Goal: Information Seeking & Learning: Compare options

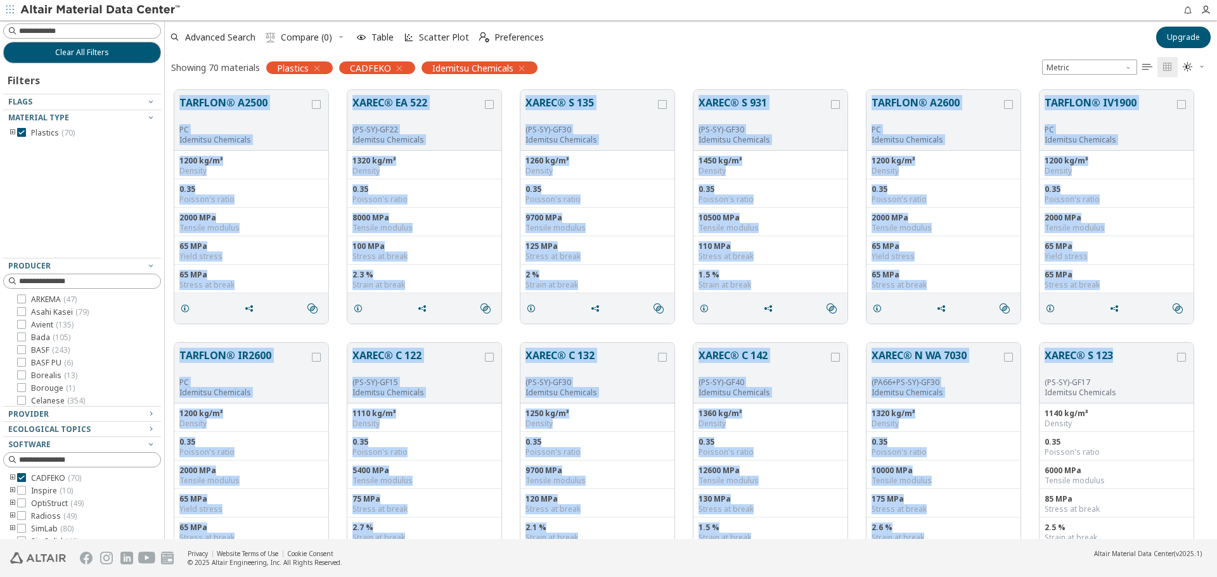
scroll to position [449, 1043]
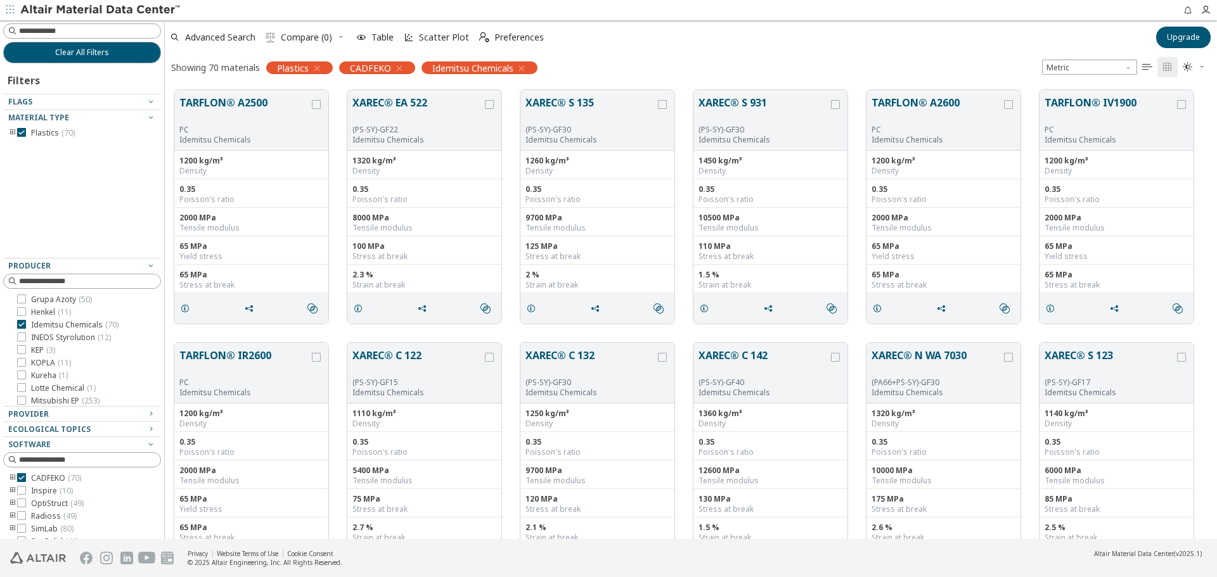
click at [578, 60] on div "Showing 70 materials Plastics CADFEKO Idemitsu Chemicals Metric   " at bounding box center [691, 67] width 1052 height 27
click at [12, 131] on icon "toogle group" at bounding box center [12, 133] width 9 height 10
click at [30, 148] on icon "toogle group" at bounding box center [31, 146] width 9 height 10
click at [70, 156] on span "PA66 ( 2 )" at bounding box center [83, 158] width 29 height 10
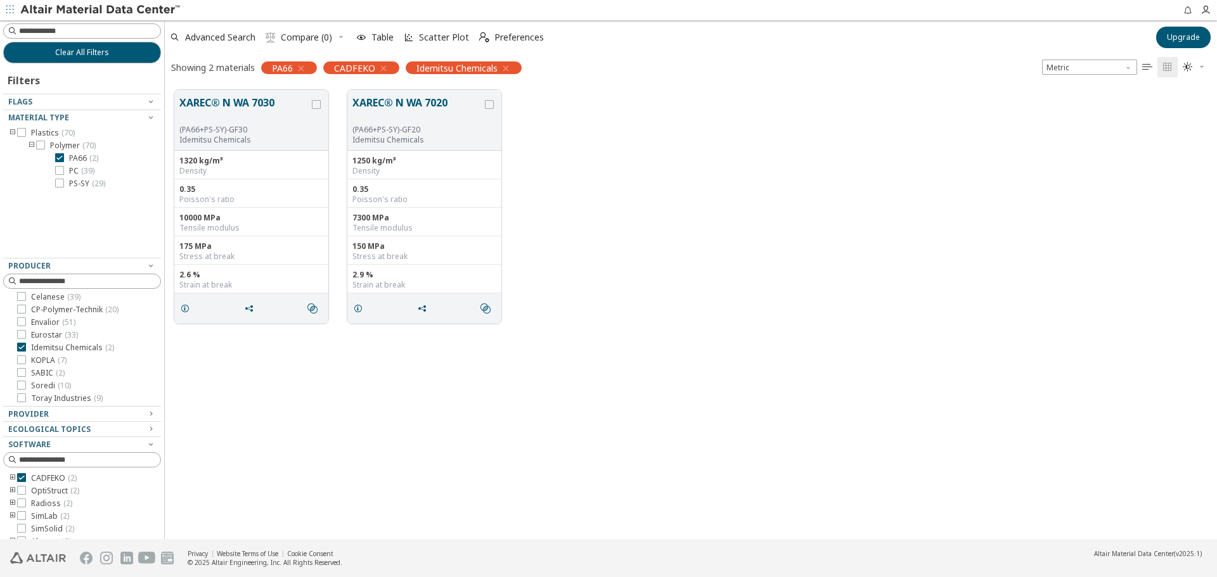
scroll to position [66, 0]
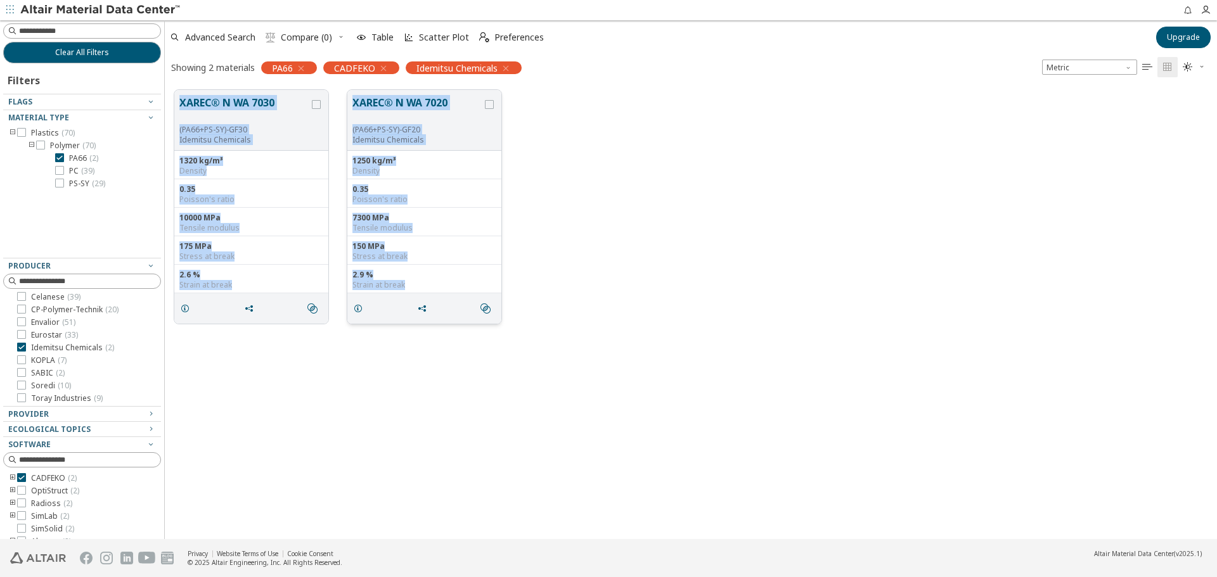
drag, startPoint x: 236, startPoint y: 96, endPoint x: 420, endPoint y: 279, distance: 259.9
click at [420, 279] on div "XAREC® N WA 7030 (PA66+PS-SY)-GF30 Idemitsu Chemicals 1320 kg/m³ Density 0.35 P…" at bounding box center [691, 206] width 1052 height 253
click at [60, 169] on icon at bounding box center [59, 170] width 9 height 9
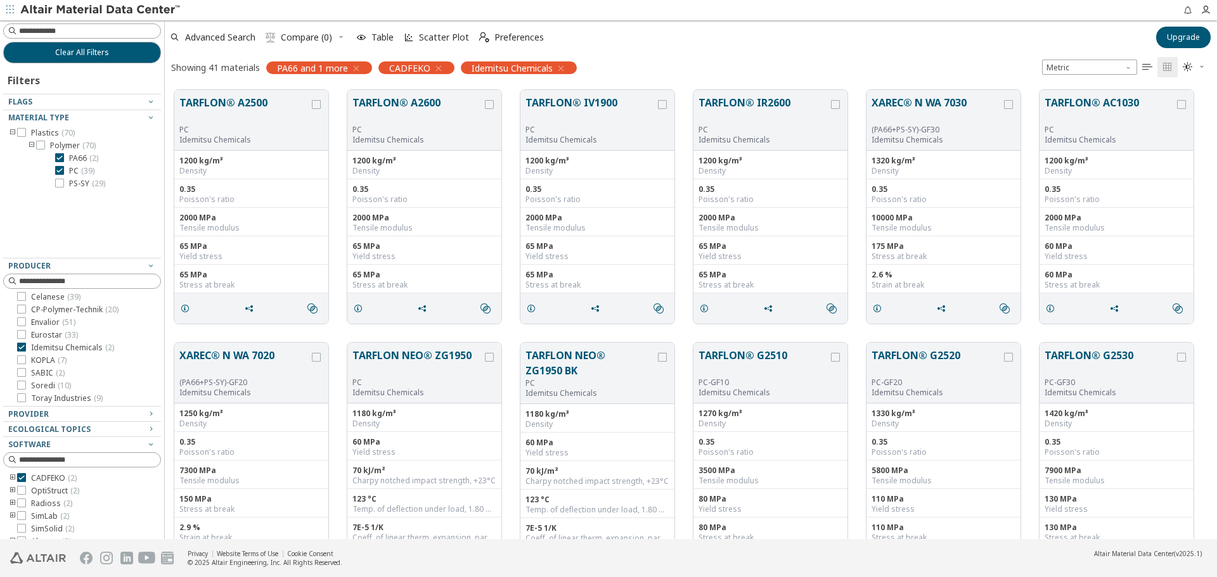
click at [63, 155] on div at bounding box center [59, 157] width 9 height 9
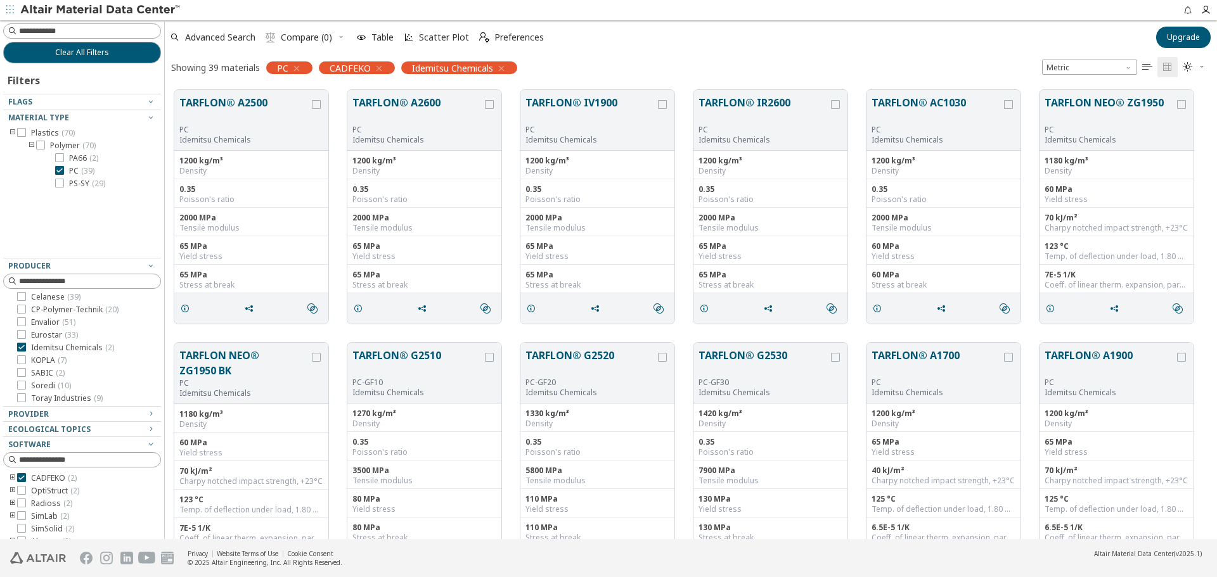
scroll to position [13, 0]
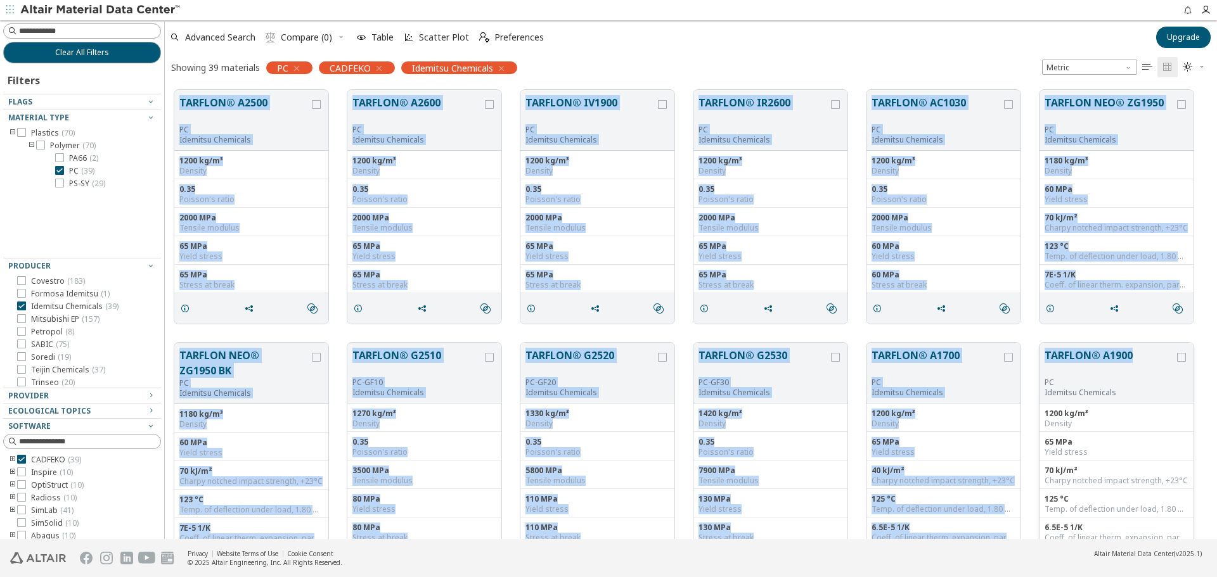
drag, startPoint x: 172, startPoint y: 80, endPoint x: 1136, endPoint y: 352, distance: 1001.4
copy div "LOREMIP® D2993 SI Ametcons Adipiscin 6510 el/s³ Doeiusm 5.26 Tempori'u labor 39…"
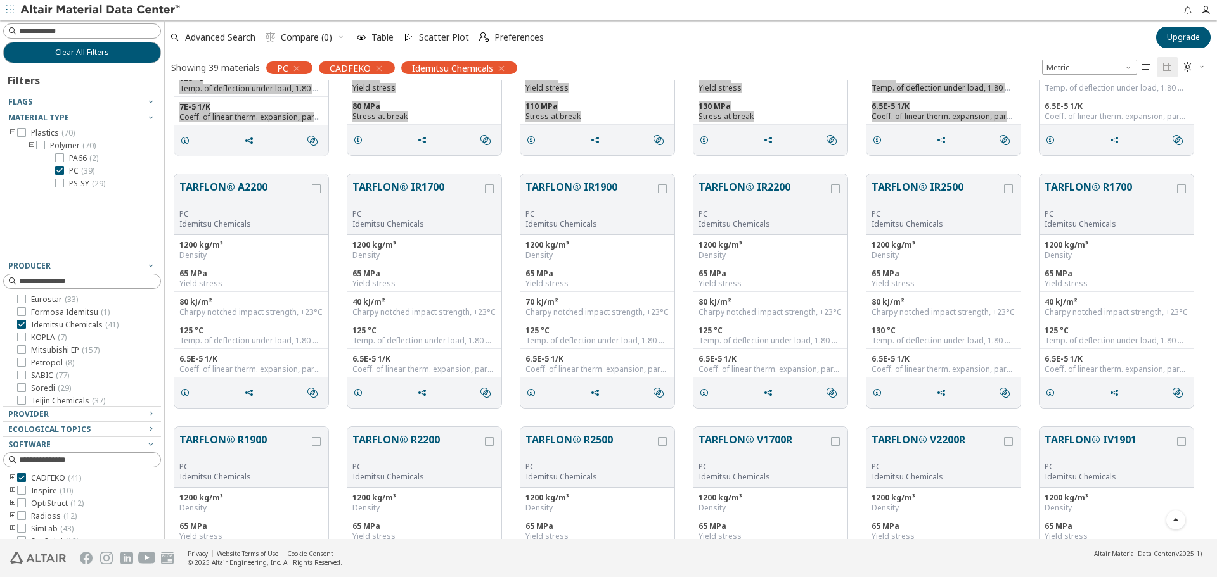
scroll to position [444, 0]
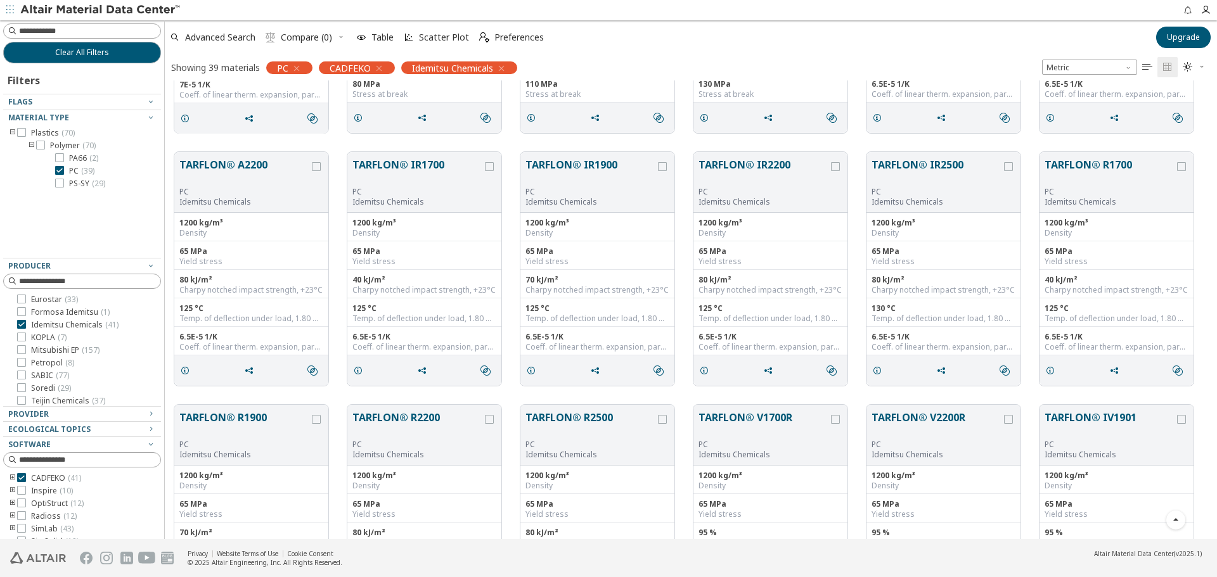
click at [254, 149] on div "TARFLON® A2200 PC Idemitsu Chemicals 1200 kg/m³ Density 65 MPa Yield stress 80 …" at bounding box center [691, 269] width 1052 height 253
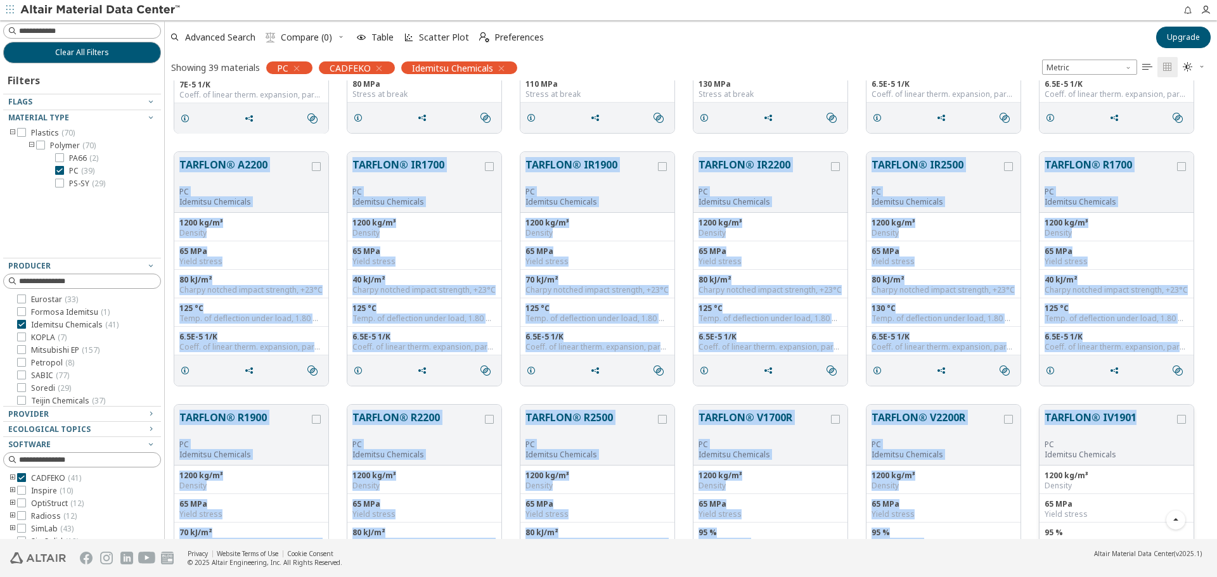
drag, startPoint x: 177, startPoint y: 152, endPoint x: 1133, endPoint y: 412, distance: 990.4
click at [1133, 412] on div "TARFLON® A2500 PC Idemitsu Chemicals 1200 kg/m³ Density 0.35 Poisson's ratio 20…" at bounding box center [691, 522] width 1052 height 1770
copy div "LOREMIP® D8958 SI Ametcons Adipiscin 7662 el/s³ Doeiusm 38 TEm Incid utlabo 11 …"
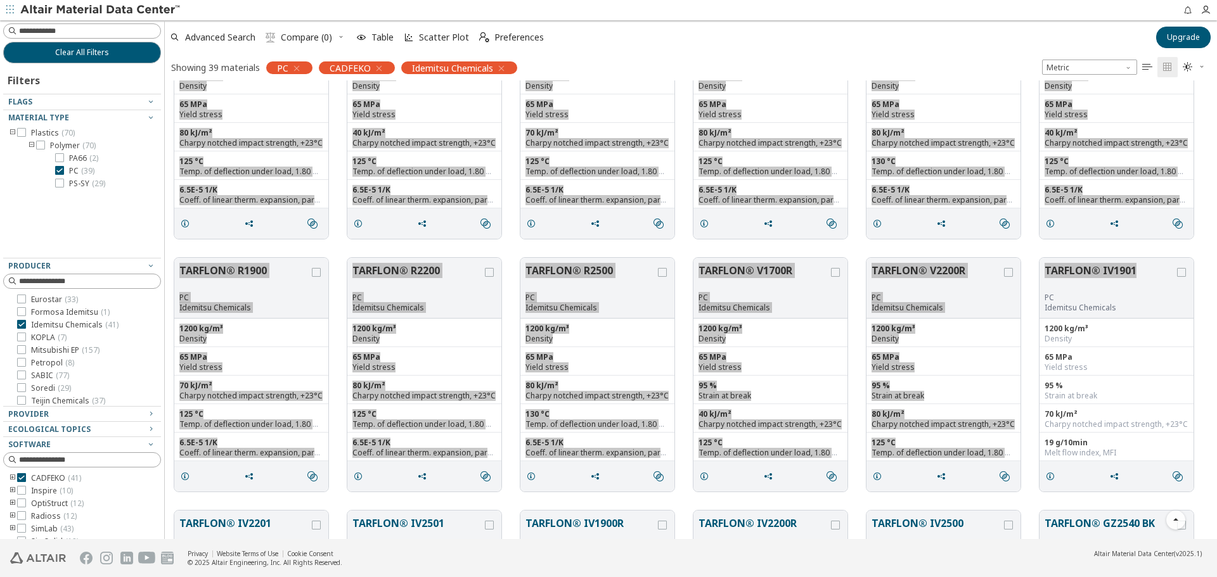
scroll to position [824, 0]
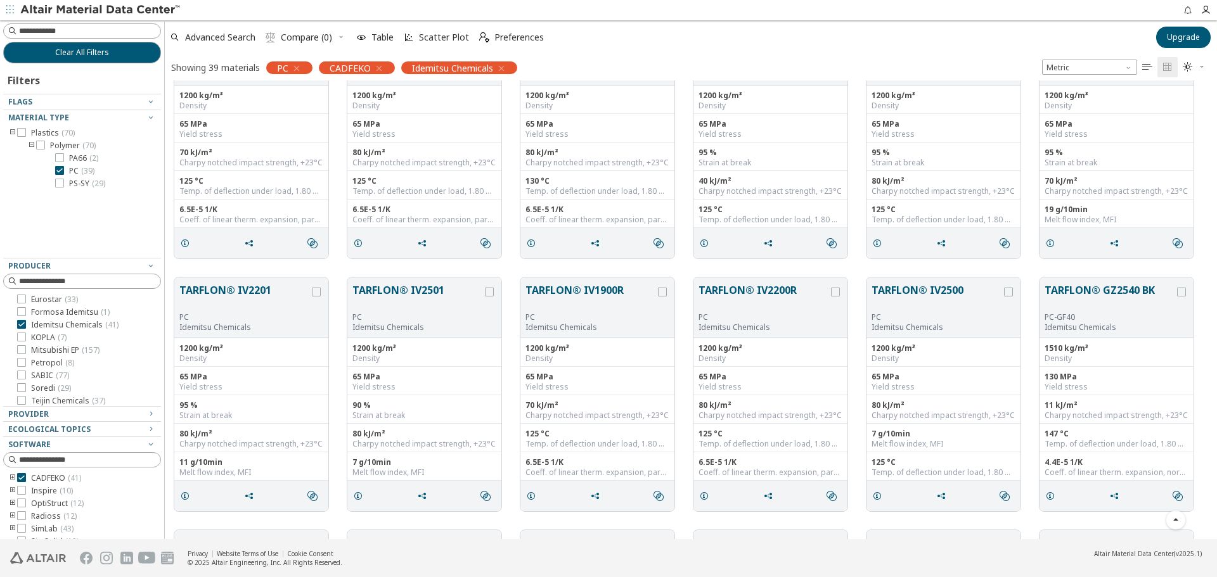
click at [203, 271] on div "TARFLON® IV2201 PC Idemitsu Chemicals 1200 kg/m³ Density 65 MPa Yield stress 95…" at bounding box center [691, 394] width 1052 height 253
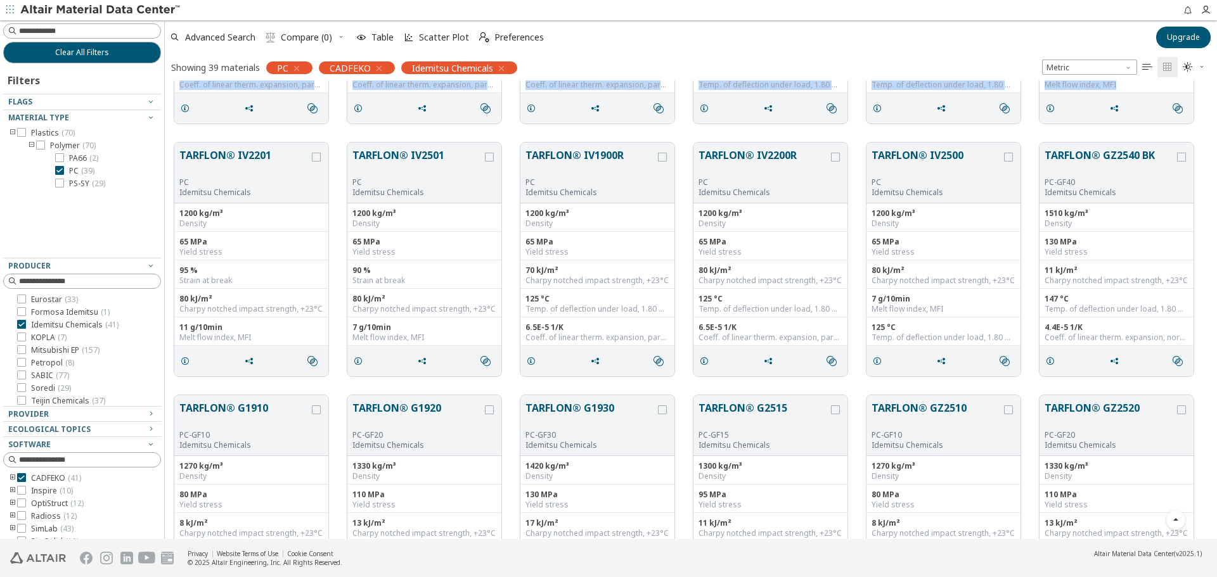
scroll to position [964, 0]
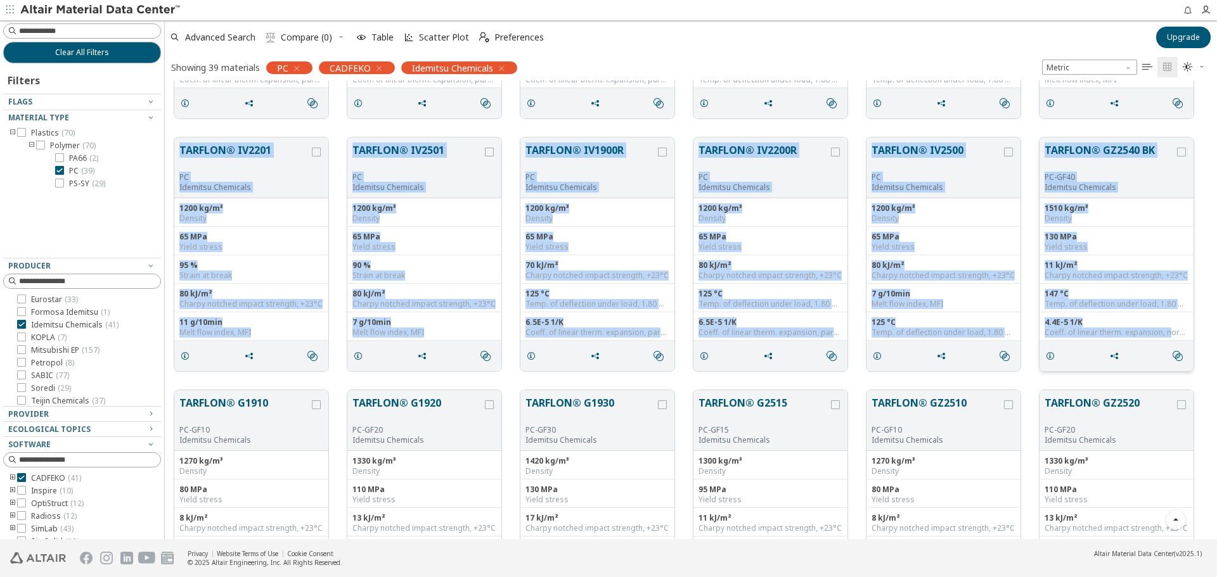
drag, startPoint x: 170, startPoint y: 273, endPoint x: 1171, endPoint y: 335, distance: 1002.6
click at [1171, 335] on div "TARFLON® IV2201 PC Idemitsu Chemicals 1200 kg/m³ Density 65 MPa Yield stress 95…" at bounding box center [691, 254] width 1052 height 253
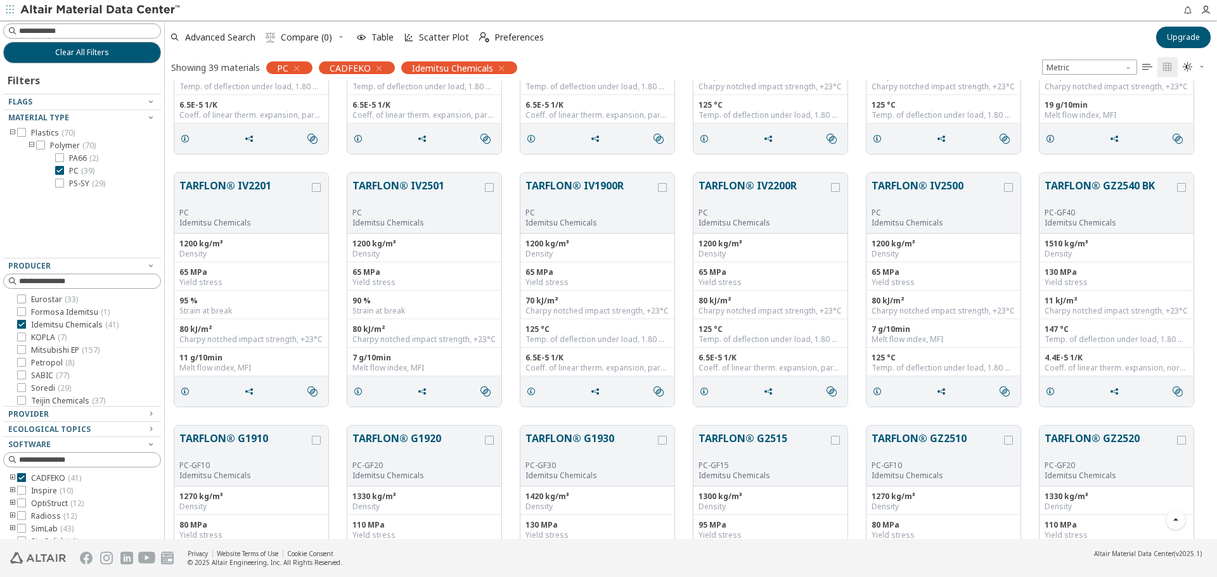
scroll to position [951, 0]
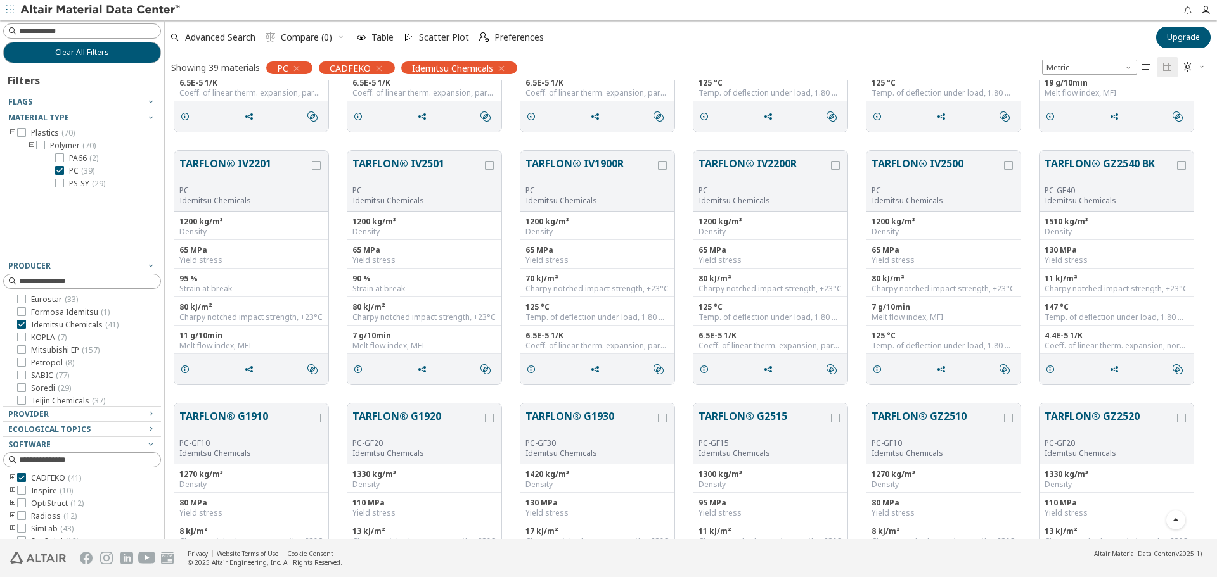
click at [192, 143] on div "TARFLON® IV2201 PC Idemitsu Chemicals 1200 kg/m³ Density 65 MPa Yield stress 95…" at bounding box center [691, 267] width 1052 height 253
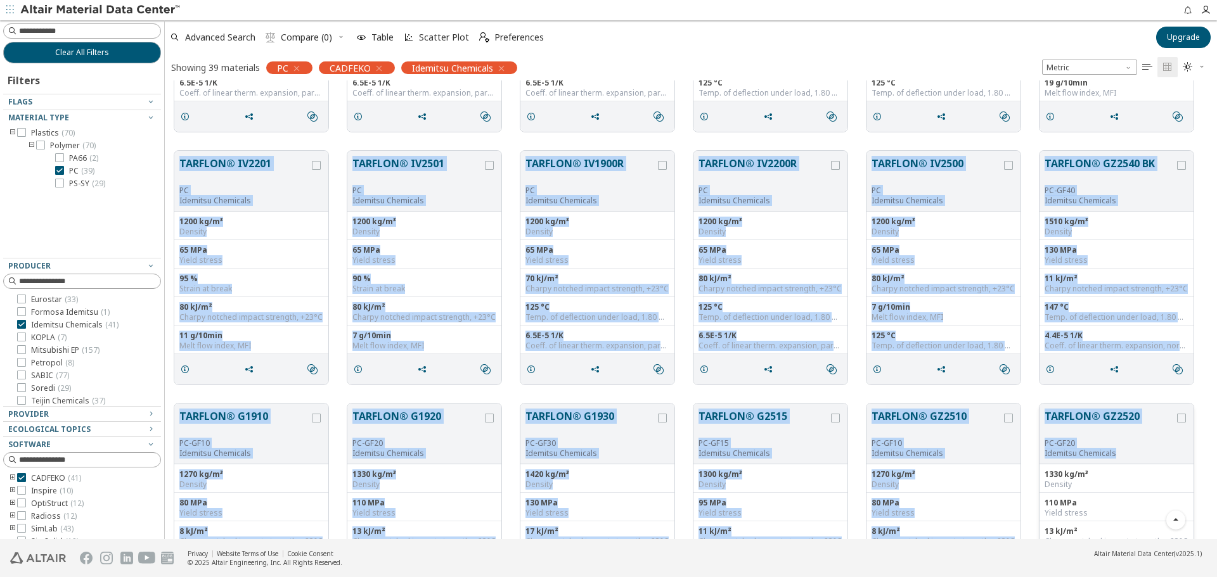
drag, startPoint x: 170, startPoint y: 143, endPoint x: 1126, endPoint y: 449, distance: 1002.9
click at [1126, 449] on div "TARFLON® A2200 PC Idemitsu Chemicals 1200 kg/m³ Density 65 MPa Yield stress 80 …" at bounding box center [691, 15] width 1052 height 1770
copy div "LOREMIP® DO7019 SI Ametcons Adipiscin 2803 el/s³ Doeiusm 71 TEm Incid utlabo 66…"
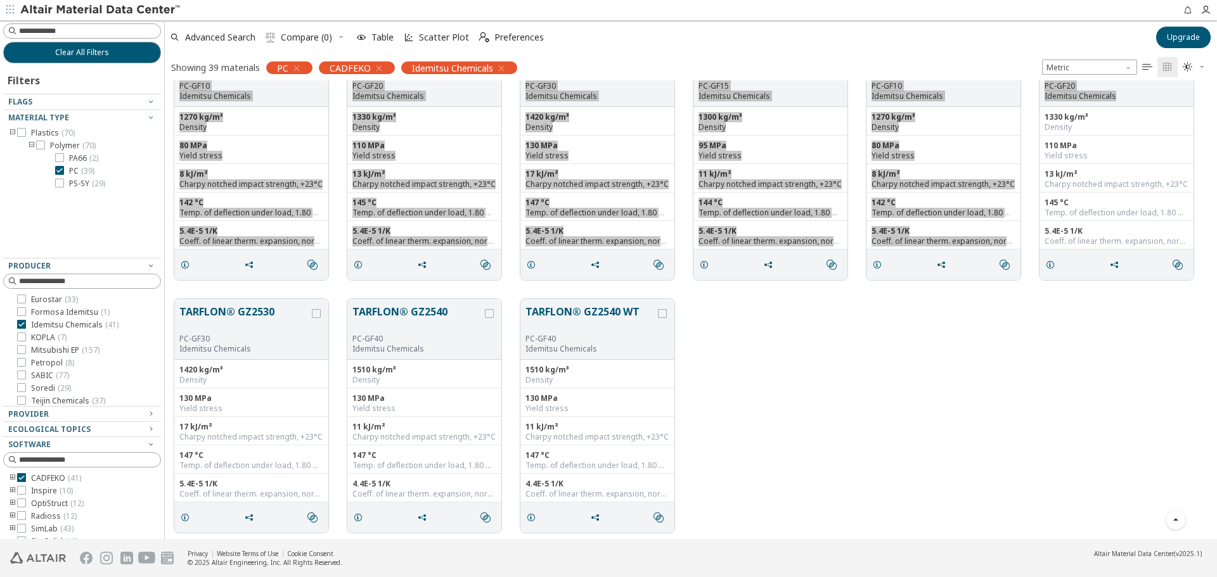
scroll to position [1311, 0]
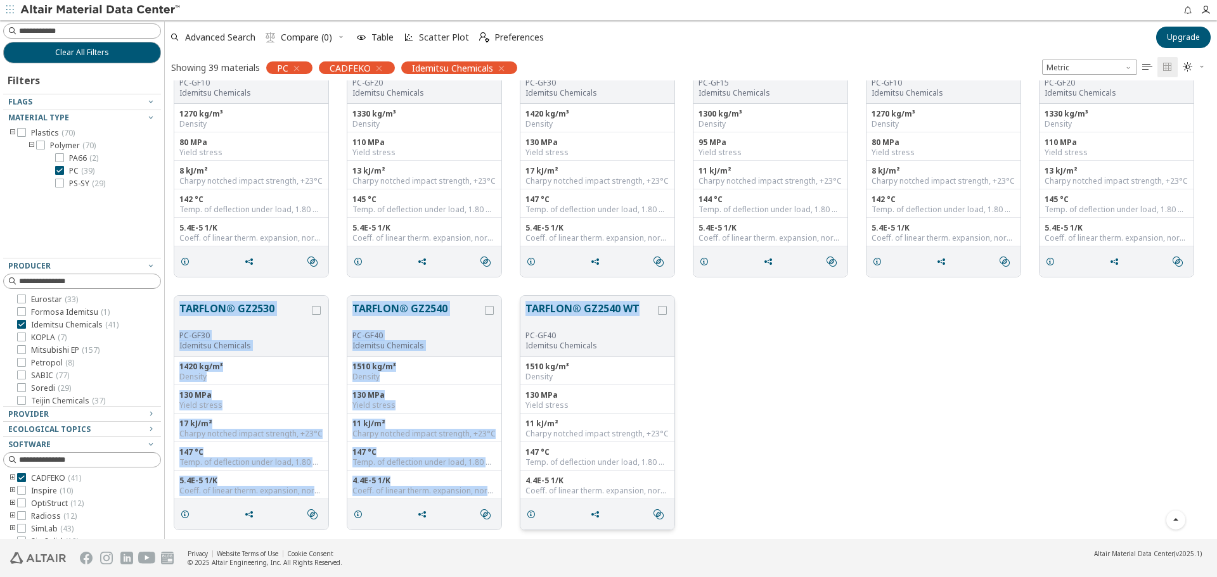
drag, startPoint x: 172, startPoint y: 287, endPoint x: 639, endPoint y: 320, distance: 468.2
click at [639, 320] on div "TARFLON® GZ2530 PC-GF30 Idemitsu Chemicals 1420 kg/m³ Density 130 MPa Yield str…" at bounding box center [691, 412] width 1052 height 253
copy div "TARFLON® GZ2530 PC-GF30 Idemitsu Chemicals 1420 kg/m³ Density 130 MPa Yield str…"
click at [87, 184] on span "PS-SY ( 29 )" at bounding box center [87, 184] width 36 height 10
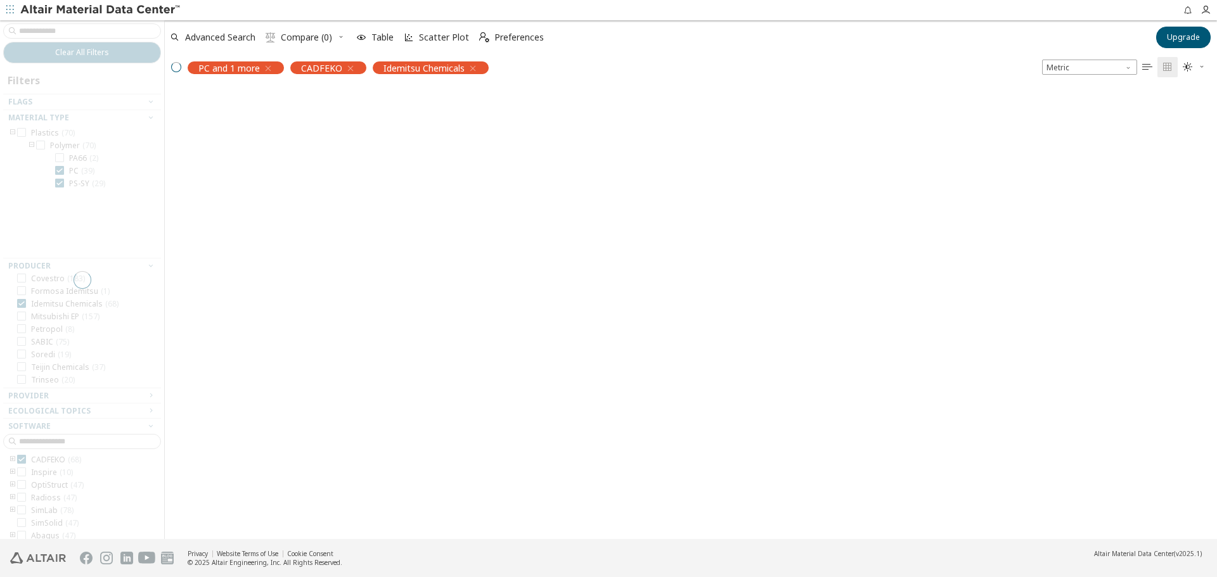
scroll to position [13, 0]
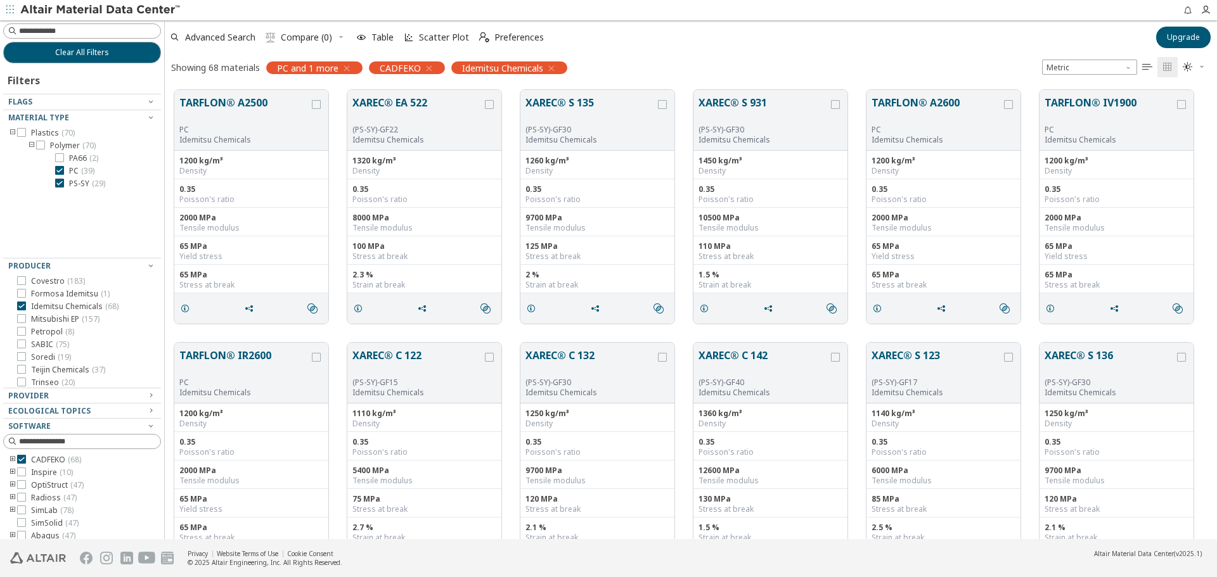
click at [87, 175] on span "( 39 )" at bounding box center [87, 170] width 13 height 11
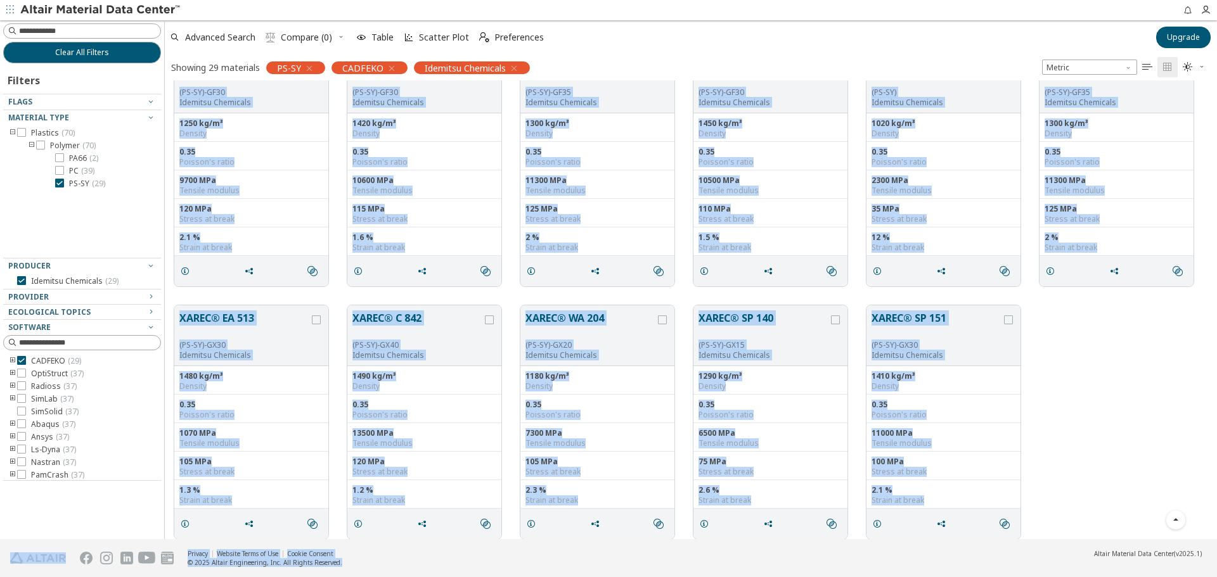
scroll to position [805, 0]
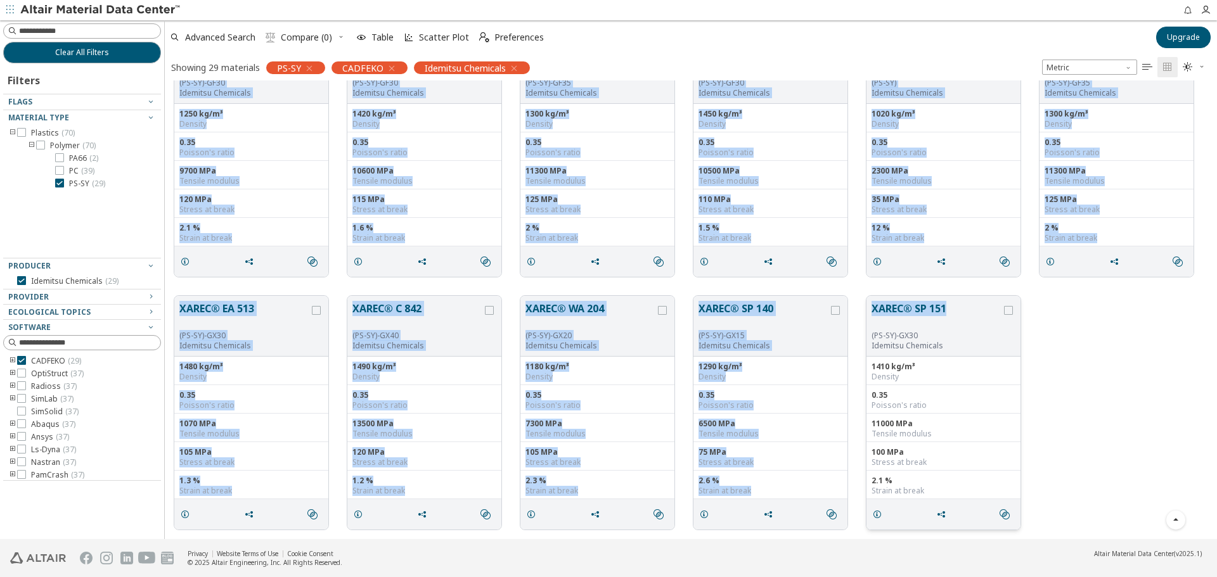
drag, startPoint x: 169, startPoint y: 83, endPoint x: 948, endPoint y: 321, distance: 815.1
copy div "LOREM® IP 329 (DO-SI)-AM41 Consecte Adipiscin 8322 el/s³ Doeiusm 8.25 Tempori'u…"
click at [1103, 361] on div "XAREC® EA 513 (PS-SY)-GX30 Idemitsu Chemicals 1480 kg/m³ Density 0.35 Poisson's…" at bounding box center [691, 412] width 1052 height 253
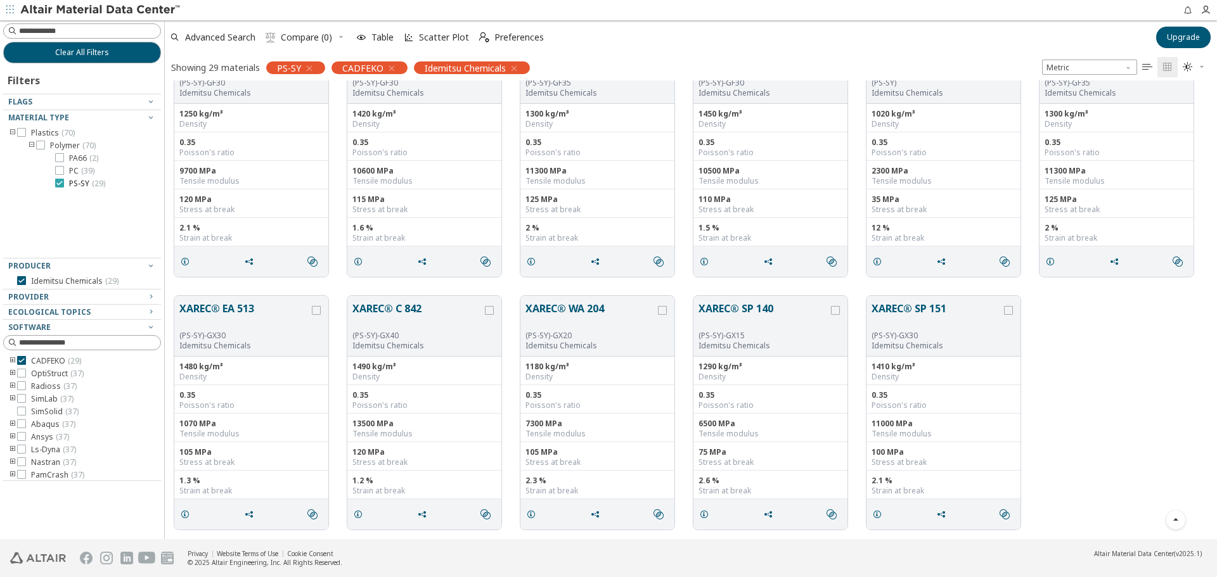
click at [64, 180] on label "PS-SY ( 29 )" at bounding box center [80, 184] width 50 height 10
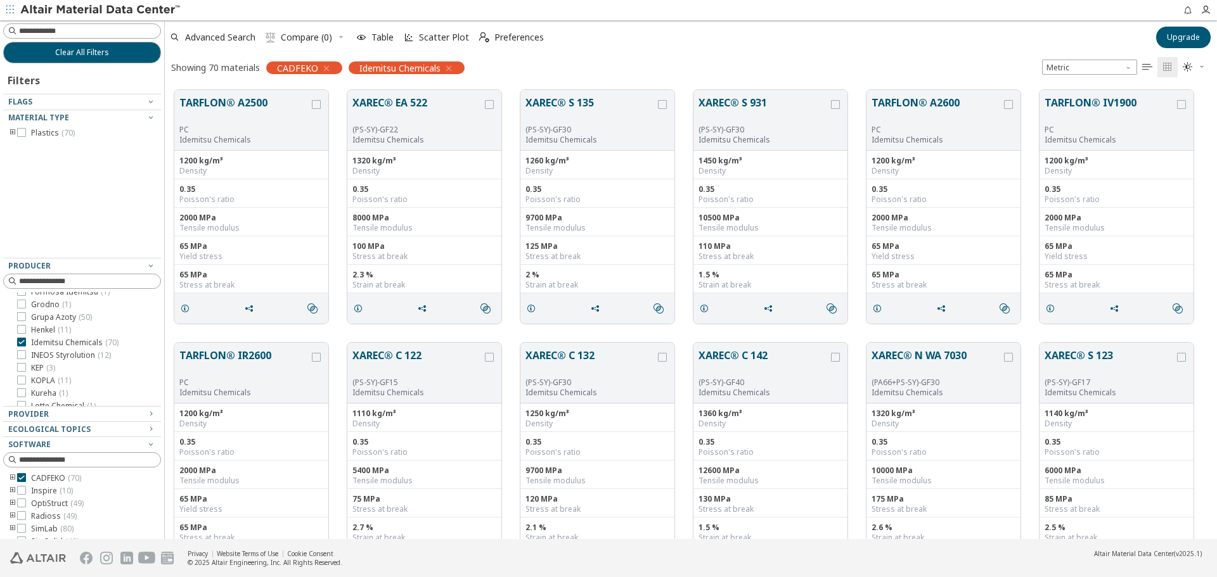
scroll to position [253, 0]
click at [88, 339] on span "INEOS Styrolution ( 12 )" at bounding box center [71, 338] width 80 height 10
click at [90, 327] on span "Idemitsu Chemicals ( 70 )" at bounding box center [74, 325] width 87 height 10
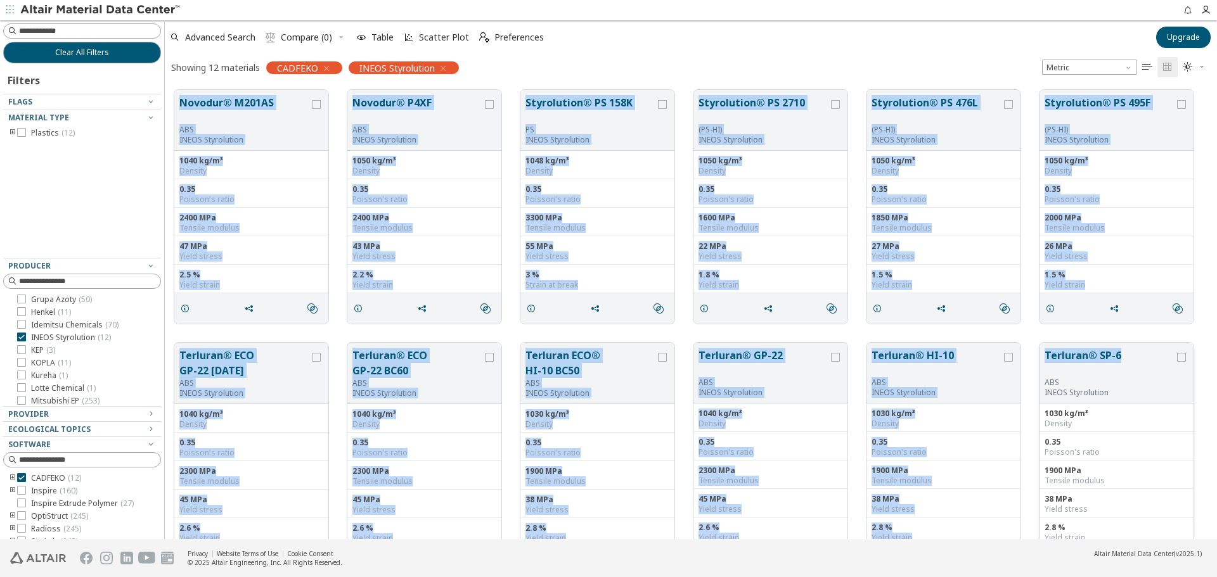
drag, startPoint x: 172, startPoint y: 87, endPoint x: 1122, endPoint y: 356, distance: 987.9
click at [1122, 356] on div "Novodur® M201AS ABS INEOS Styrolution 1040 kg/m³ Density 0.35 Poisson's ratio 2…" at bounding box center [691, 333] width 1052 height 506
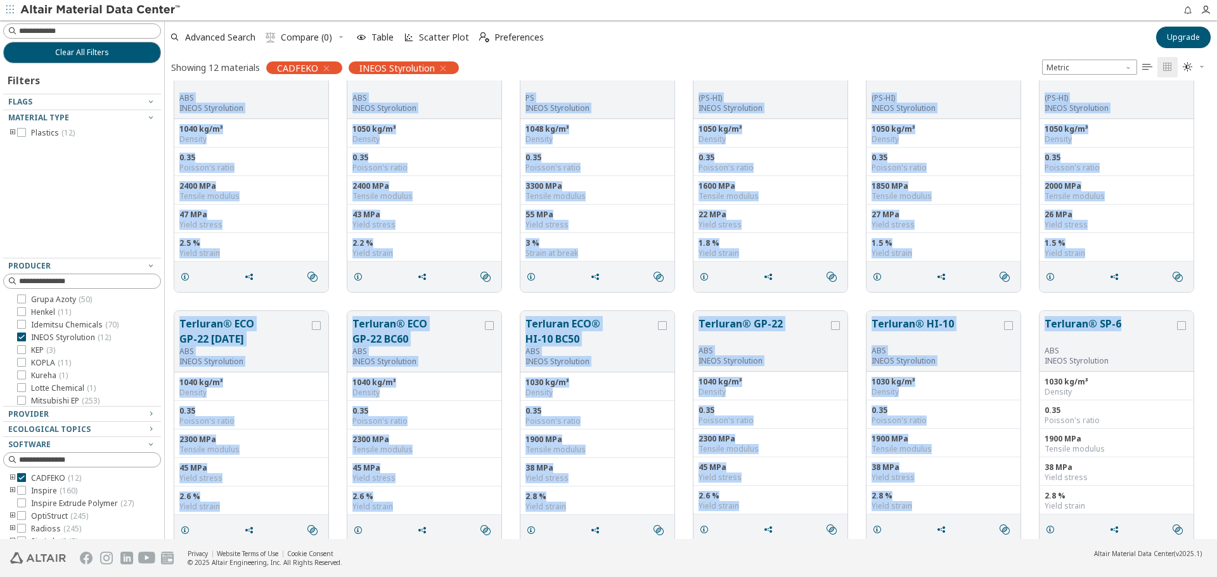
scroll to position [47, 0]
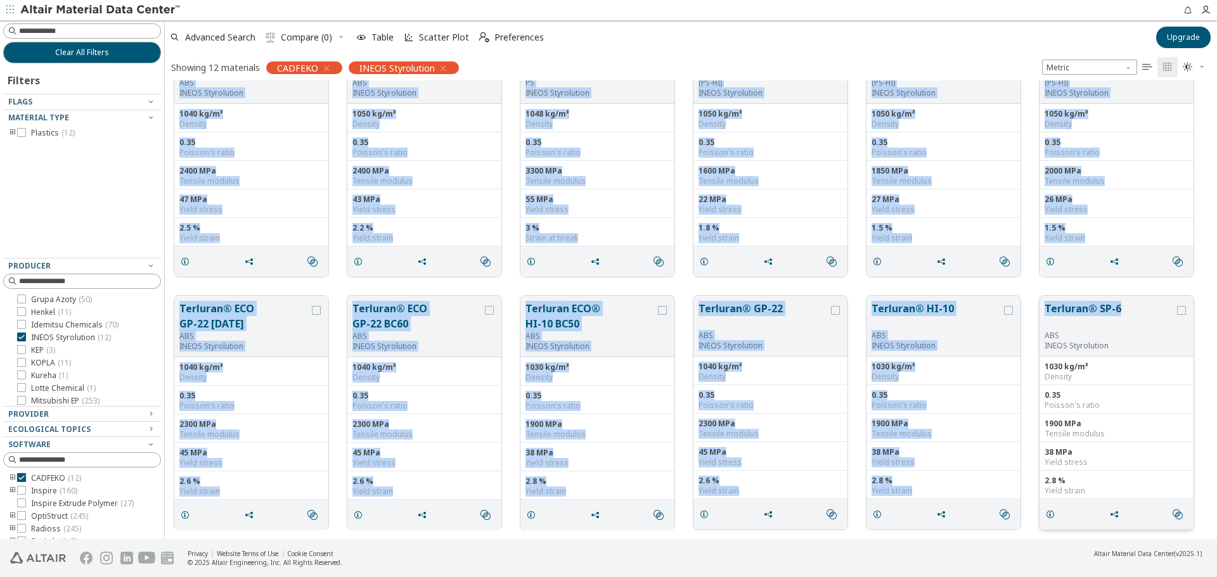
copy div "Loremip® D985SI AME CONSE Adipiscinge 5672 se/d³ Eiusmod 5.54 Tempori'u labor 0…"
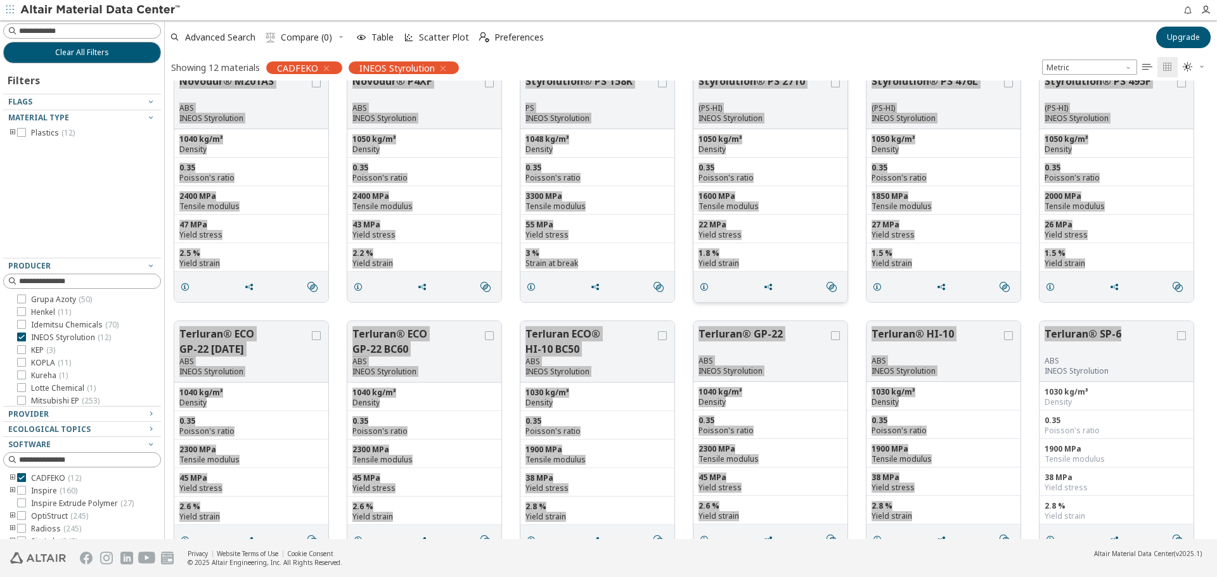
scroll to position [0, 0]
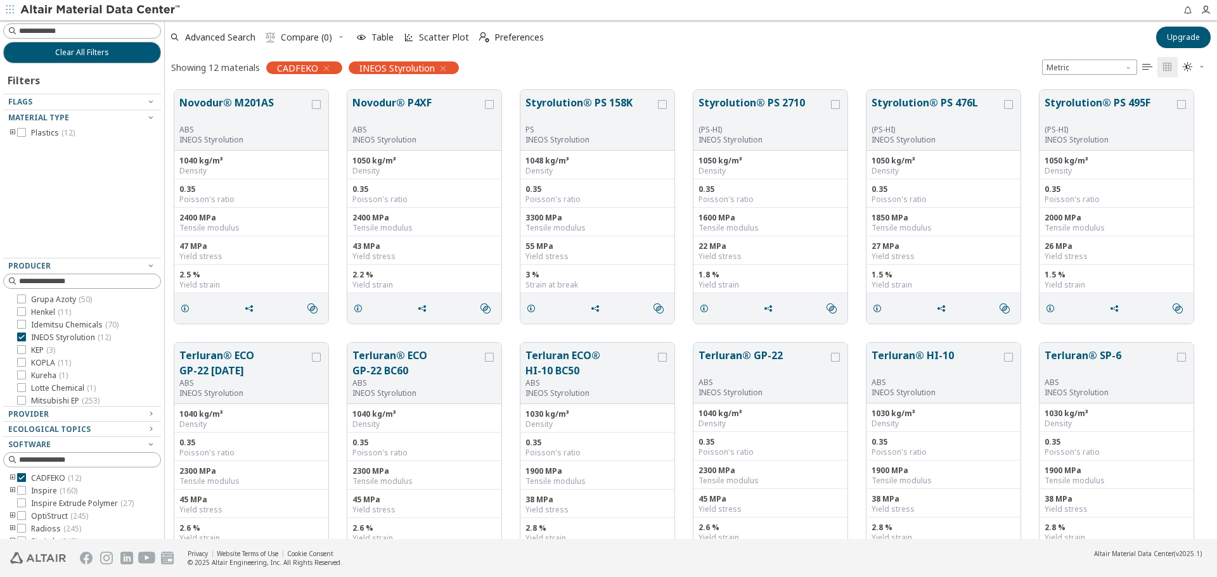
click at [11, 132] on icon "toogle group" at bounding box center [12, 133] width 9 height 10
click at [30, 146] on icon "toogle group" at bounding box center [31, 146] width 9 height 10
click at [67, 158] on label "ABS ( 8 )" at bounding box center [75, 158] width 40 height 10
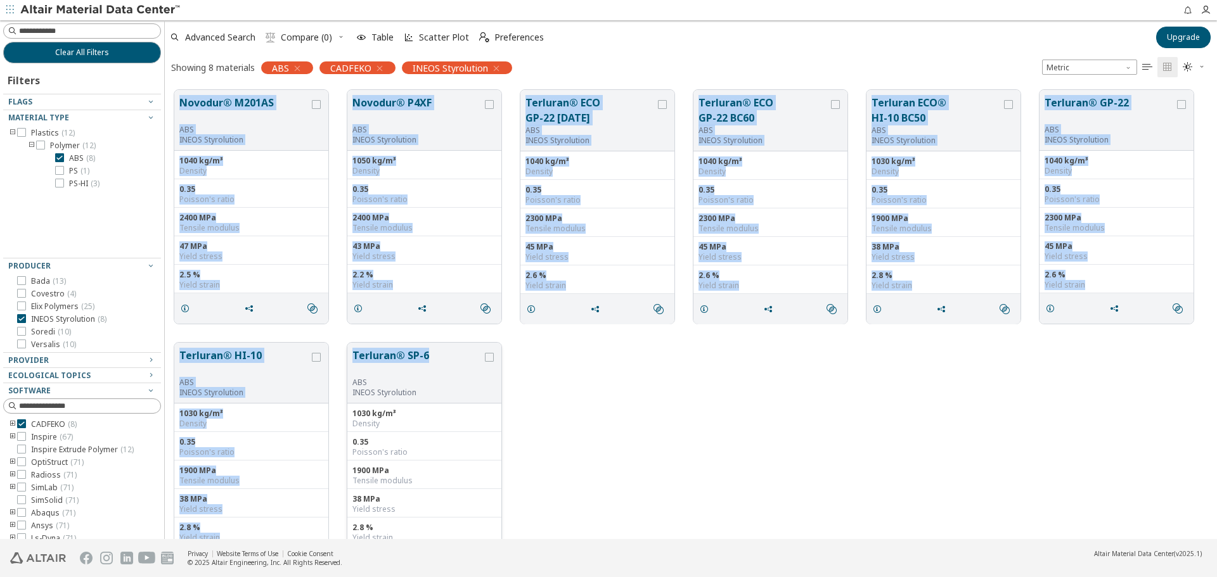
drag, startPoint x: 172, startPoint y: 86, endPoint x: 476, endPoint y: 352, distance: 404.2
click at [476, 352] on div "Novodur® M201AS ABS INEOS Styrolution 1040 kg/m³ Density 0.35 Poisson's ratio 2…" at bounding box center [691, 333] width 1052 height 506
copy div "Loremip® D713SI AME CONSE Adipiscinge 3504 se/d³ Eiusmod 6.62 Tempori'u labor 3…"
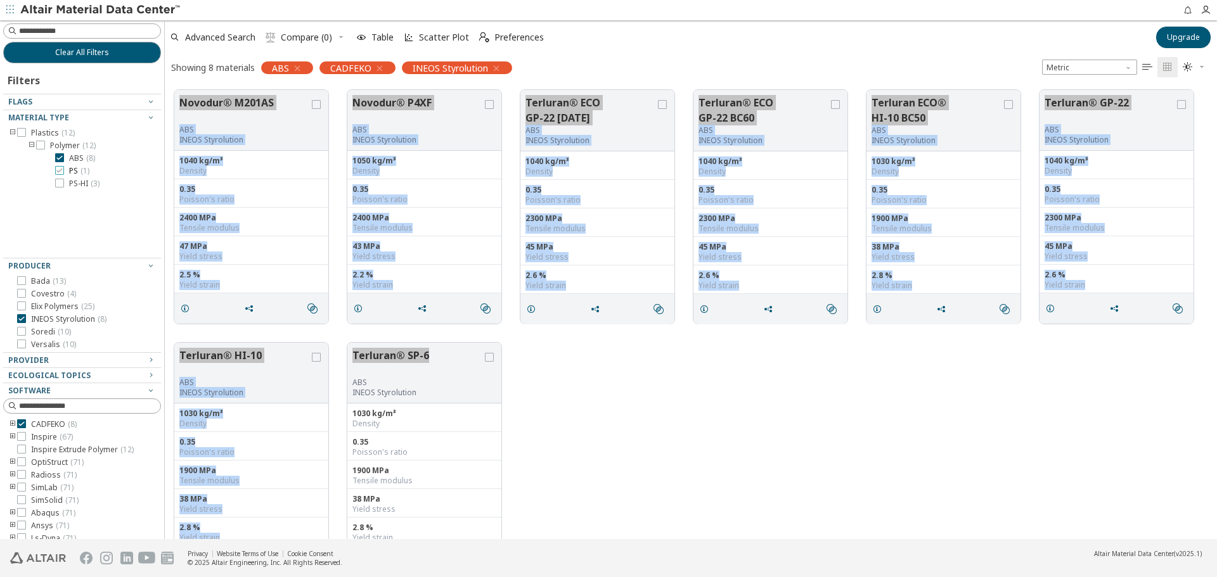
click at [79, 171] on span "PS ( 1 )" at bounding box center [79, 171] width 20 height 10
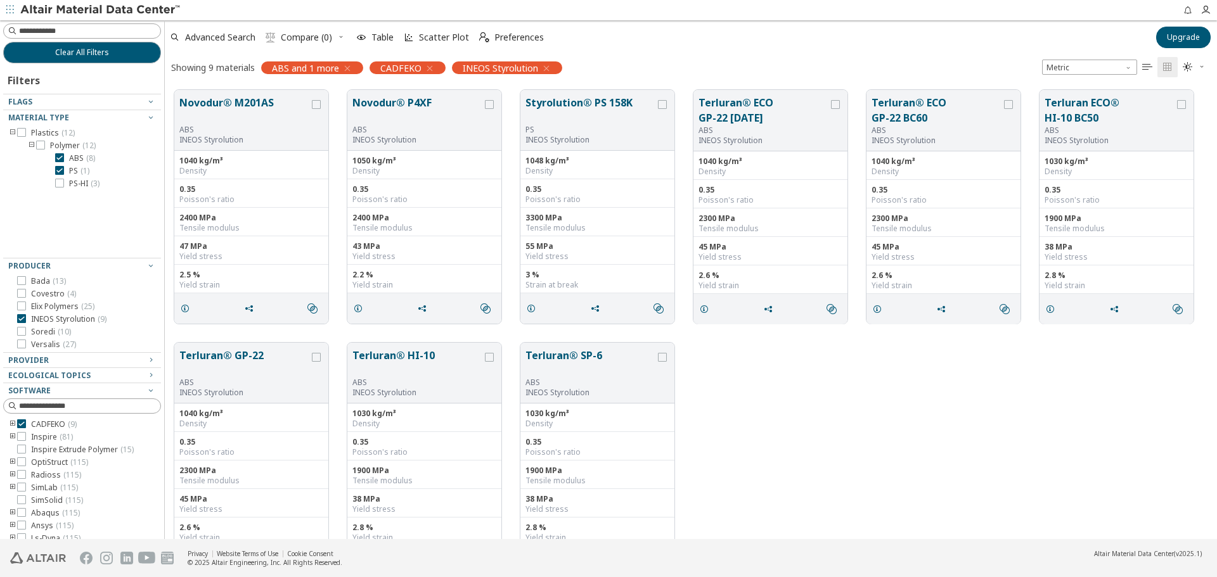
click at [79, 162] on span "ABS ( 8 )" at bounding box center [82, 158] width 26 height 10
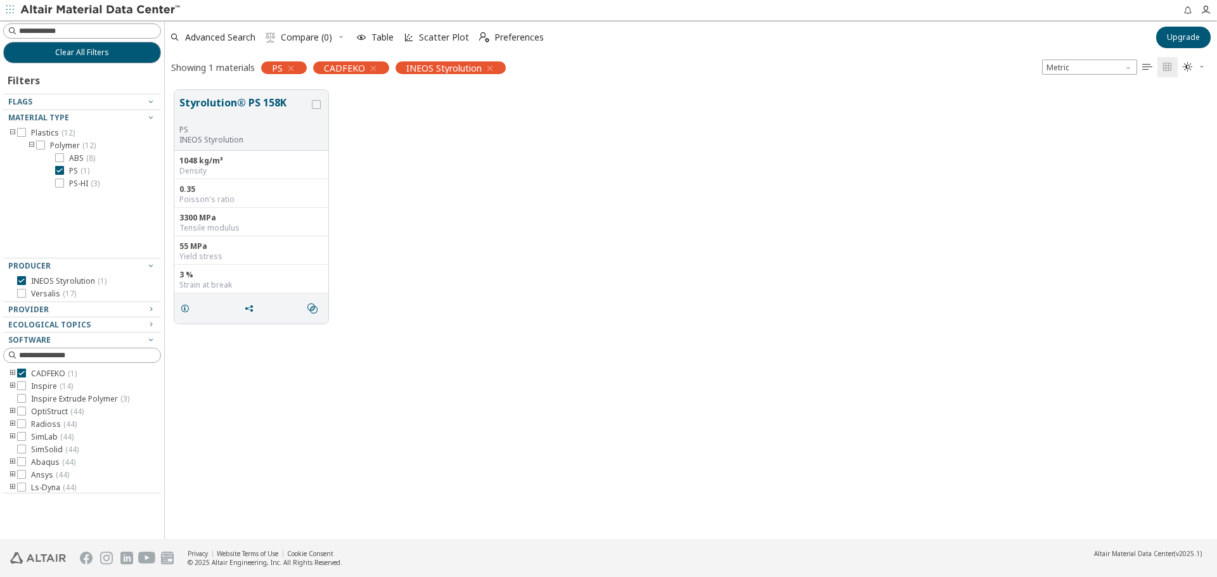
drag, startPoint x: 179, startPoint y: 99, endPoint x: 267, endPoint y: 104, distance: 88.2
click at [265, 102] on button "Styrolution® PS 158K" at bounding box center [244, 110] width 130 height 30
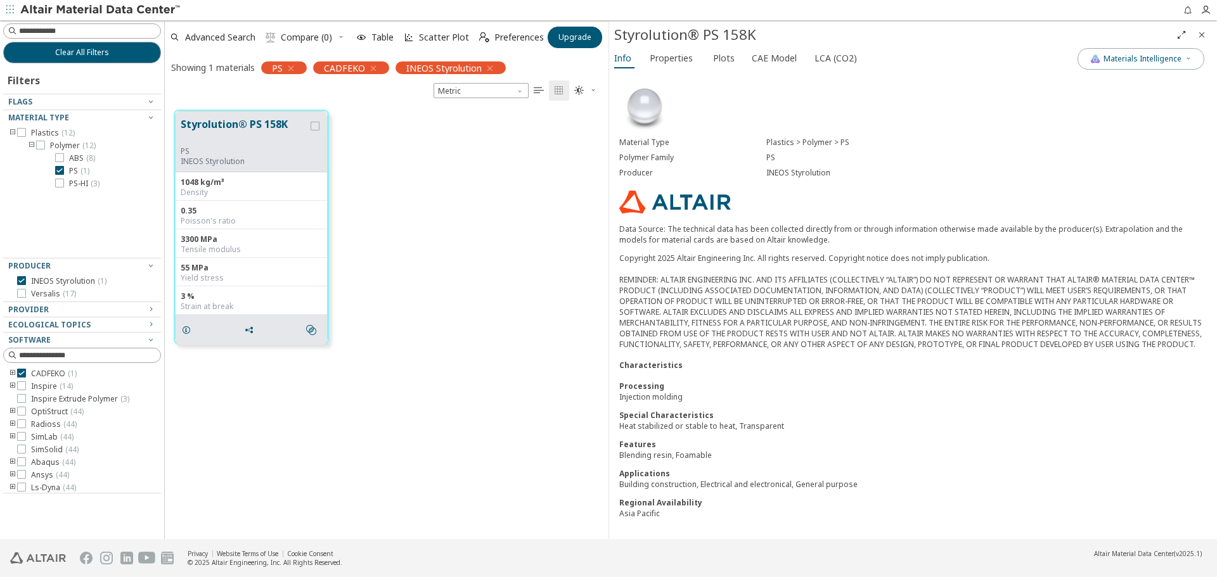
click at [1200, 34] on icon "Close" at bounding box center [1202, 35] width 10 height 10
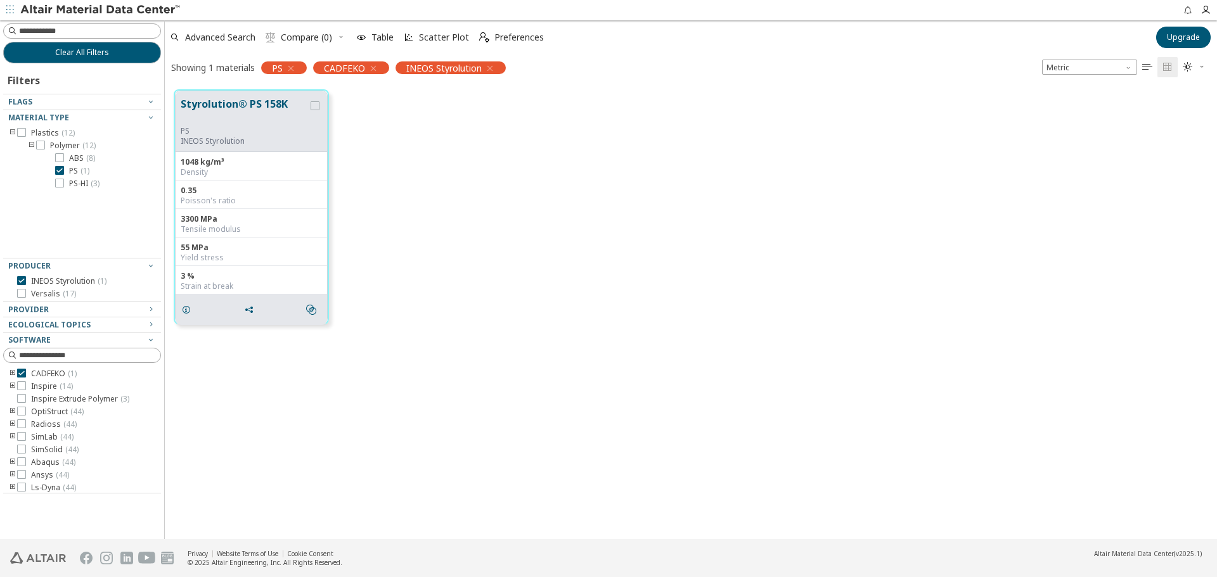
click at [376, 145] on div "Styrolution® PS 158K PS INEOS Styrolution 1048 kg/m³ Density 0.35 Poisson's rat…" at bounding box center [691, 206] width 1052 height 253
drag, startPoint x: 296, startPoint y: 105, endPoint x: 222, endPoint y: 105, distance: 73.5
click at [221, 105] on button "Styrolution® PS 158K" at bounding box center [244, 111] width 127 height 30
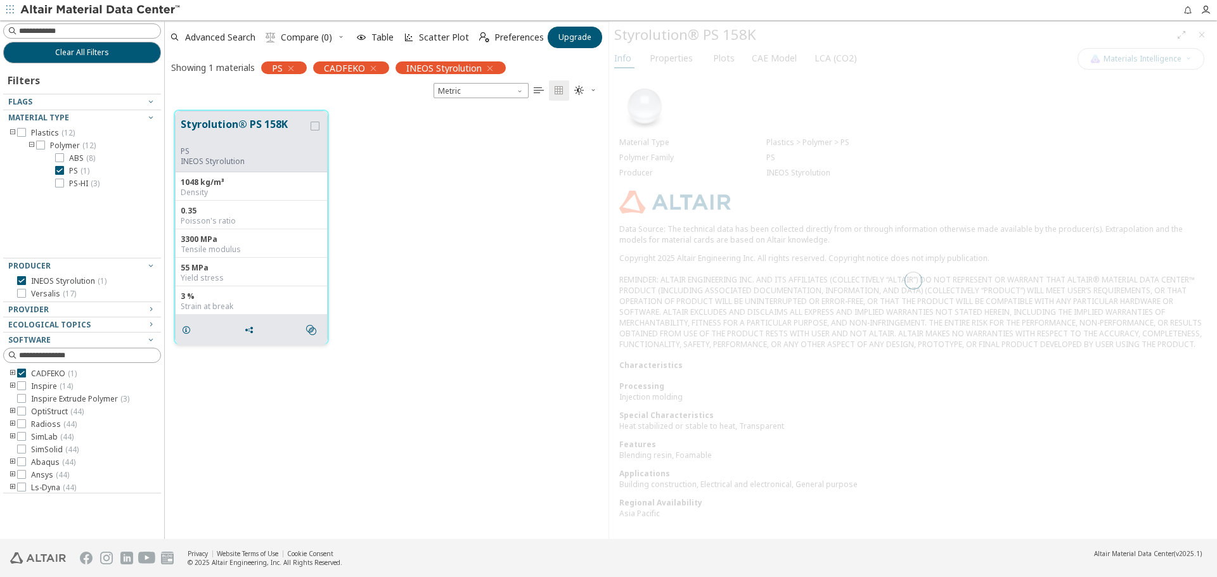
scroll to position [429, 434]
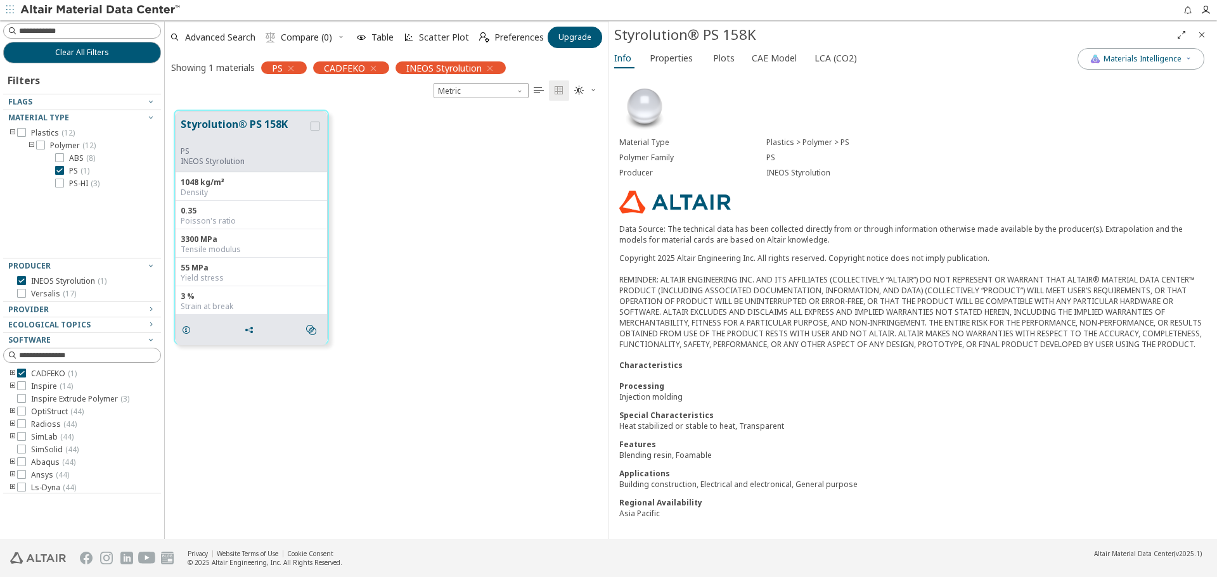
click at [1204, 34] on icon "Close" at bounding box center [1202, 35] width 10 height 10
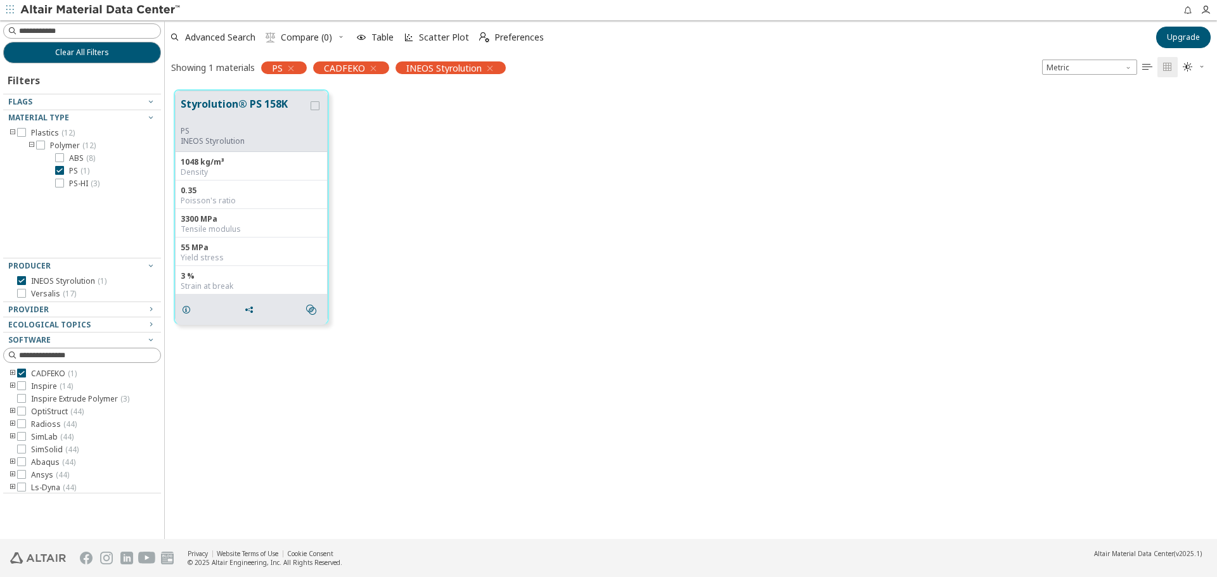
scroll to position [449, 1043]
click at [381, 138] on div "Styrolution® PS 158K PS INEOS Styrolution 1048 kg/m³ Density 0.35 Poisson's rat…" at bounding box center [691, 206] width 1052 height 253
drag, startPoint x: 295, startPoint y: 103, endPoint x: 198, endPoint y: 104, distance: 96.3
click at [210, 105] on button "Styrolution® PS 158K" at bounding box center [244, 111] width 127 height 30
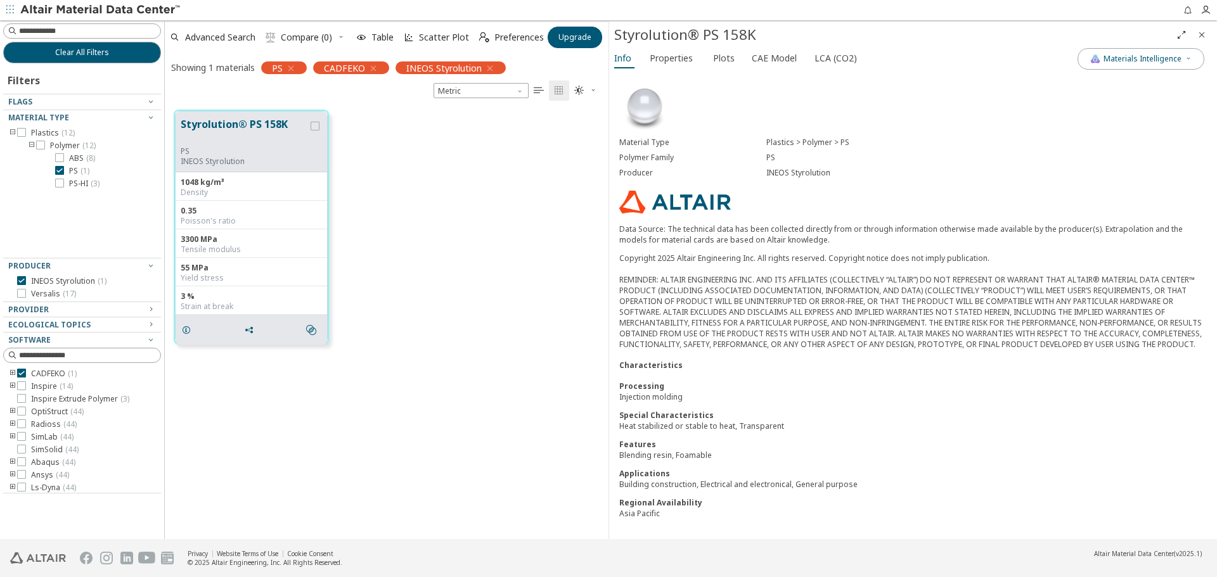
click at [710, 29] on div "Styrolution® PS 158K" at bounding box center [892, 35] width 557 height 20
copy div "Styrolution® PS 158K"
click at [1205, 30] on icon "Close" at bounding box center [1202, 35] width 10 height 10
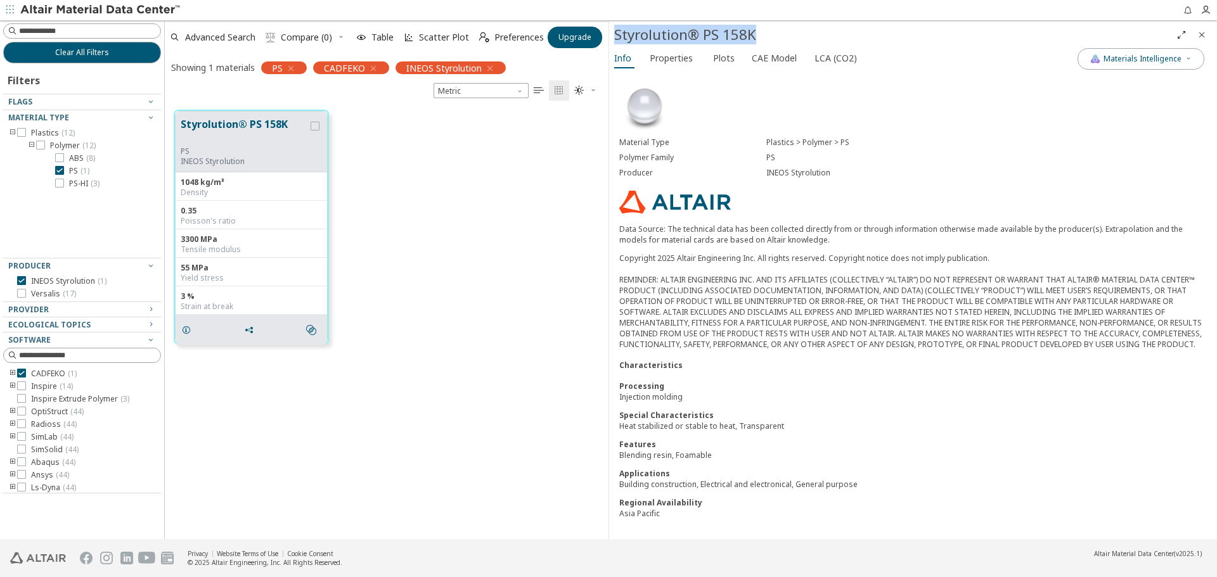
scroll to position [449, 1043]
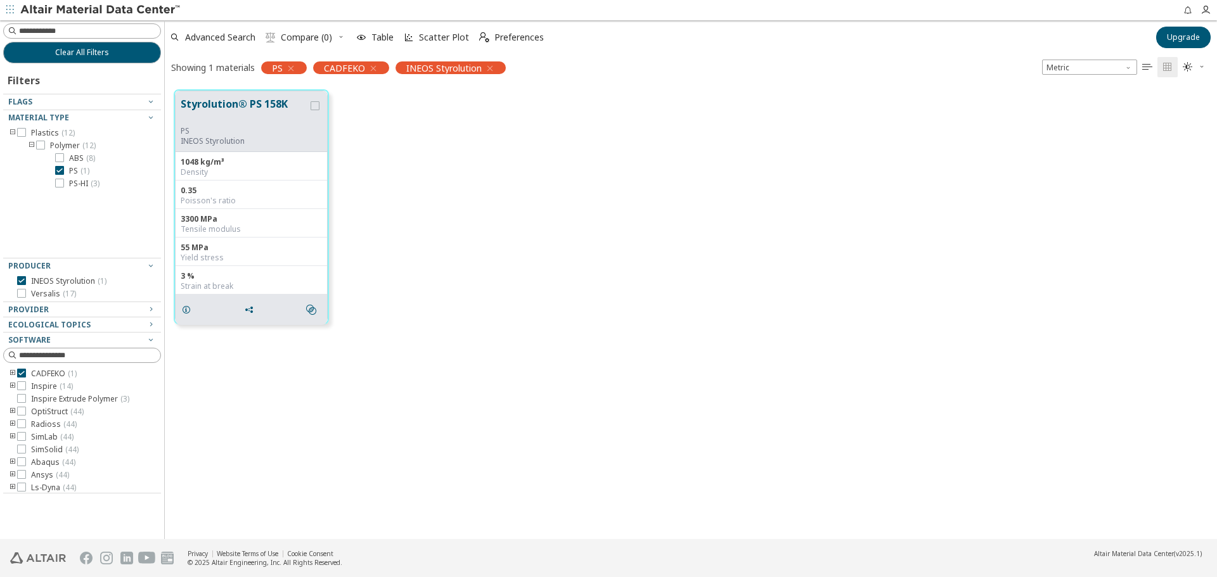
click at [561, 285] on div "Styrolution® PS 158K PS INEOS Styrolution 1048 kg/m³ Density 0.35 Poisson's rat…" at bounding box center [691, 206] width 1052 height 253
click at [87, 185] on span "PS-HI ( 3 )" at bounding box center [84, 184] width 30 height 10
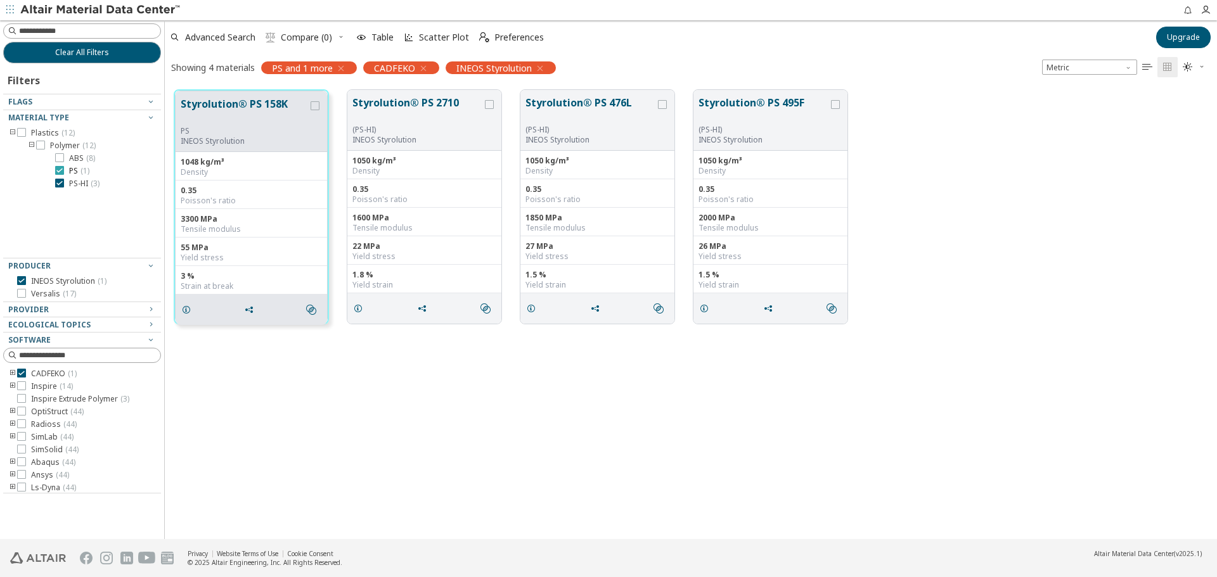
click at [82, 174] on span "( 1 )" at bounding box center [84, 170] width 9 height 11
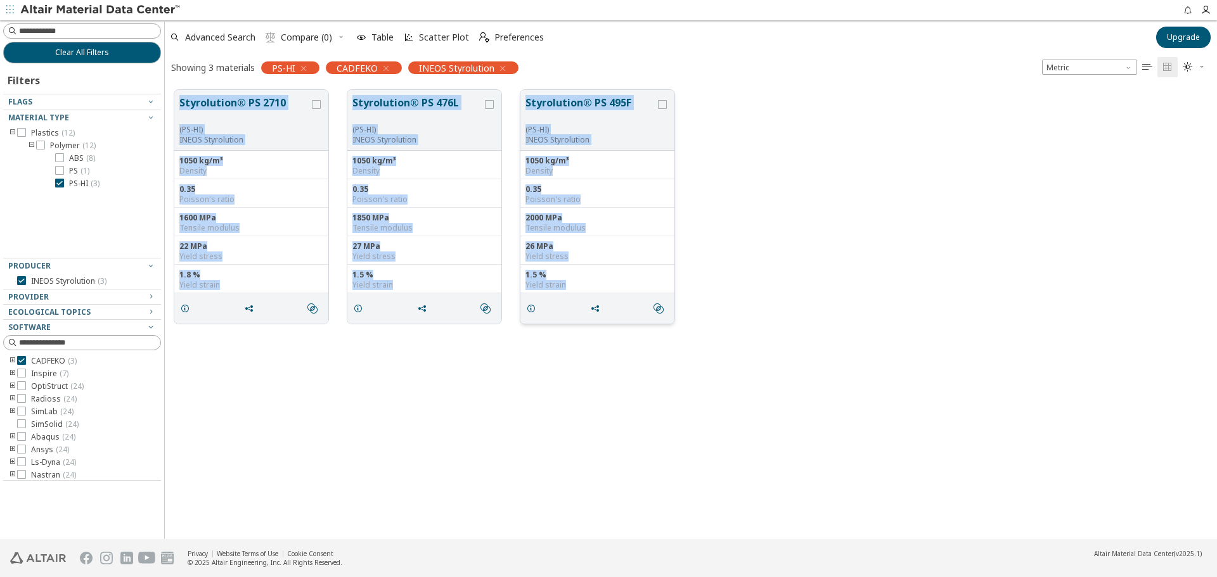
drag, startPoint x: 179, startPoint y: 95, endPoint x: 609, endPoint y: 280, distance: 468.4
click at [609, 280] on div "Styrolution® PS 2710 (PS-HI) INEOS Styrolution 1050 kg/m³ Density 0.35 Poisson'…" at bounding box center [691, 206] width 1052 height 253
copy div "Styrolution® PS 2710 (PS-HI) INEOS Styrolution 1050 kg/m³ Density 0.35 Poisson'…"
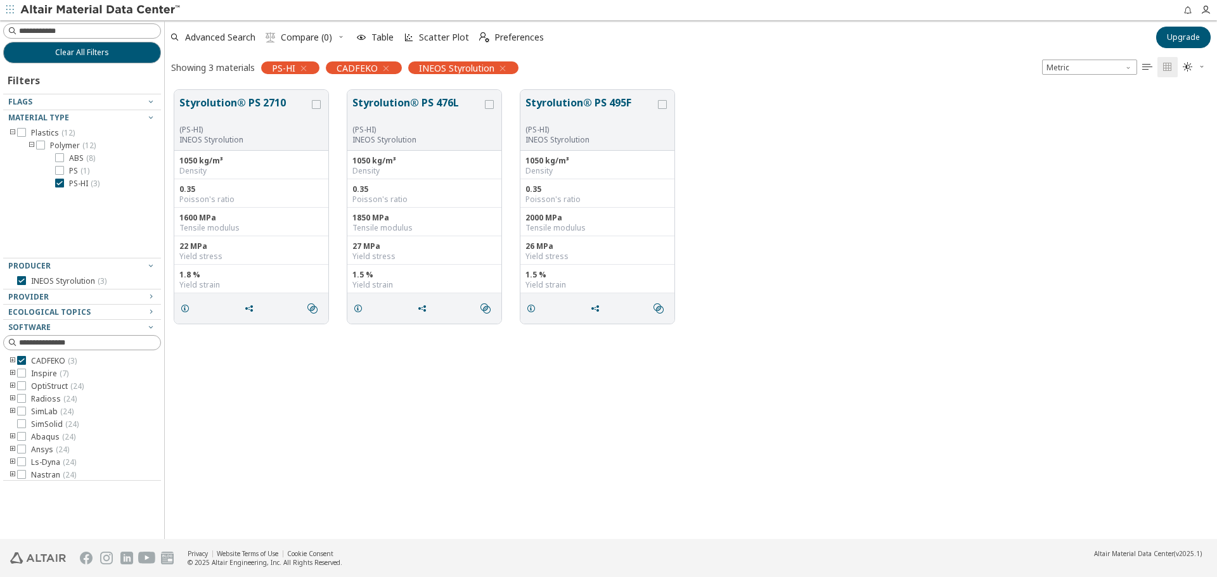
click at [579, 385] on div "Styrolution® PS 2710 (PS-HI) INEOS Styrolution 1050 kg/m³ Density 0.35 Poisson'…" at bounding box center [691, 309] width 1052 height 459
click at [70, 185] on span "PS-HI ( 3 )" at bounding box center [84, 184] width 30 height 10
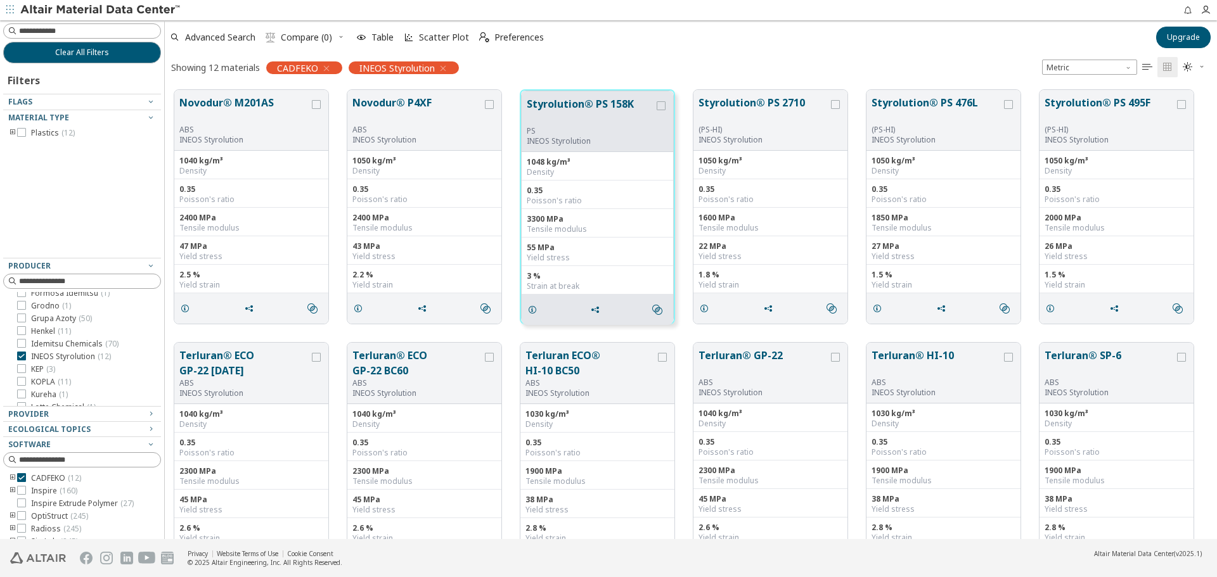
scroll to position [253, 0]
click at [35, 354] on span "KEP ( 3 )" at bounding box center [43, 350] width 24 height 10
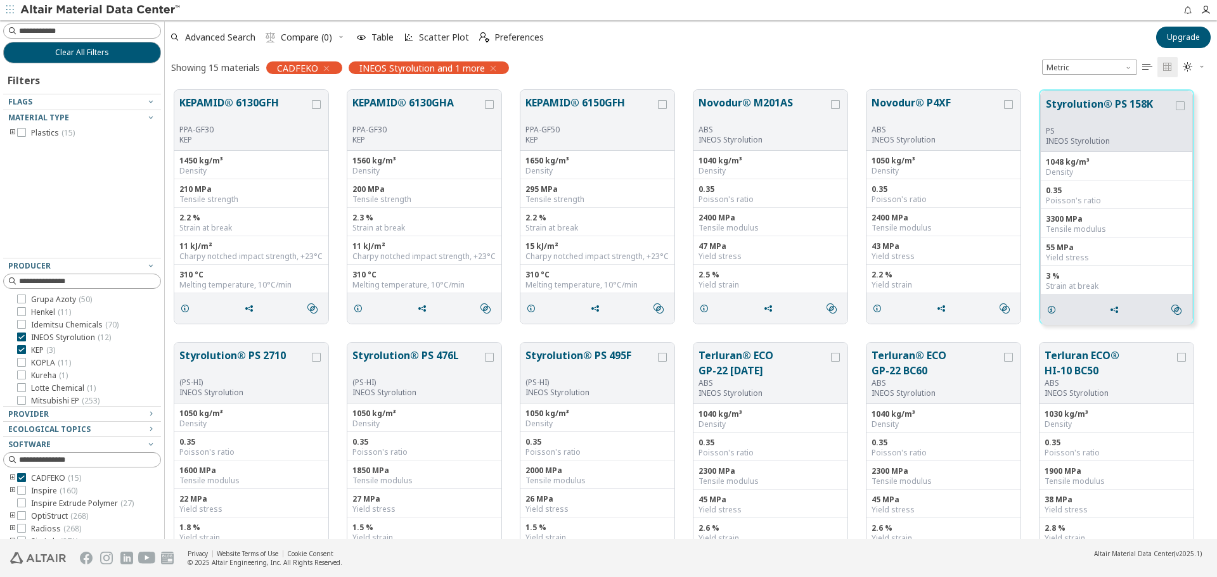
click at [58, 338] on span "INEOS Styrolution ( 12 )" at bounding box center [71, 338] width 80 height 10
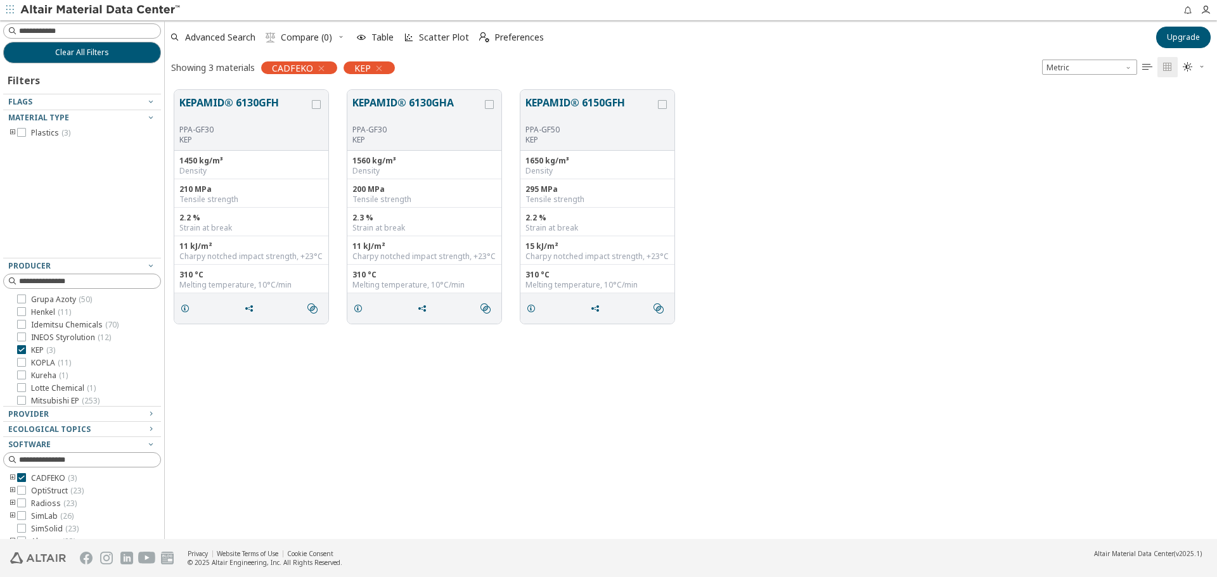
click at [878, 259] on div "KEPAMID® 6130GFH PPA-GF30 KEP 1450 kg/m³ Density 210 MPa Tensile strength 2.2 %…" at bounding box center [691, 206] width 1052 height 253
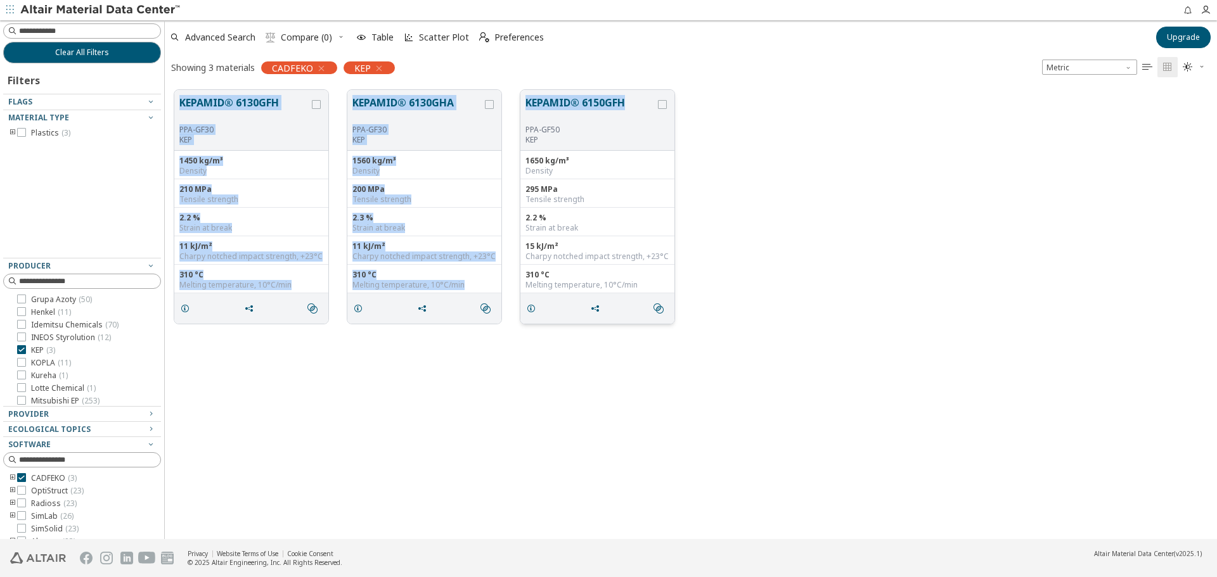
drag, startPoint x: 173, startPoint y: 84, endPoint x: 627, endPoint y: 104, distance: 454.8
click at [627, 104] on div "KEPAMID® 6130GFH PPA-GF30 KEP 1450 kg/m³ Density 210 MPa Tensile strength 2.2 %…" at bounding box center [691, 206] width 1052 height 253
copy div "KEPAMID® 6130GFH PPA-GF30 KEP 1450 kg/m³ Density 210 MPa Tensile strength 2.2 %…"
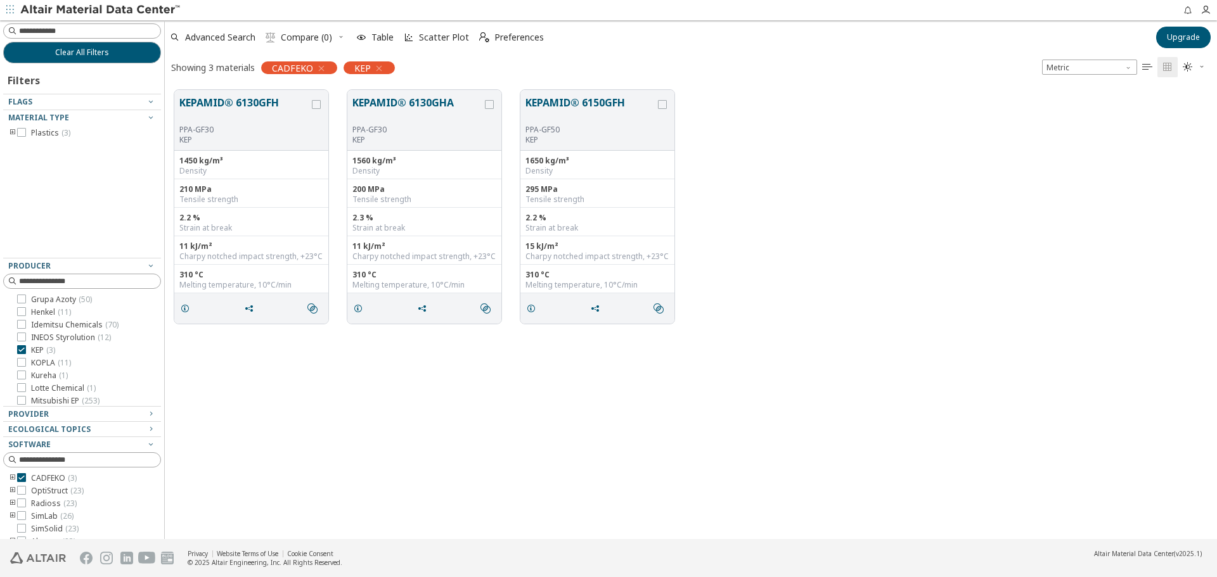
click at [563, 394] on div "KEPAMID® 6130GFH PPA-GF30 KEP 1450 kg/m³ Density 210 MPa Tensile strength 2.2 %…" at bounding box center [691, 309] width 1052 height 459
click at [279, 412] on div "KEPAMID® 6130GFH PPA-GF30 KEP 1450 kg/m³ Density 210 MPa Tensile strength 2.2 %…" at bounding box center [691, 309] width 1052 height 459
click at [61, 364] on span "( 11 )" at bounding box center [64, 362] width 13 height 11
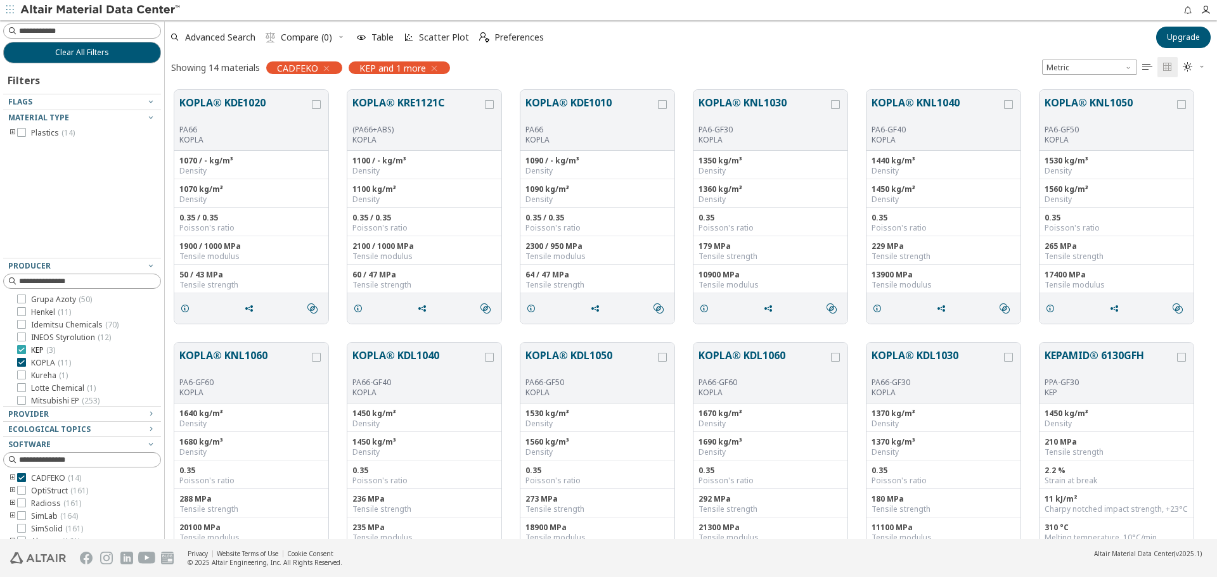
click at [45, 351] on span "KEP ( 3 )" at bounding box center [43, 350] width 24 height 10
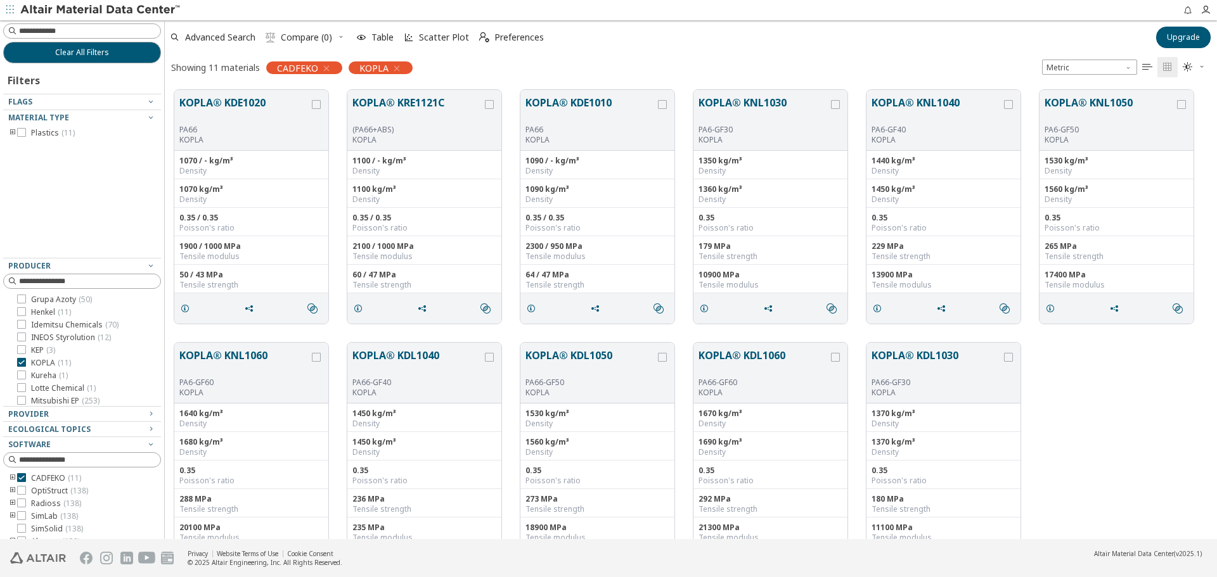
click at [11, 131] on icon "toogle group" at bounding box center [12, 133] width 9 height 10
click at [30, 143] on icon "toogle group" at bounding box center [31, 146] width 9 height 10
click at [73, 156] on span "PA6 ( 4 )" at bounding box center [81, 158] width 25 height 10
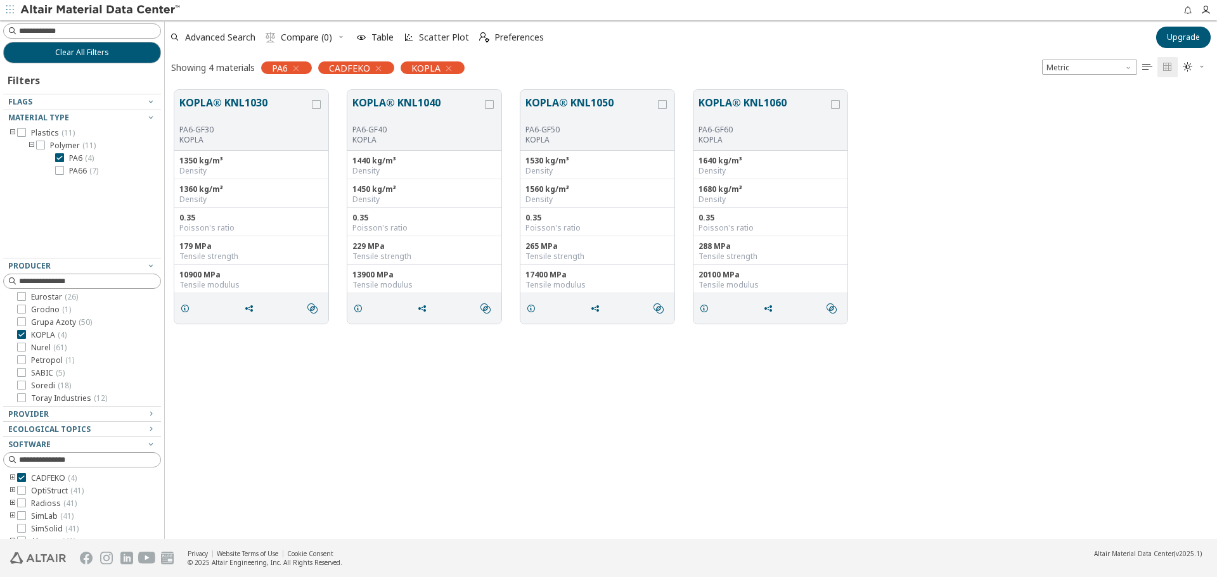
scroll to position [104, 0]
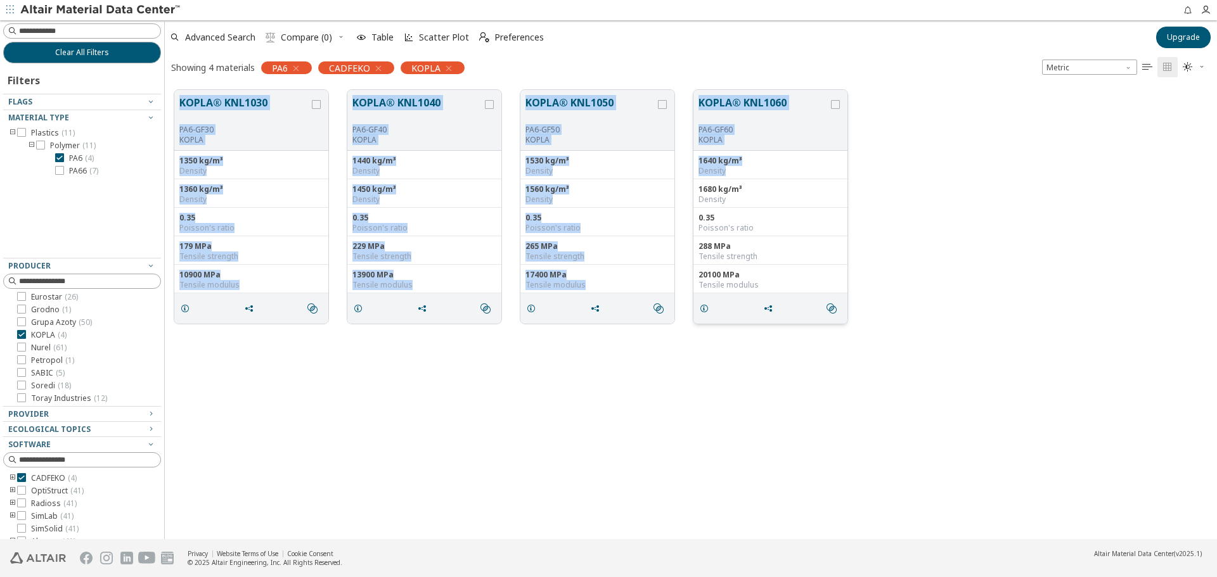
drag, startPoint x: 176, startPoint y: 94, endPoint x: 804, endPoint y: 167, distance: 632.2
click at [804, 167] on div "KOPLA® KNL1030 PA6-GF30 KOPLA 1350 kg/m³ Density 1360 kg/m³ Density 0.35 Poisso…" at bounding box center [691, 206] width 1052 height 253
click at [78, 174] on span "PA66 ( 7 )" at bounding box center [83, 171] width 29 height 10
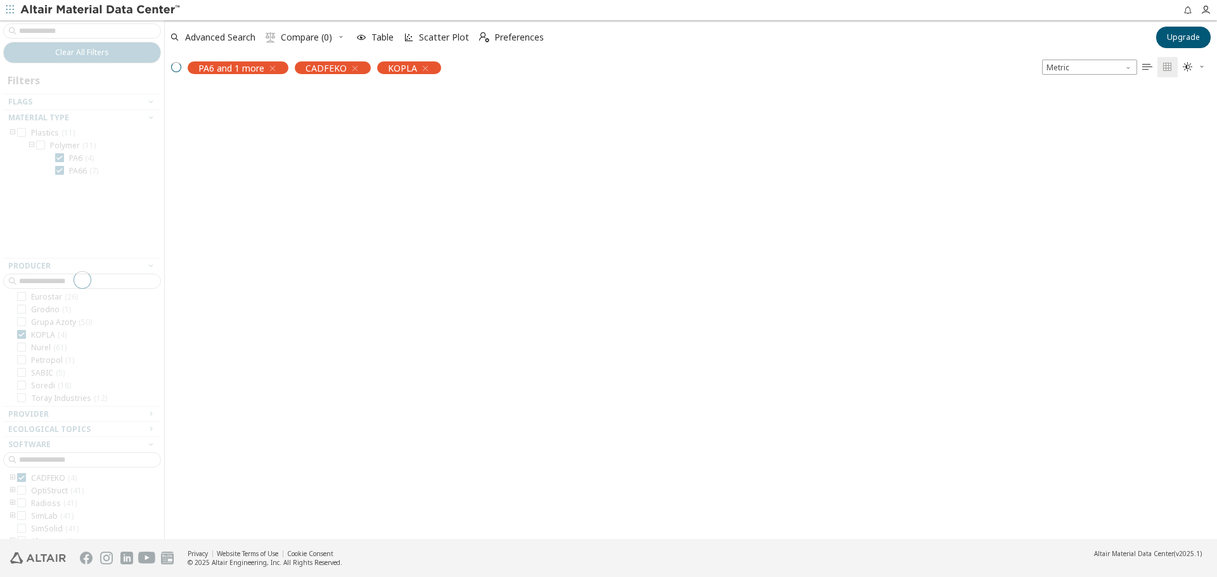
scroll to position [117, 0]
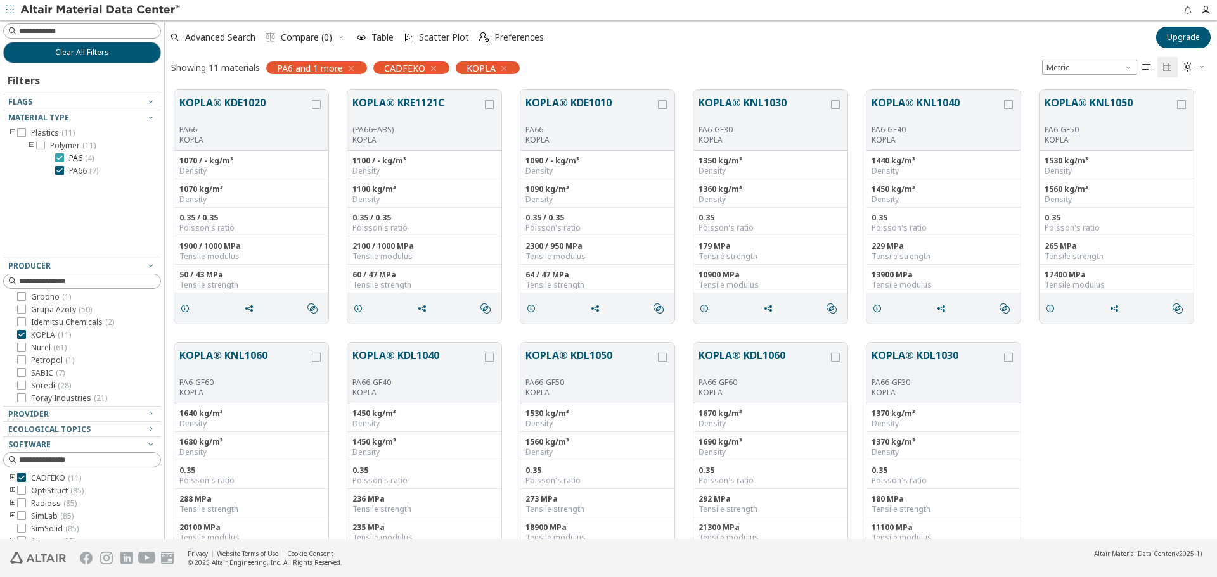
click at [79, 162] on span "PA6 ( 4 )" at bounding box center [81, 158] width 25 height 10
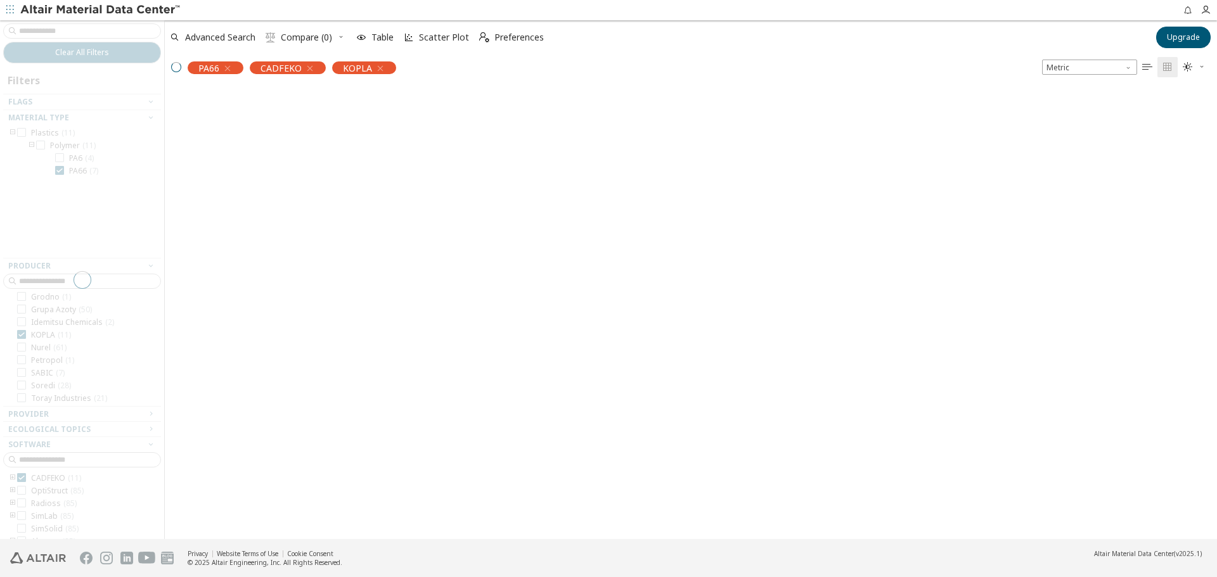
scroll to position [66, 0]
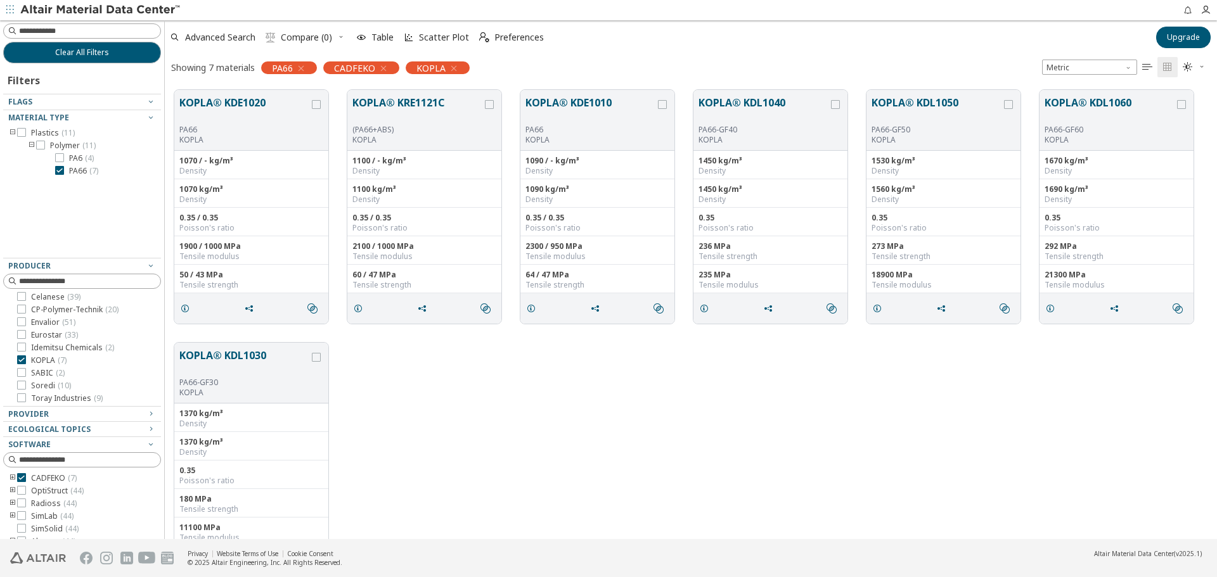
click at [529, 443] on div "KOPLA® KDL1030 PA66-GF30 KOPLA 1370 kg/m³ Density 1370 kg/m³ Density 0.35 Poiss…" at bounding box center [691, 459] width 1052 height 253
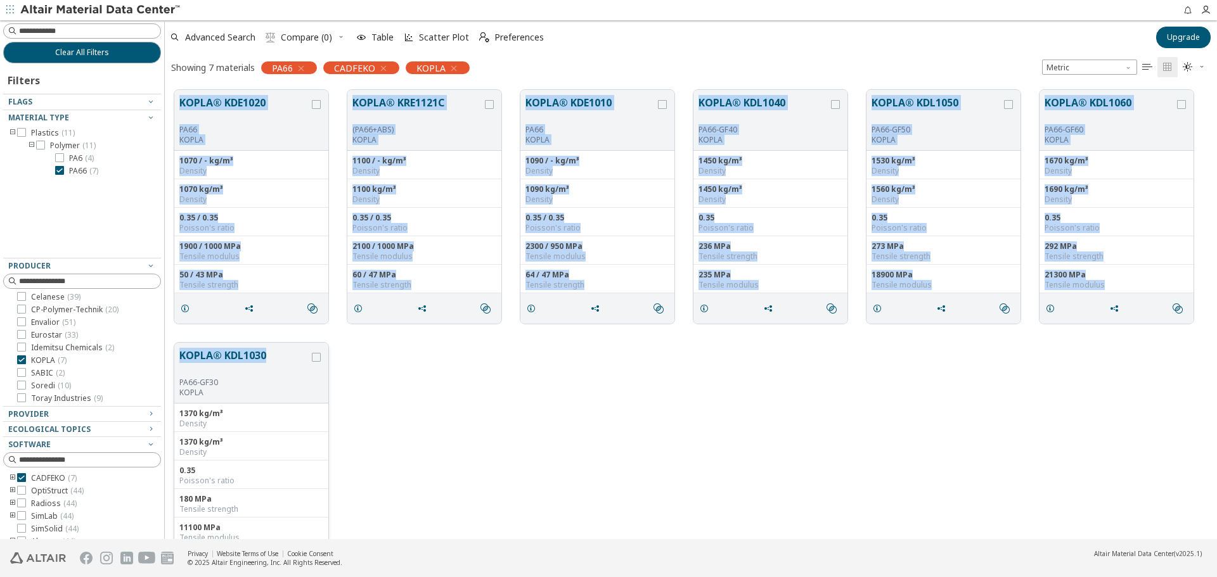
drag, startPoint x: 170, startPoint y: 86, endPoint x: 298, endPoint y: 358, distance: 300.5
click at [298, 358] on div "KOPLA® KDE1020 PA66 KOPLA 1070 / - kg/m³ Density 1070 kg/m³ Density 0.35 / 0.35…" at bounding box center [691, 333] width 1052 height 506
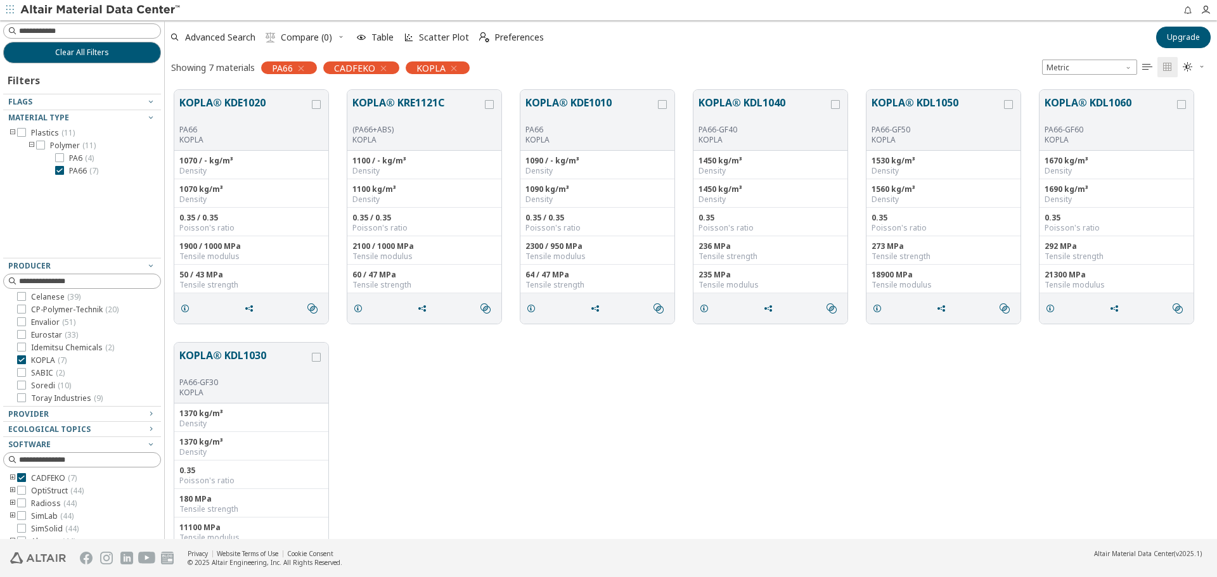
click at [1088, 415] on div "KOPLA® KDL1030 PA66-GF30 KOPLA 1370 kg/m³ Density 1370 kg/m³ Density 0.35 Poiss…" at bounding box center [691, 459] width 1052 height 253
click at [39, 368] on span "SABIC ( 2 )" at bounding box center [48, 373] width 34 height 10
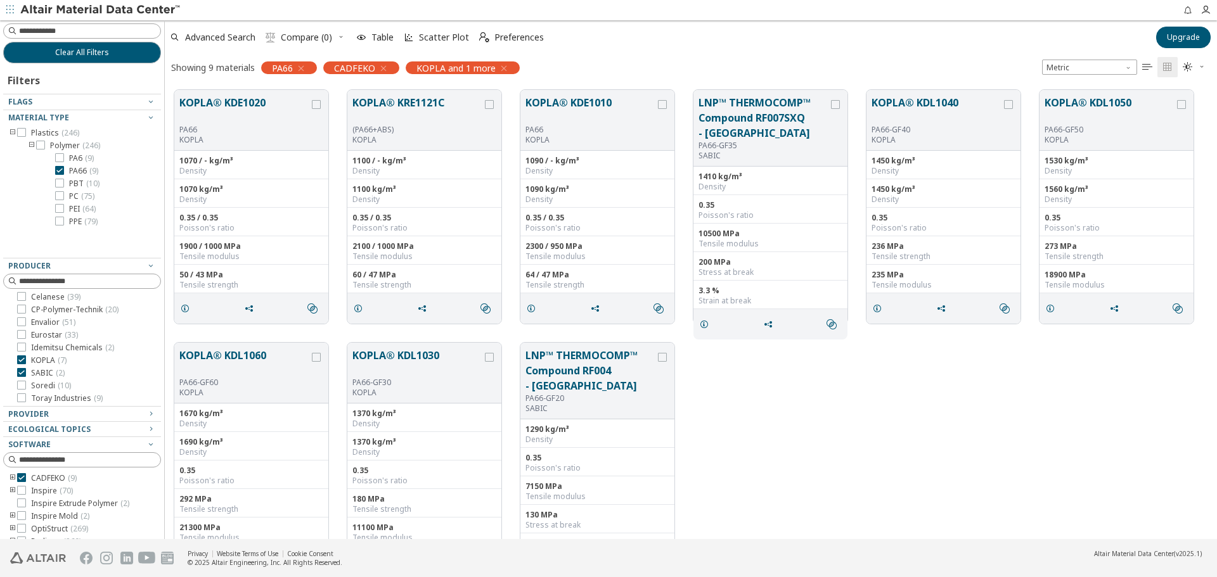
click at [47, 357] on span "KOPLA ( 7 )" at bounding box center [48, 361] width 35 height 10
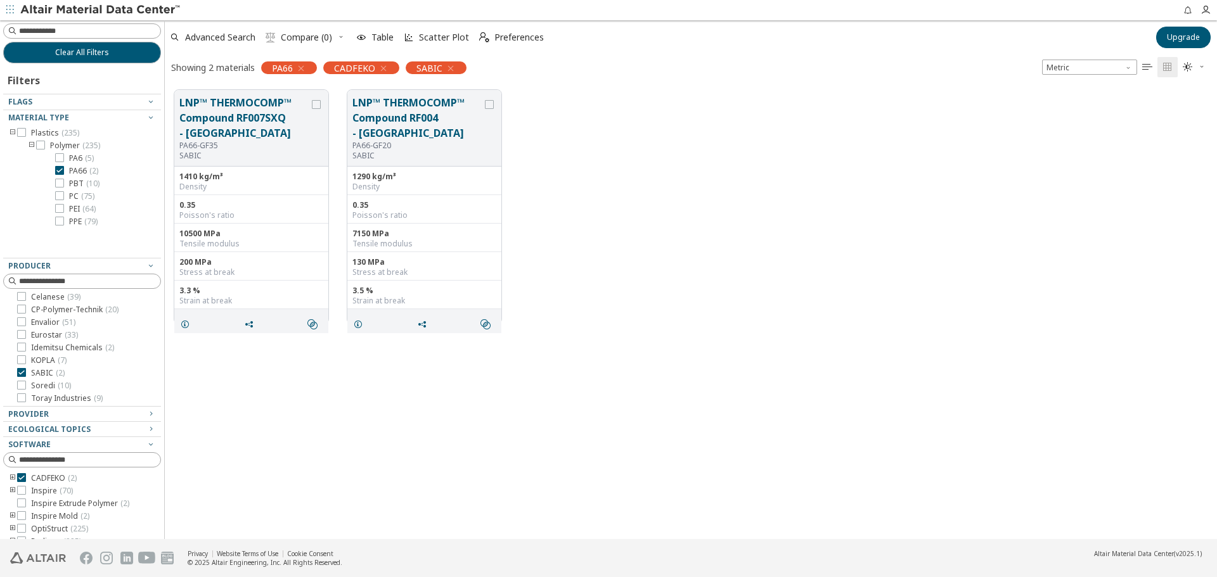
click at [760, 288] on div "LNP™ THERMOCOMP™ Compound RF007SXQ - Europe PA66-GF35 SABIC 1410 kg/m³ Density …" at bounding box center [691, 206] width 1052 height 253
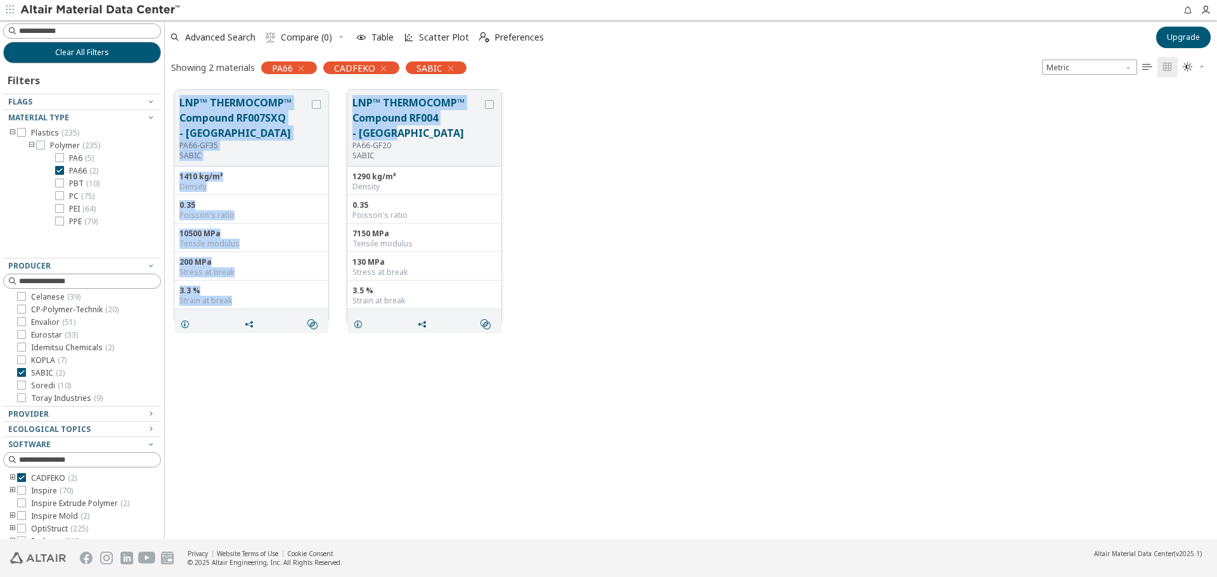
drag, startPoint x: 175, startPoint y: 99, endPoint x: 435, endPoint y: 136, distance: 262.5
click at [435, 136] on div "LNP™ THERMOCOMP™ Compound RF007SXQ - Europe PA66-GF35 SABIC 1410 kg/m³ Density …" at bounding box center [691, 206] width 1052 height 253
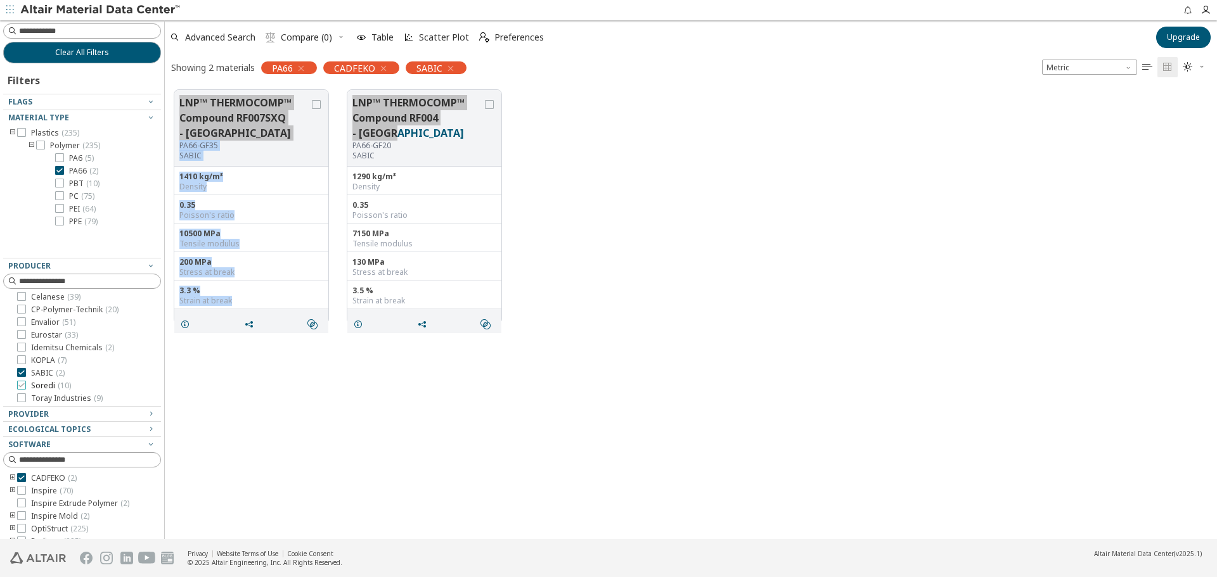
click at [33, 383] on span "Soredi ( 10 )" at bounding box center [51, 386] width 40 height 10
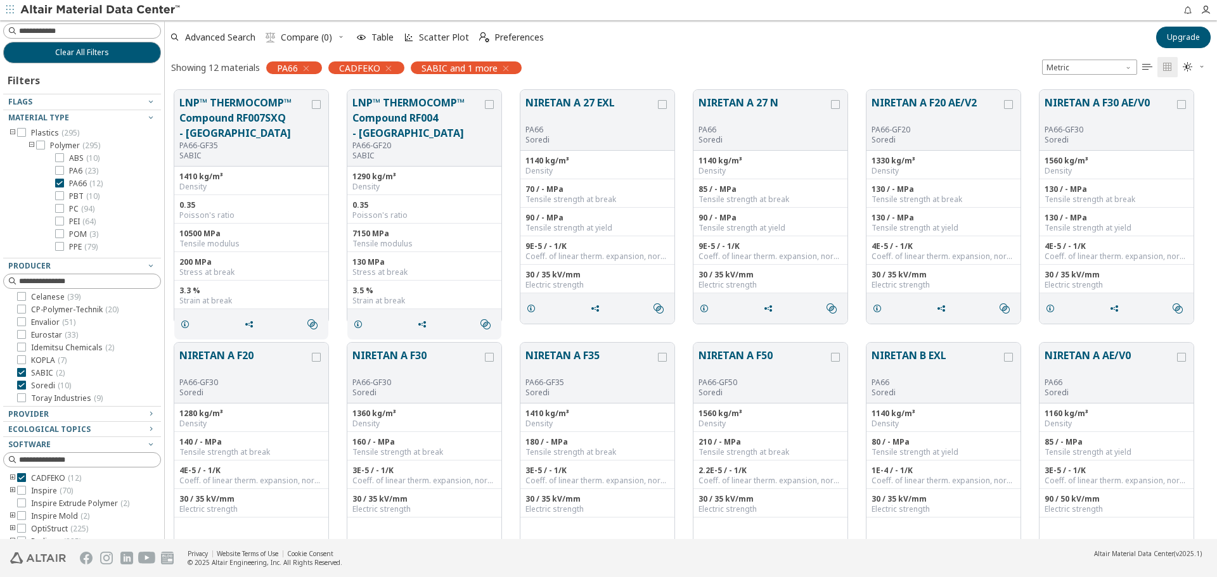
click at [56, 371] on span "( 2 )" at bounding box center [60, 373] width 9 height 11
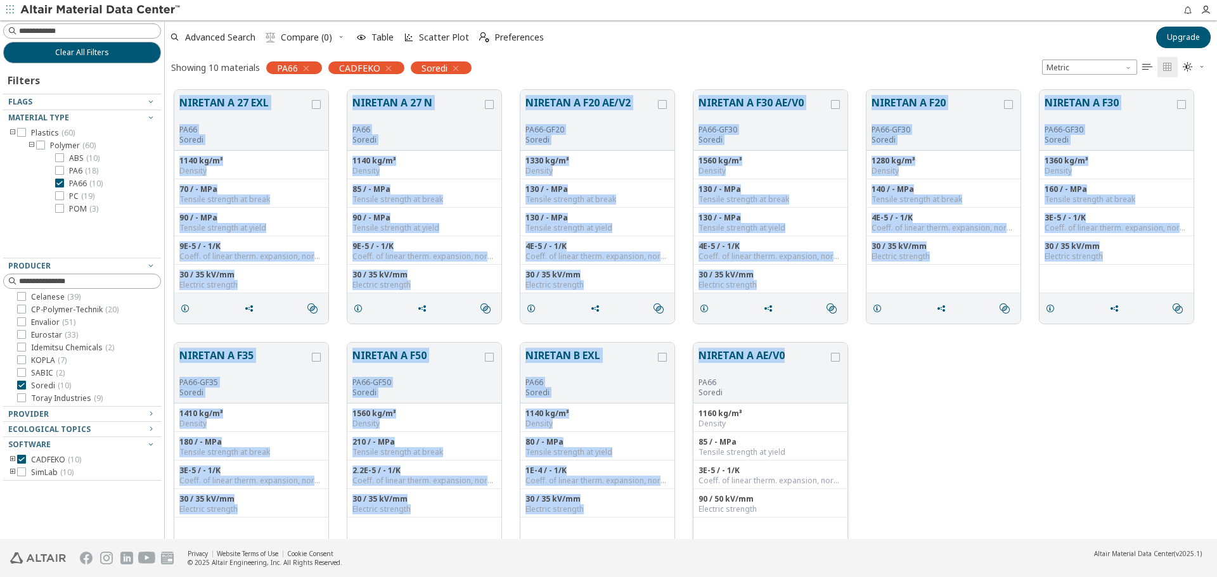
drag, startPoint x: 170, startPoint y: 86, endPoint x: 786, endPoint y: 363, distance: 674.8
click at [786, 363] on div "NIRETAN A 27 EXL PA66 Soredi 1140 kg/m³ Density 70 / - MPa Tensile strength at …" at bounding box center [691, 333] width 1052 height 506
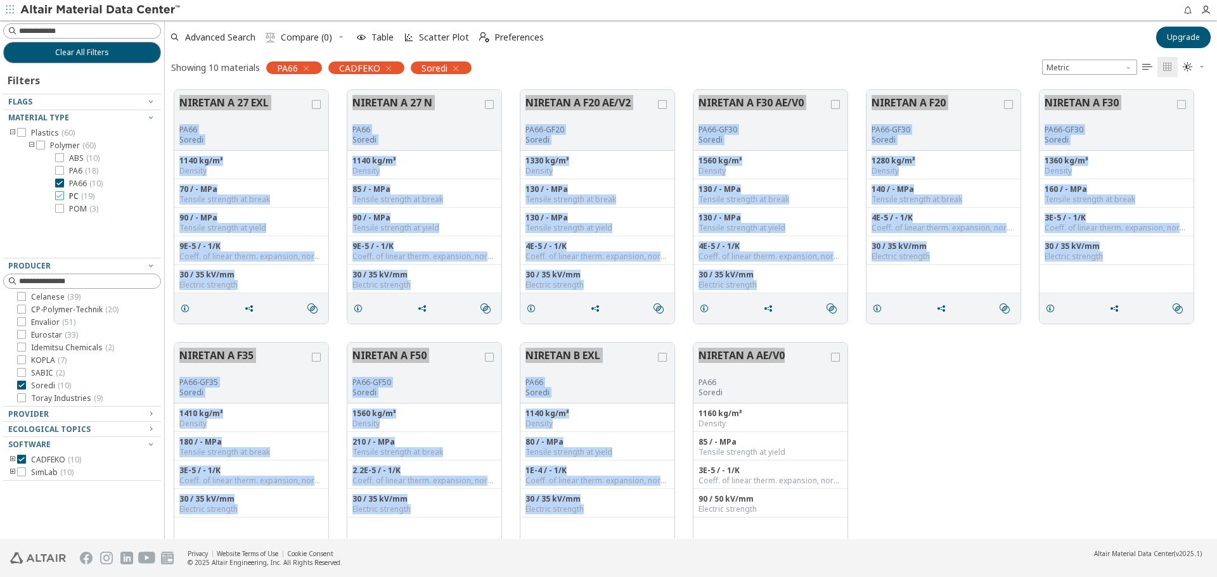
click at [80, 196] on span "PC ( 19 )" at bounding box center [81, 196] width 25 height 10
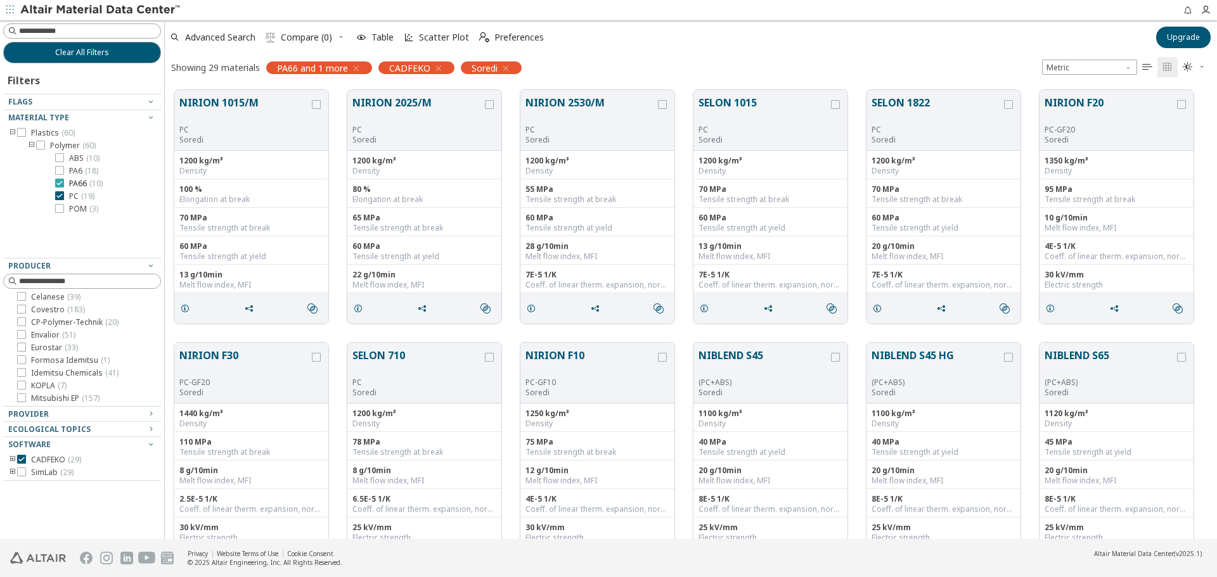
click at [93, 183] on span "( 10 )" at bounding box center [95, 183] width 13 height 11
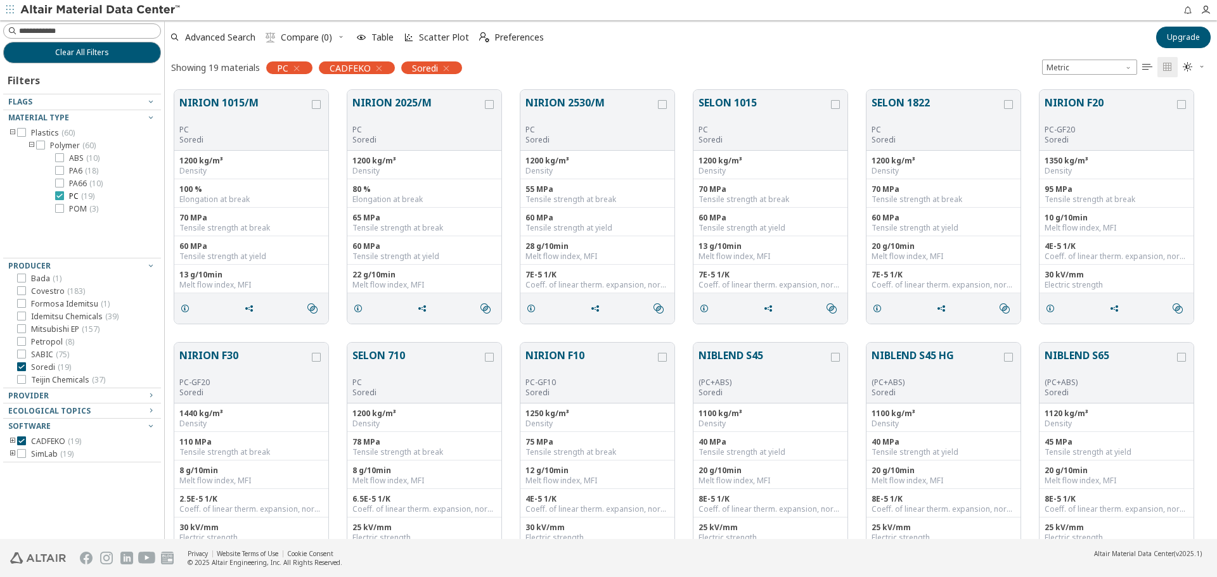
click at [65, 195] on label "PC ( 19 )" at bounding box center [74, 196] width 39 height 10
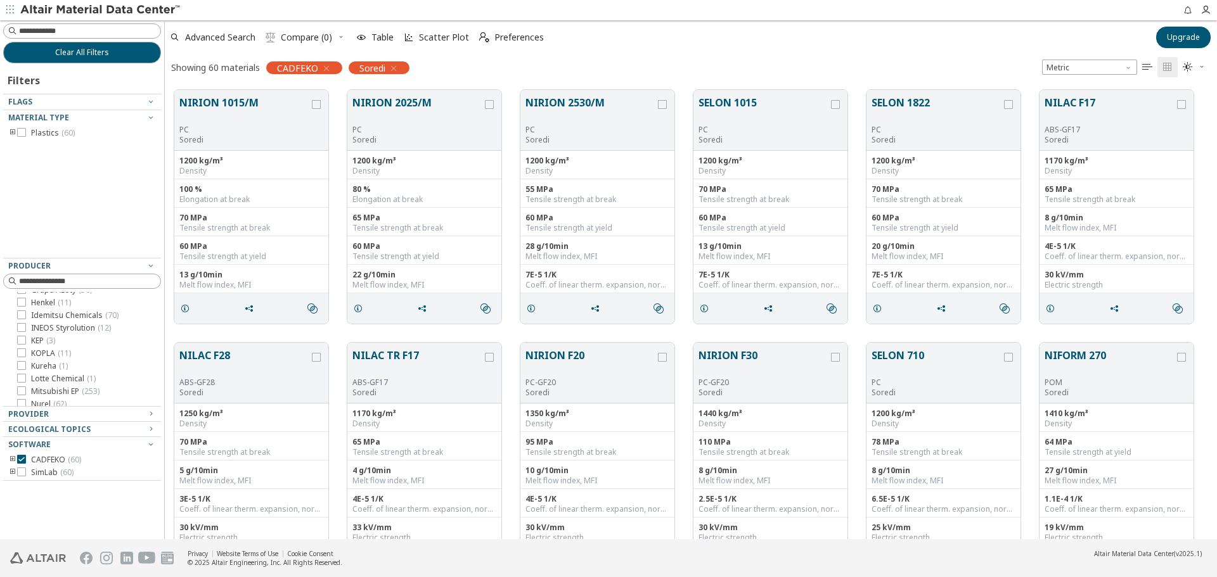
scroll to position [294, 0]
click at [46, 335] on span "Kureha ( 1 )" at bounding box center [49, 335] width 37 height 10
click at [11, 135] on icon "toogle group" at bounding box center [12, 133] width 9 height 10
click at [42, 146] on icon at bounding box center [40, 145] width 9 height 9
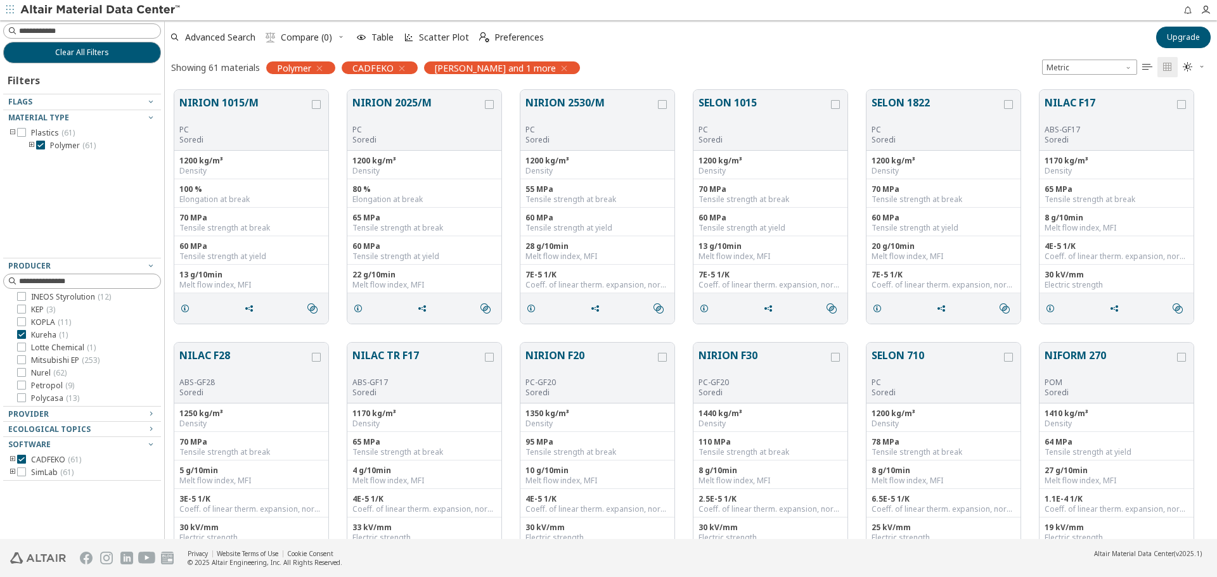
click at [472, 66] on span "[PERSON_NAME] and 1 more" at bounding box center [495, 67] width 121 height 11
click at [39, 348] on span "Soredi ( 60 )" at bounding box center [51, 348] width 40 height 10
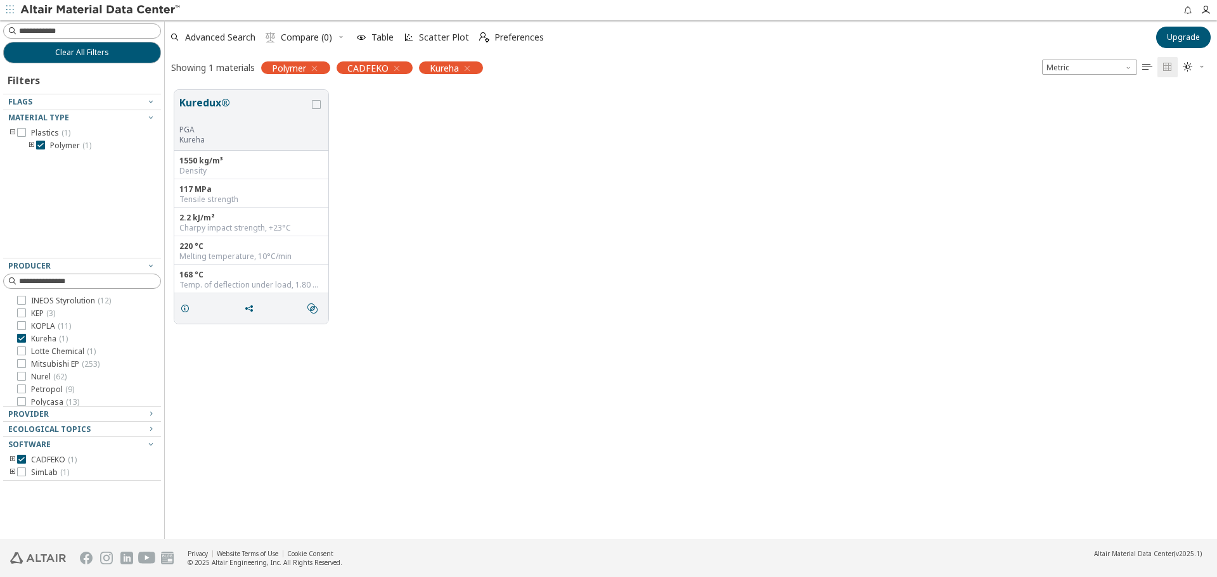
scroll to position [167, 0]
click at [41, 144] on icon at bounding box center [40, 145] width 9 height 9
click at [198, 98] on button "Kuredux®" at bounding box center [244, 110] width 130 height 30
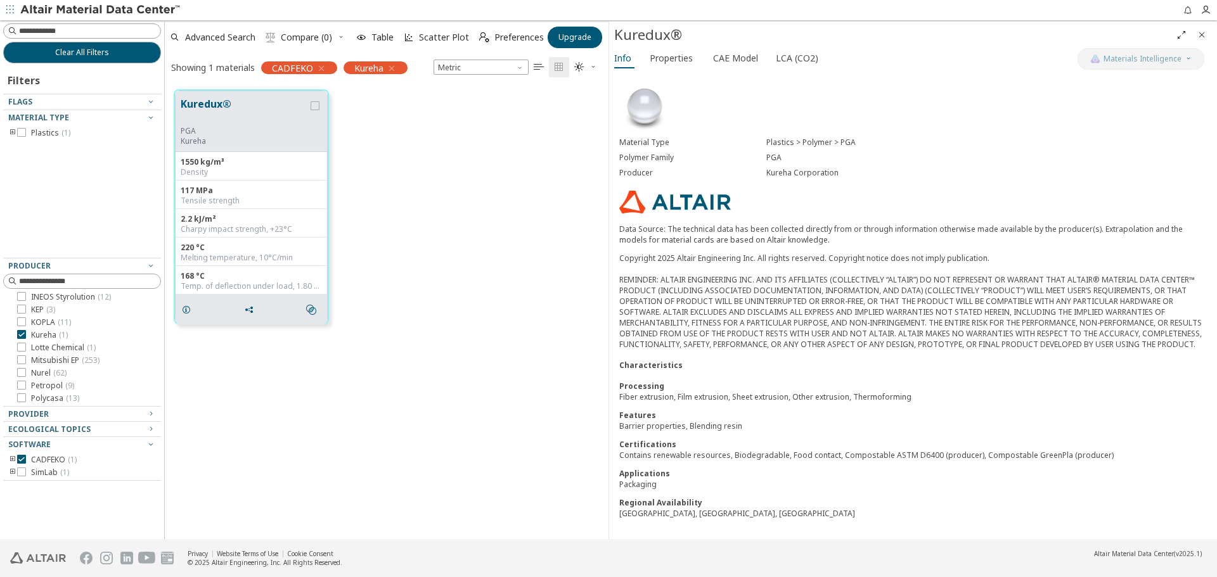
click at [646, 39] on div "Kuredux®" at bounding box center [892, 35] width 557 height 20
click at [58, 350] on span "Lotte Chemical ( 1 )" at bounding box center [63, 348] width 65 height 10
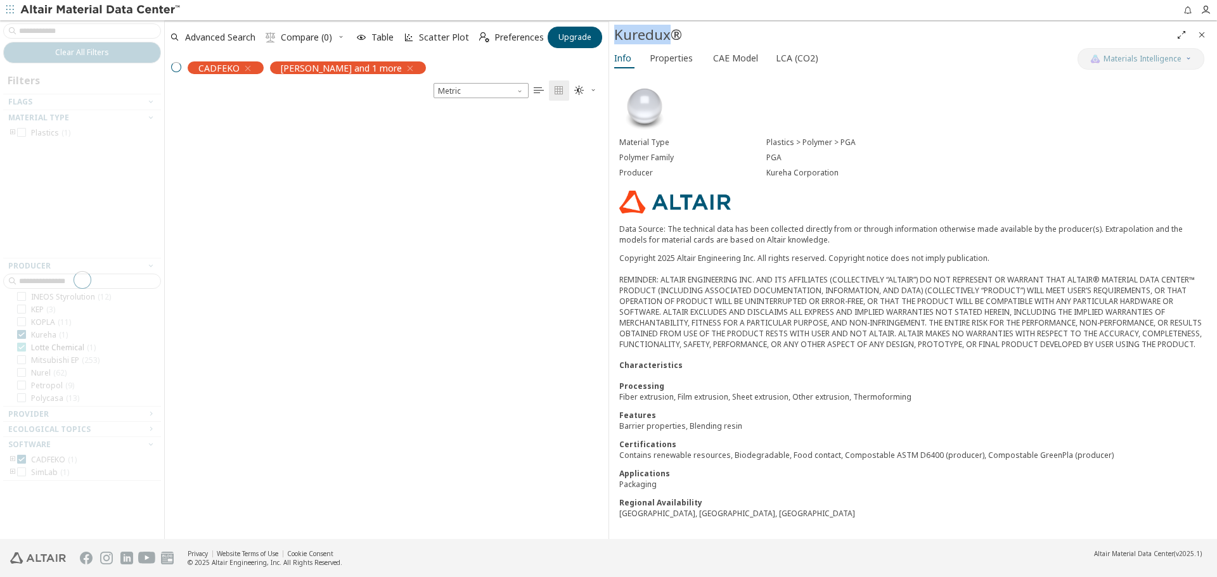
scroll to position [429, 434]
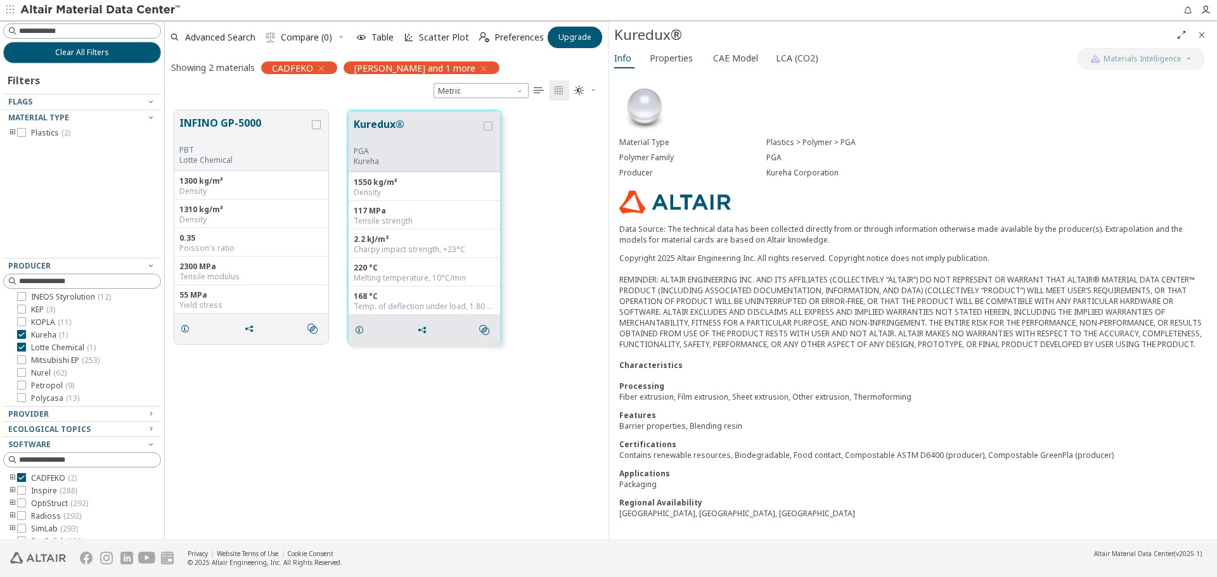
click at [50, 340] on div "ARKEMA ( 47 ) Asahi Kasei ( 79 ) Avient ( 135 ) Bada ( 105 ) BASF ( 243 ) BASF …" at bounding box center [82, 266] width 158 height 530
click at [48, 337] on span "Kureha ( 1 )" at bounding box center [49, 335] width 37 height 10
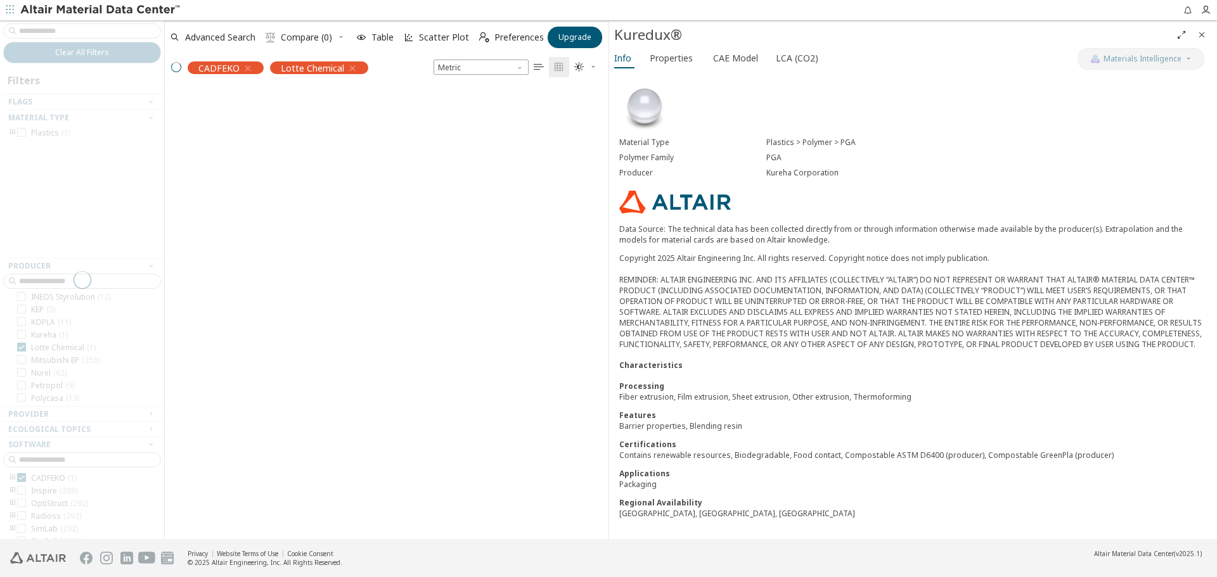
scroll to position [429, 434]
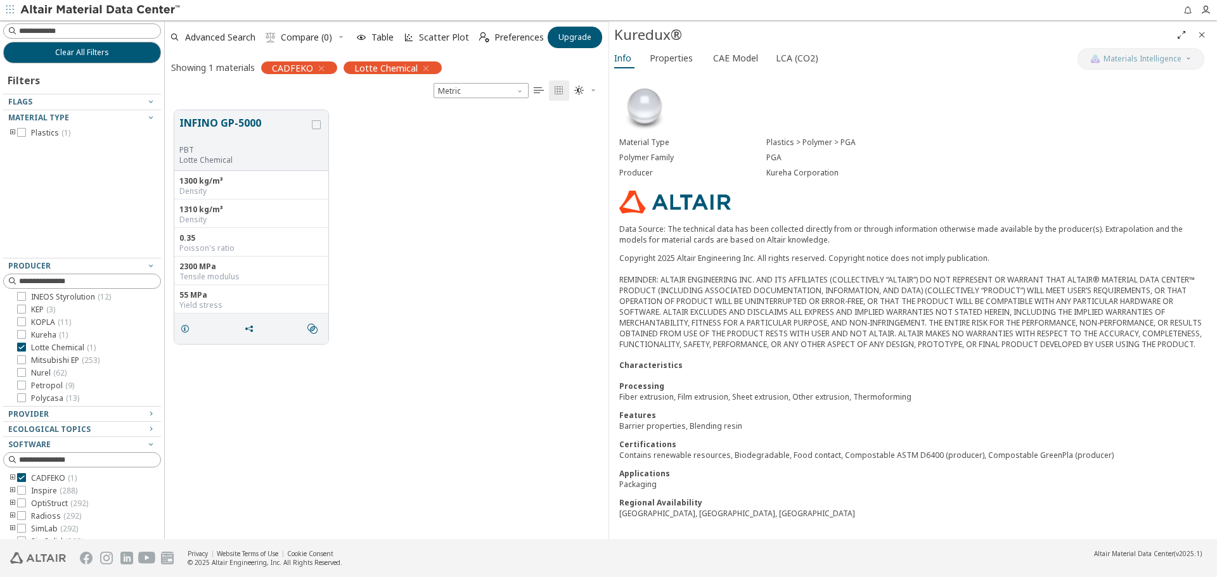
click at [1200, 34] on icon "Close" at bounding box center [1202, 35] width 10 height 10
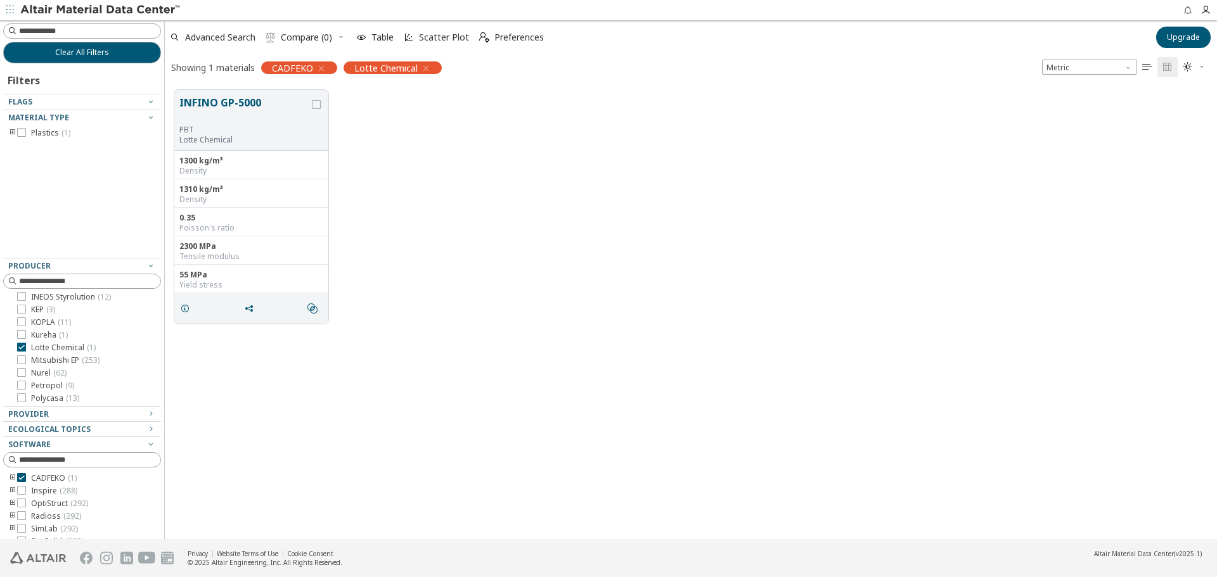
scroll to position [449, 1043]
drag, startPoint x: 176, startPoint y: 94, endPoint x: 259, endPoint y: 94, distance: 83.0
click at [259, 94] on div "INFINO GP-5000 PBT Lotte Chemical" at bounding box center [251, 120] width 154 height 61
click at [42, 359] on span "Mitsubishi EP ( 253 )" at bounding box center [65, 361] width 68 height 10
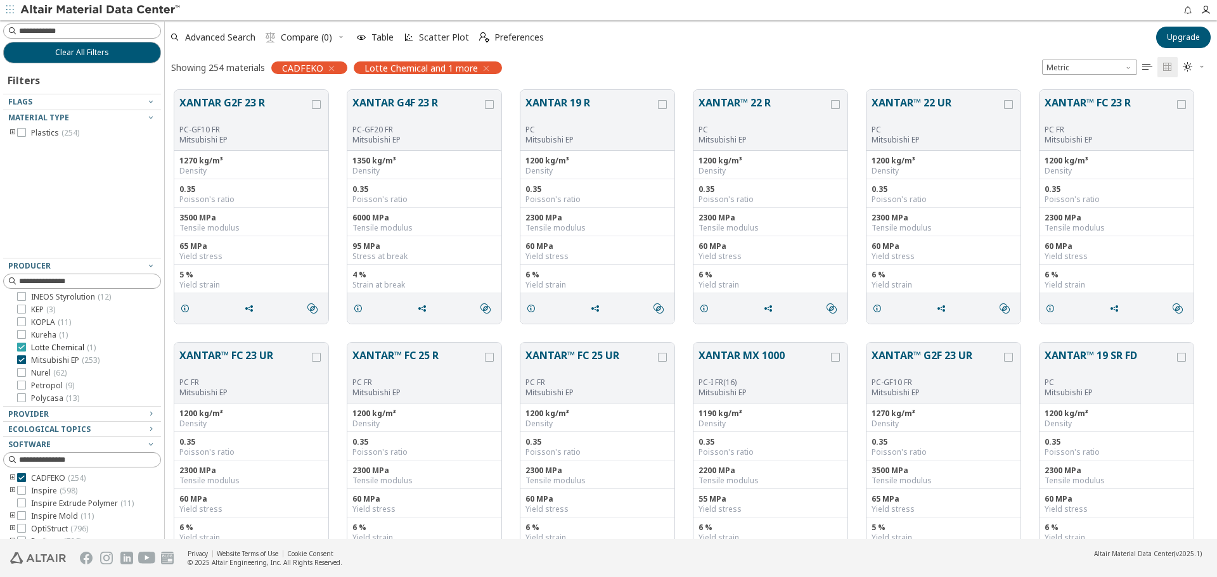
click at [63, 347] on span "Lotte Chemical ( 1 )" at bounding box center [63, 348] width 65 height 10
click at [11, 134] on icon "toogle group" at bounding box center [12, 133] width 9 height 10
click at [29, 146] on icon "toogle group" at bounding box center [31, 146] width 9 height 10
click at [78, 152] on div "Polymer ( 253 ) PAMXD6 ( 13 ) PBT ( 67 ) PC ( 157 ) POM ( 9 ) PPE ( 7 )" at bounding box center [91, 178] width 139 height 74
click at [80, 156] on span "PAMXD6 ( 13 )" at bounding box center [92, 158] width 46 height 10
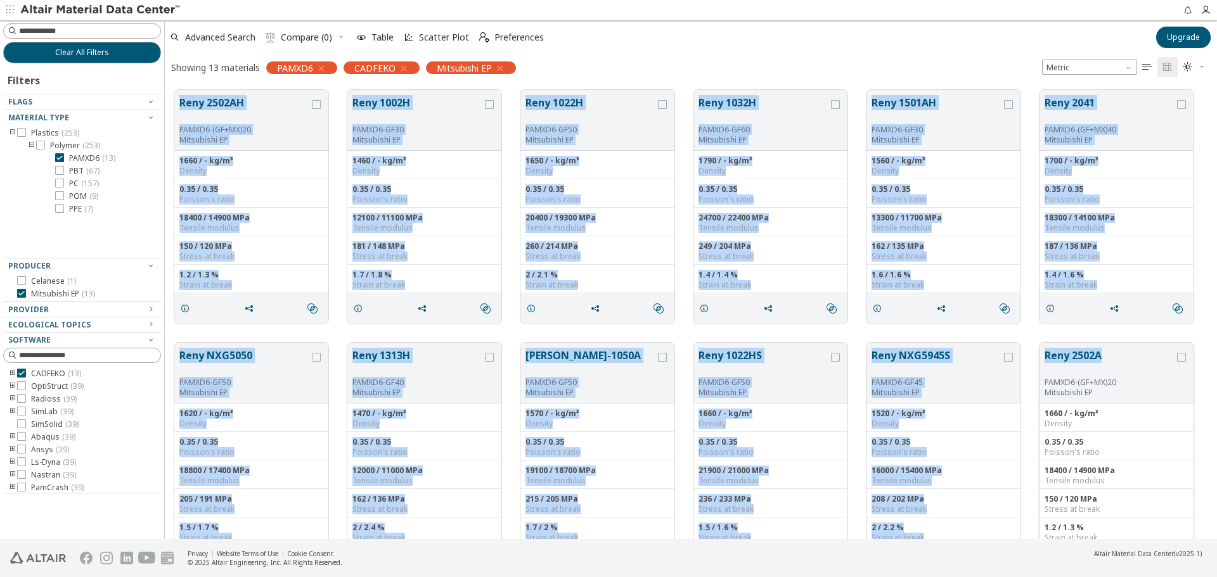
drag, startPoint x: 173, startPoint y: 81, endPoint x: 1117, endPoint y: 353, distance: 982.6
click at [1117, 353] on div "Reny 2502AH PAMXD6-(GF+MX)20 Mitsubishi EP 1660 / - kg/m³ Density 0.35 / 0.35 P…" at bounding box center [691, 459] width 1052 height 759
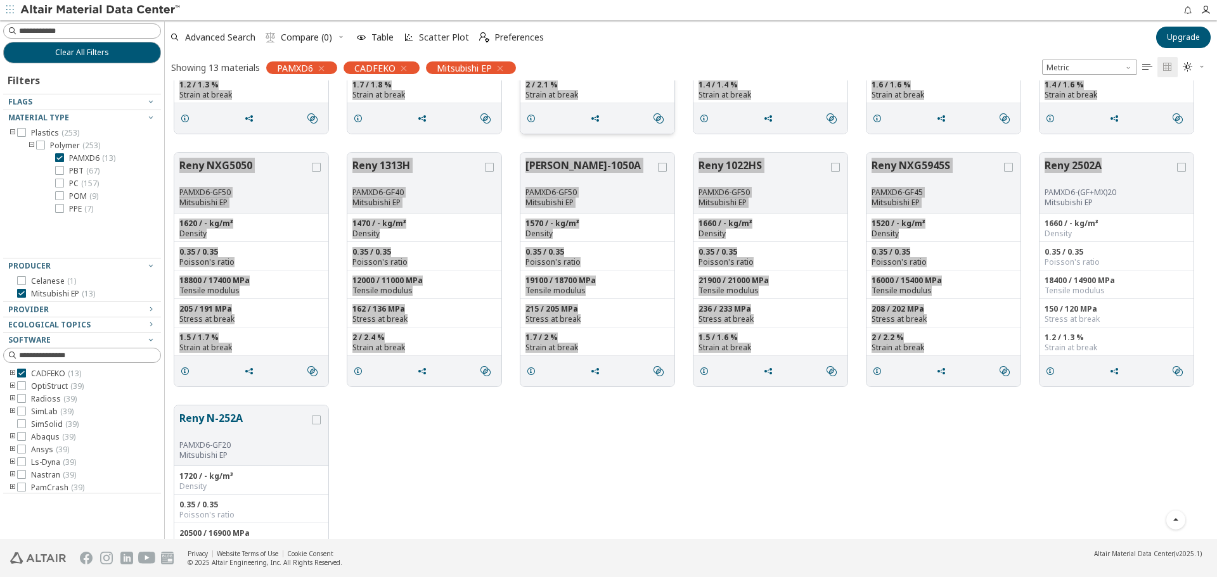
scroll to position [253, 0]
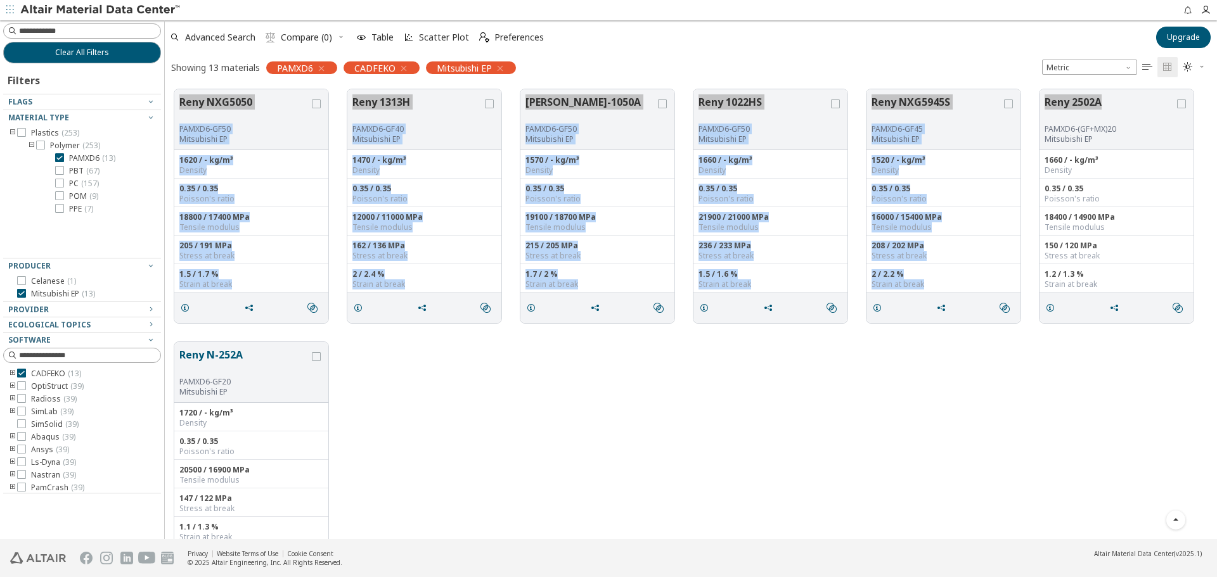
drag, startPoint x: 181, startPoint y: 350, endPoint x: 240, endPoint y: 355, distance: 58.5
click at [234, 353] on button "Reny N-252A" at bounding box center [244, 362] width 130 height 30
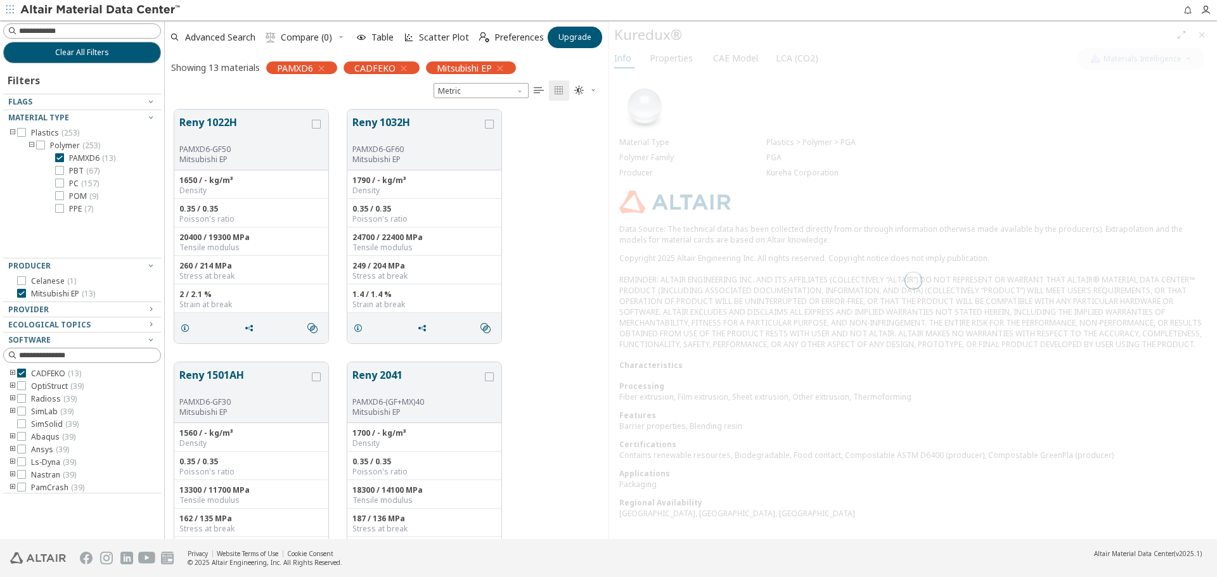
scroll to position [1331, 0]
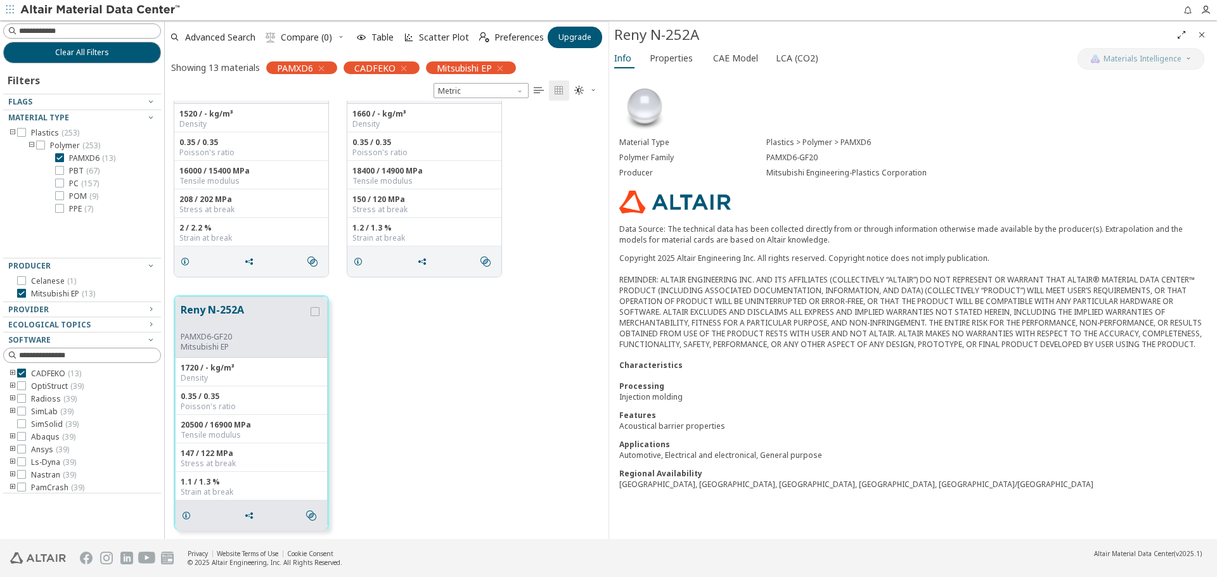
click at [1198, 35] on icon "Close" at bounding box center [1202, 35] width 10 height 10
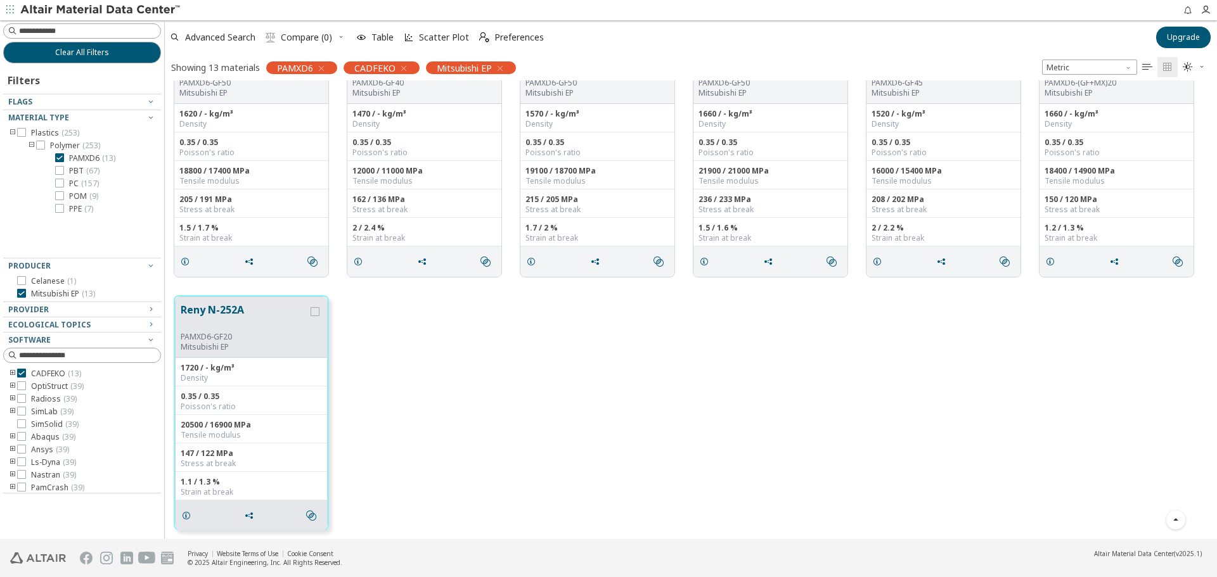
scroll to position [300, 0]
drag, startPoint x: 432, startPoint y: 384, endPoint x: 347, endPoint y: 368, distance: 85.9
click at [432, 383] on div "Reny N-252A PAMXD6-GF20 Mitsubishi EP 1720 / - kg/m³ Density 0.35 / 0.35 Poisso…" at bounding box center [691, 412] width 1052 height 253
drag, startPoint x: 256, startPoint y: 307, endPoint x: 169, endPoint y: 312, distance: 87.6
click at [170, 312] on div "Reny N-252A PAMXD6-GF20 Mitsubishi EP 1720 / - kg/m³ Density 0.35 / 0.35 Poisso…" at bounding box center [691, 412] width 1052 height 253
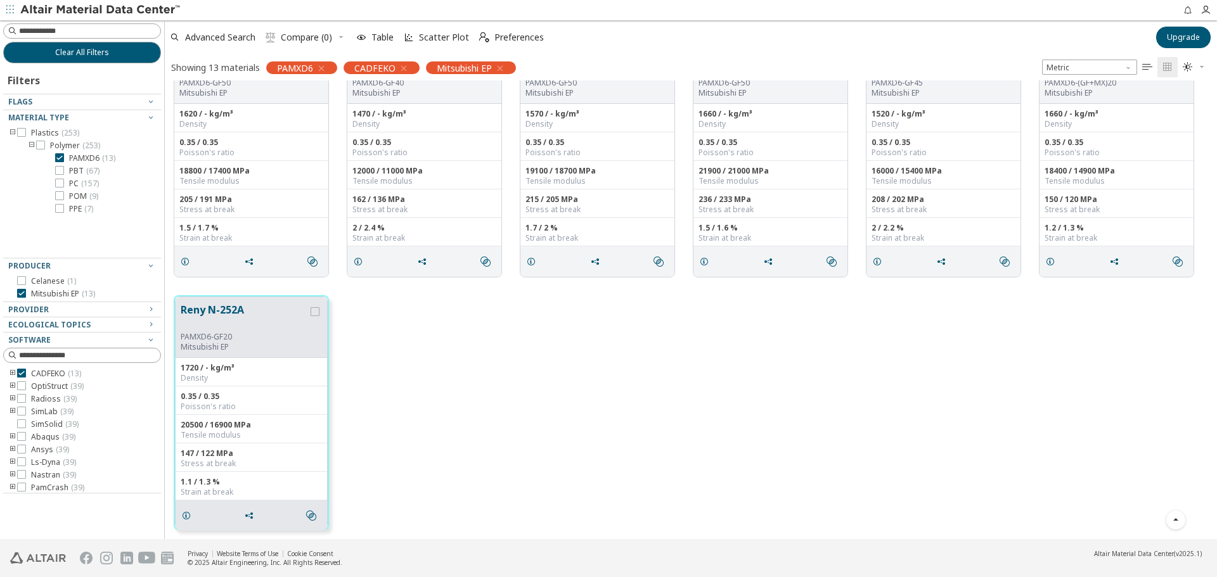
click at [181, 290] on div "Reny N-252A PAMXD6-GF20 Mitsubishi EP 1720 / - kg/m³ Density 0.35 / 0.35 Poisso…" at bounding box center [691, 412] width 1052 height 253
drag, startPoint x: 175, startPoint y: 305, endPoint x: 246, endPoint y: 312, distance: 71.4
click at [246, 312] on div "Reny N-252A PAMXD6-GF20 Mitsubishi EP 1720 / - kg/m³ Density 0.35 / 0.35 Poisso…" at bounding box center [251, 413] width 153 height 233
click at [89, 170] on span "( 67 )" at bounding box center [92, 170] width 13 height 11
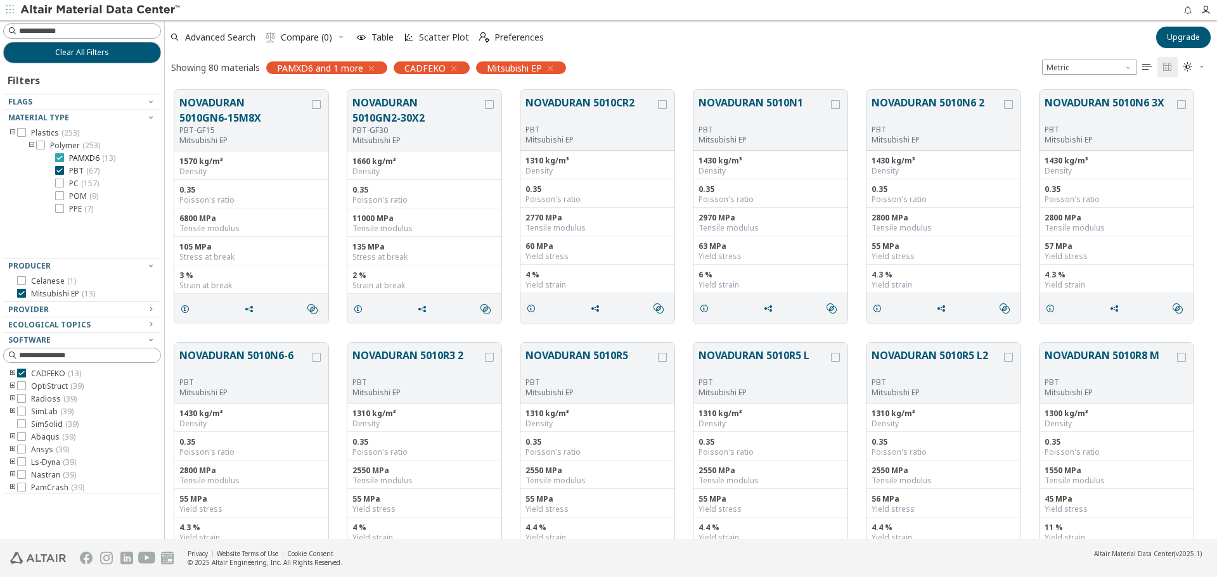
click at [108, 158] on span "( 13 )" at bounding box center [108, 158] width 13 height 11
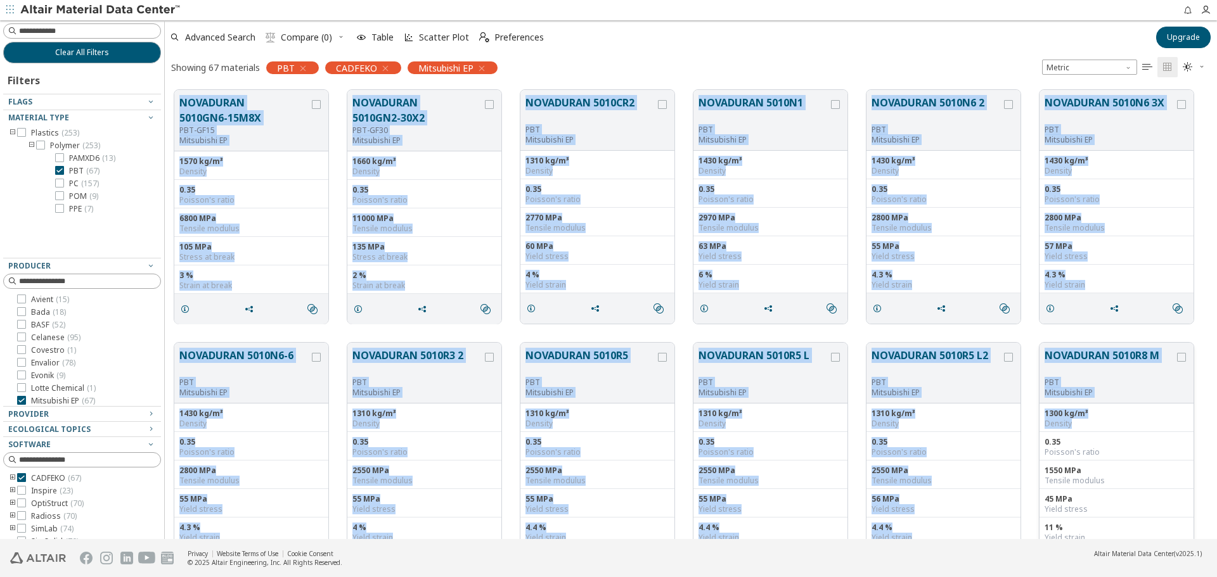
drag, startPoint x: 174, startPoint y: 89, endPoint x: 1115, endPoint y: 424, distance: 999.0
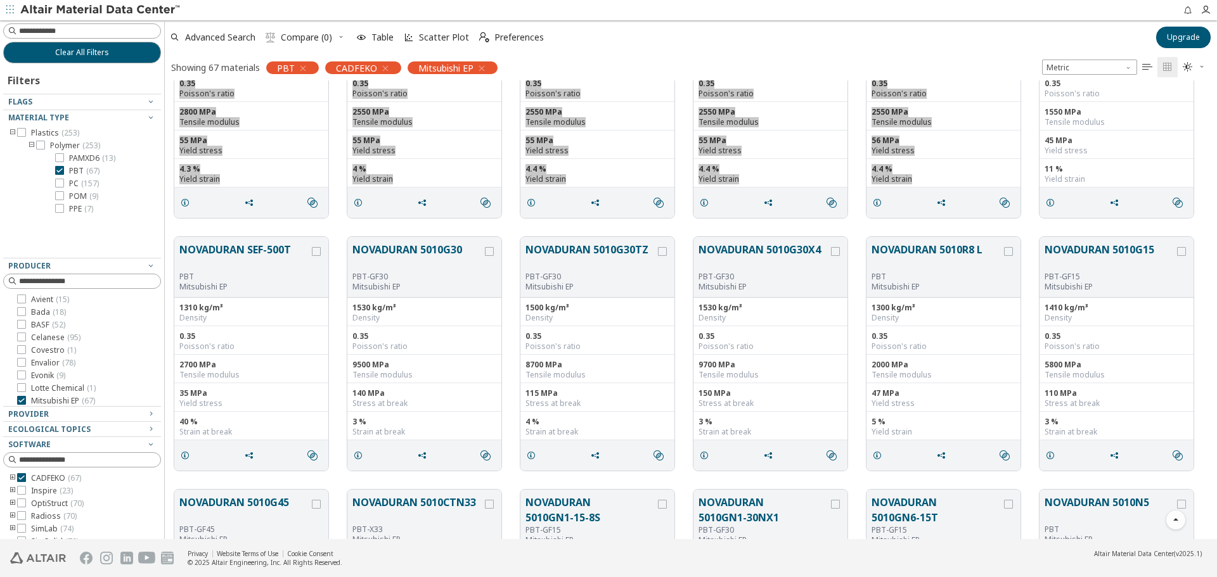
scroll to position [380, 0]
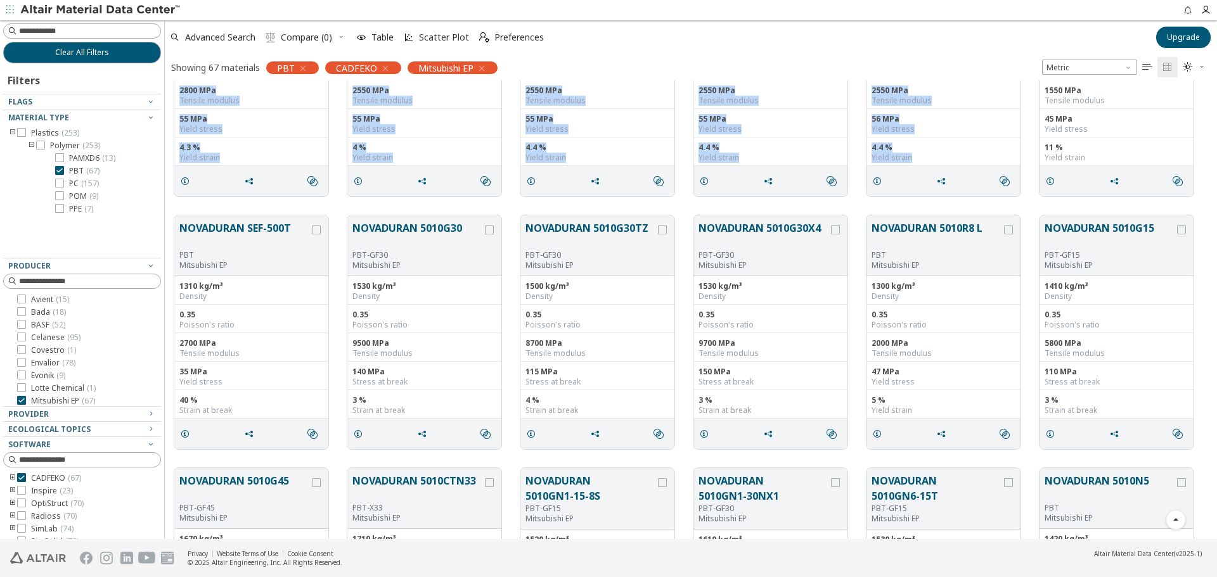
click at [336, 202] on div "NOVADURAN 5010N6-6 PBT Mitsubishi EP 1430 kg/m³ Density 0.35 Poisson's ratio 28…" at bounding box center [691, 79] width 1052 height 253
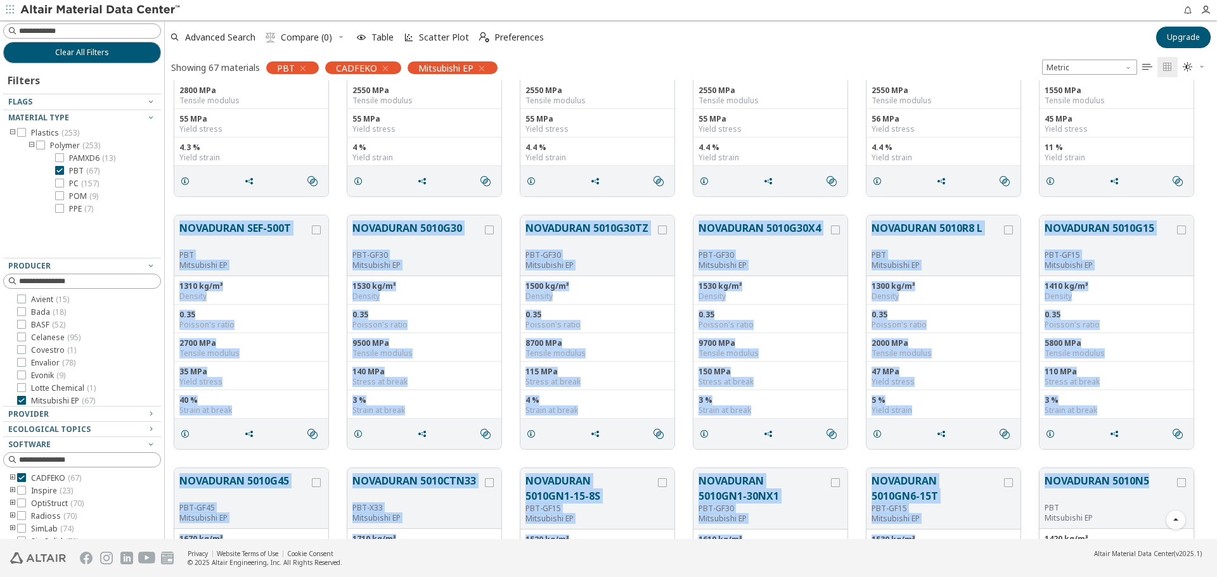
drag, startPoint x: 172, startPoint y: 211, endPoint x: 1153, endPoint y: 487, distance: 1019.0
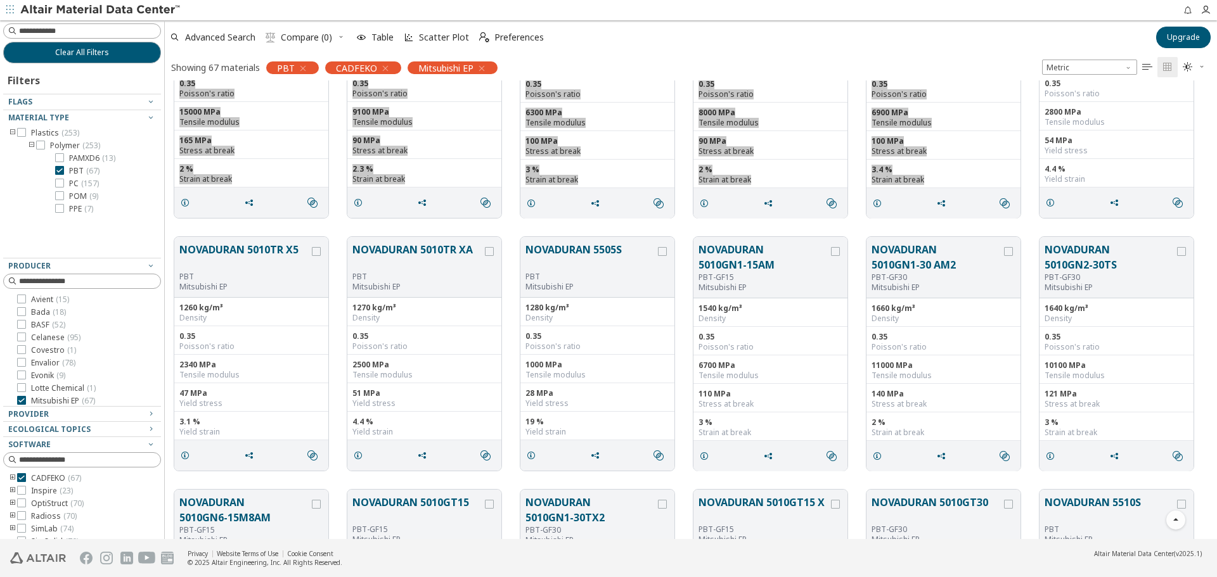
scroll to position [887, 0]
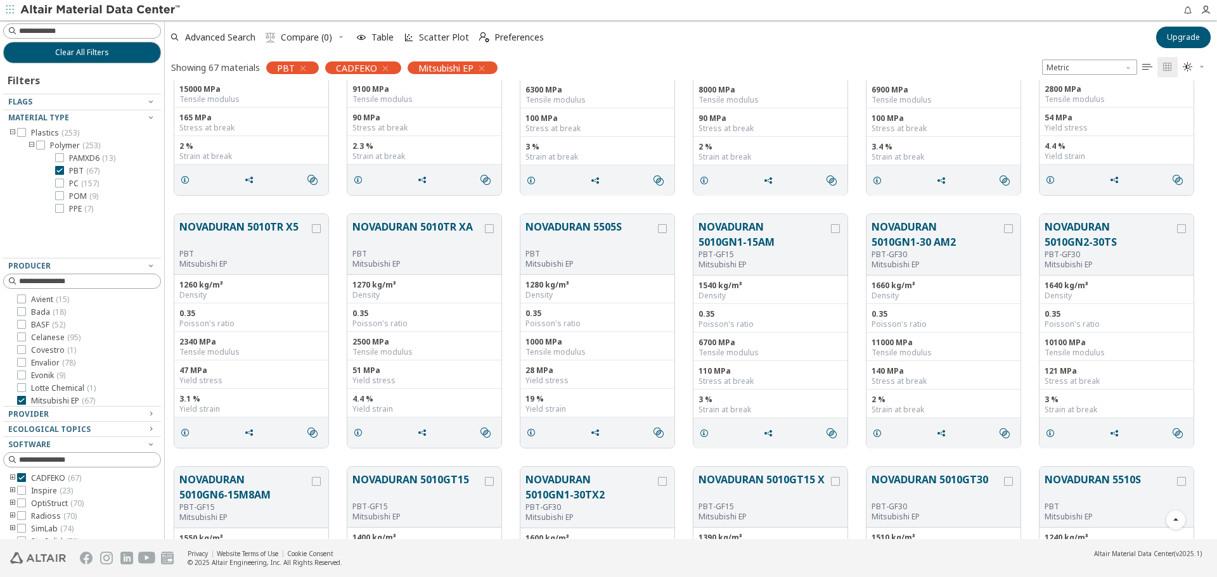
click at [190, 207] on div "NOVADURAN 5010TR X5 PBT Mitsubishi EP 1260 kg/m³ Density 0.35 Poisson's ratio 2…" at bounding box center [691, 331] width 1052 height 253
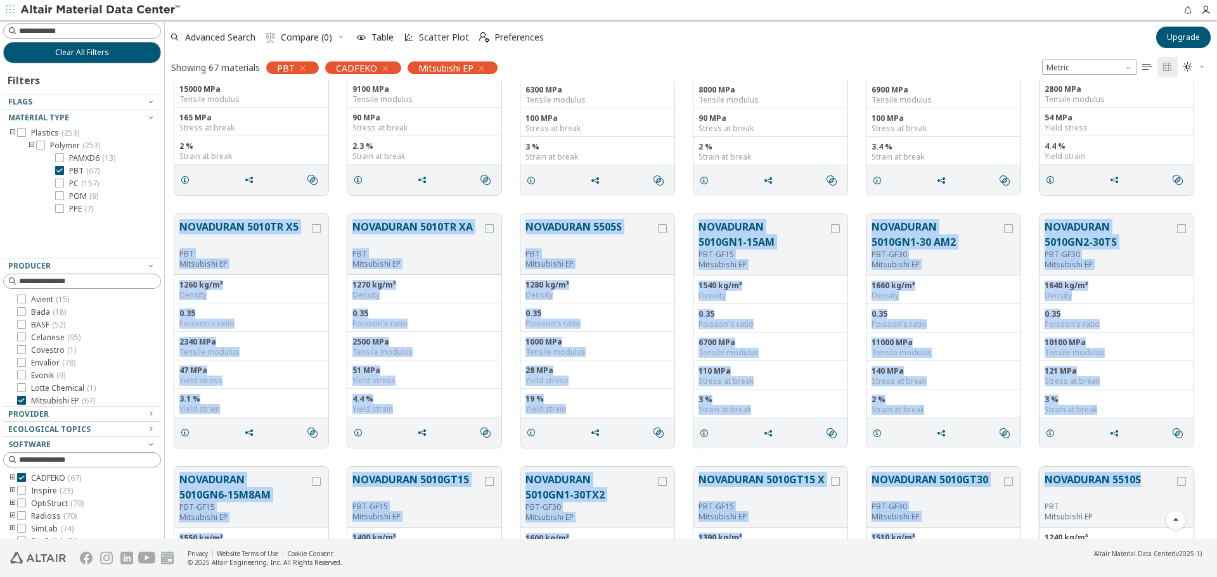
drag, startPoint x: 175, startPoint y: 209, endPoint x: 1174, endPoint y: 475, distance: 1033.6
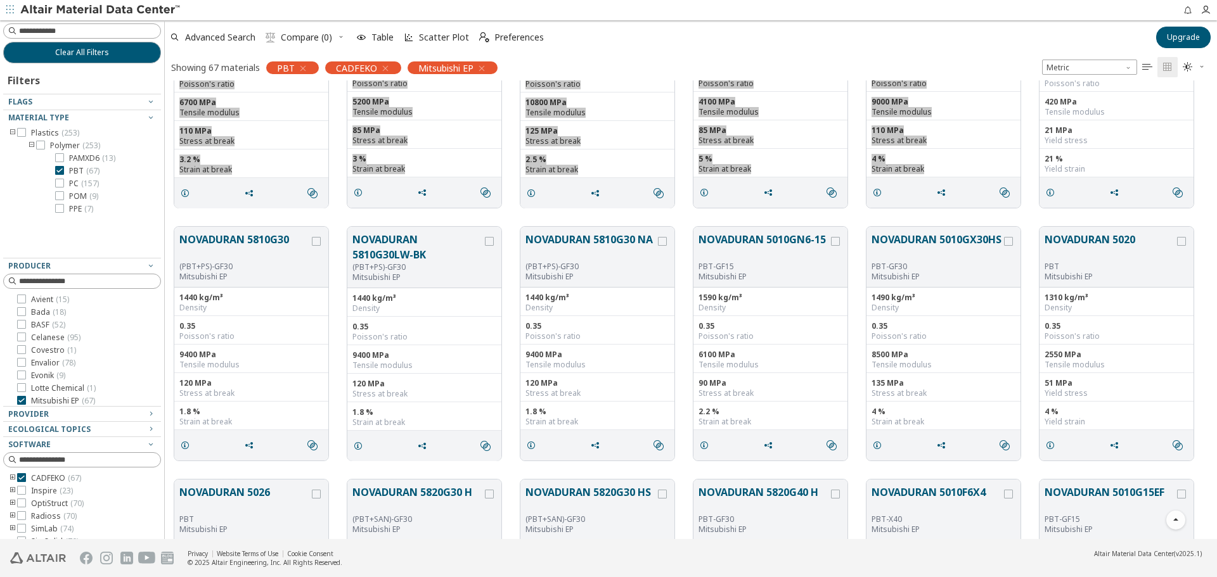
scroll to position [1458, 0]
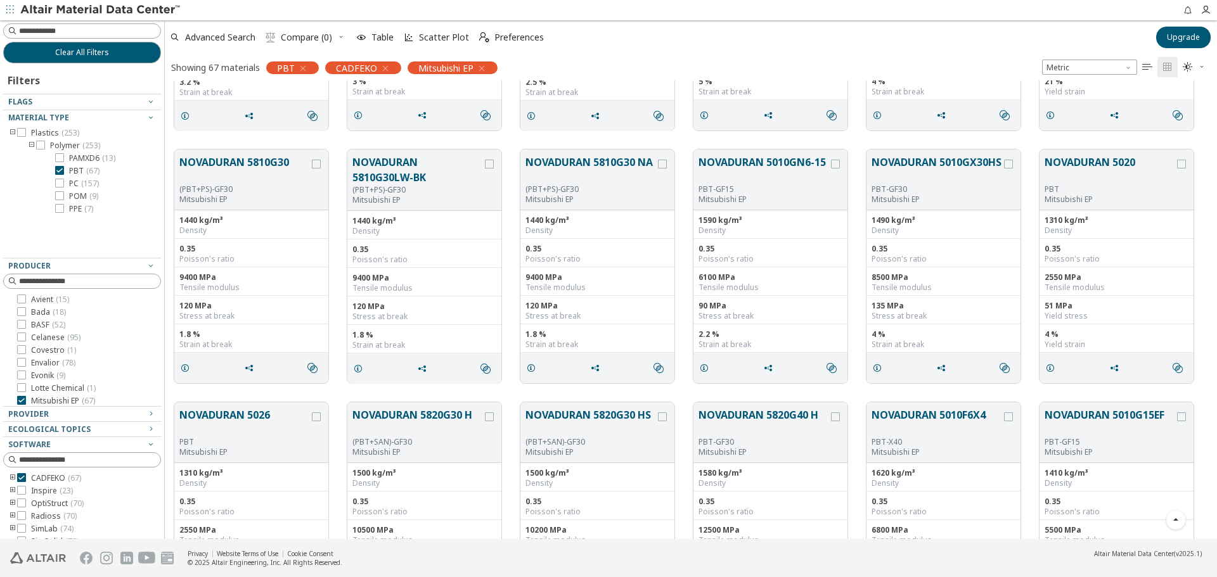
click at [170, 144] on div "NOVADURAN 5810G30 (PBT+PS)-GF30 Mitsubishi EP 1440 kg/m³ Density 0.35 Poisson's…" at bounding box center [691, 266] width 1052 height 253
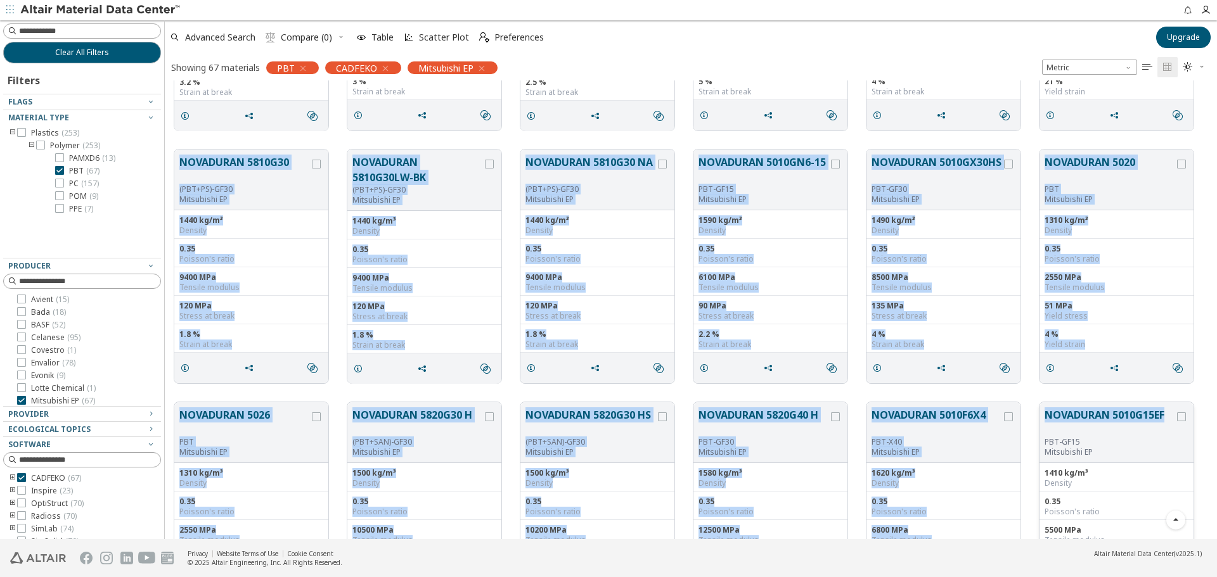
drag, startPoint x: 179, startPoint y: 155, endPoint x: 1171, endPoint y: 413, distance: 1024.8
click at [1171, 413] on div "NOVADURAN 5010TR X5 PBT Mitsubishi EP 1260 kg/m³ Density 0.35 Poisson's ratio 2…" at bounding box center [691, 140] width 1052 height 3034
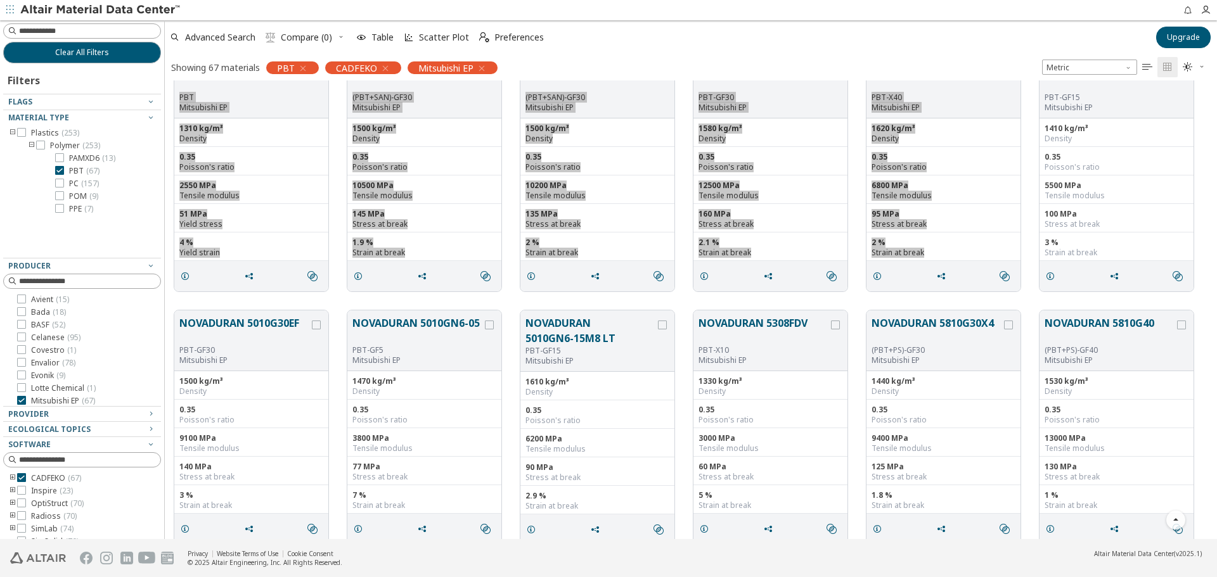
scroll to position [1901, 0]
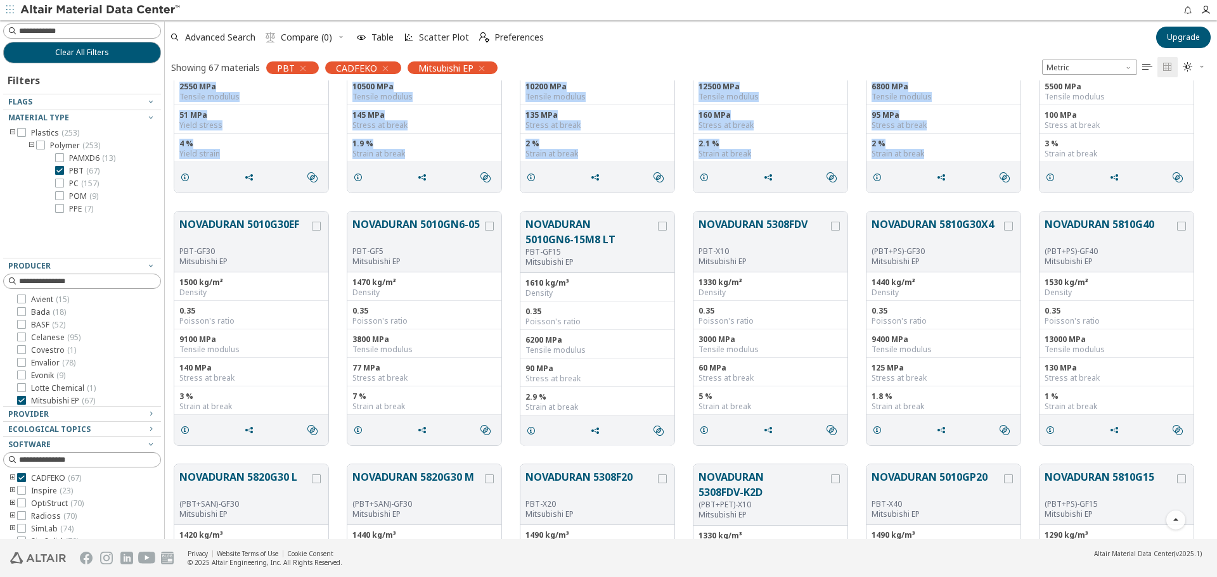
click at [174, 200] on div "NOVADURAN 5026 PBT Mitsubishi EP 1310 kg/m³ Density 0.35 Poisson's ratio 2550 M…" at bounding box center [691, 75] width 1052 height 253
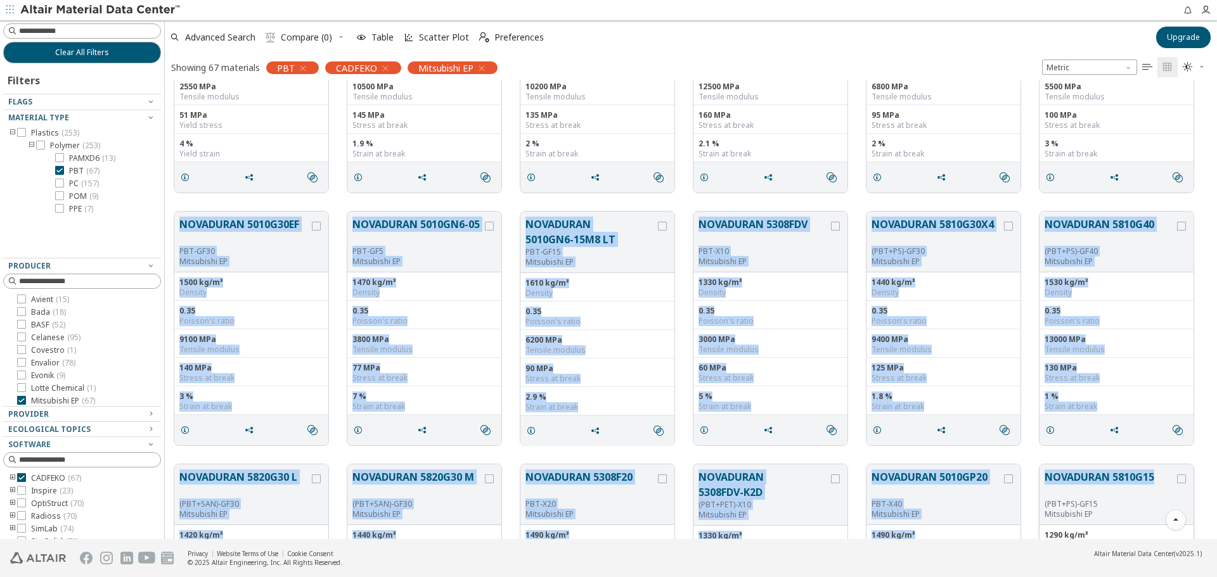
drag, startPoint x: 169, startPoint y: 203, endPoint x: 1162, endPoint y: 465, distance: 1026.4
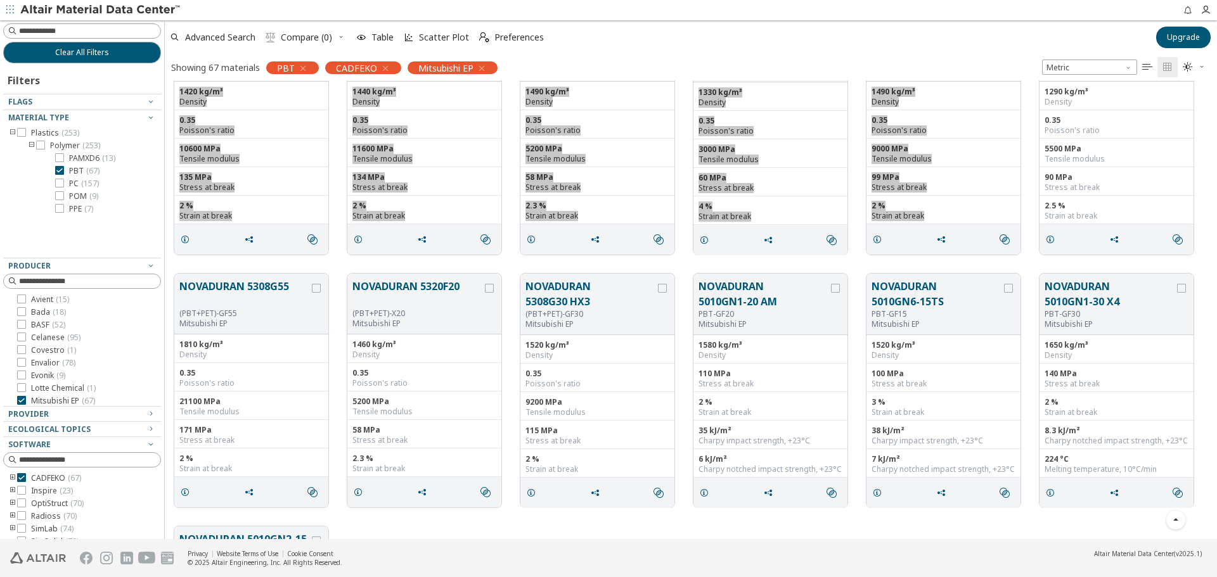
scroll to position [2472, 0]
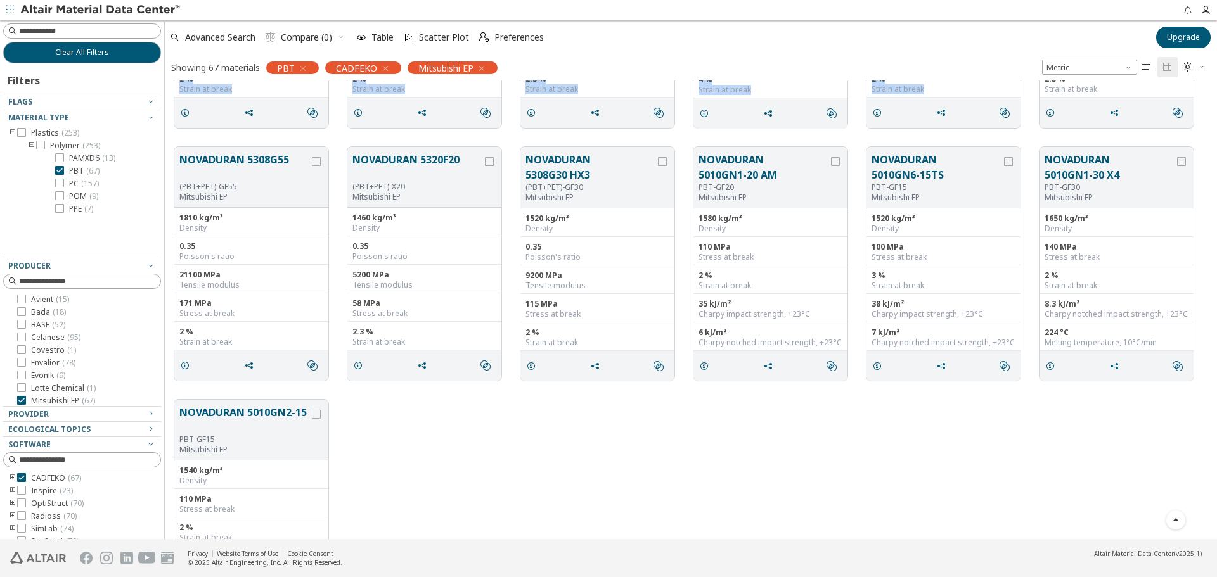
drag, startPoint x: 507, startPoint y: 437, endPoint x: 499, endPoint y: 430, distance: 9.9
click at [507, 437] on div "NOVADURAN 5010GN2-15 PBT-GF15 Mitsubishi EP 1540 kg/m³ Density 110 MPa Stress a…" at bounding box center [691, 516] width 1052 height 253
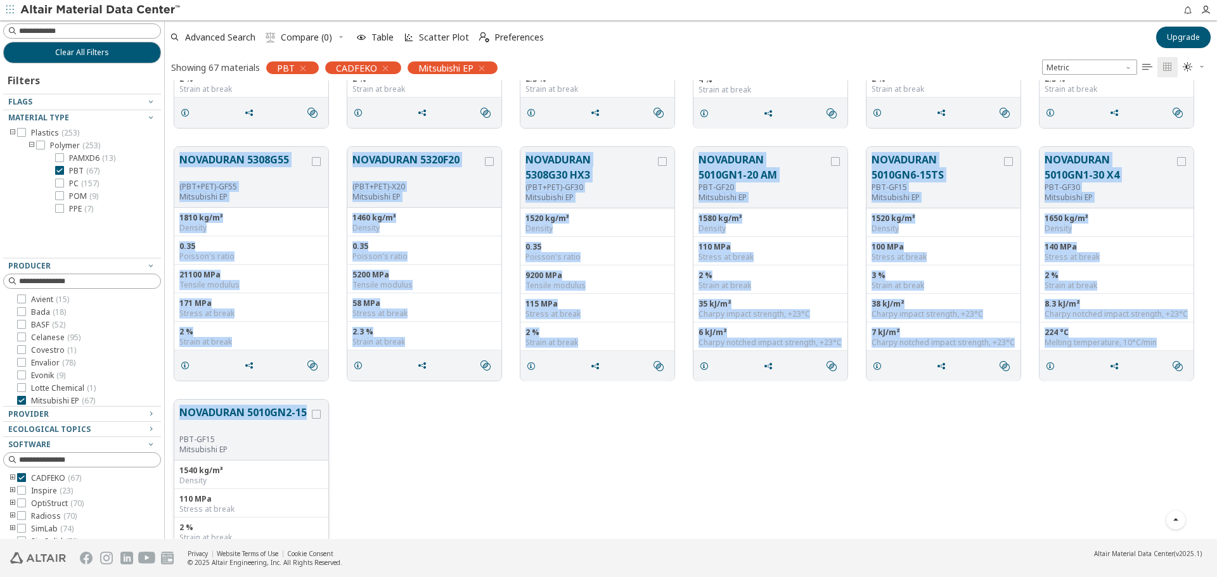
drag, startPoint x: 167, startPoint y: 141, endPoint x: 307, endPoint y: 415, distance: 307.5
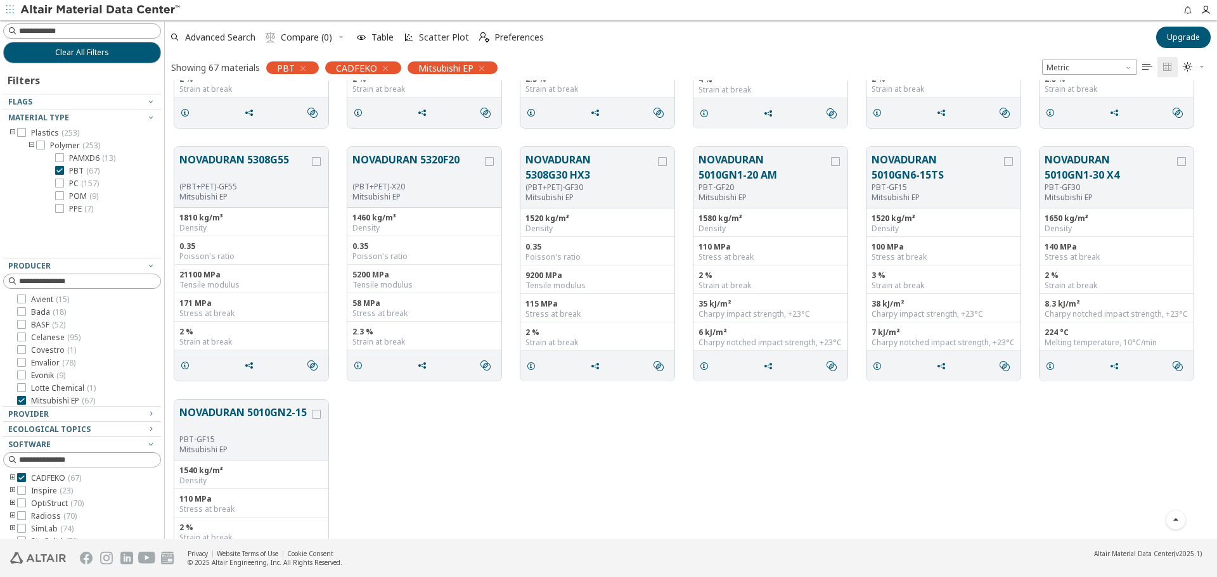
click at [494, 452] on div "NOVADURAN 5010GN2-15 PBT-GF15 Mitsubishi EP 1540 kg/m³ Density 110 MPa Stress a…" at bounding box center [691, 516] width 1052 height 253
click at [58, 183] on icon at bounding box center [59, 183] width 9 height 9
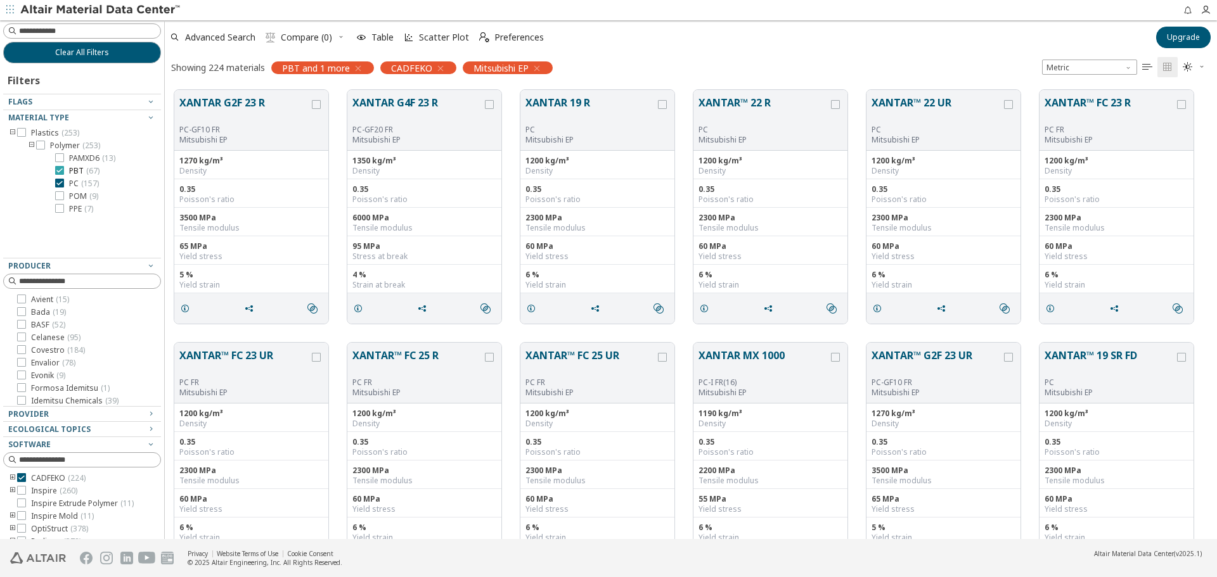
click at [60, 169] on icon at bounding box center [59, 170] width 9 height 9
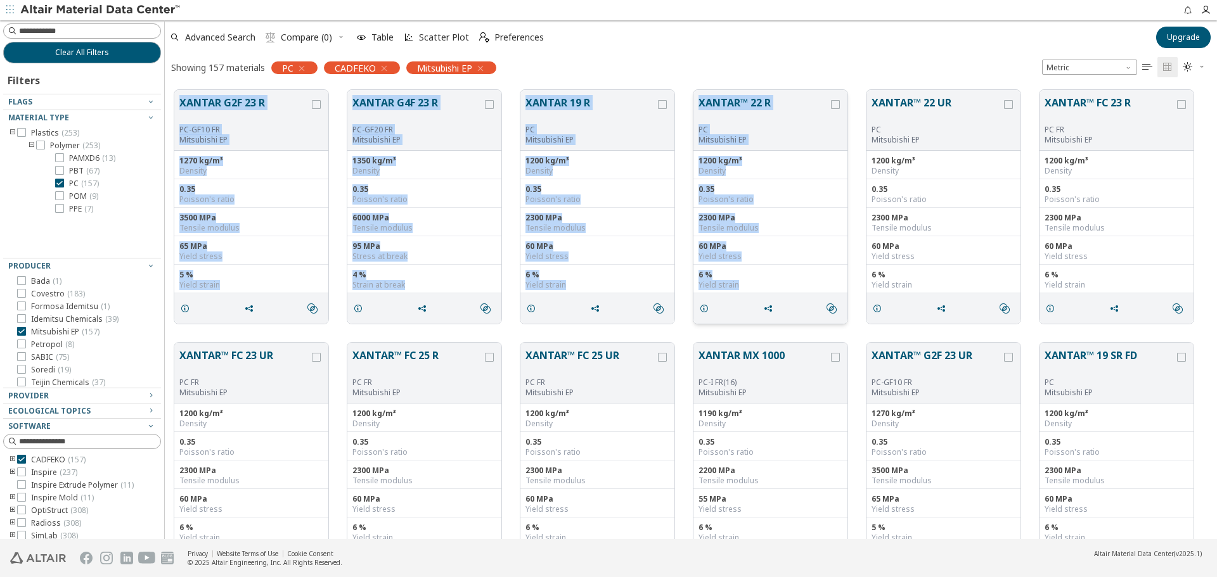
drag, startPoint x: 174, startPoint y: 83, endPoint x: 809, endPoint y: 298, distance: 671.2
click at [809, 298] on div "XANTAR G2F 23 R PC-GF10 FR Mitsubishi EP 1270 kg/m³ Density 0.35 Poisson's rati…" at bounding box center [691, 206] width 1052 height 253
click at [169, 89] on div "XANTAR G2F 23 R PC-GF10 FR Mitsubishi EP 1270 kg/m³ Density 0.35 Poisson's rati…" at bounding box center [691, 206] width 1052 height 253
click at [175, 86] on div "XANTAR G2F 23 R PC-GF10 FR Mitsubishi EP 1270 kg/m³ Density 0.35 Poisson's rati…" at bounding box center [691, 206] width 1052 height 253
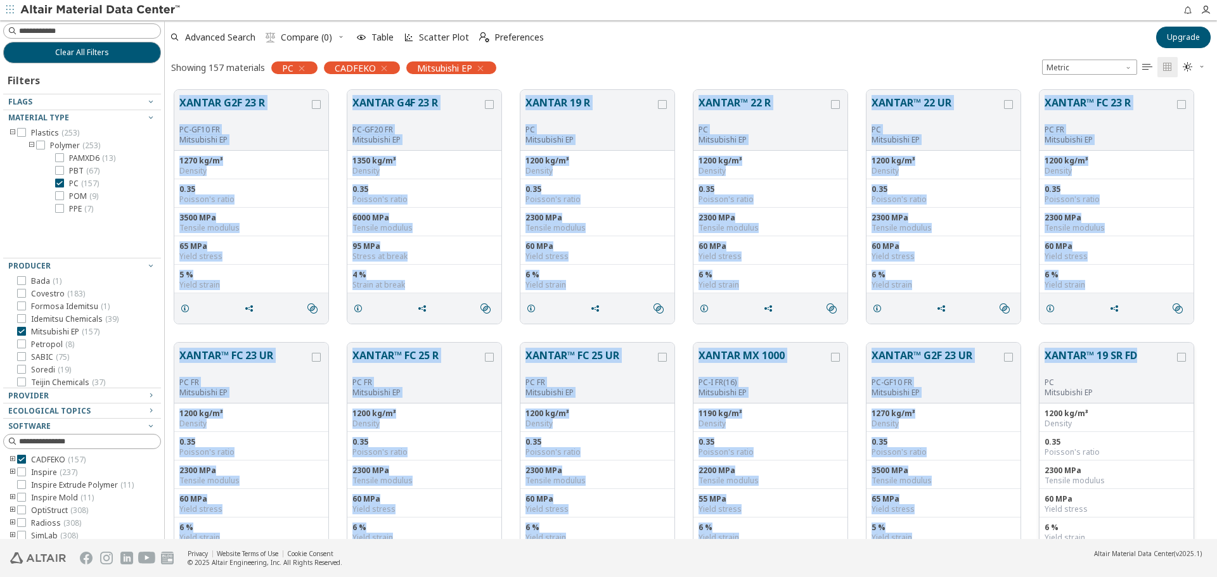
drag, startPoint x: 176, startPoint y: 96, endPoint x: 1138, endPoint y: 349, distance: 995.3
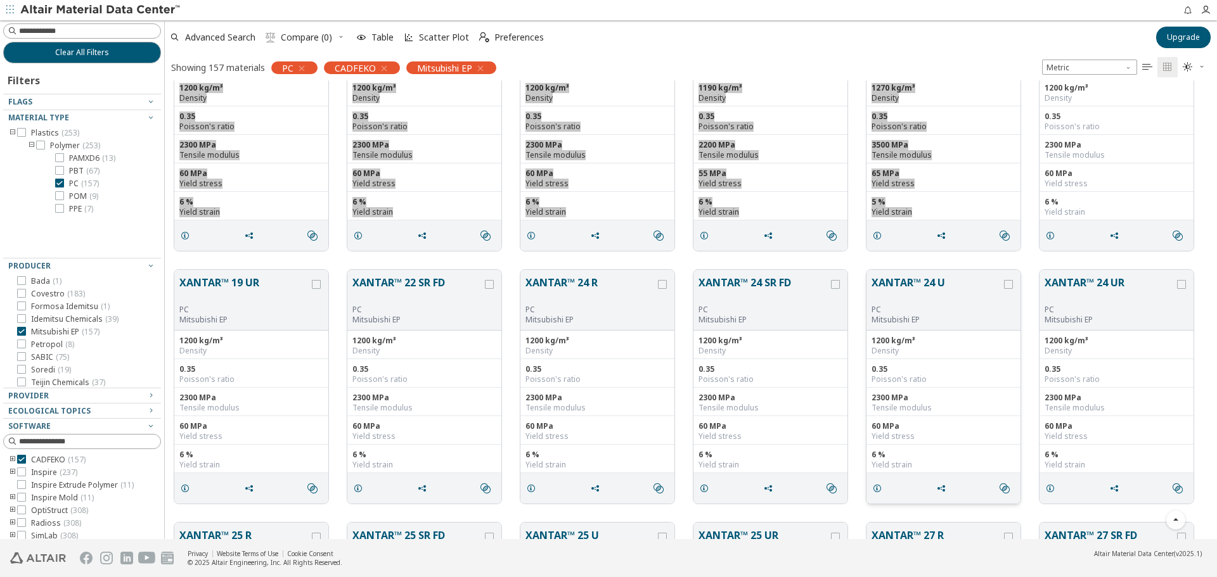
scroll to position [380, 0]
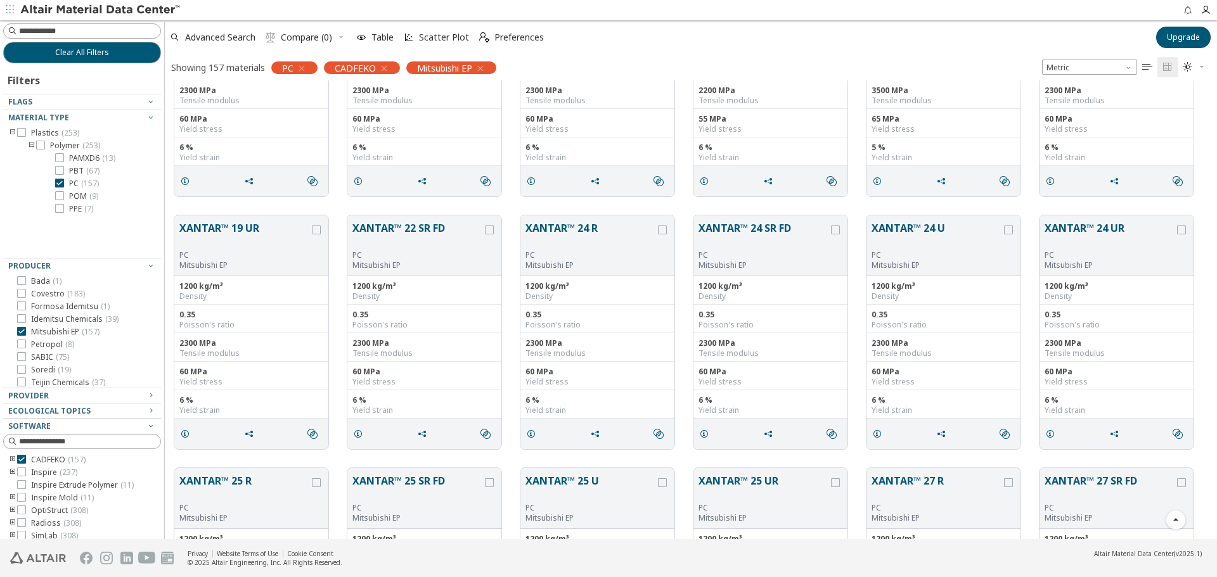
click at [334, 209] on div "XANTAR™ 19 UR PC Mitsubishi EP 1200 kg/m³ Density 0.35 Poisson's ratio 2300 MPa…" at bounding box center [691, 332] width 1052 height 253
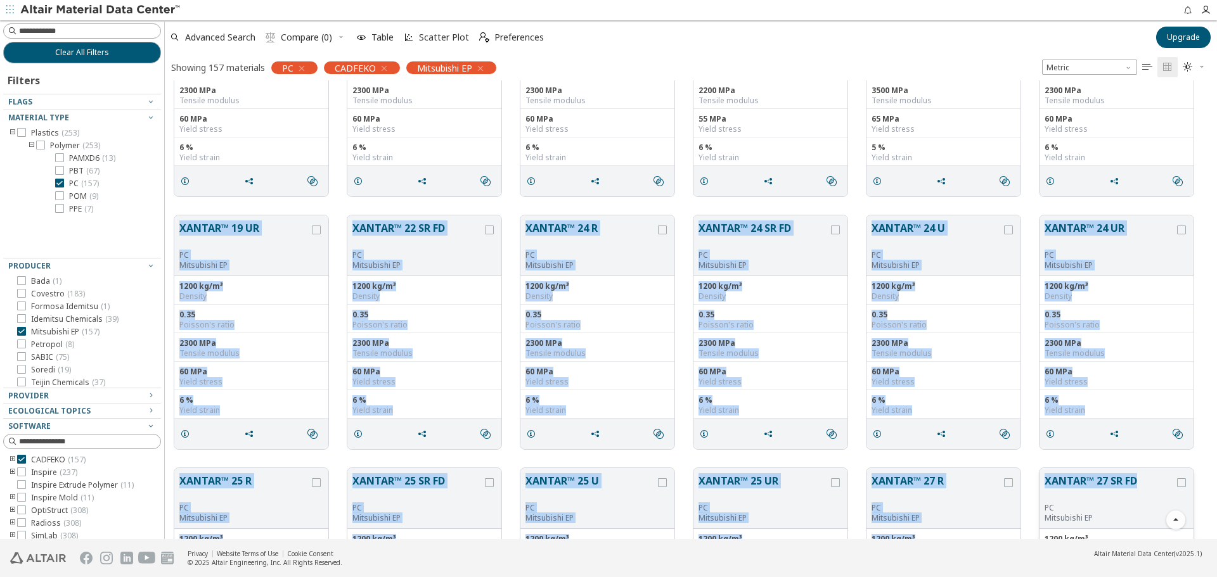
drag, startPoint x: 170, startPoint y: 210, endPoint x: 1145, endPoint y: 478, distance: 1011.1
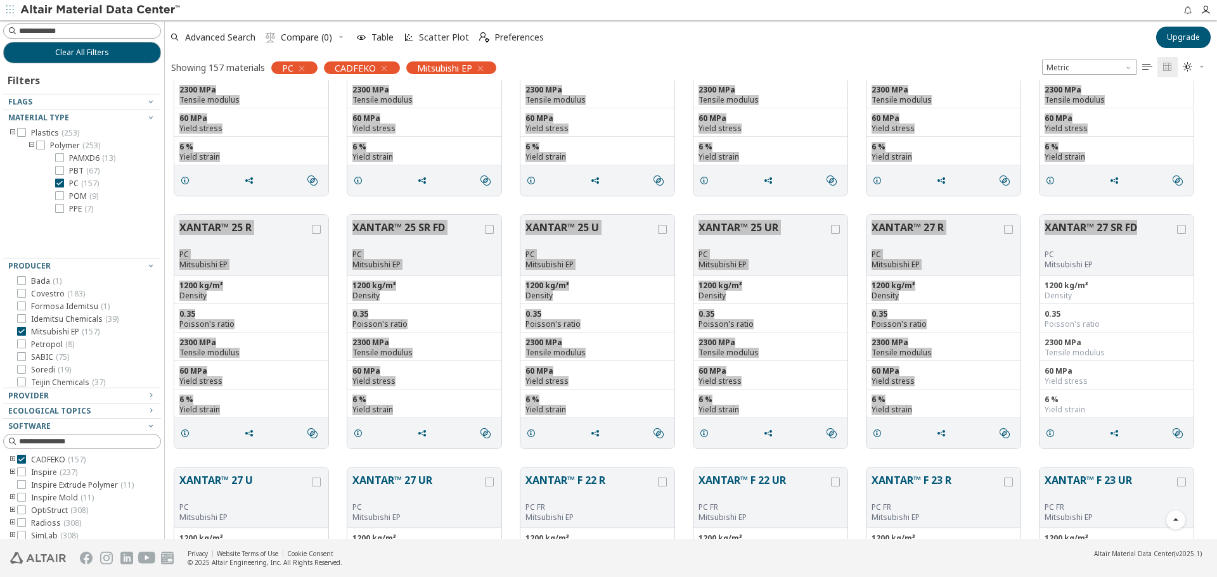
scroll to position [887, 0]
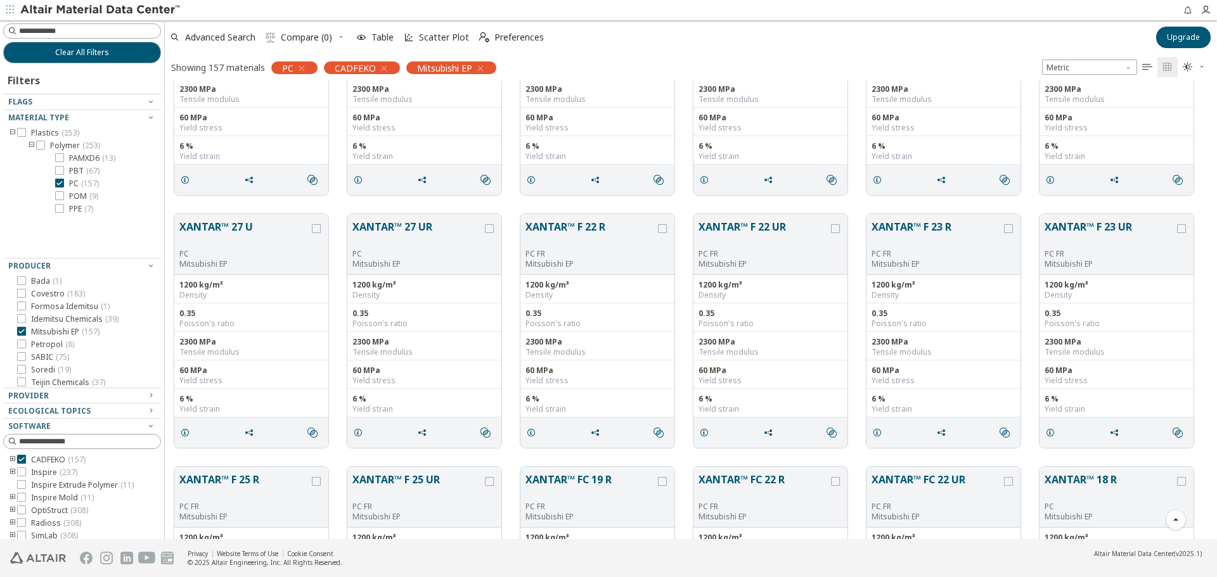
click at [175, 207] on div "XANTAR™ 27 U PC Mitsubishi EP 1200 kg/m³ Density 0.35 Poisson's ratio 2300 MPa …" at bounding box center [691, 331] width 1052 height 253
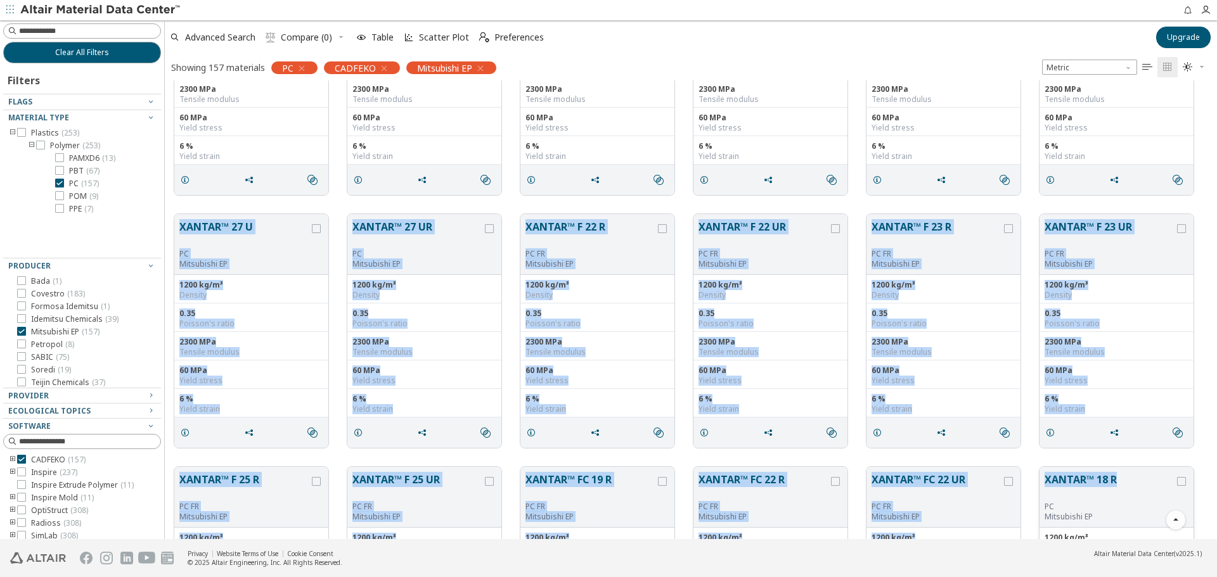
drag, startPoint x: 174, startPoint y: 215, endPoint x: 1119, endPoint y: 471, distance: 979.0
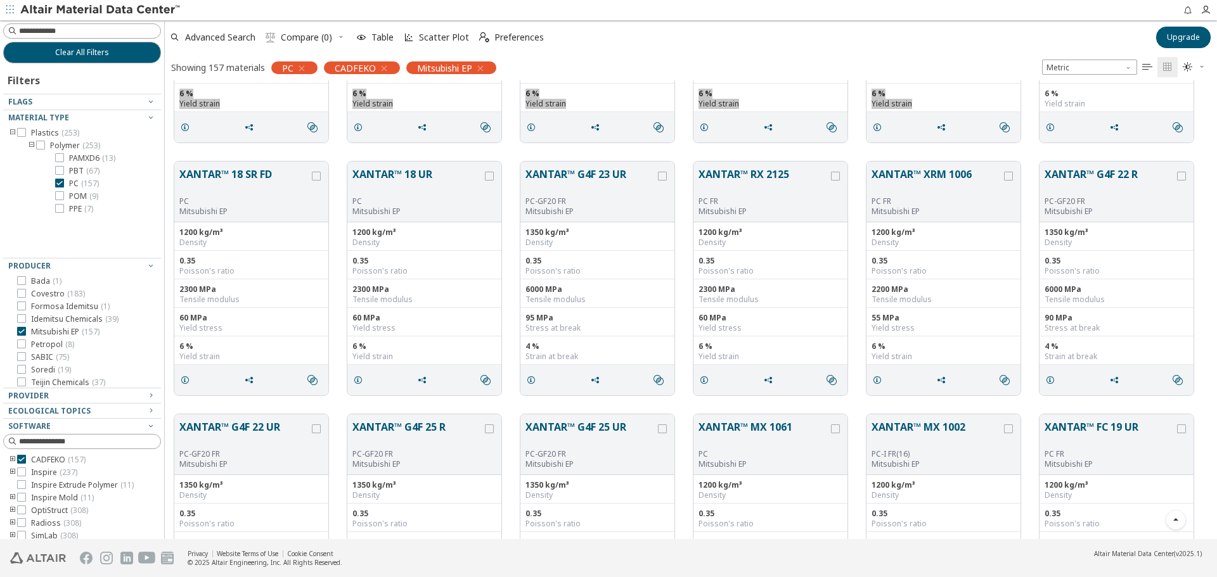
scroll to position [1458, 0]
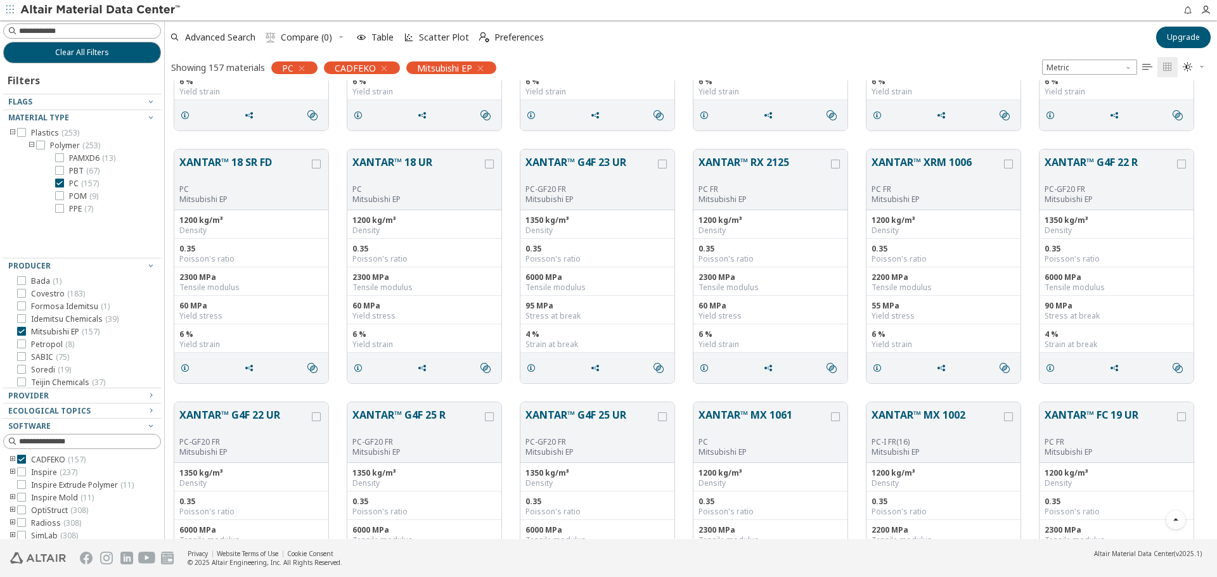
click at [202, 141] on div "XANTAR™ 18 SR FD PC Mitsubishi EP 1200 kg/m³ Density 0.35 Poisson's ratio 2300 …" at bounding box center [691, 266] width 1052 height 253
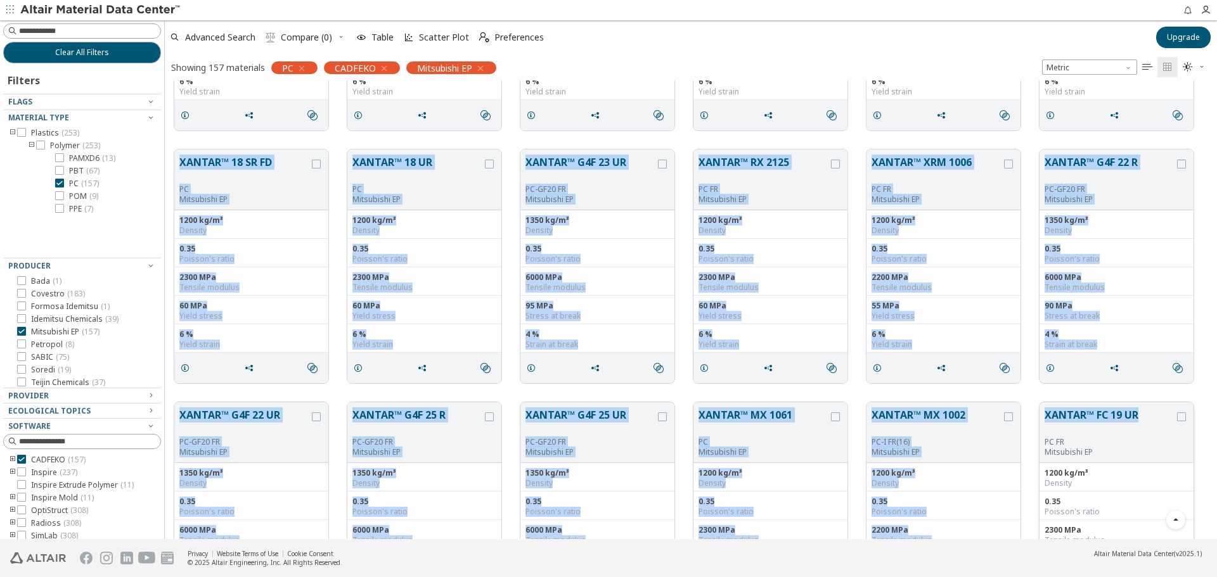
drag, startPoint x: 176, startPoint y: 153, endPoint x: 1143, endPoint y: 409, distance: 1000.9
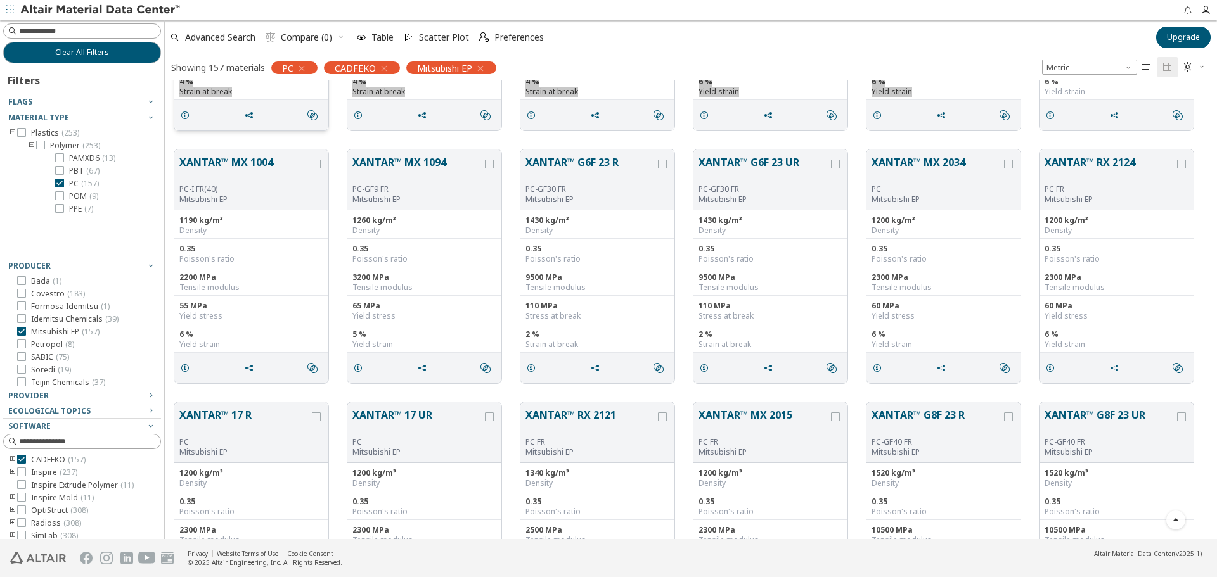
scroll to position [1965, 0]
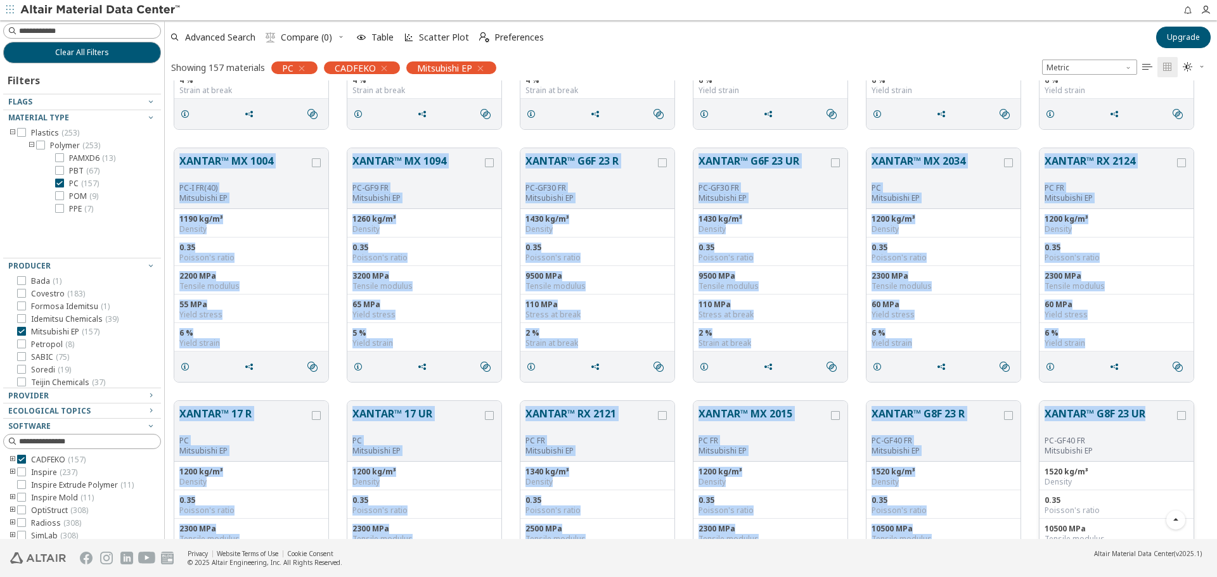
drag, startPoint x: 173, startPoint y: 141, endPoint x: 1150, endPoint y: 409, distance: 1012.7
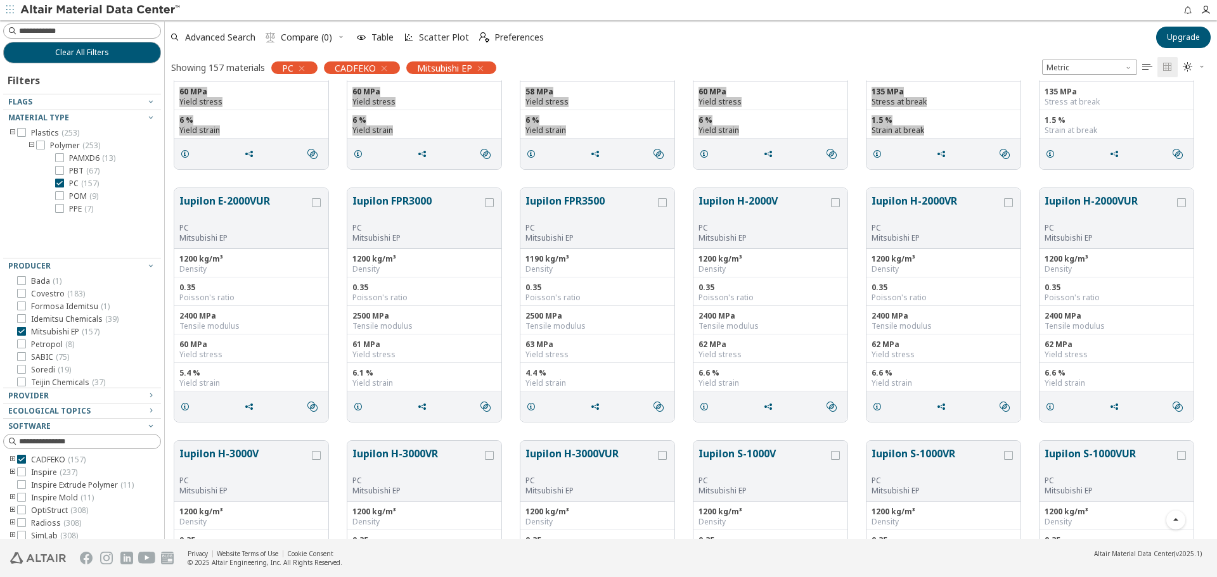
scroll to position [2472, 0]
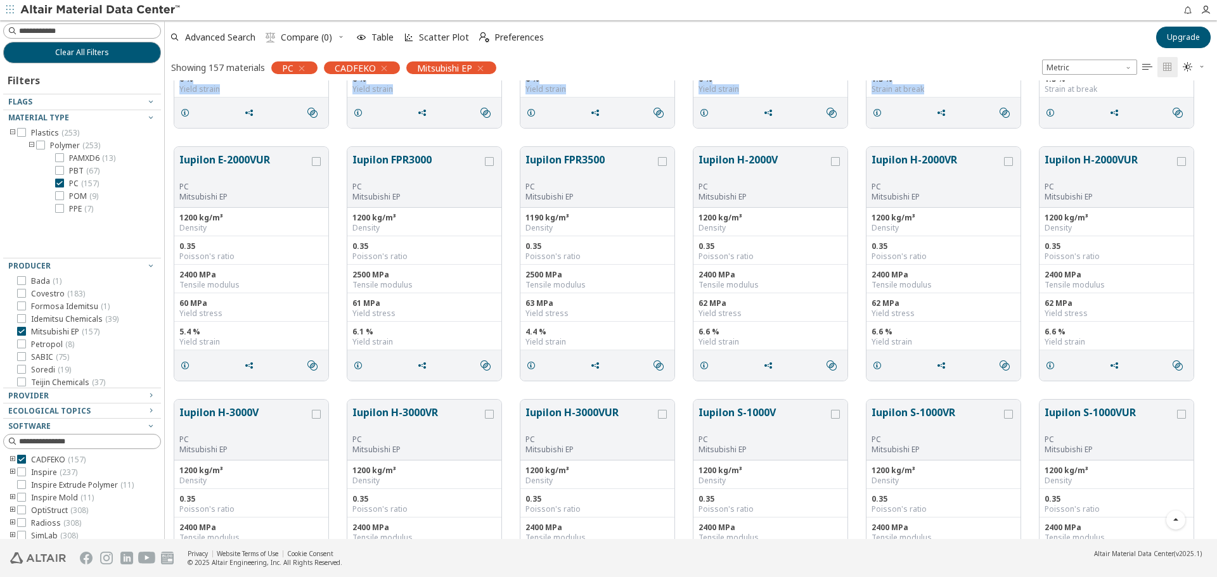
click at [181, 137] on div "XANTAR™ 17 R PC Mitsubishi EP 1200 kg/m³ Density 0.35 Poisson's ratio 2300 MPa …" at bounding box center [691, 11] width 1052 height 253
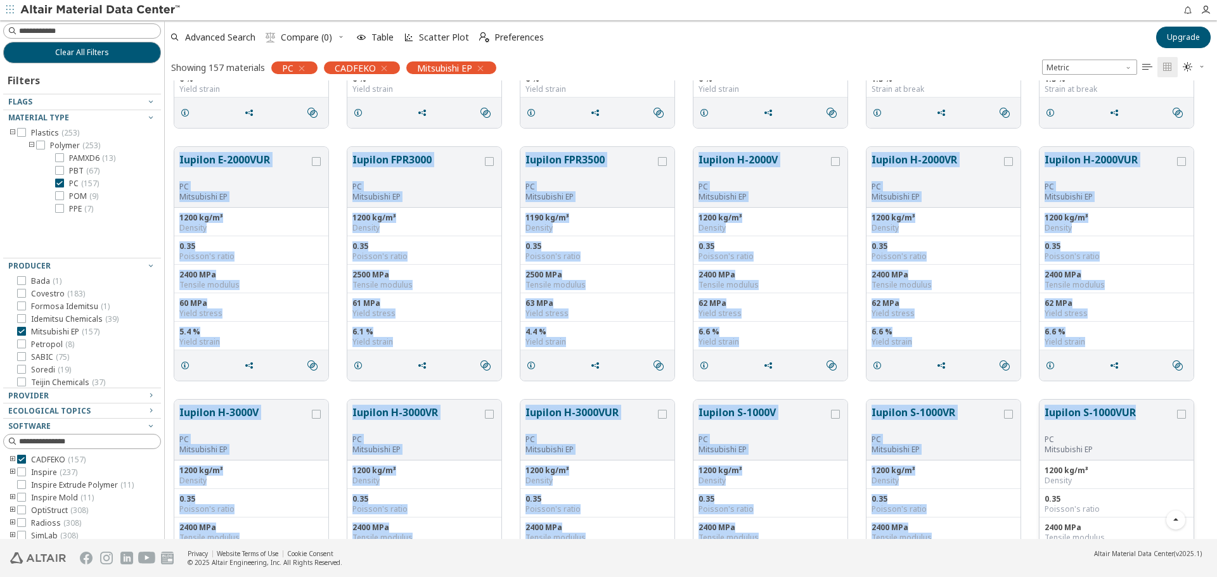
drag, startPoint x: 172, startPoint y: 140, endPoint x: 1136, endPoint y: 418, distance: 1003.7
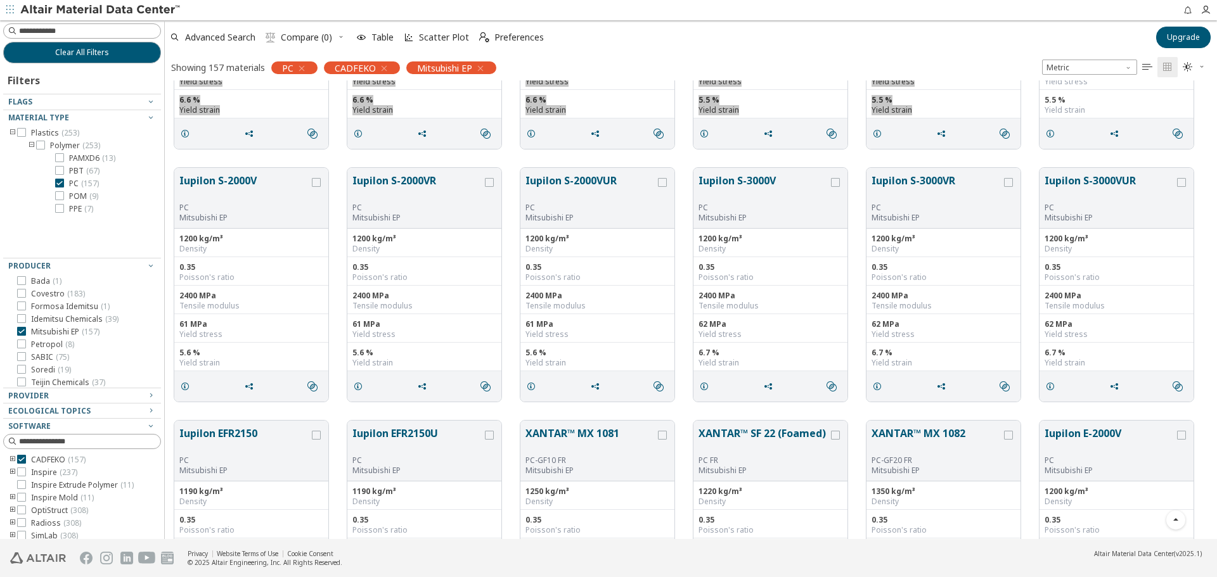
scroll to position [2979, 0]
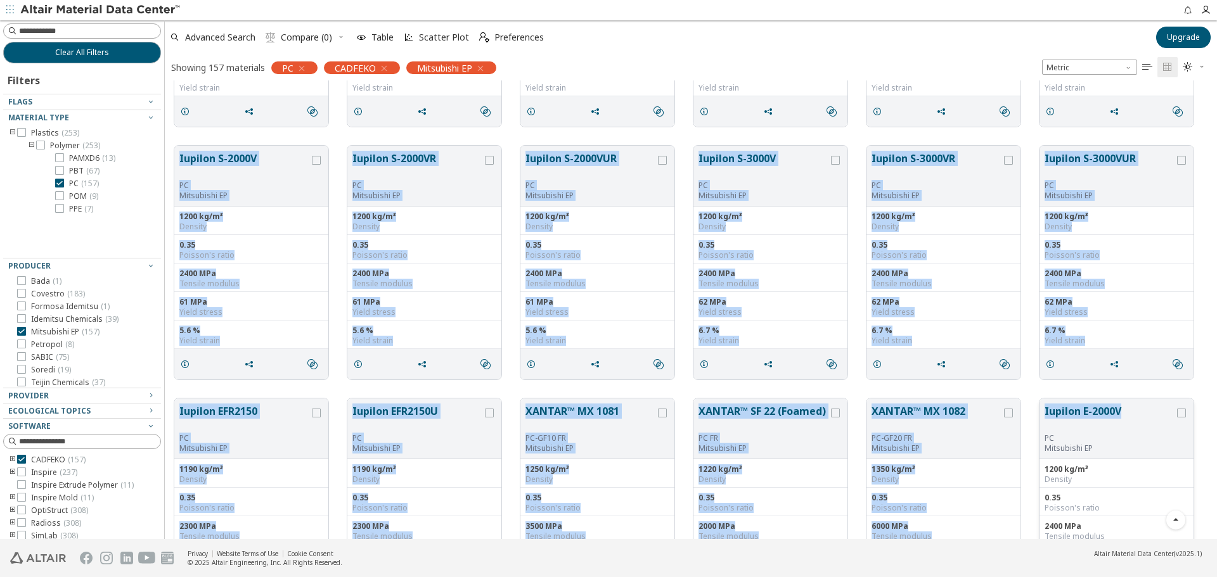
drag, startPoint x: 171, startPoint y: 144, endPoint x: 1125, endPoint y: 417, distance: 992.1
click at [1125, 417] on div "Iupilon E-2000VUR PC Mitsubishi EP 1200 kg/m³ Density 0.35 Poisson's ratio 2400…" at bounding box center [691, 515] width 1052 height 6827
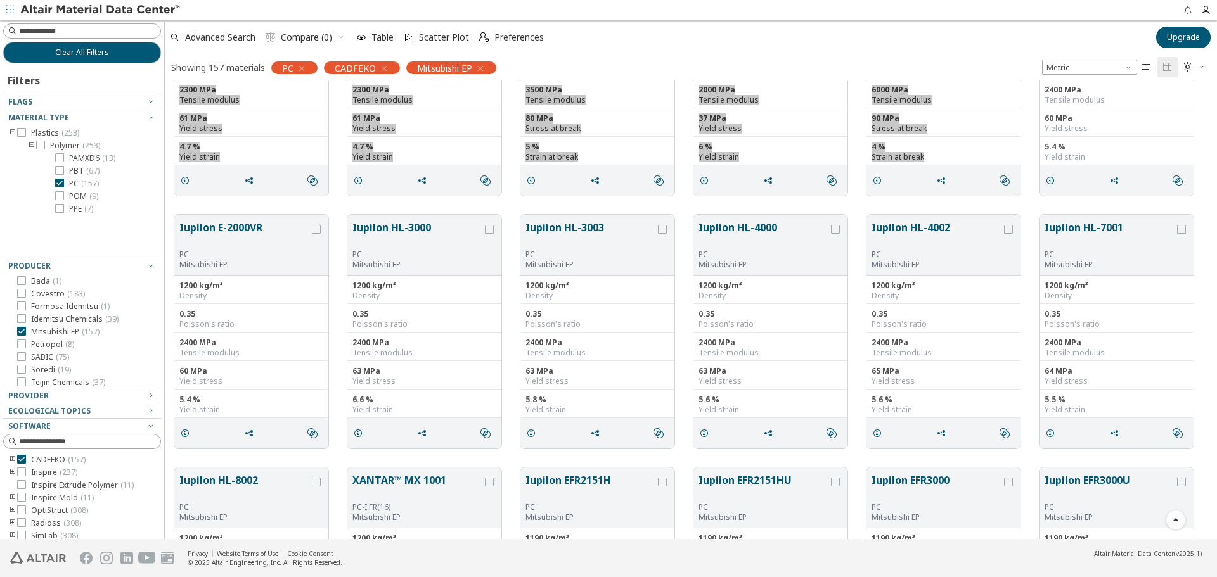
scroll to position [3422, 0]
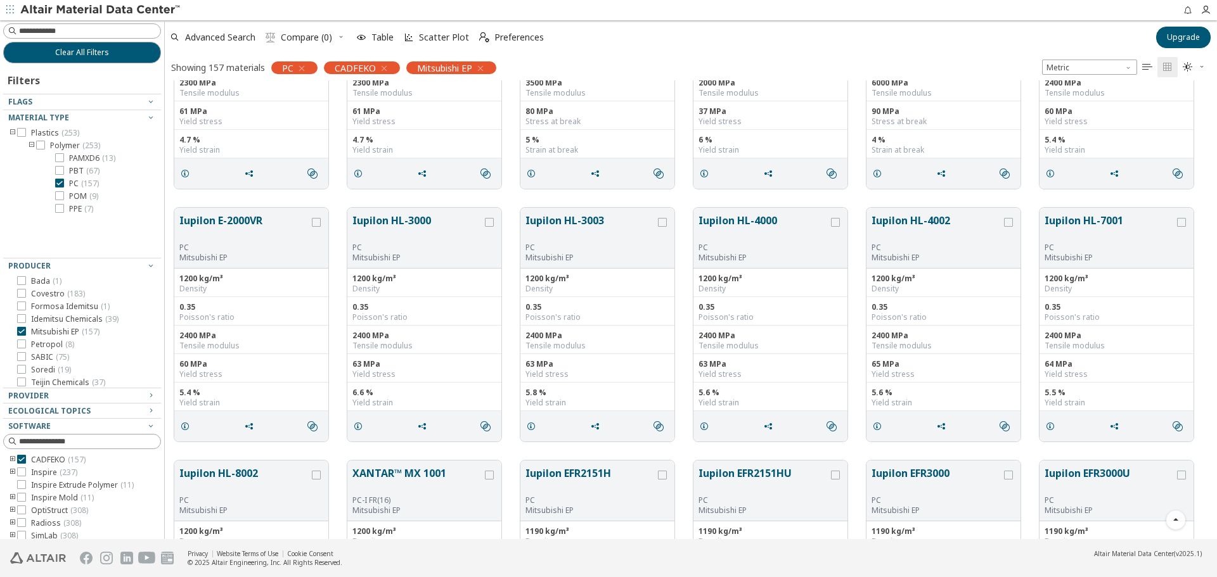
click at [243, 200] on div "Iupilon E-2000VR PC Mitsubishi EP 1200 kg/m³ Density 0.35 Poisson's ratio 2400 …" at bounding box center [691, 324] width 1052 height 253
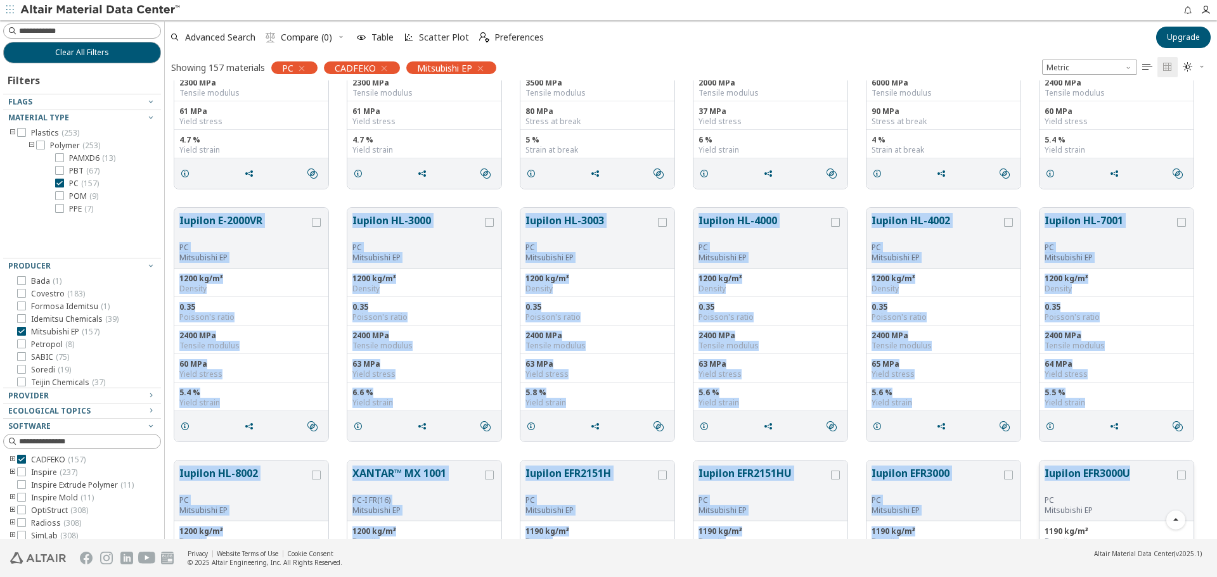
drag, startPoint x: 170, startPoint y: 216, endPoint x: 1133, endPoint y: 461, distance: 993.4
click at [1133, 461] on div "Iupilon S-2000V PC Mitsubishi EP 1200 kg/m³ Density 0.35 Poisson's ratio 2400 M…" at bounding box center [691, 71] width 1052 height 6827
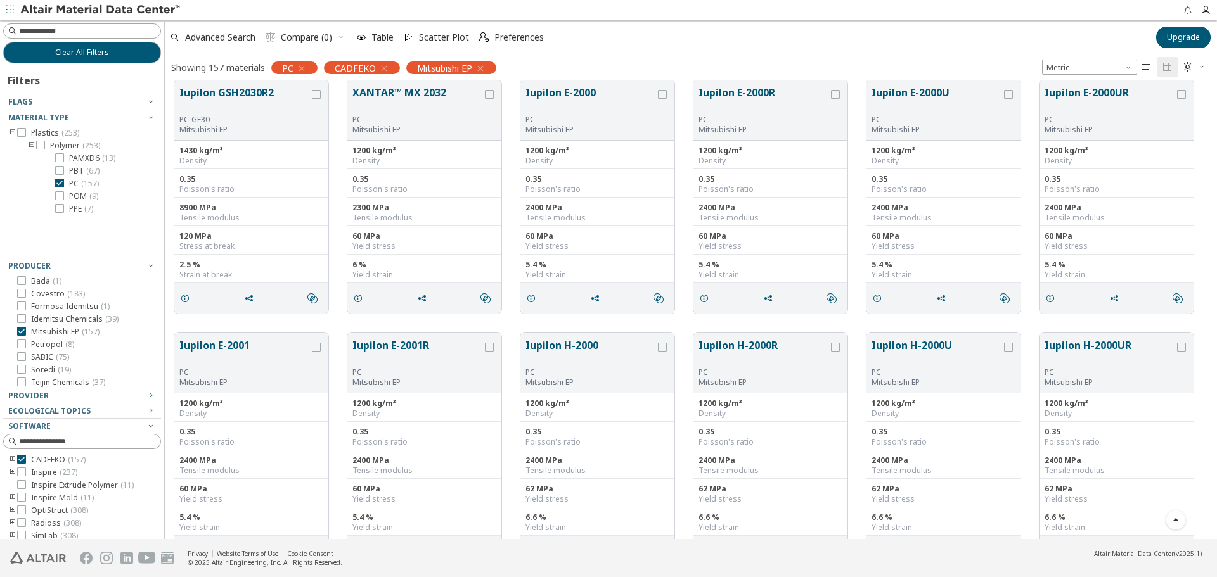
scroll to position [3929, 0]
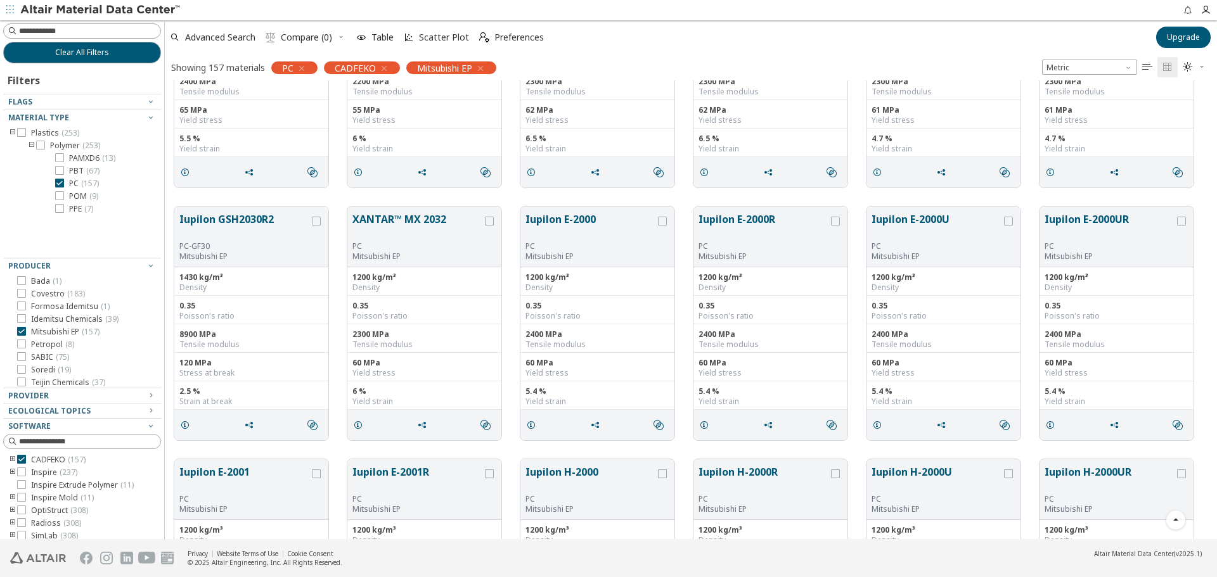
click at [174, 199] on div "Iupilon GSH2030R2 PC-GF30 Mitsubishi EP 1430 kg/m³ Density 0.35 Poisson's ratio…" at bounding box center [691, 323] width 1052 height 253
drag, startPoint x: 179, startPoint y: 214, endPoint x: 238, endPoint y: 196, distance: 61.1
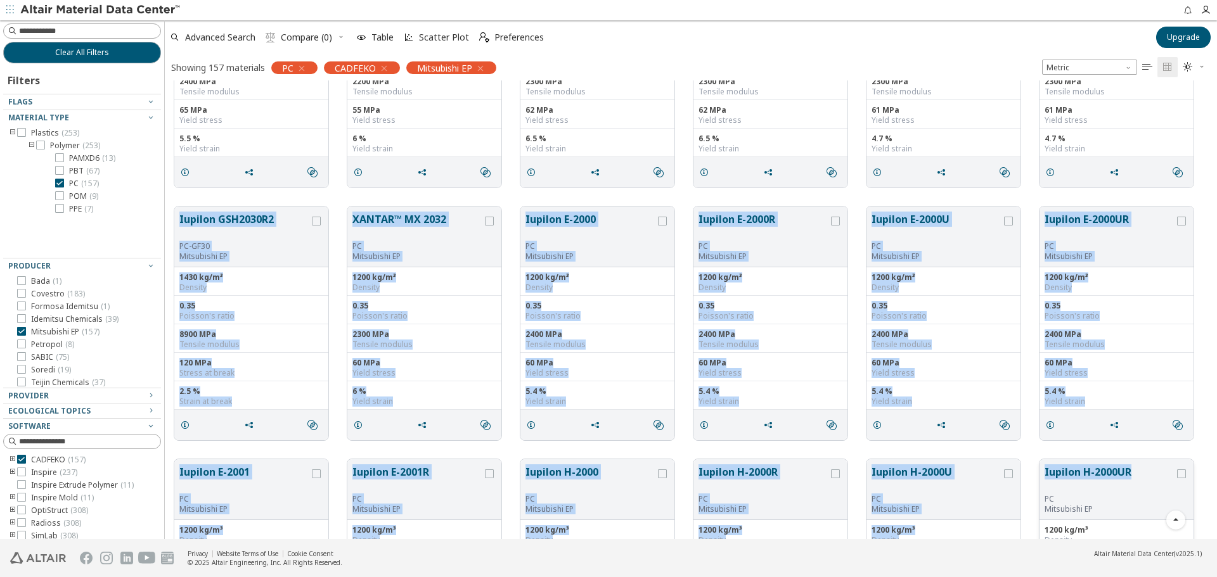
drag, startPoint x: 174, startPoint y: 201, endPoint x: 1136, endPoint y: 463, distance: 997.0
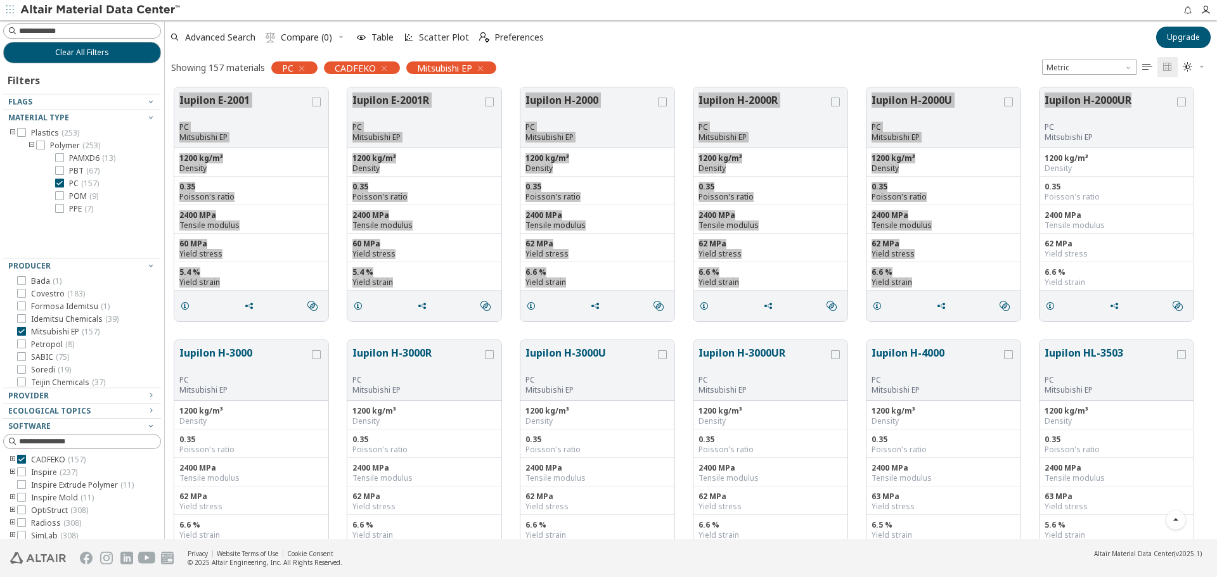
scroll to position [4500, 0]
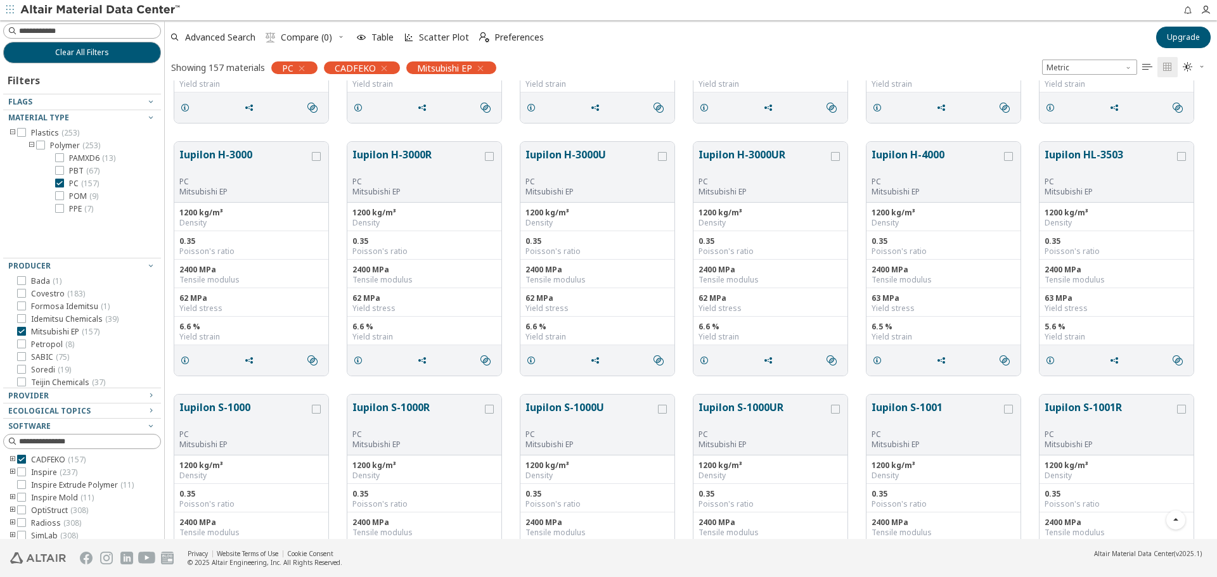
click at [198, 137] on div "Iupilon H-3000 PC Mitsubishi EP 1200 kg/m³ Density 0.35 Poisson's ratio 2400 MP…" at bounding box center [691, 258] width 1052 height 253
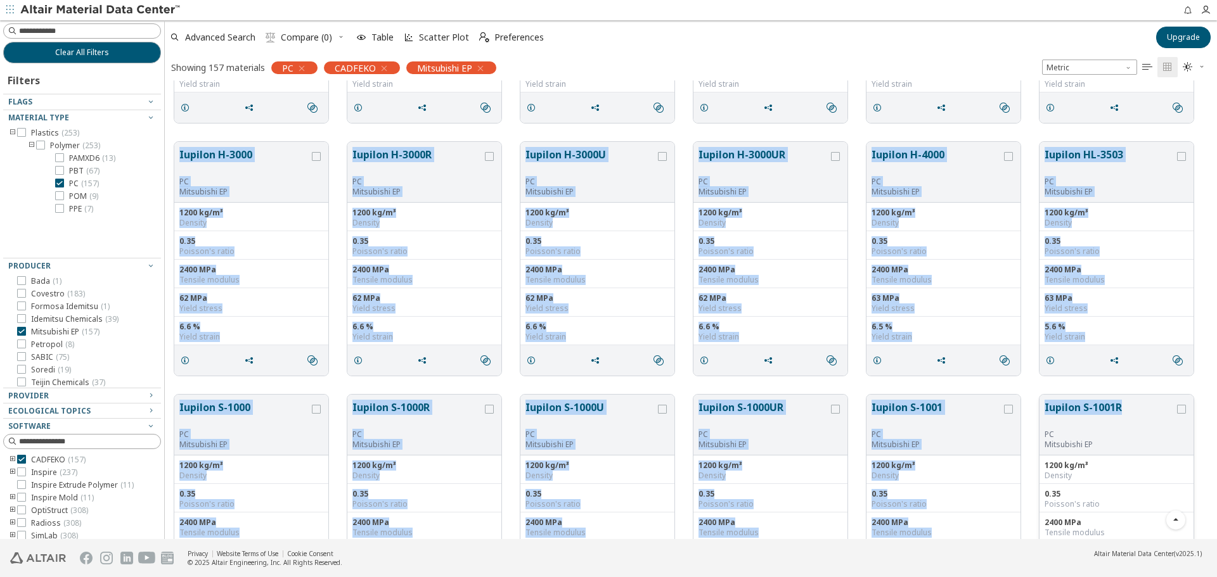
drag, startPoint x: 170, startPoint y: 146, endPoint x: 1124, endPoint y: 408, distance: 988.6
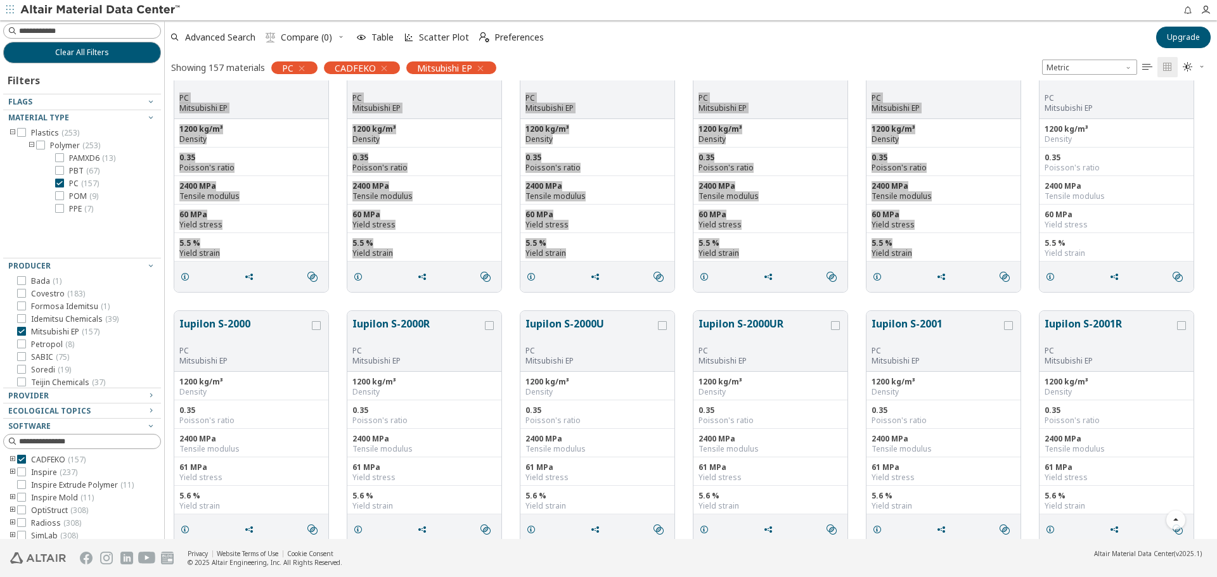
scroll to position [4943, 0]
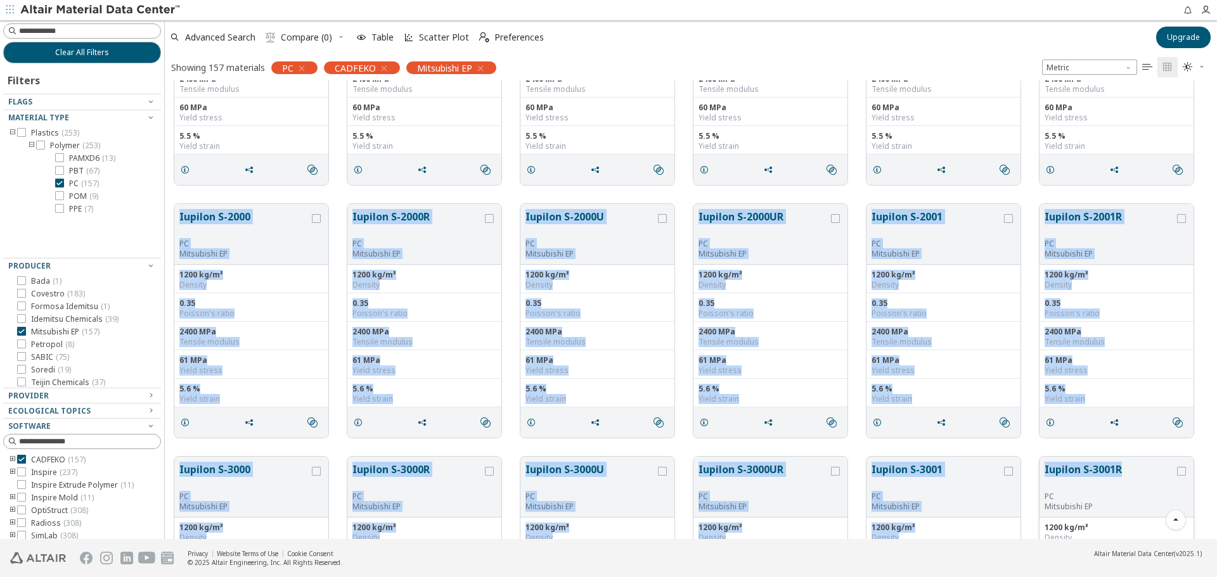
drag, startPoint x: 174, startPoint y: 196, endPoint x: 1120, endPoint y: 461, distance: 981.8
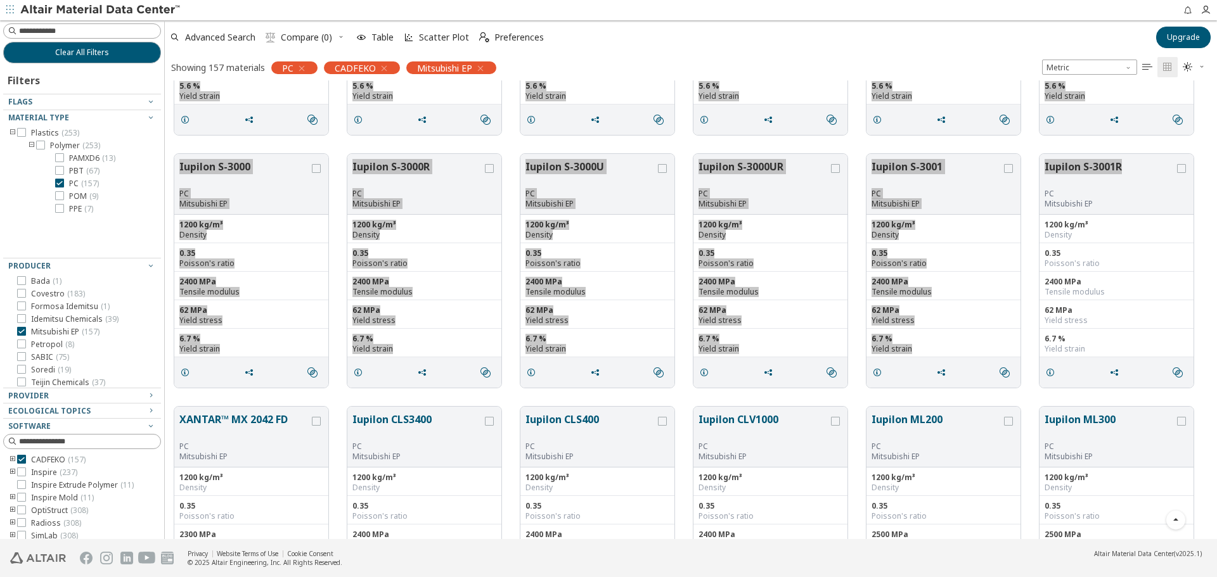
scroll to position [5323, 0]
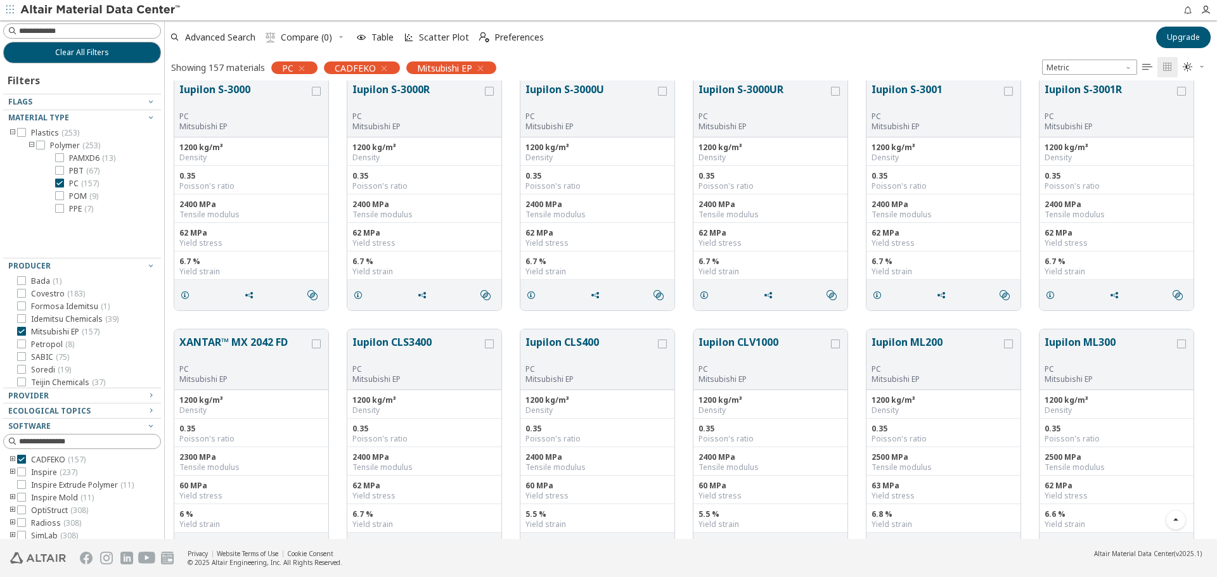
click at [196, 322] on div "XANTAR™ MX 2042 FD PC Mitsubishi EP 1200 kg/m³ Density 0.35 Poisson's ratio 230…" at bounding box center [691, 446] width 1052 height 253
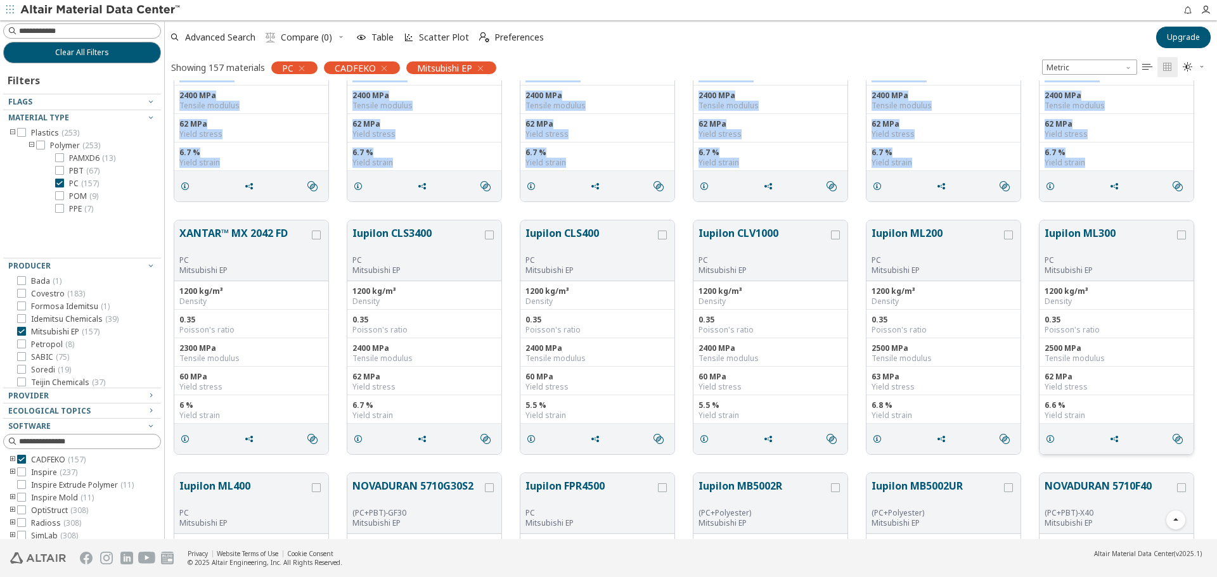
scroll to position [5435, 0]
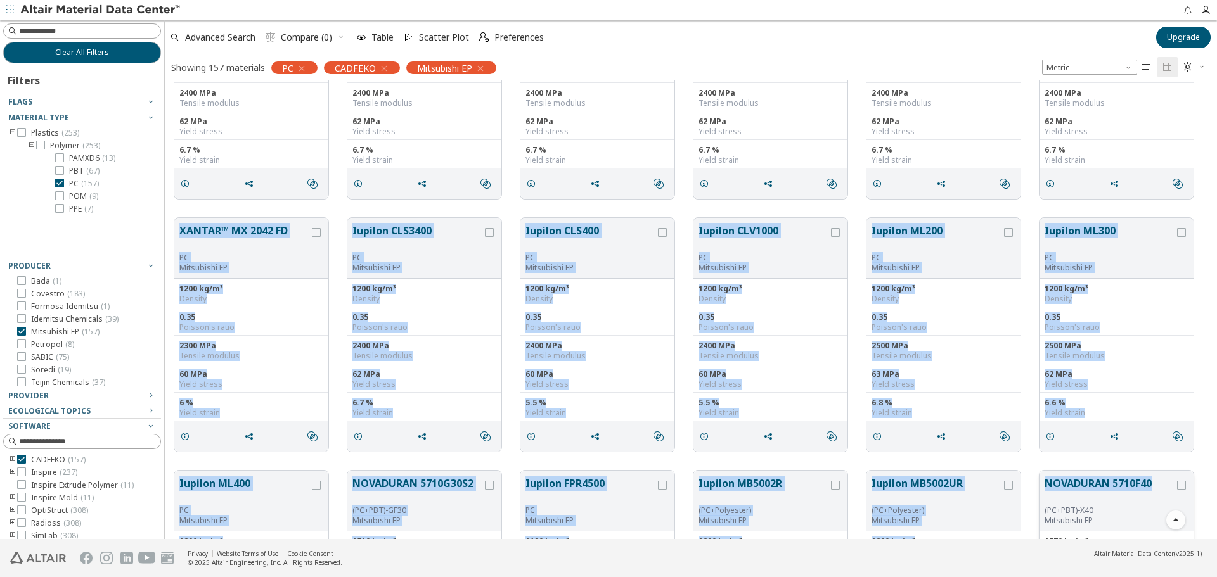
drag, startPoint x: 177, startPoint y: 331, endPoint x: 1155, endPoint y: 478, distance: 988.2
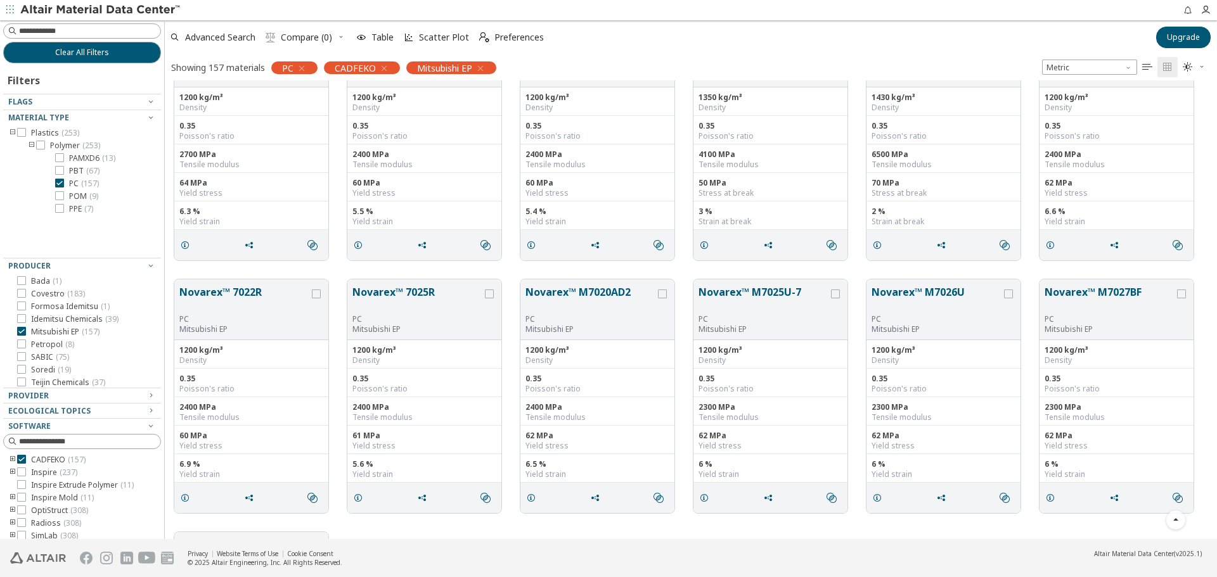
scroll to position [6005, 0]
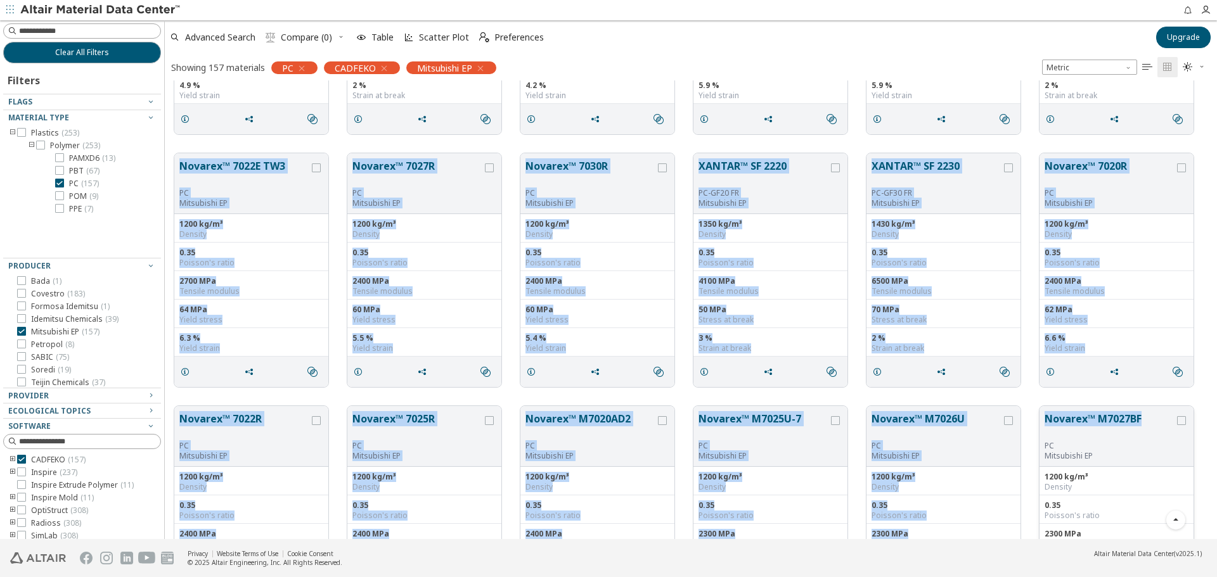
drag, startPoint x: 169, startPoint y: 151, endPoint x: 1144, endPoint y: 411, distance: 1008.7
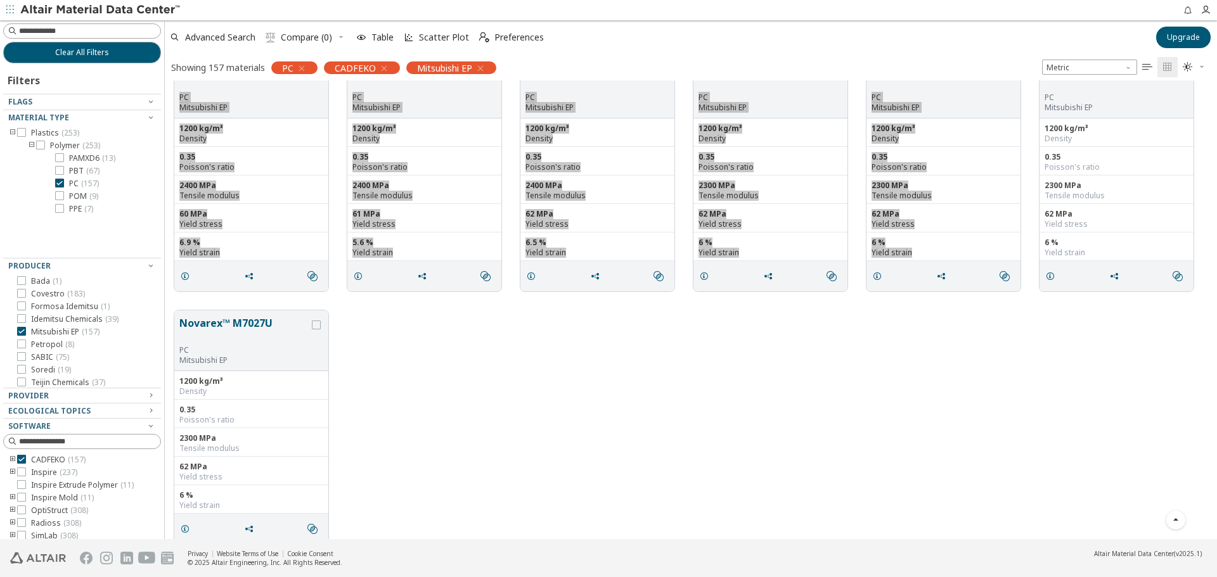
scroll to position [6369, 0]
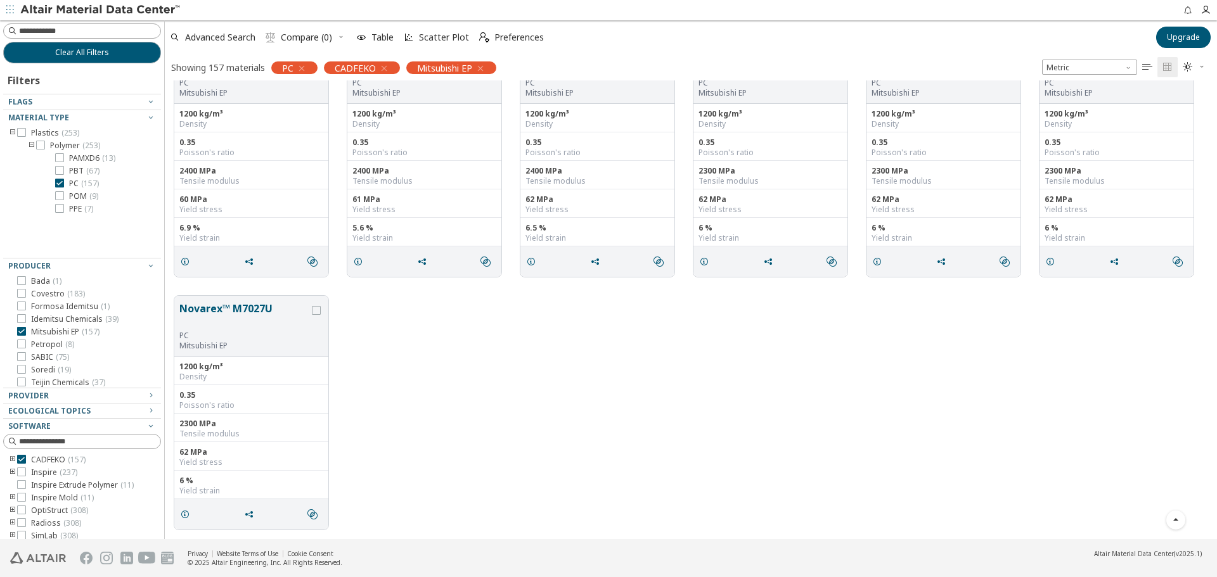
click at [566, 376] on div "Novarex™ M7027U PC Mitsubishi EP 1200 kg/m³ Density 0.35 Poisson's ratio 2300 M…" at bounding box center [691, 412] width 1052 height 253
drag, startPoint x: 181, startPoint y: 292, endPoint x: 272, endPoint y: 304, distance: 91.3
click at [272, 304] on div "Novarex™ M7027U PC Mitsubishi EP 1200 kg/m³ Density 0.35 Poisson's ratio 2300 M…" at bounding box center [691, 412] width 1052 height 253
drag, startPoint x: 1188, startPoint y: 370, endPoint x: 1215, endPoint y: 379, distance: 28.1
click at [1200, 377] on div "Novarex™ M7027U PC Mitsubishi EP 1200 kg/m³ Density 0.35 Poisson's ratio 2300 M…" at bounding box center [691, 412] width 1052 height 253
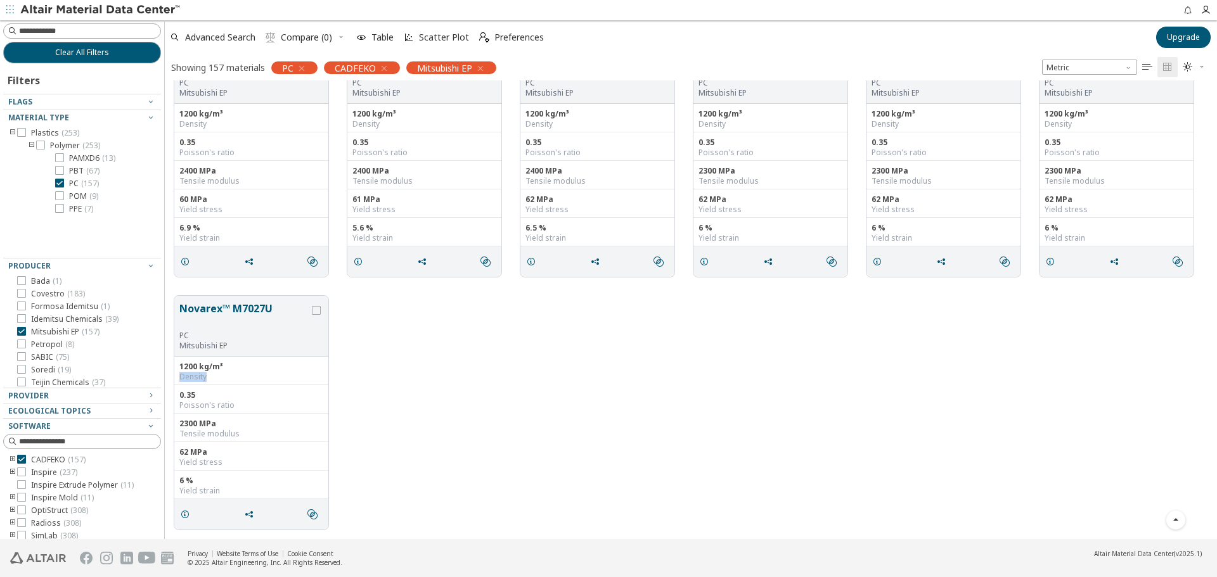
drag, startPoint x: 650, startPoint y: 396, endPoint x: 659, endPoint y: 406, distance: 13.4
click at [650, 396] on div "Novarex™ M7027U PC Mitsubishi EP 1200 kg/m³ Density 0.35 Poisson's ratio 2300 M…" at bounding box center [691, 412] width 1052 height 253
click at [87, 196] on span "POM ( 9 )" at bounding box center [83, 196] width 29 height 10
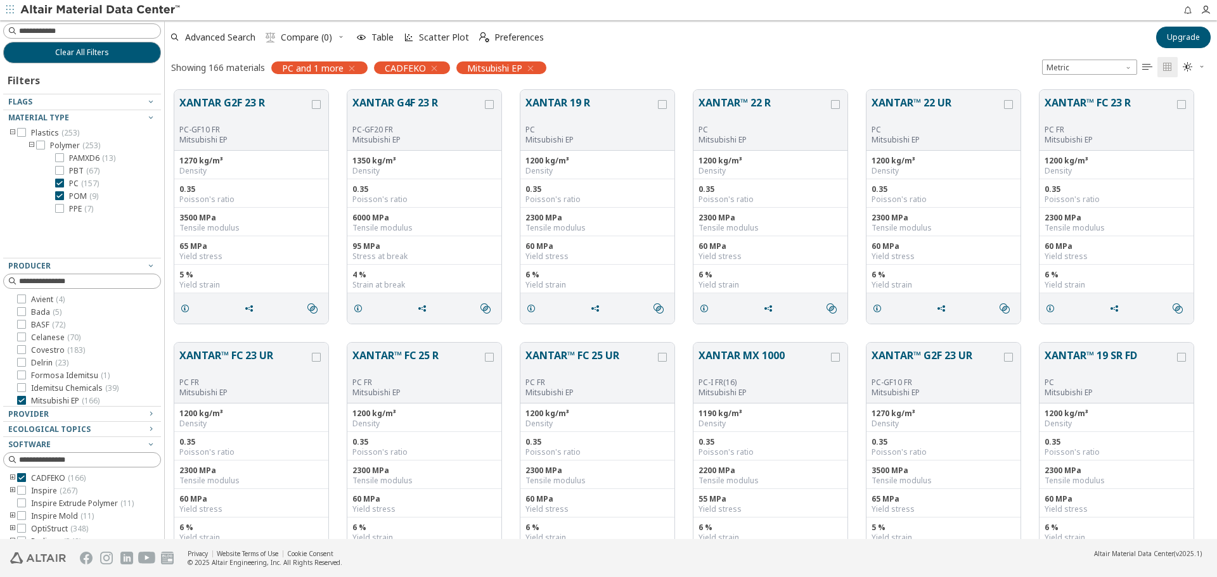
click at [80, 185] on span "PC ( 157 )" at bounding box center [84, 184] width 30 height 10
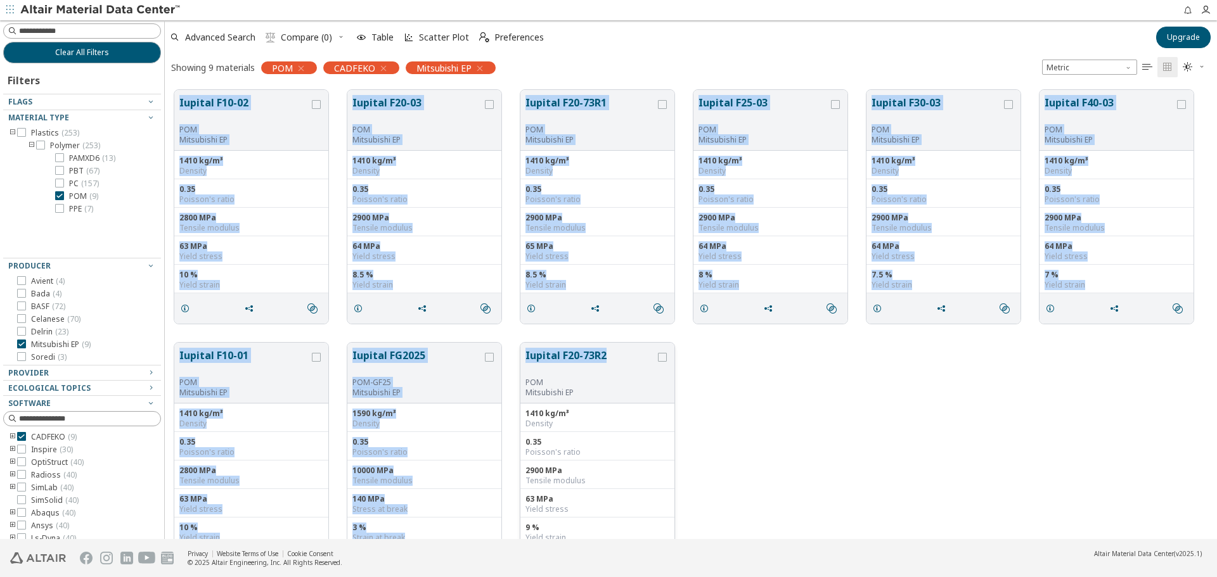
drag, startPoint x: 176, startPoint y: 82, endPoint x: 631, endPoint y: 373, distance: 540.6
click at [631, 373] on div "Iupital F10-02 POM Mitsubishi EP 1410 kg/m³ Density 0.35 Poisson's ratio 2800 M…" at bounding box center [691, 333] width 1052 height 506
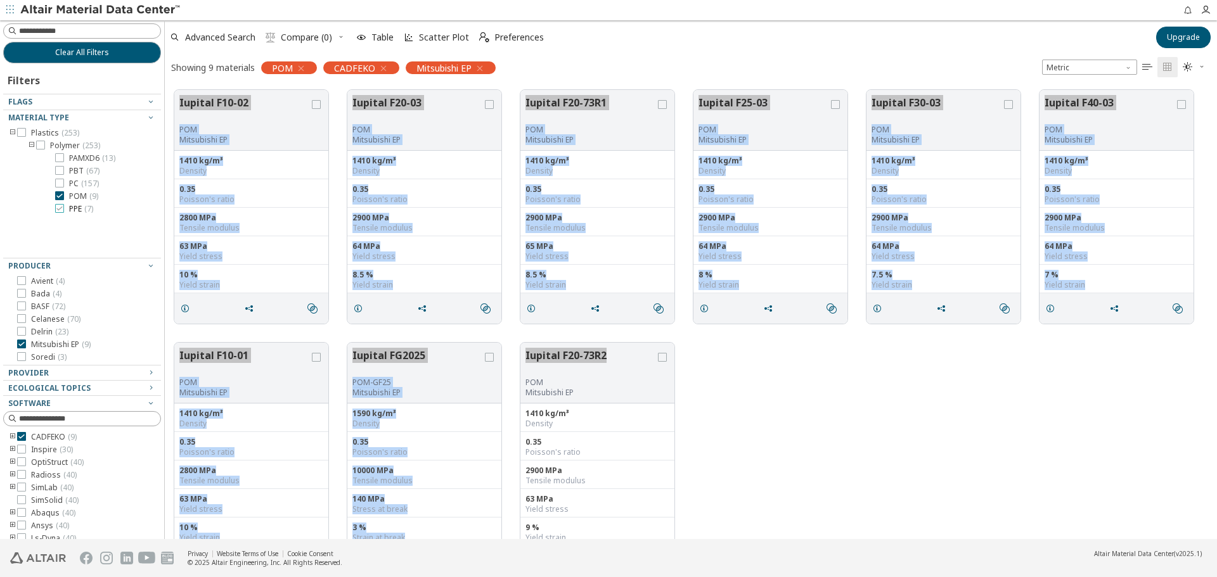
click at [70, 208] on span "PPE ( 7 )" at bounding box center [81, 209] width 24 height 10
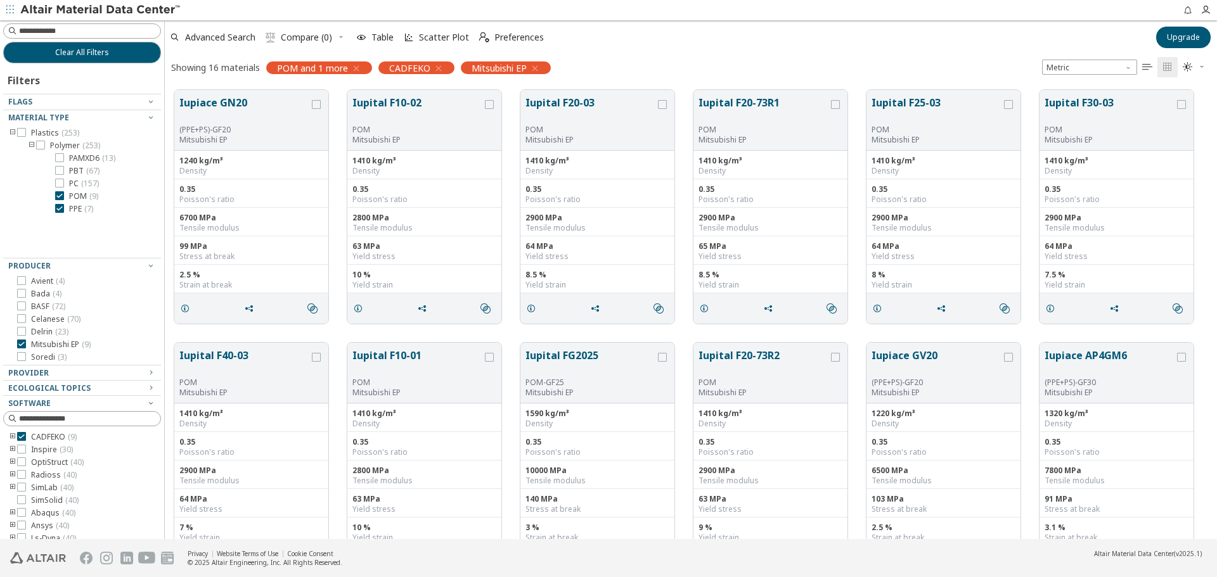
click at [82, 195] on span "POM ( 9 )" at bounding box center [83, 196] width 29 height 10
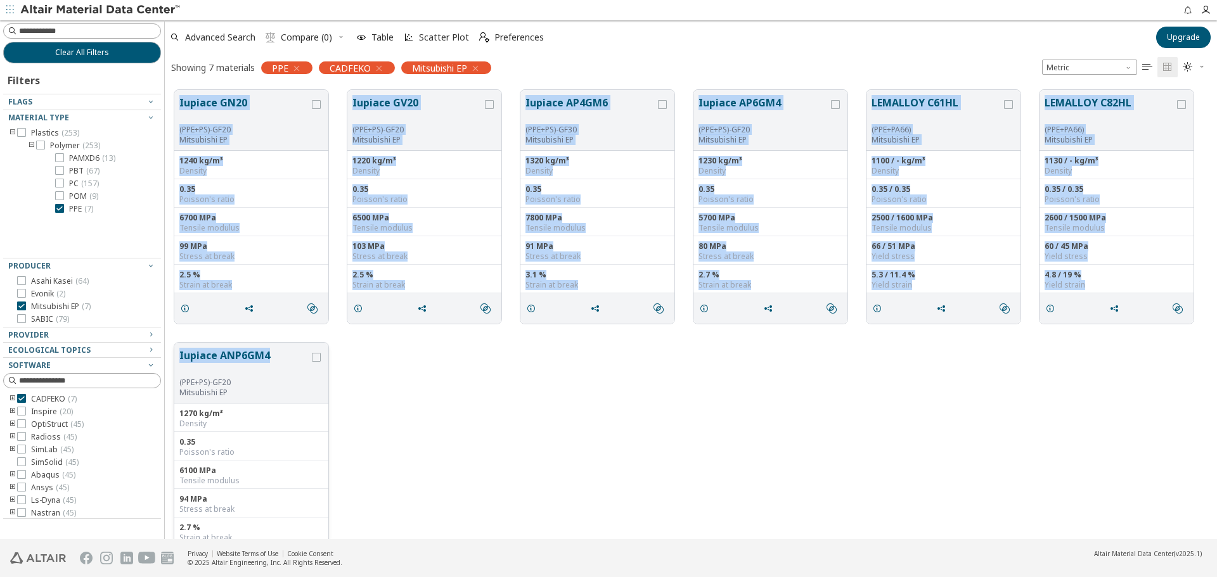
drag, startPoint x: 170, startPoint y: 89, endPoint x: 279, endPoint y: 356, distance: 288.8
click at [279, 356] on div "Iupiace GN20 (PPE+PS)-GF20 Mitsubishi EP 1240 kg/m³ Density 0.35 Poisson's rati…" at bounding box center [691, 333] width 1052 height 506
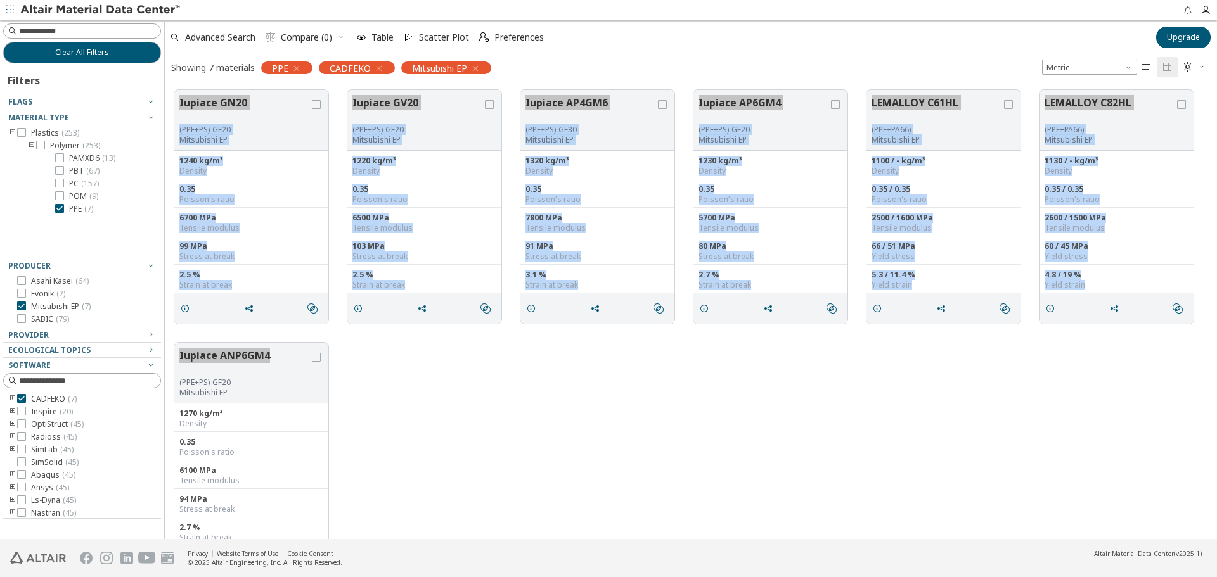
click at [500, 399] on div "Iupiace ANP6GM4 (PPE+PS)-GF20 Mitsubishi EP 1270 kg/m³ Density 0.35 Poisson's r…" at bounding box center [691, 459] width 1052 height 253
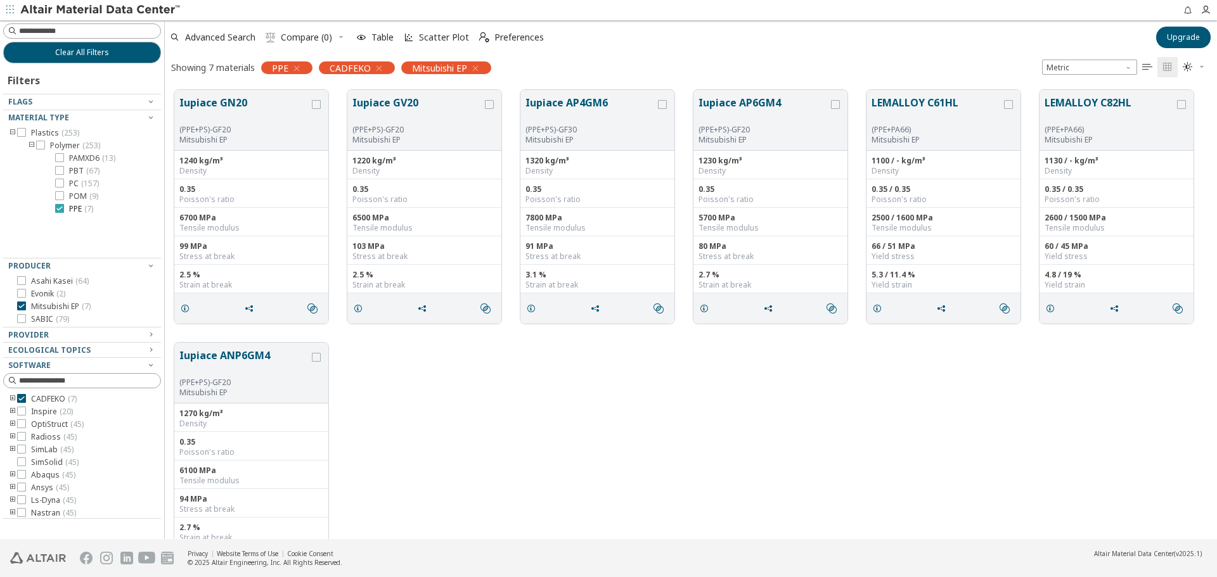
click at [71, 209] on span "PPE ( 7 )" at bounding box center [81, 209] width 24 height 10
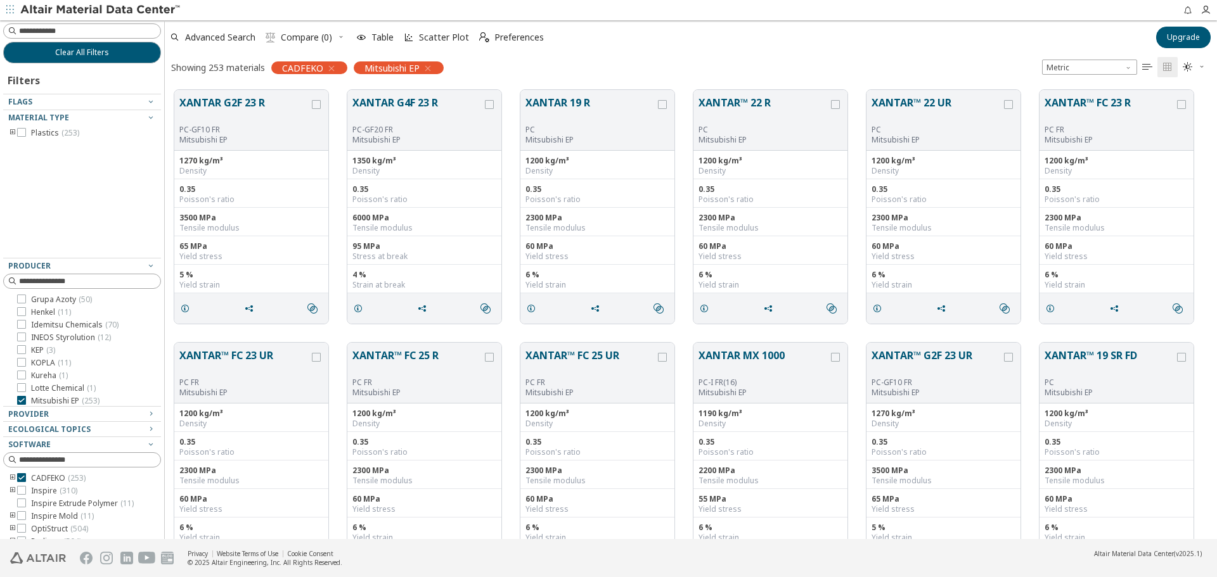
scroll to position [317, 0]
click at [42, 352] on span "Nurel ( 62 )" at bounding box center [48, 350] width 35 height 10
click at [61, 336] on span "Mitsubishi EP ( 253 )" at bounding box center [65, 338] width 68 height 10
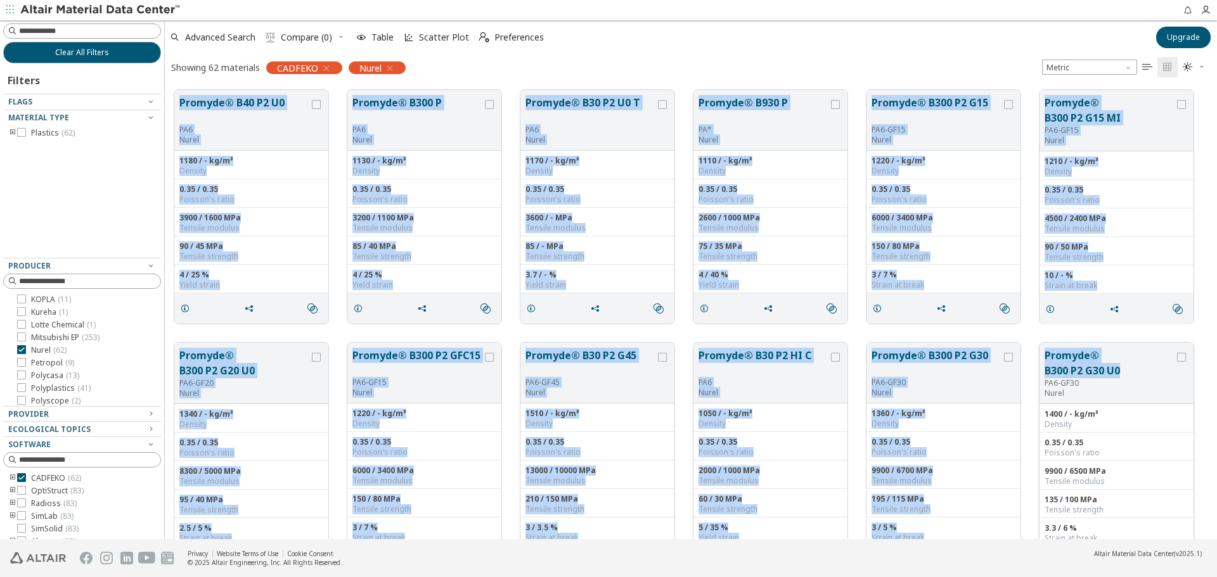
drag, startPoint x: 172, startPoint y: 86, endPoint x: 1123, endPoint y: 369, distance: 992.5
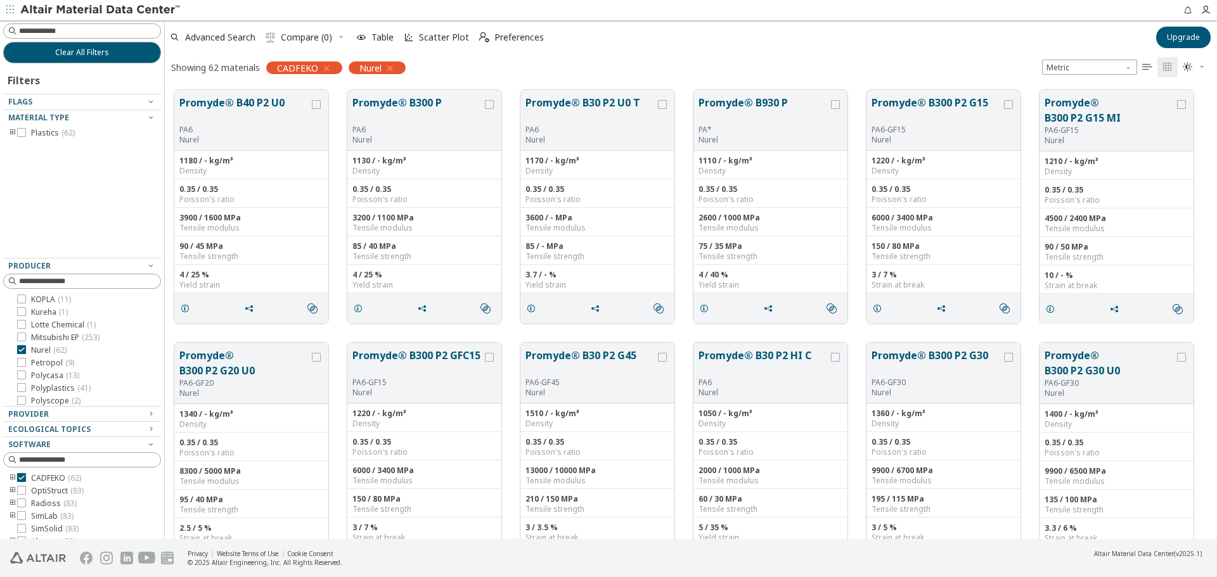
click at [10, 134] on icon "toogle group" at bounding box center [12, 133] width 9 height 10
click at [33, 146] on icon "toogle group" at bounding box center [31, 146] width 9 height 10
click at [60, 157] on icon at bounding box center [59, 157] width 9 height 9
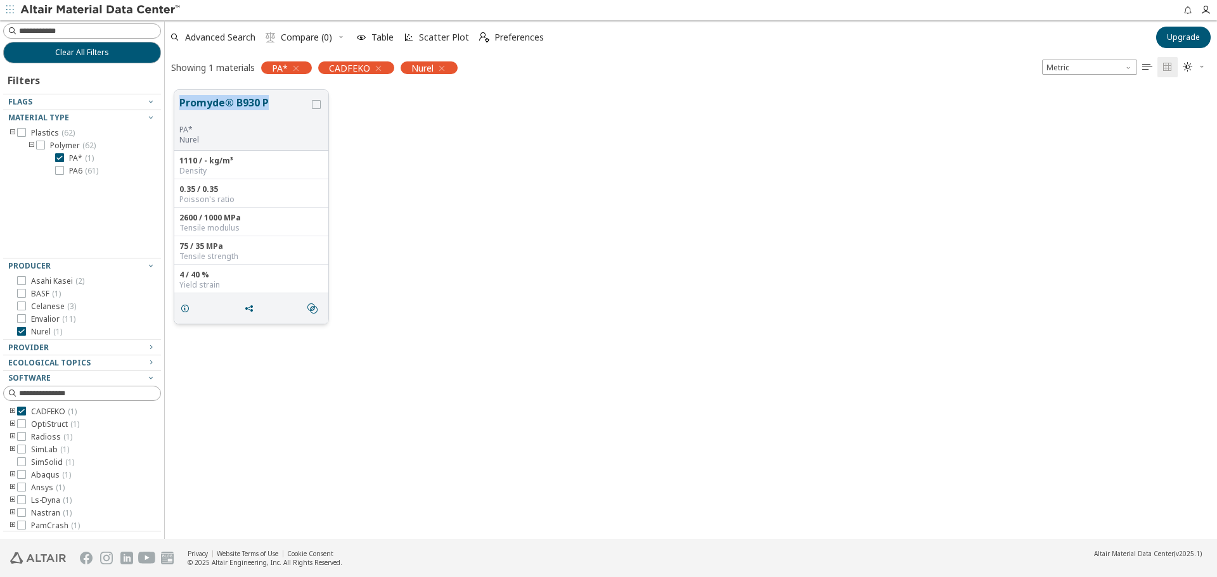
drag, startPoint x: 177, startPoint y: 99, endPoint x: 282, endPoint y: 101, distance: 104.6
click at [282, 101] on div "Promyde® B930 P PA* Nurel" at bounding box center [251, 120] width 154 height 61
click at [74, 172] on span "PA6 ( 61 )" at bounding box center [83, 171] width 29 height 10
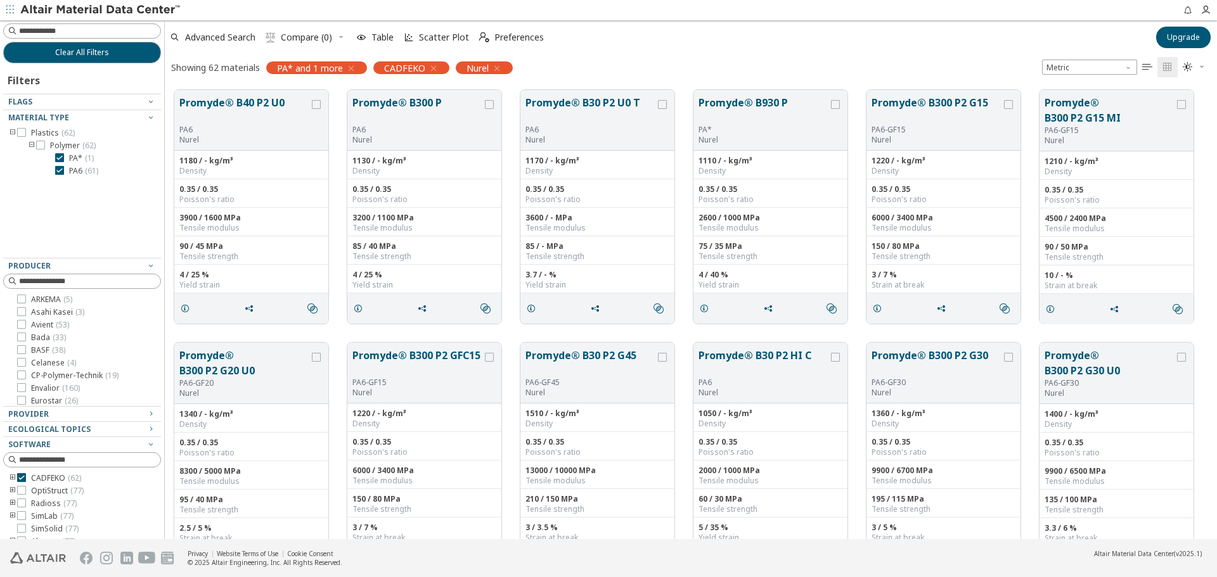
click at [77, 160] on span "PA* ( 1 )" at bounding box center [81, 158] width 25 height 10
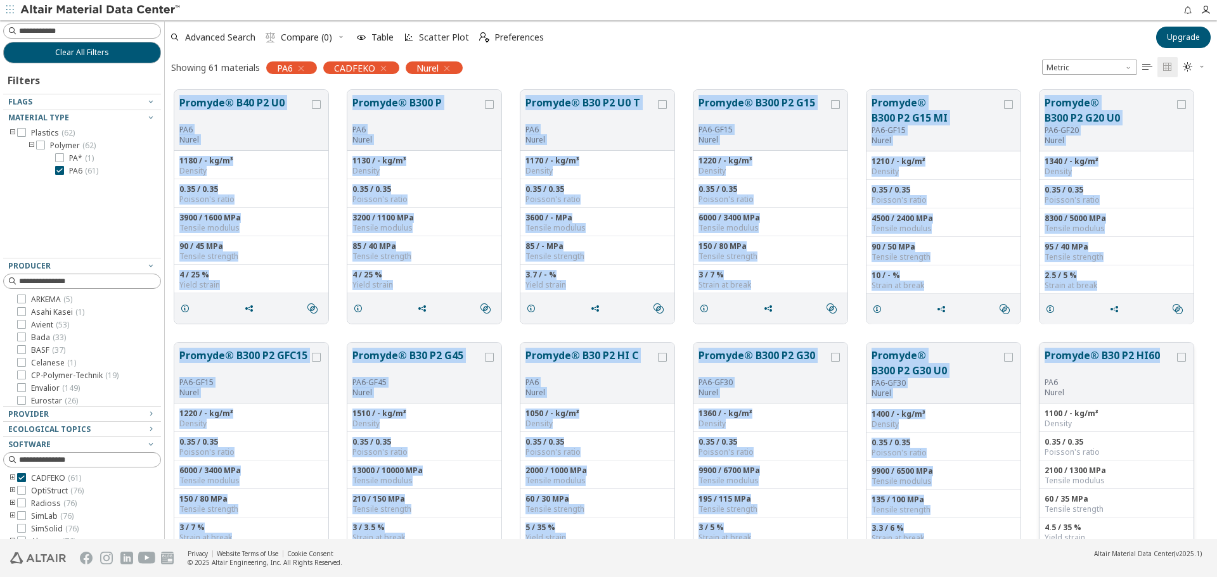
drag, startPoint x: 174, startPoint y: 82, endPoint x: 1176, endPoint y: 350, distance: 1037.2
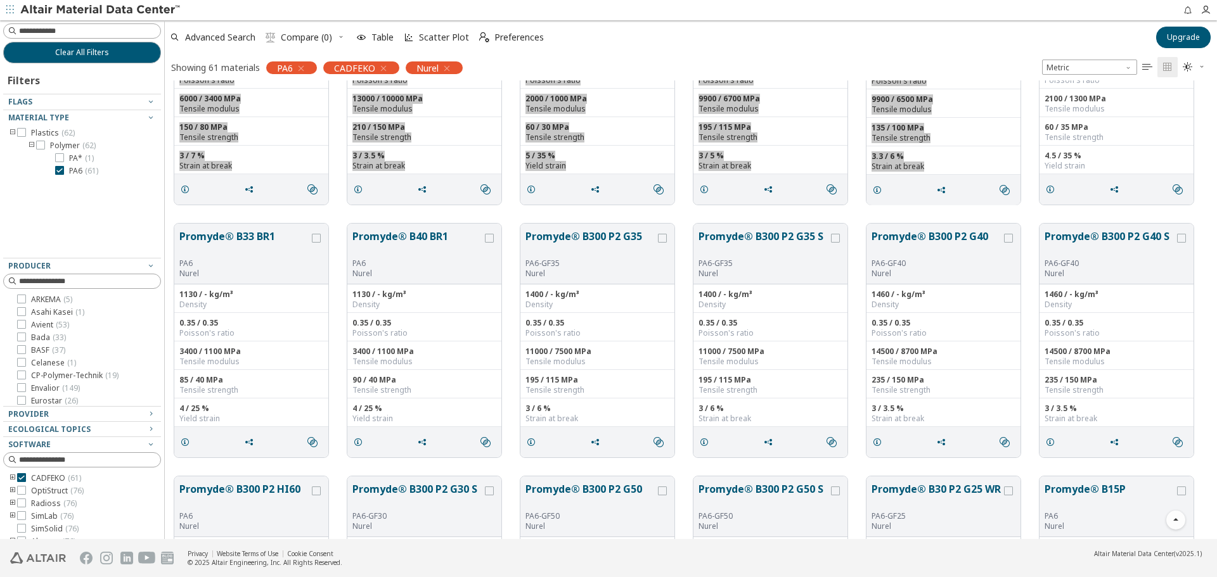
scroll to position [444, 0]
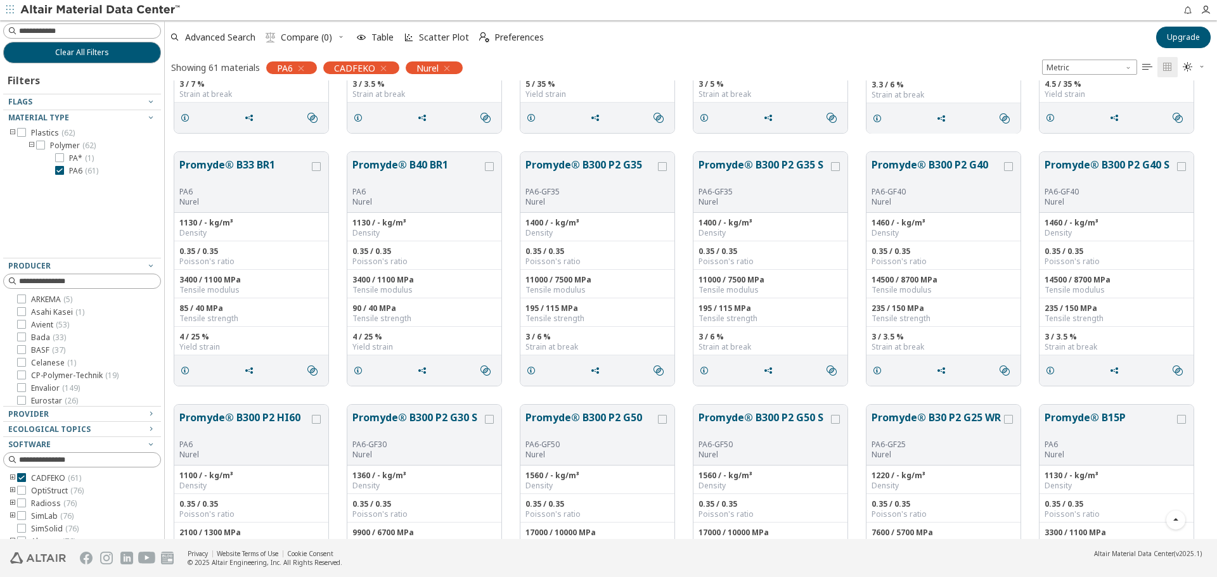
click at [174, 143] on div "Promyde® B33 BR1 PA6 Nurel 1130 / - kg/m³ Density 0.35 / 0.35 Poisson's ratio 3…" at bounding box center [691, 269] width 1052 height 253
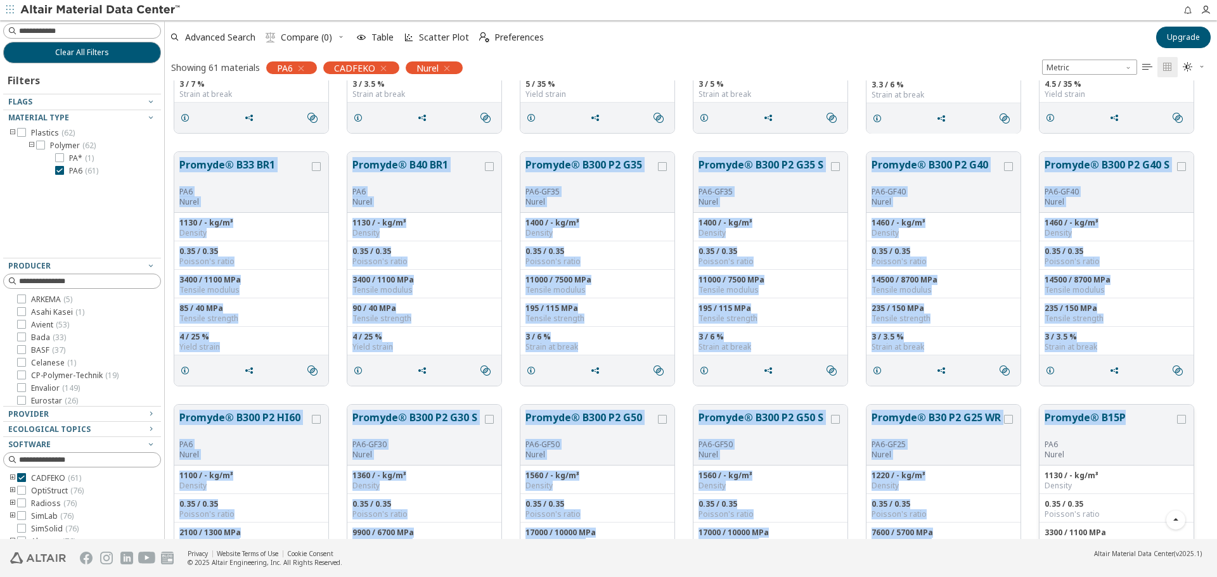
drag, startPoint x: 169, startPoint y: 144, endPoint x: 1126, endPoint y: 408, distance: 992.0
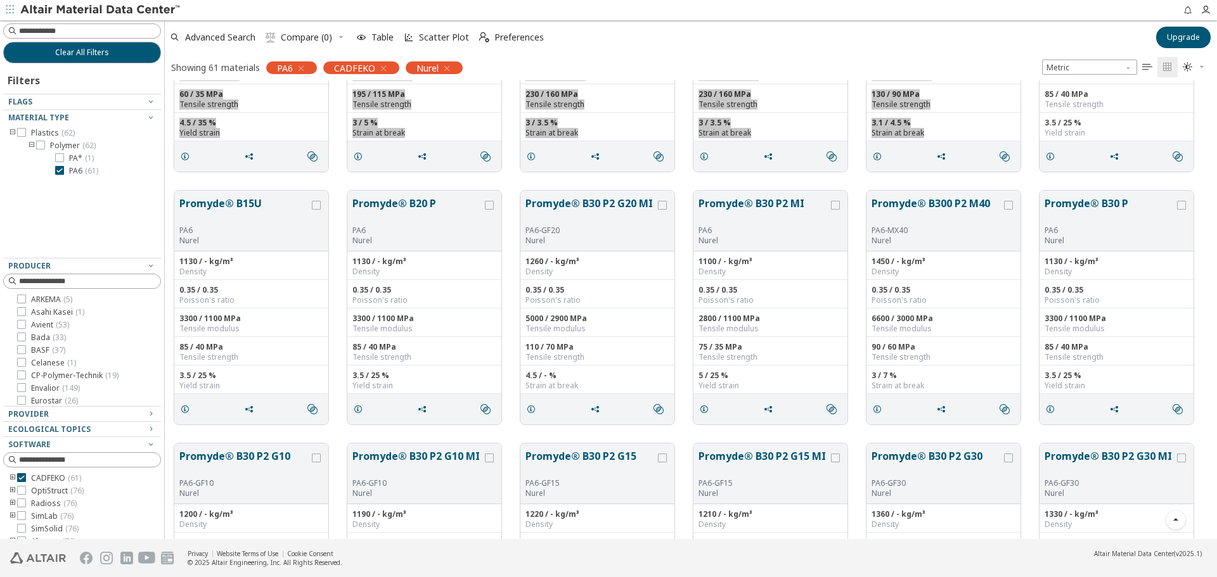
scroll to position [951, 0]
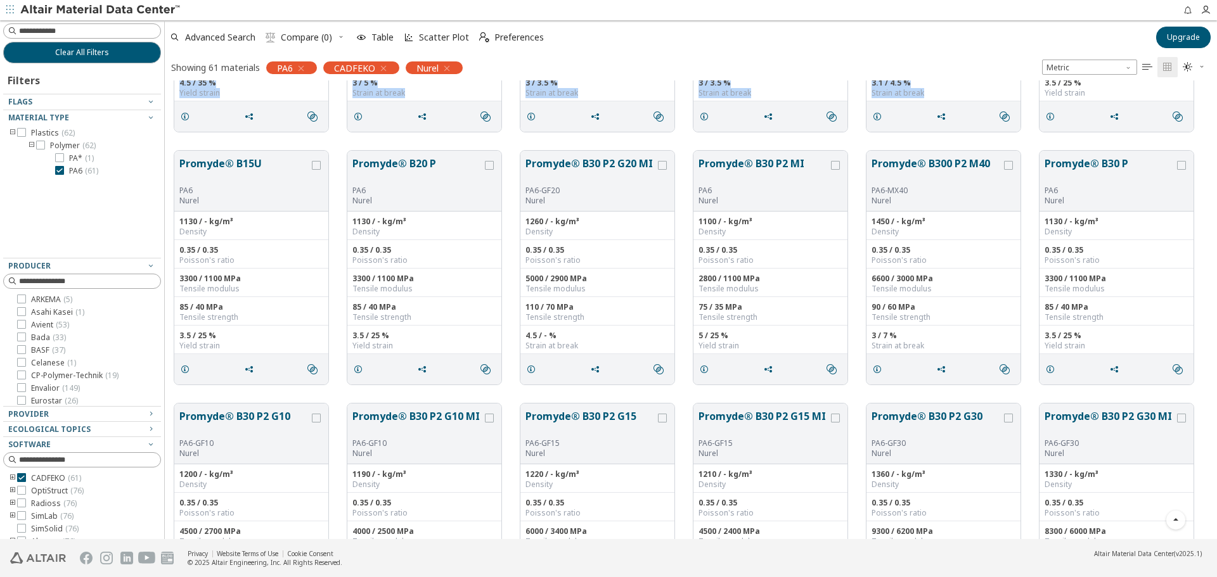
click at [192, 139] on div "Promyde® B300 P2 HI60 PA6 Nurel 1100 / - kg/m³ Density 0.35 / 0.35 Poisson's ra…" at bounding box center [691, 14] width 1052 height 253
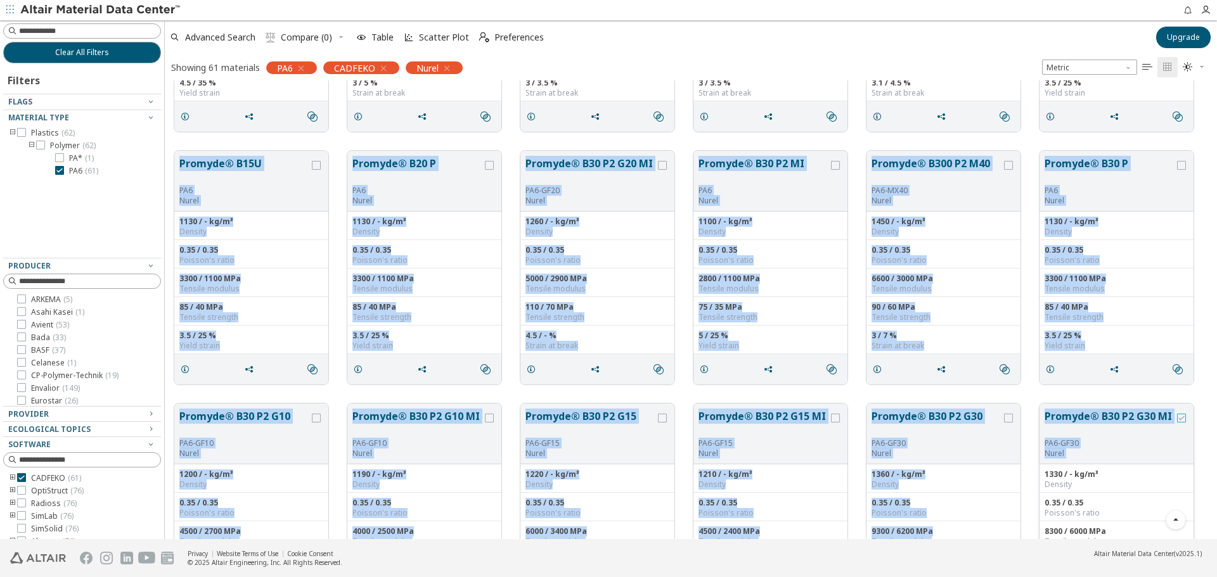
drag, startPoint x: 172, startPoint y: 146, endPoint x: 1181, endPoint y: 417, distance: 1044.6
click at [1181, 417] on div "Promyde® B33 BR1 PA6 Nurel 1130 / - kg/m³ Density 0.35 / 0.35 Poisson's ratio 3…" at bounding box center [691, 521] width 1052 height 2782
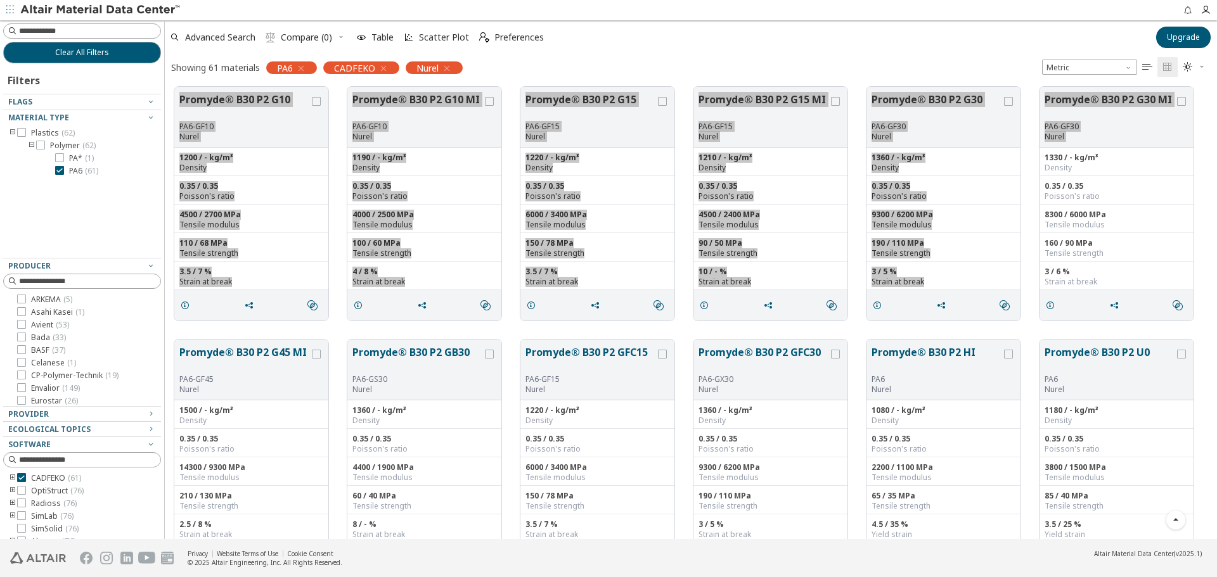
scroll to position [1394, 0]
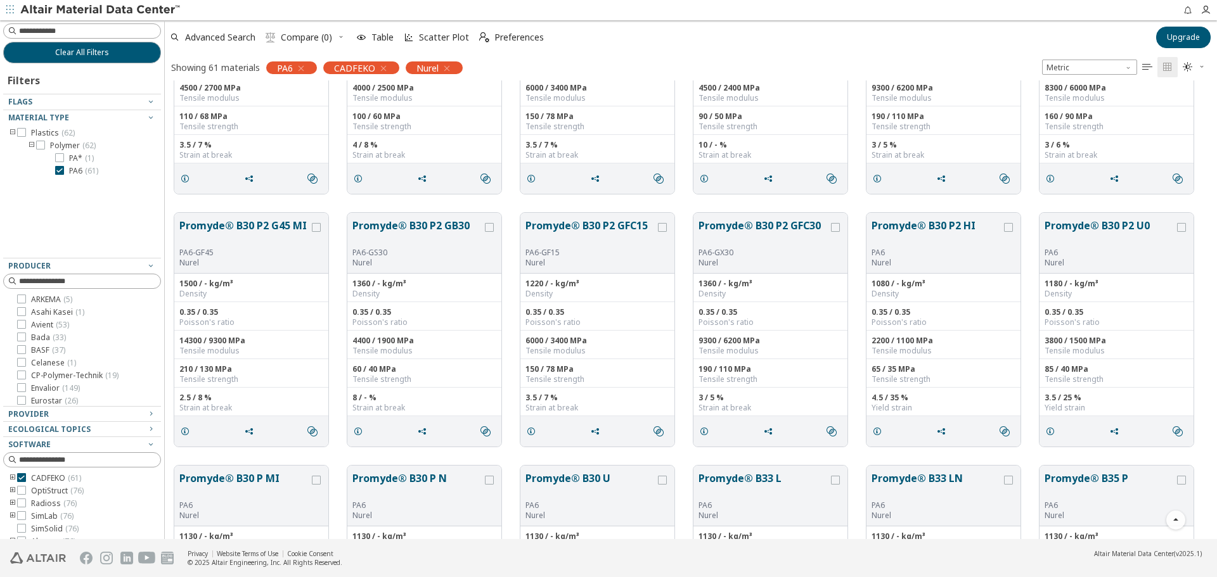
click at [176, 203] on div "Promyde® B30 P2 G45 MI PA6-GF45 Nurel 1500 / - kg/m³ Density 0.35 / 0.35 Poisso…" at bounding box center [691, 329] width 1052 height 253
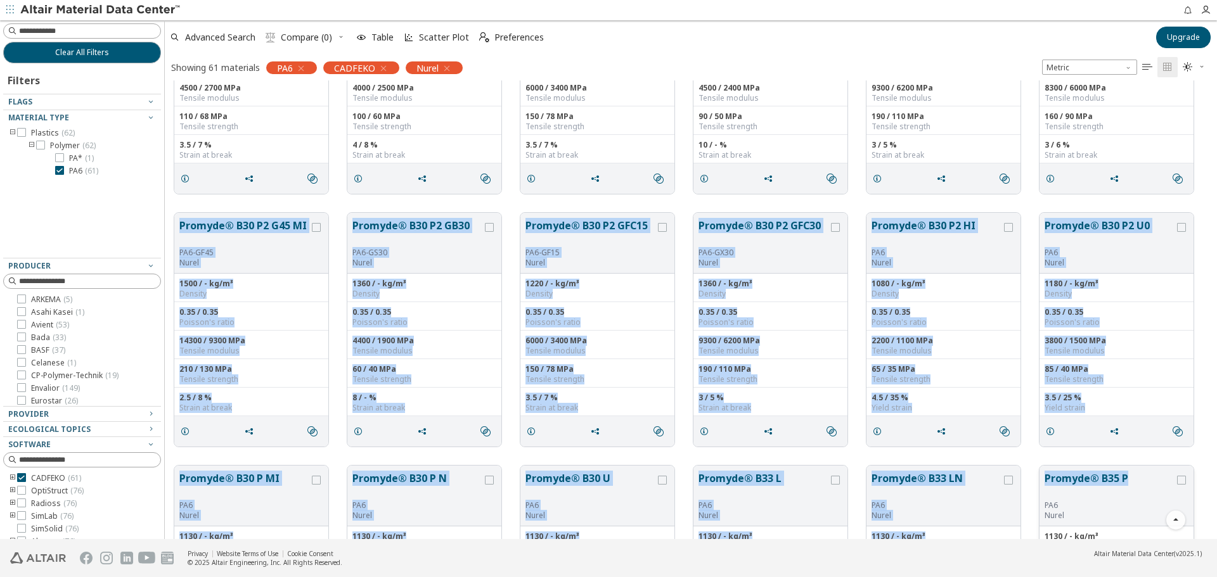
drag, startPoint x: 175, startPoint y: 205, endPoint x: 1138, endPoint y: 473, distance: 999.9
click at [1138, 473] on div "Promyde® B15U PA6 Nurel 1130 / - kg/m³ Density 0.35 / 0.35 Poisson's ratio 3300…" at bounding box center [691, 77] width 1052 height 2782
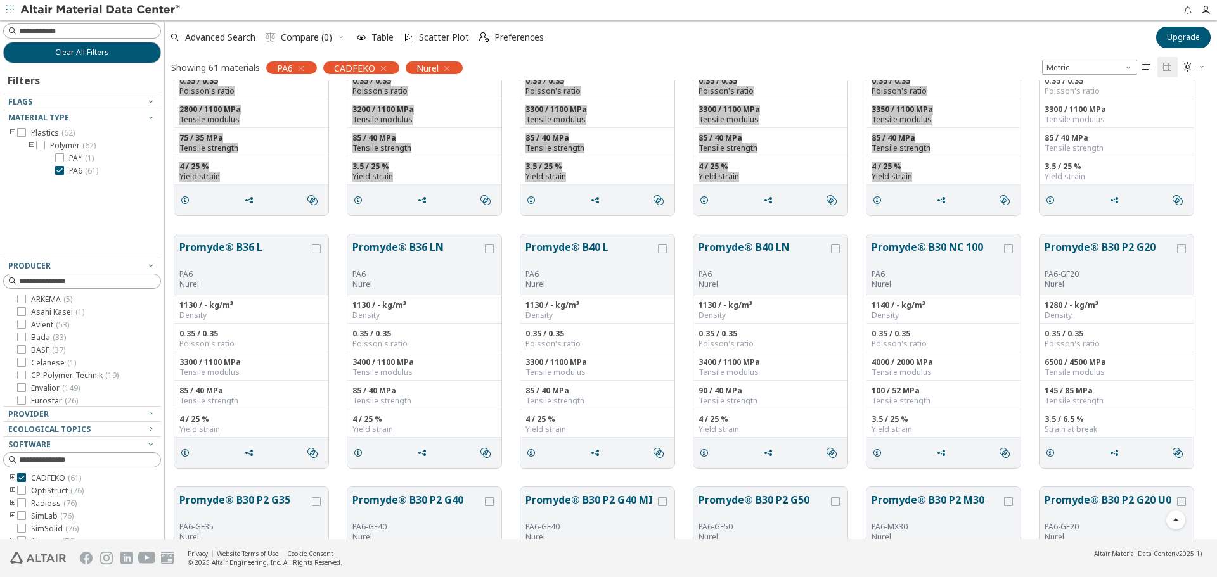
scroll to position [1901, 0]
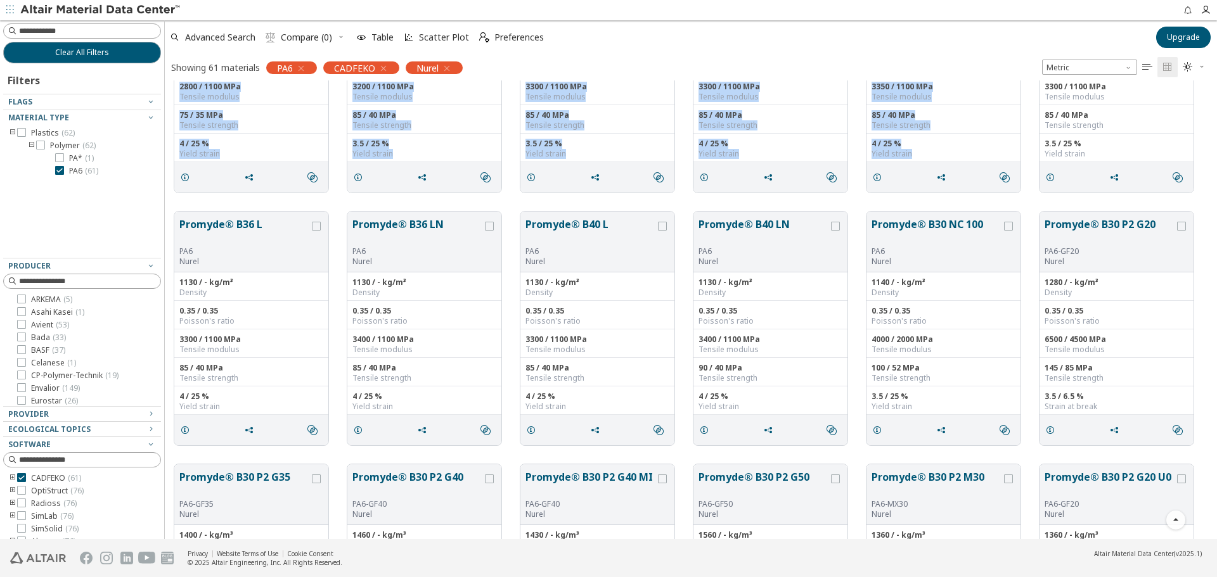
click at [188, 197] on div "Promyde® B30 P MI PA6 Nurel 1130 / - kg/m³ Density 0.35 / 0.35 Poisson's ratio …" at bounding box center [691, 75] width 1052 height 253
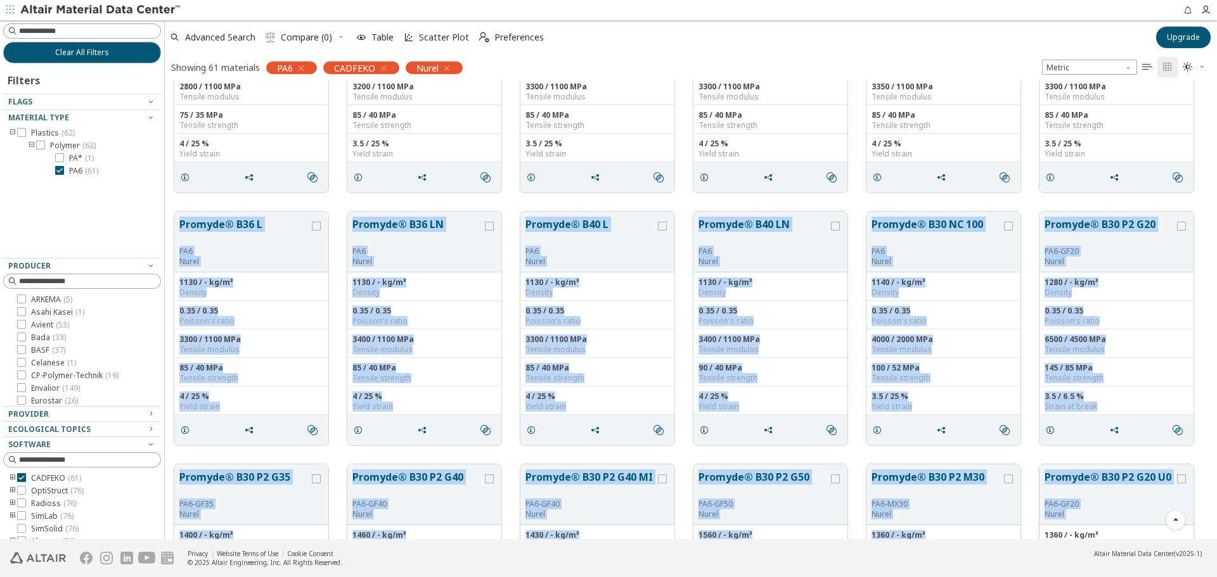
drag, startPoint x: 174, startPoint y: 207, endPoint x: 1181, endPoint y: 470, distance: 1040.2
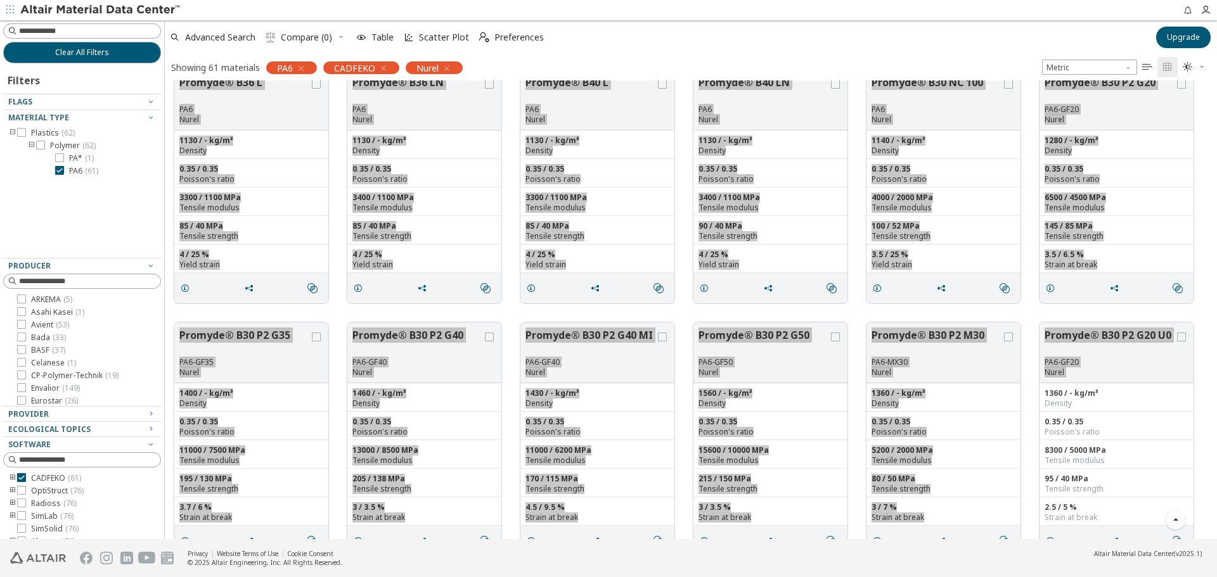
scroll to position [2218, 0]
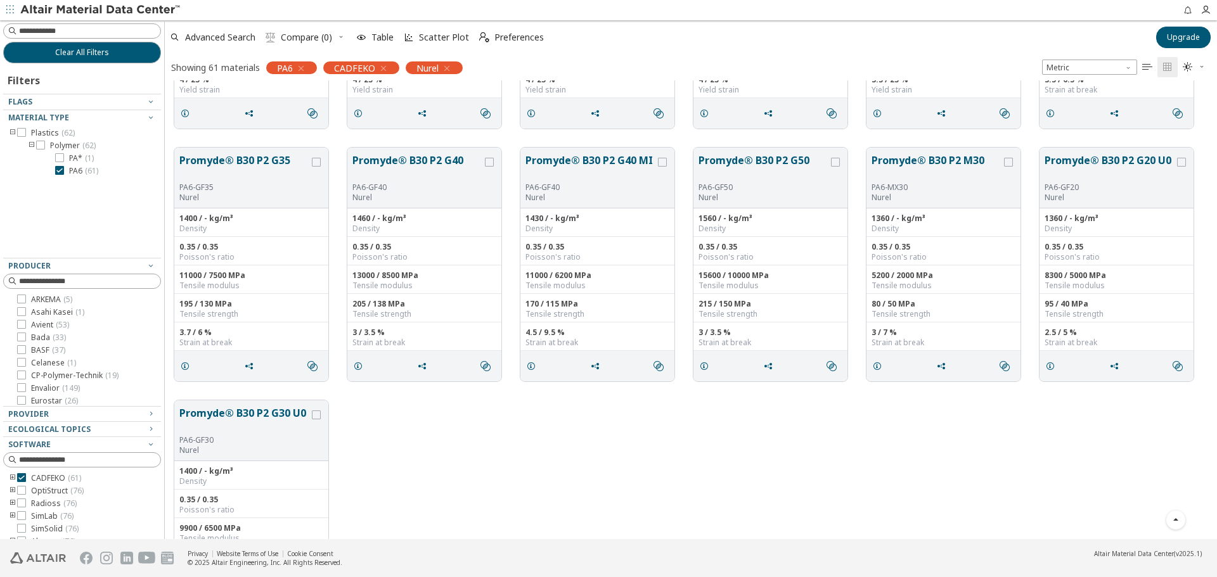
drag, startPoint x: 507, startPoint y: 447, endPoint x: 525, endPoint y: 445, distance: 18.6
click at [507, 447] on div "Promyde® B30 P2 G30 U0 PA6-GF30 Nurel 1400 / - kg/m³ Density 0.35 / 0.35 Poisso…" at bounding box center [691, 517] width 1052 height 253
drag, startPoint x: 178, startPoint y: 411, endPoint x: 305, endPoint y: 411, distance: 126.8
click at [305, 411] on div "Promyde® B30 P2 G30 U0 PA6-GF30 Nurel" at bounding box center [251, 431] width 154 height 61
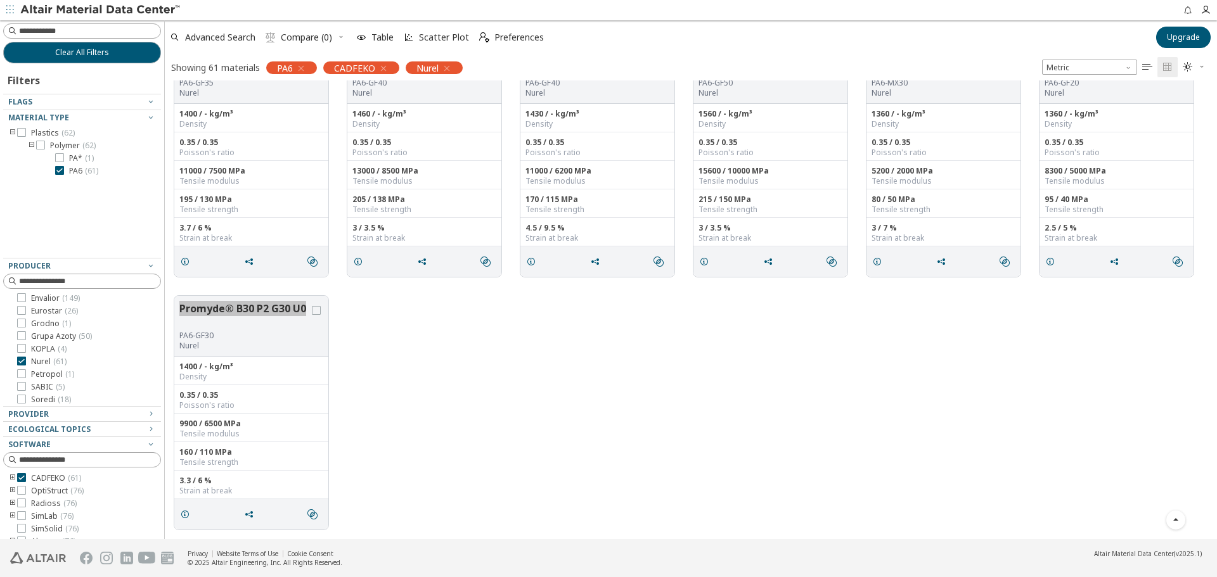
scroll to position [104, 0]
click at [47, 359] on span "Petropol ( 1 )" at bounding box center [52, 361] width 43 height 10
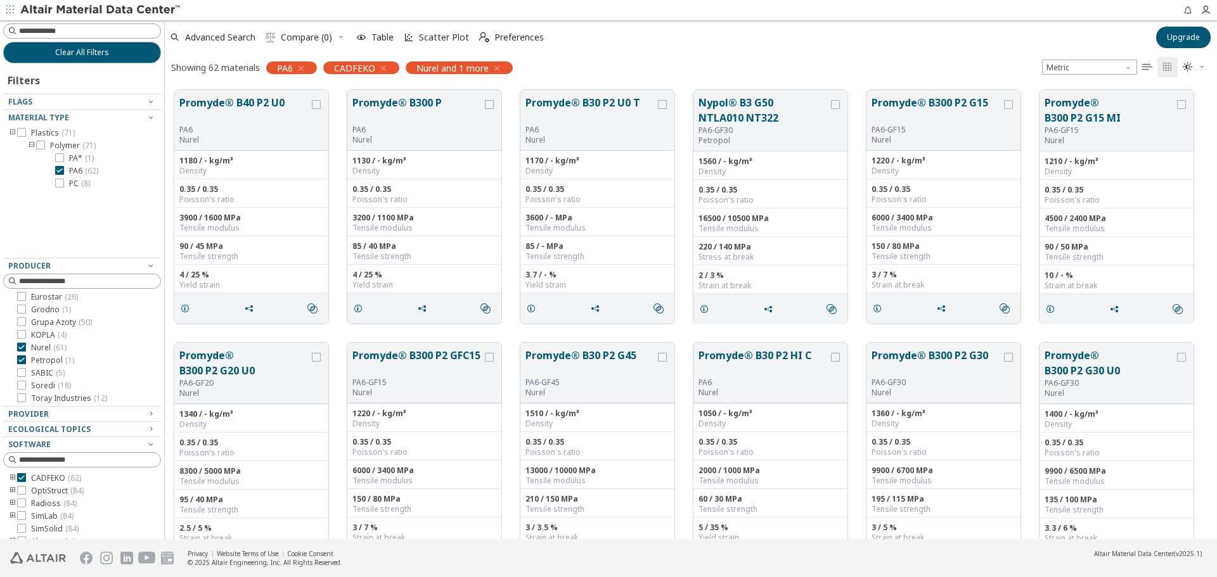
click at [51, 345] on span "Nurel ( 61 )" at bounding box center [48, 348] width 35 height 10
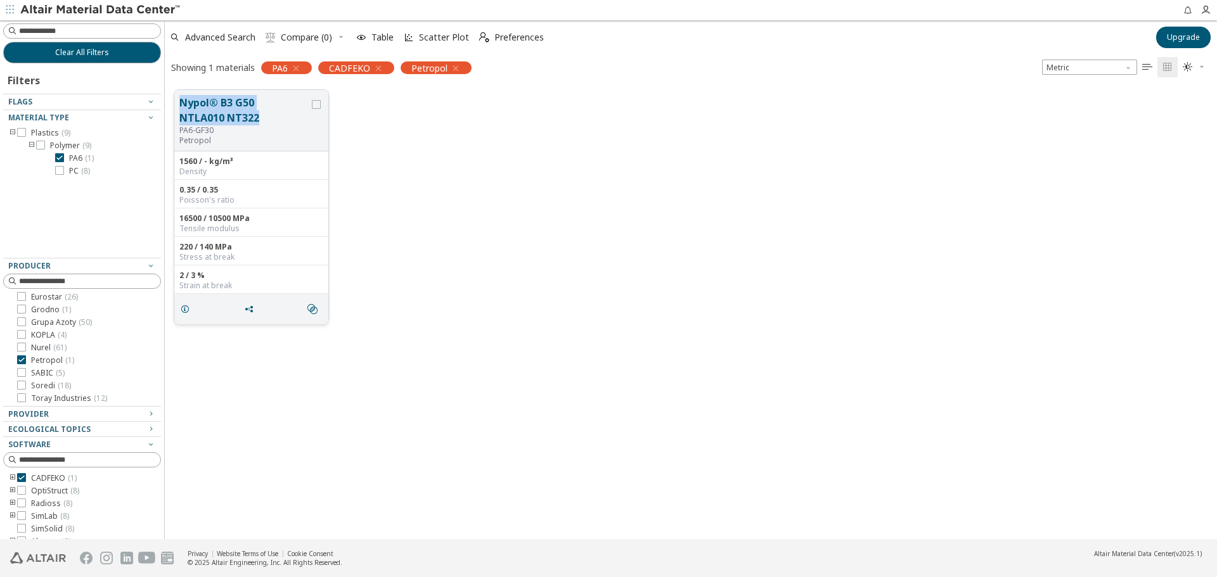
drag, startPoint x: 179, startPoint y: 99, endPoint x: 263, endPoint y: 116, distance: 85.9
click at [263, 116] on div "Nypol® B3 G50 NTLA010 NT322 PA6-GF30 Petropol" at bounding box center [251, 120] width 154 height 61
click at [22, 371] on icon at bounding box center [21, 372] width 9 height 9
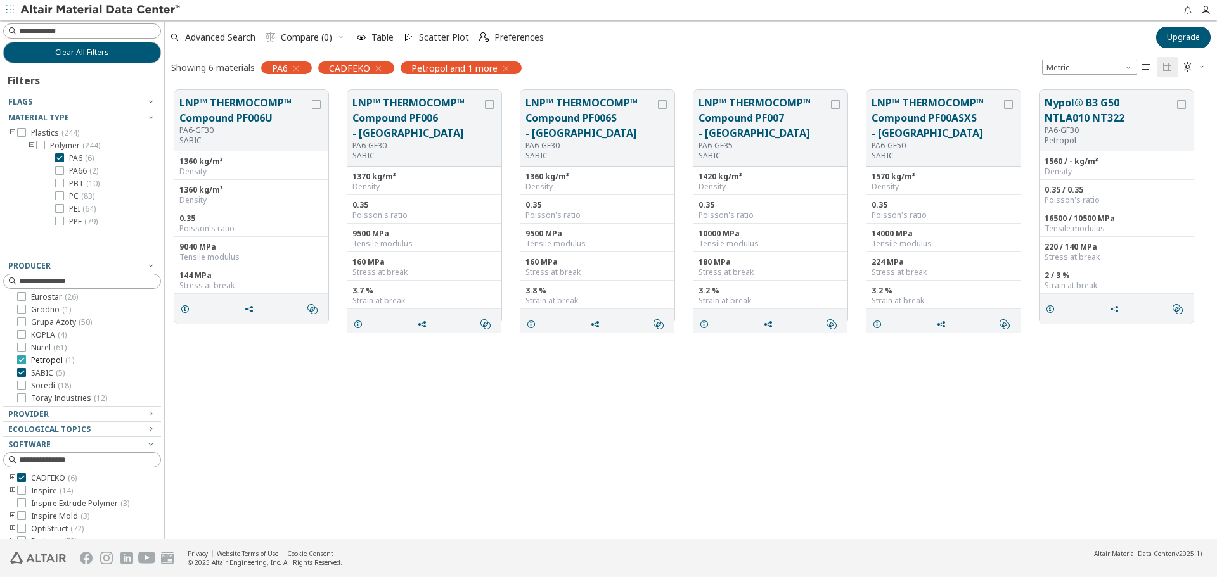
click at [39, 363] on span "Petropol ( 1 )" at bounding box center [52, 361] width 43 height 10
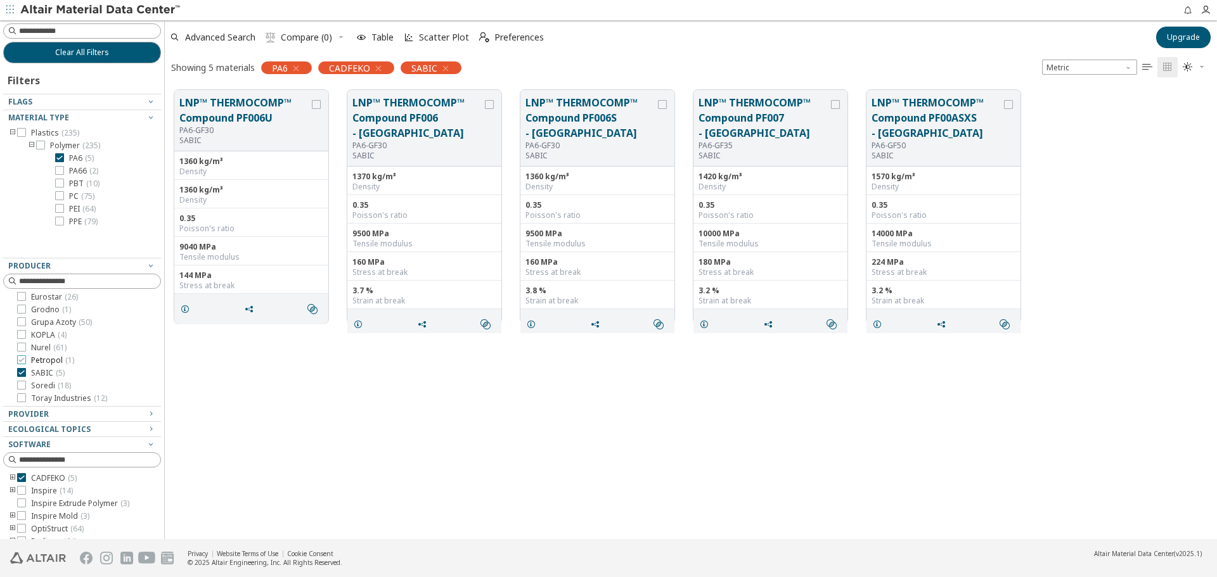
click at [53, 361] on span "Petropol ( 1 )" at bounding box center [52, 361] width 43 height 10
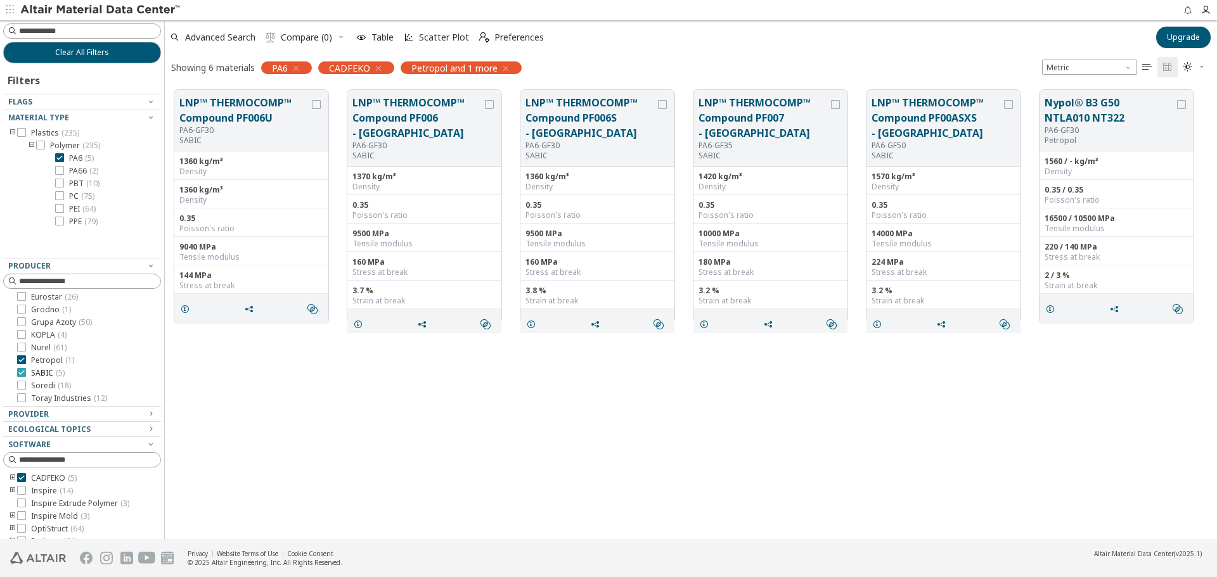
click at [54, 371] on span "SABIC ( 5 )" at bounding box center [48, 373] width 34 height 10
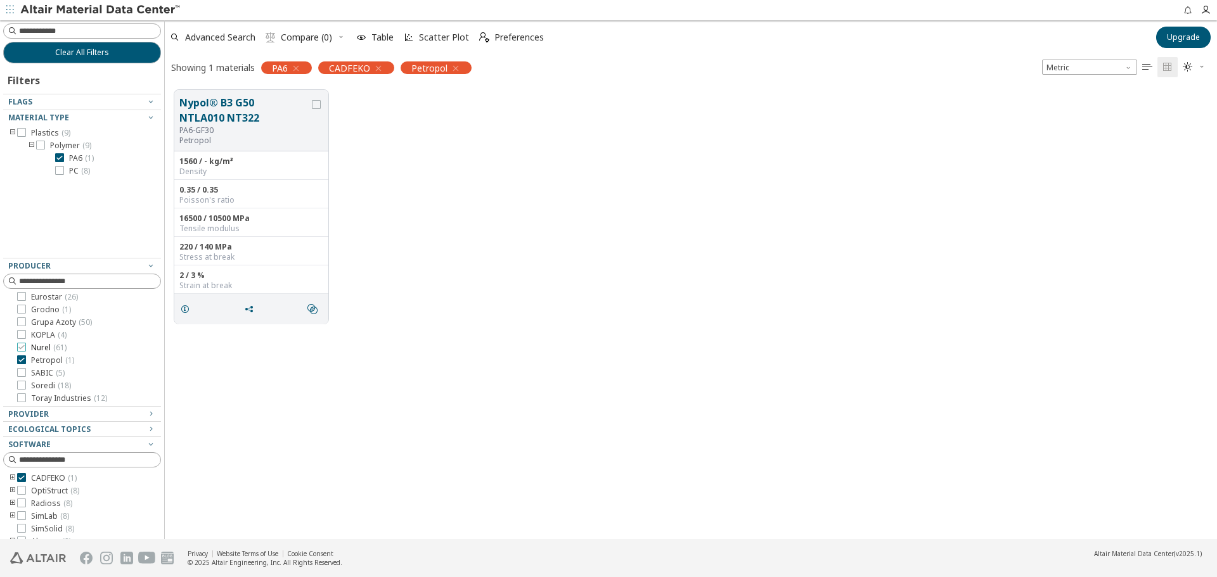
click at [44, 352] on span "Nurel ( 61 )" at bounding box center [48, 348] width 35 height 10
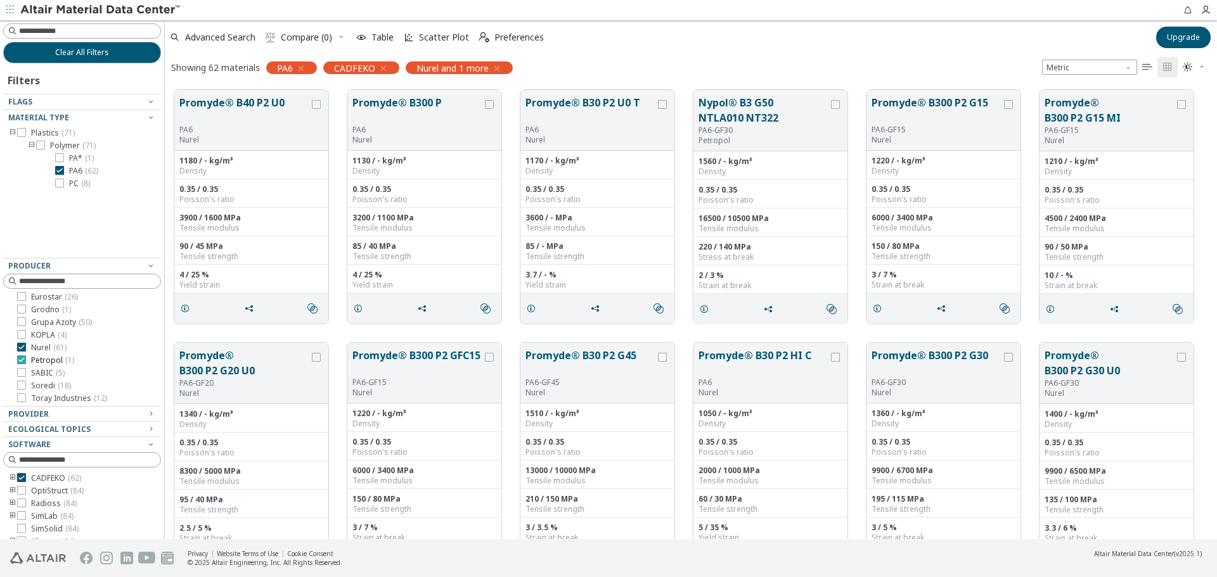
click at [46, 357] on span "Petropol ( 1 )" at bounding box center [52, 361] width 43 height 10
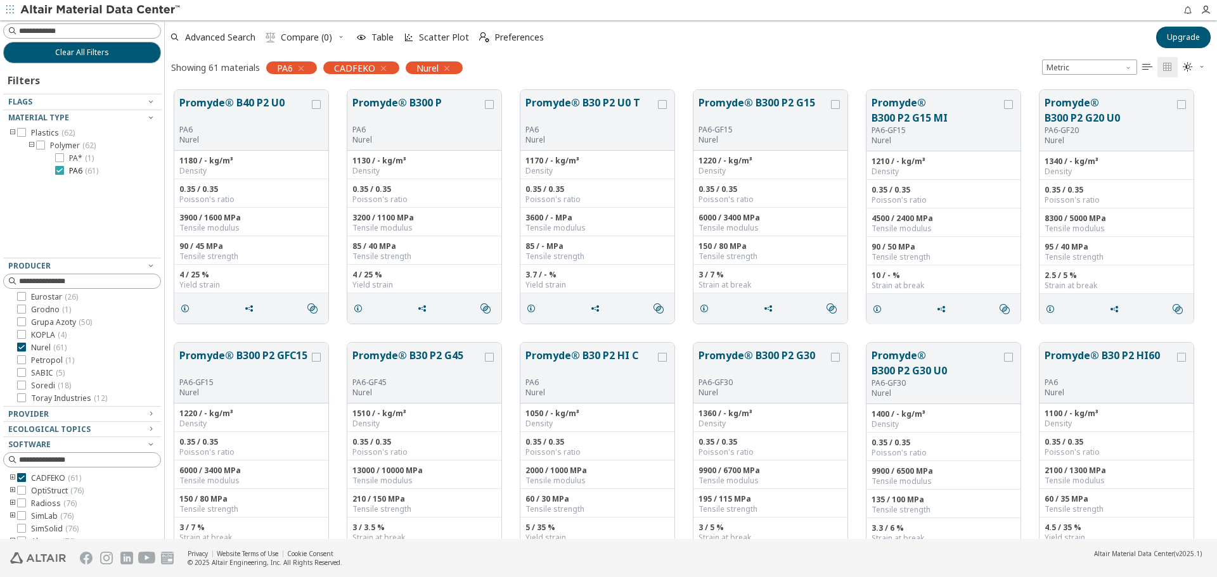
click at [63, 170] on div at bounding box center [59, 170] width 9 height 9
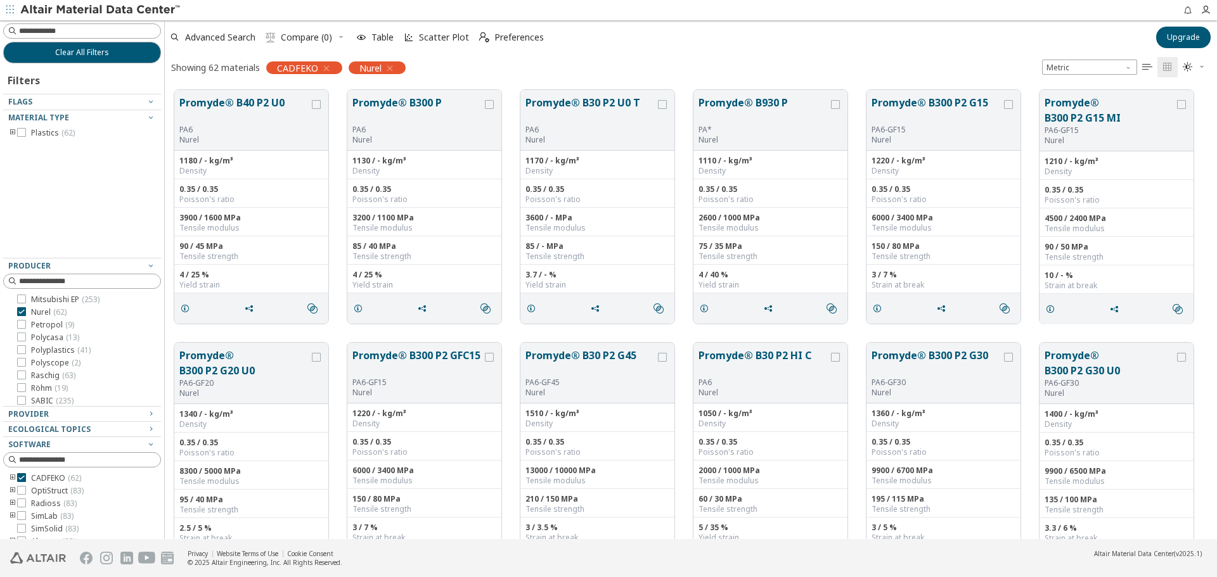
scroll to position [332, 0]
click at [24, 333] on icon at bounding box center [21, 334] width 9 height 9
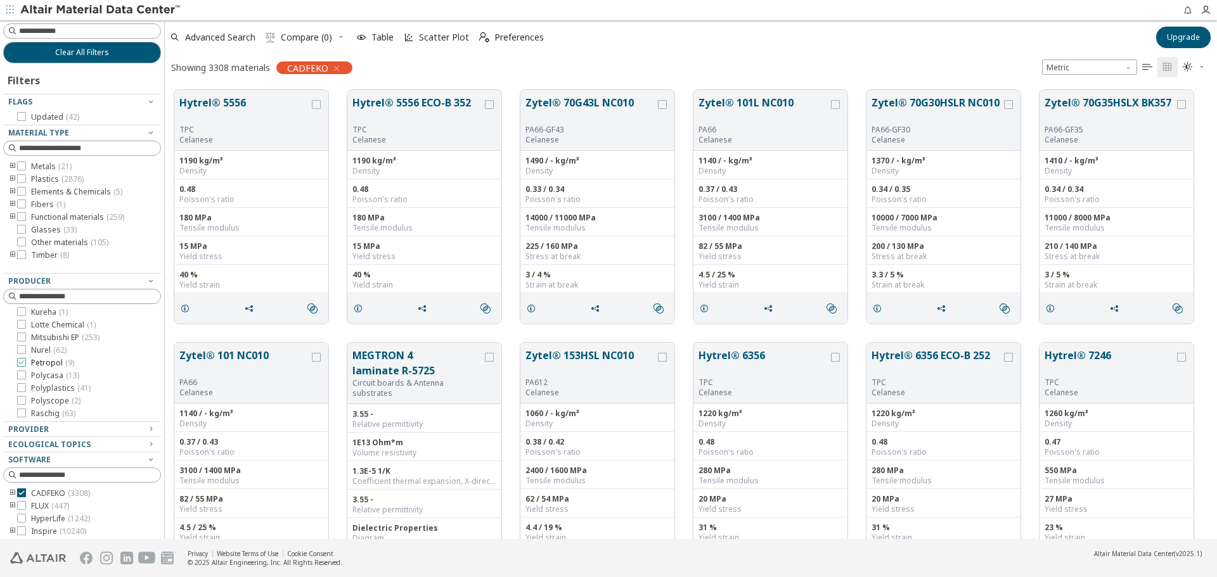
click at [26, 362] on label "Petropol ( 9 )" at bounding box center [45, 363] width 57 height 10
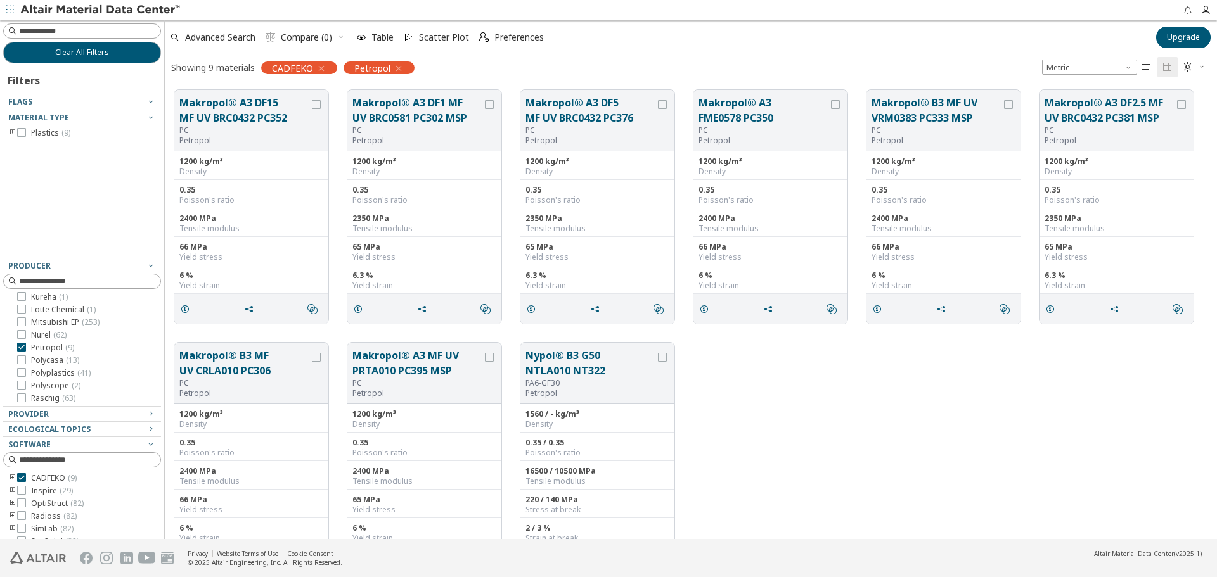
click at [11, 129] on icon "toogle group" at bounding box center [12, 133] width 9 height 10
click at [31, 141] on icon "toogle group" at bounding box center [31, 146] width 9 height 10
click at [79, 158] on span "PA6 ( 1 )" at bounding box center [81, 158] width 25 height 10
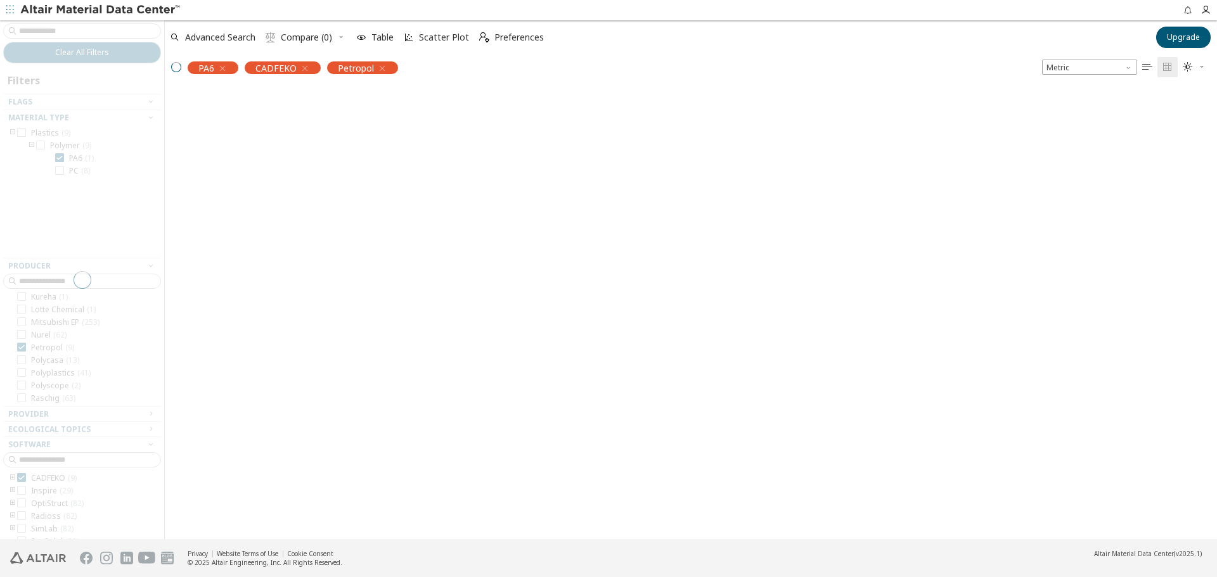
scroll to position [104, 0]
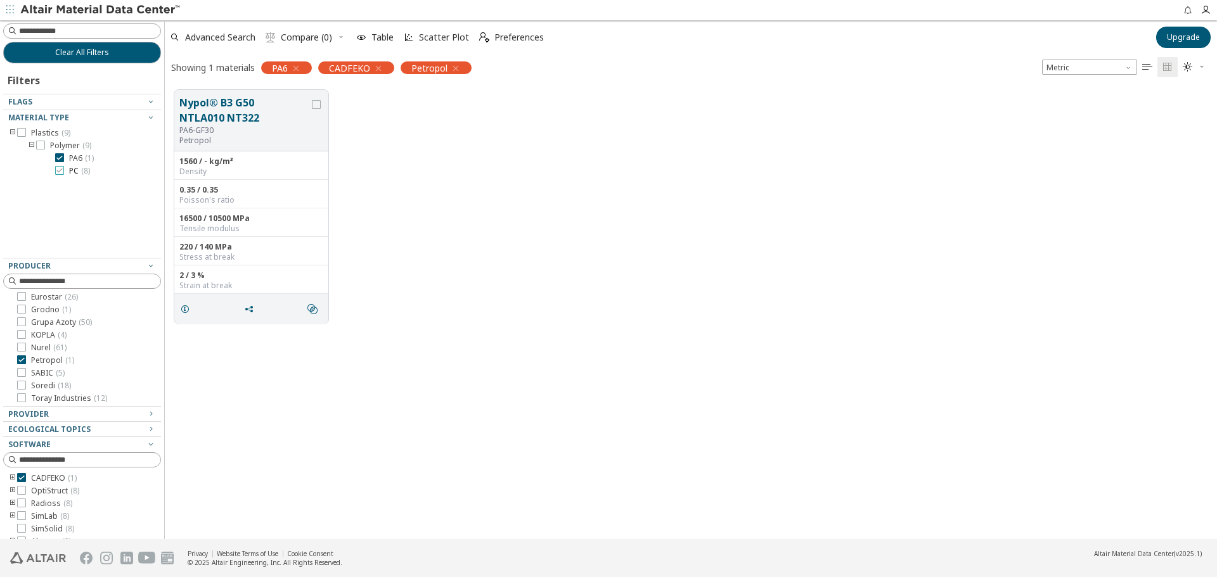
click at [81, 174] on span "( 8 )" at bounding box center [85, 170] width 9 height 11
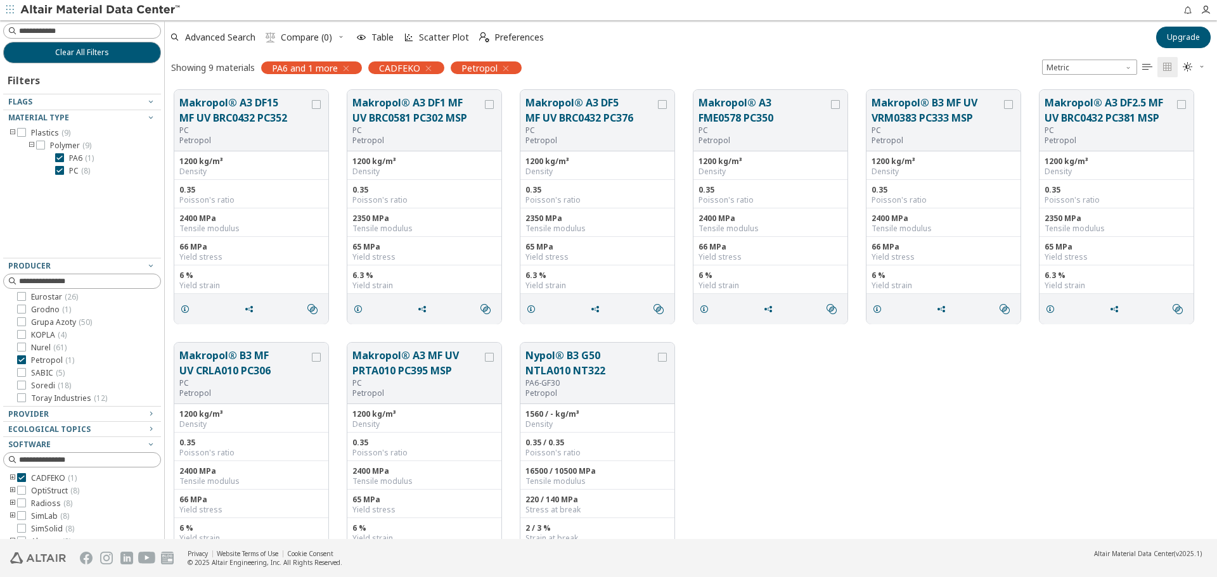
scroll to position [167, 0]
click at [82, 160] on span "PA6 ( 1 )" at bounding box center [81, 158] width 25 height 10
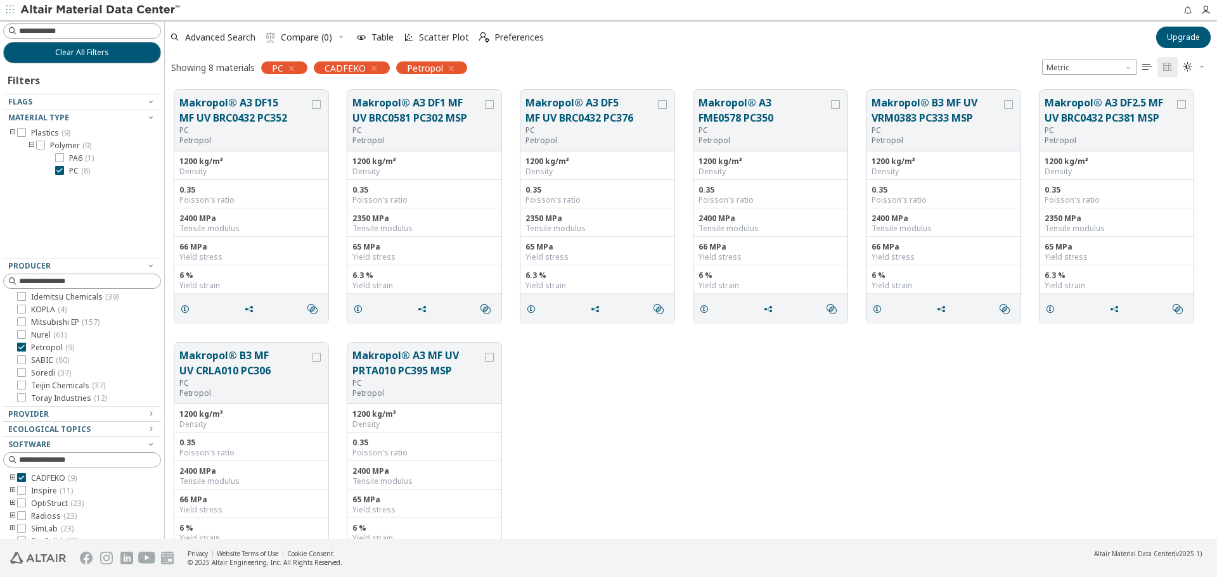
scroll to position [15, 0]
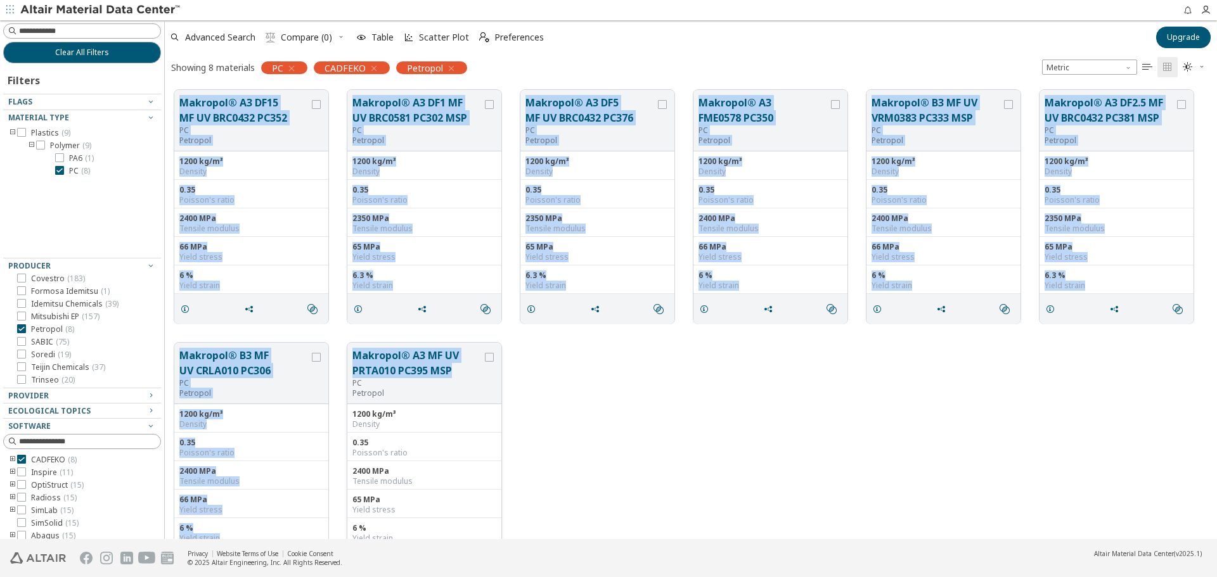
drag, startPoint x: 172, startPoint y: 86, endPoint x: 466, endPoint y: 369, distance: 407.9
click at [466, 369] on div "Makropol® A3 DF15 MF UV BRC0432 PC352 PC Petropol 1200 kg/m³ Density 0.35 Poiss…" at bounding box center [691, 333] width 1052 height 506
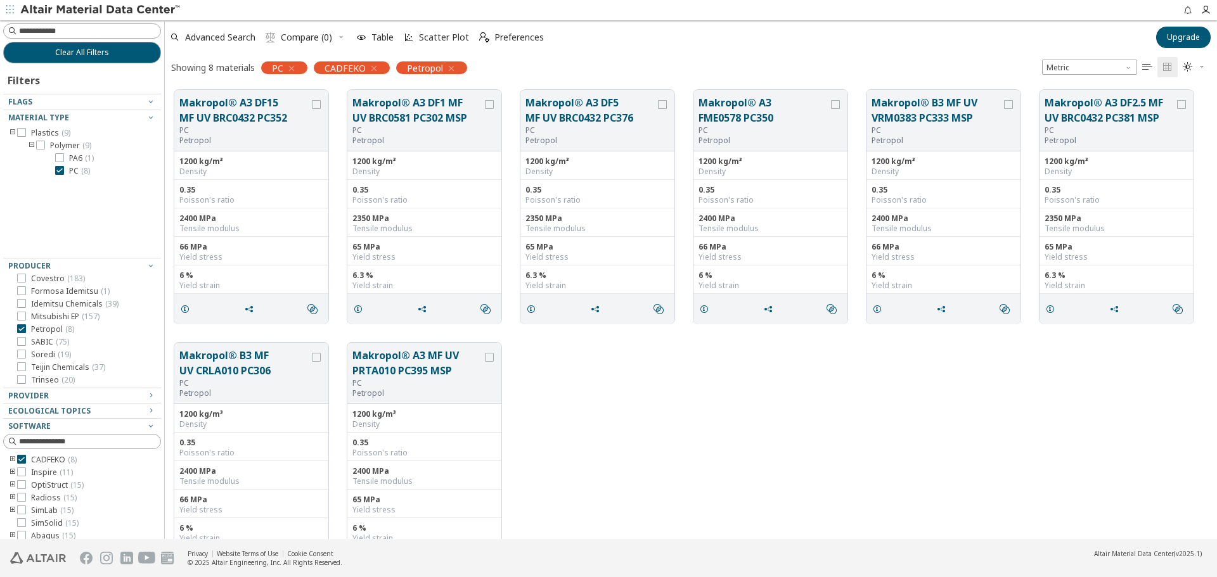
click at [726, 394] on div "Makropol® B3 MF UV CRLA010 PC306 PC Petropol 1200 kg/m³ Density 0.35 Poisson's …" at bounding box center [691, 459] width 1052 height 253
click at [63, 168] on icon at bounding box center [59, 170] width 9 height 9
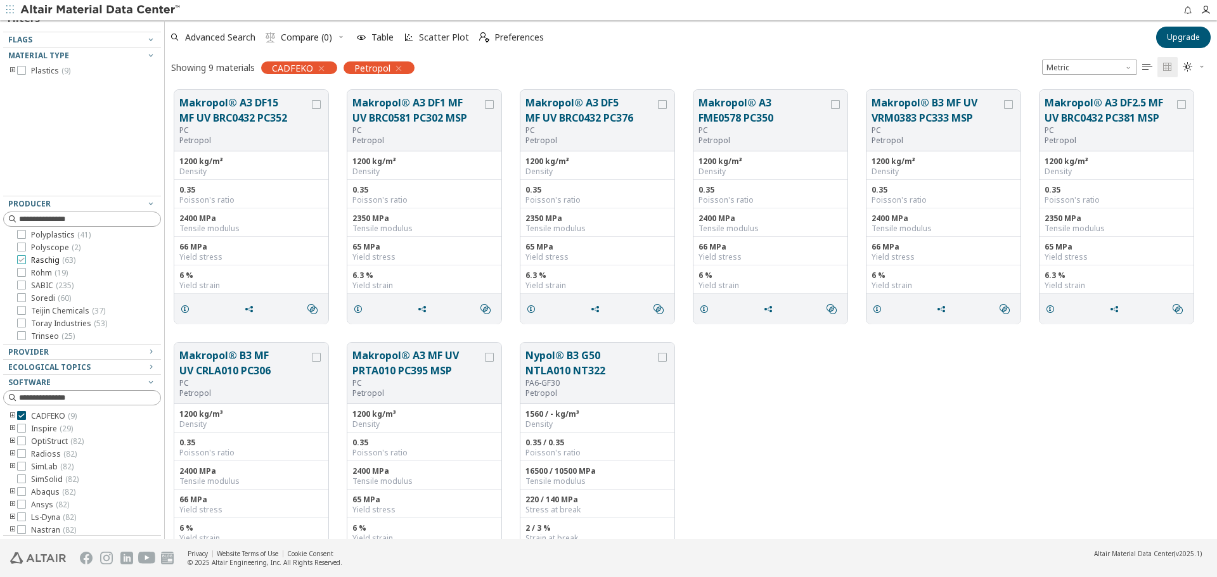
scroll to position [345, 0]
click at [58, 283] on span "Polycasa ( 13 )" at bounding box center [55, 286] width 48 height 10
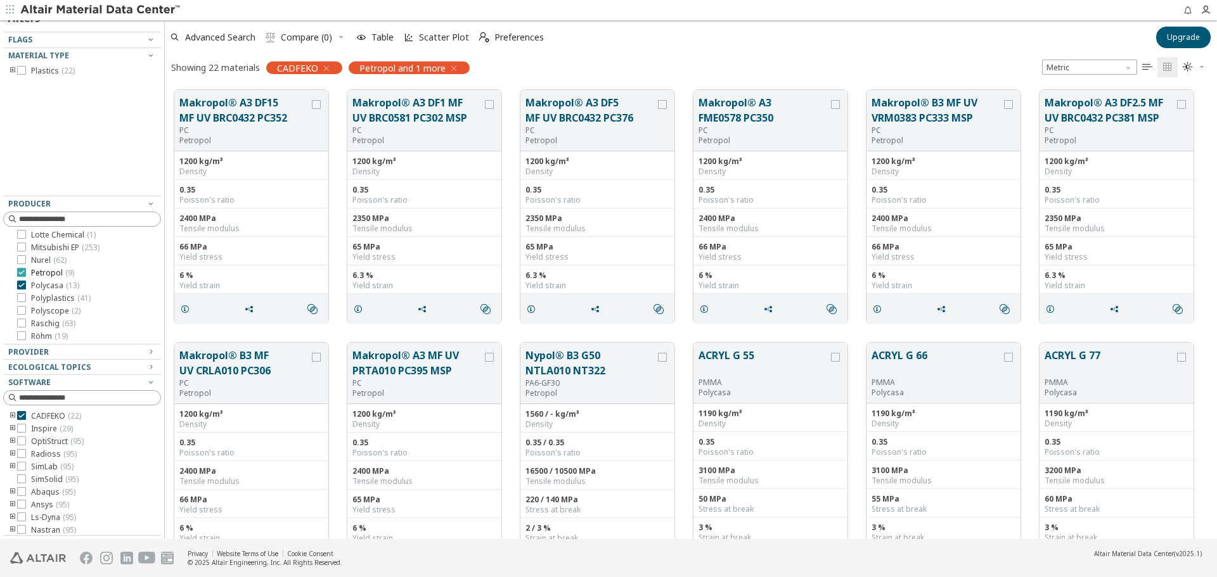
click at [58, 272] on span "Petropol ( 9 )" at bounding box center [52, 273] width 43 height 10
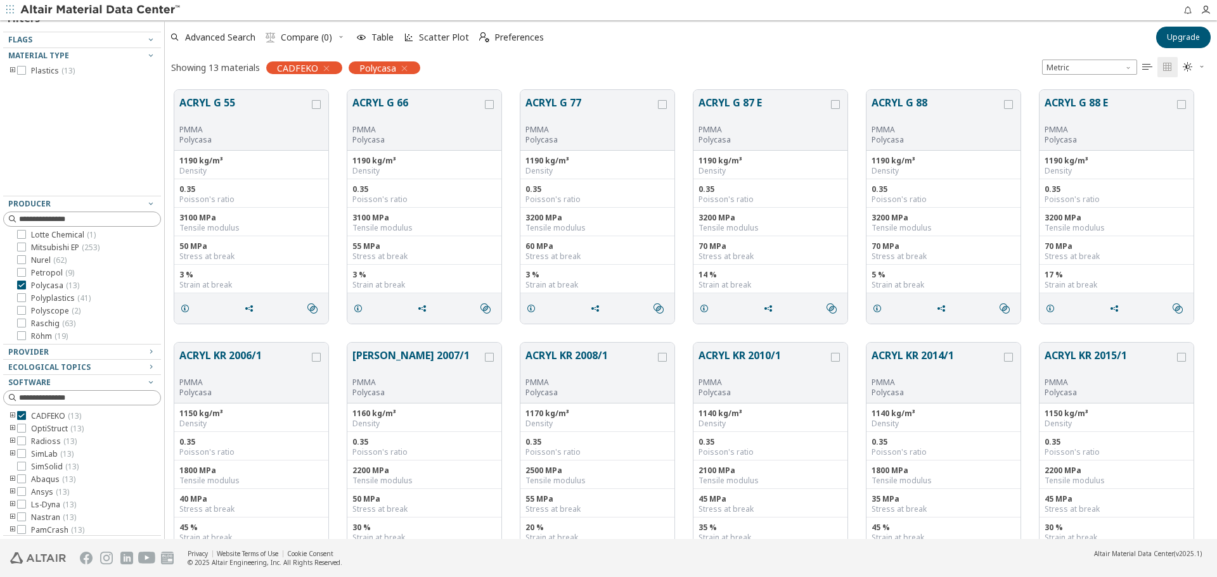
click at [11, 70] on icon "toogle group" at bounding box center [12, 71] width 9 height 10
click at [30, 85] on icon "toogle group" at bounding box center [31, 84] width 9 height 10
click at [13, 68] on icon "toogle group" at bounding box center [12, 71] width 9 height 10
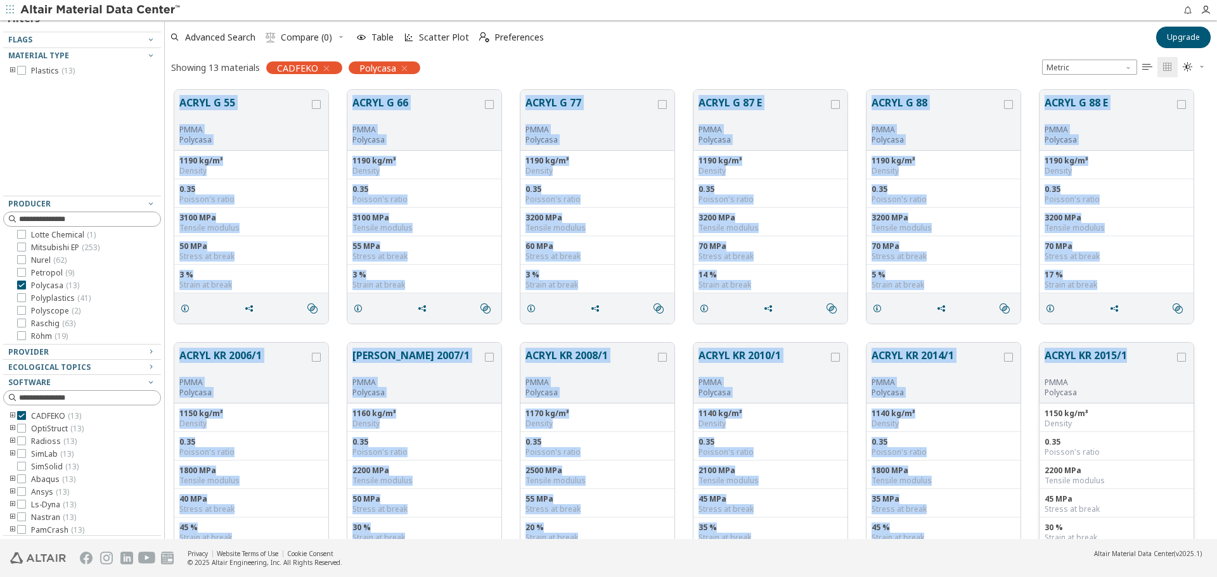
drag, startPoint x: 174, startPoint y: 84, endPoint x: 1152, endPoint y: 346, distance: 1012.5
click at [1152, 346] on div "ACRYL G 55 PMMA Polycasa 1190 kg/m³ Density 0.35 Poisson's ratio 3100 MPa Tensi…" at bounding box center [691, 459] width 1052 height 759
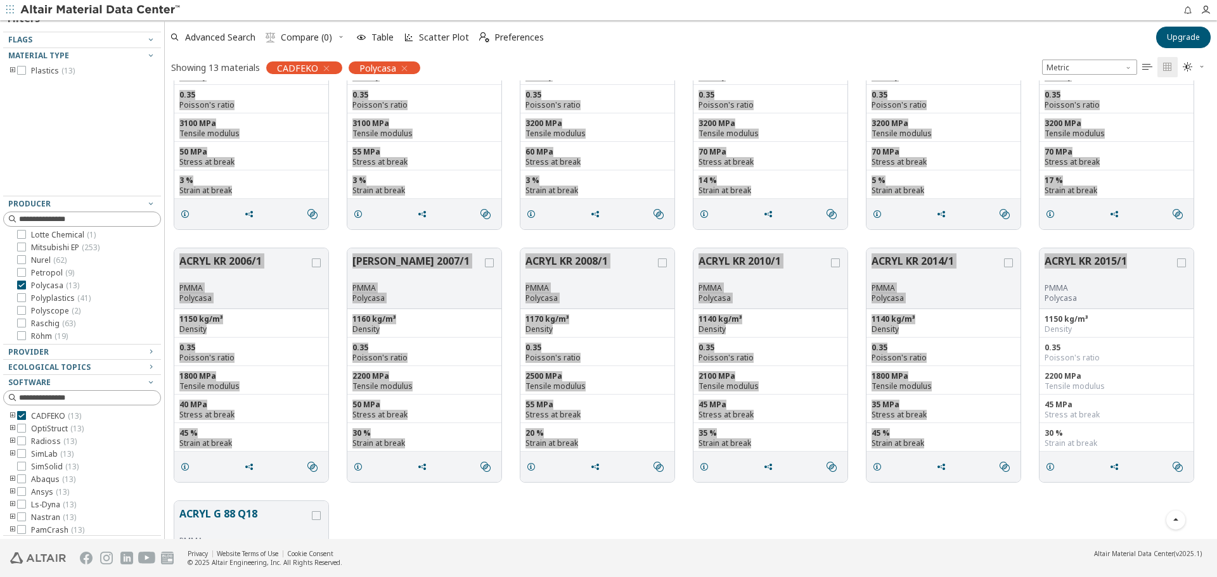
scroll to position [300, 0]
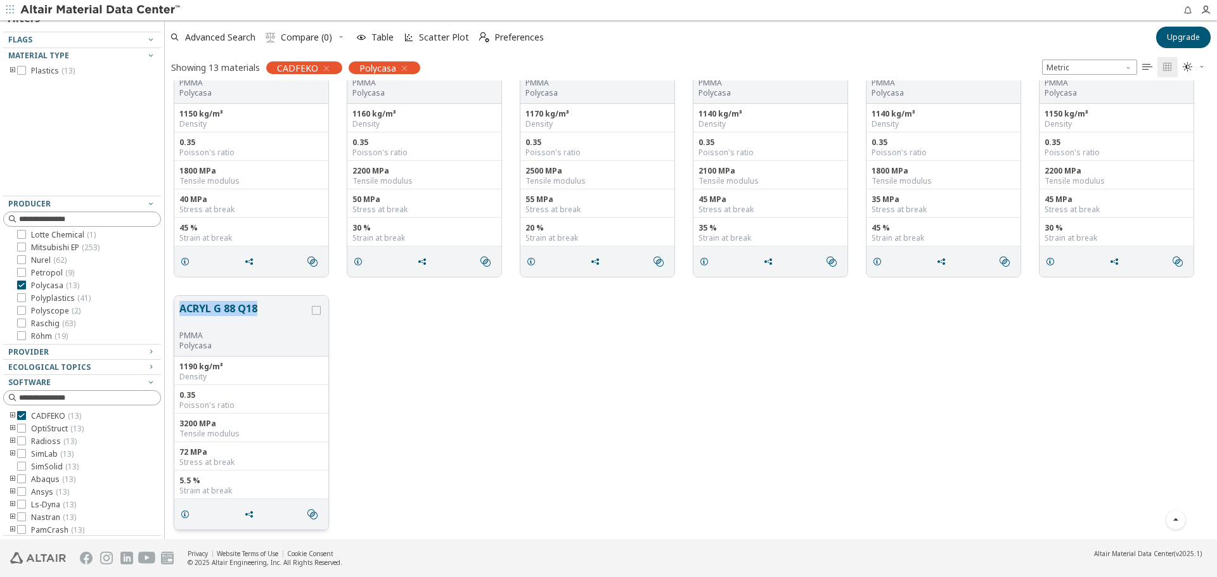
drag, startPoint x: 177, startPoint y: 307, endPoint x: 259, endPoint y: 309, distance: 81.8
click at [259, 309] on div "ACRYL G 88 Q18 PMMA Polycasa" at bounding box center [251, 326] width 154 height 61
click at [25, 297] on div at bounding box center [21, 297] width 9 height 9
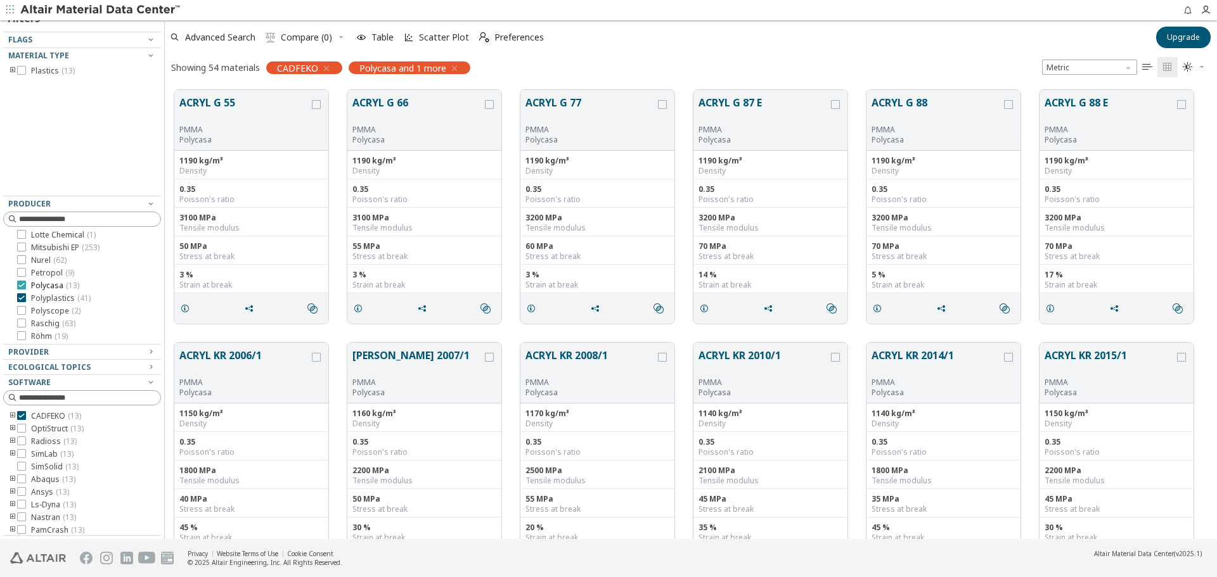
click at [19, 284] on icon at bounding box center [21, 285] width 9 height 9
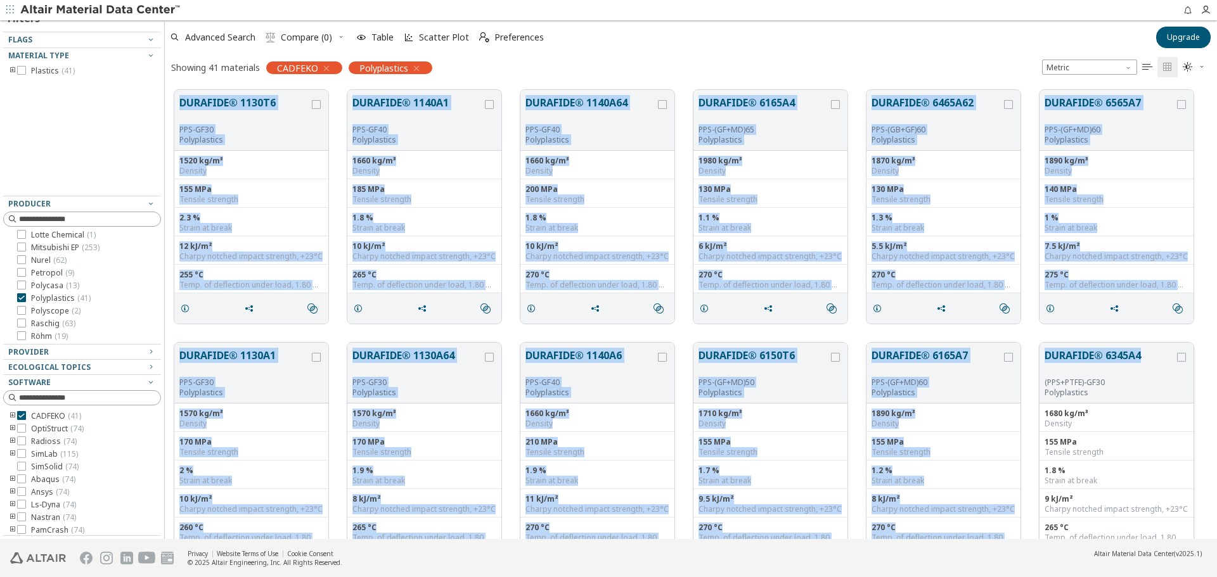
drag, startPoint x: 171, startPoint y: 91, endPoint x: 1143, endPoint y: 347, distance: 1005.3
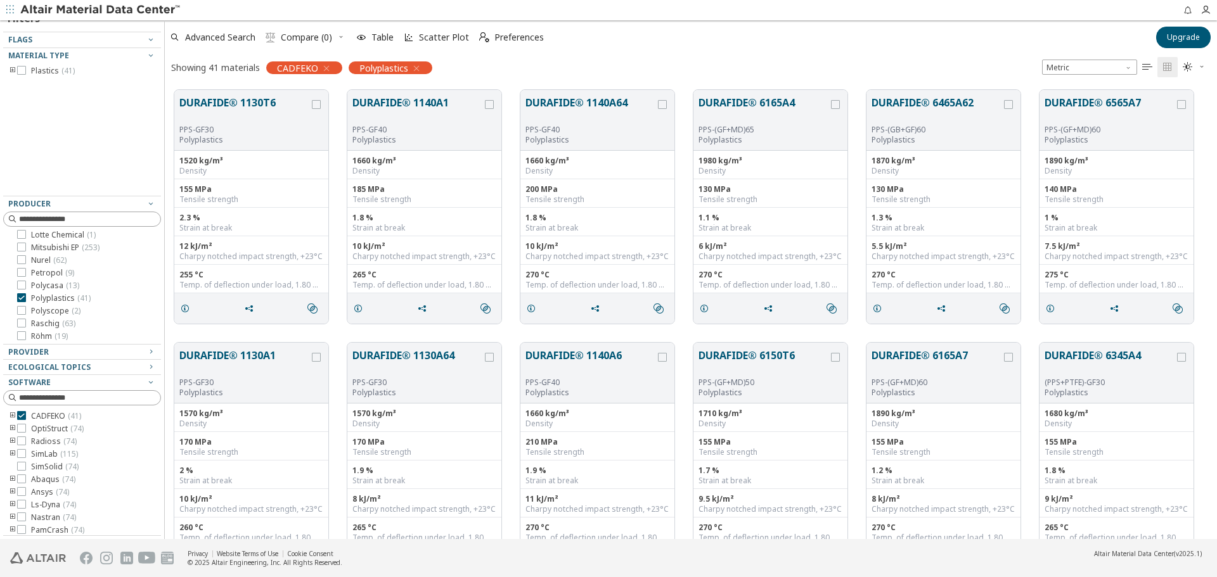
click at [11, 72] on icon "toogle group" at bounding box center [12, 71] width 9 height 10
click at [31, 84] on icon "toogle group" at bounding box center [31, 84] width 9 height 10
click at [61, 98] on icon at bounding box center [59, 95] width 9 height 9
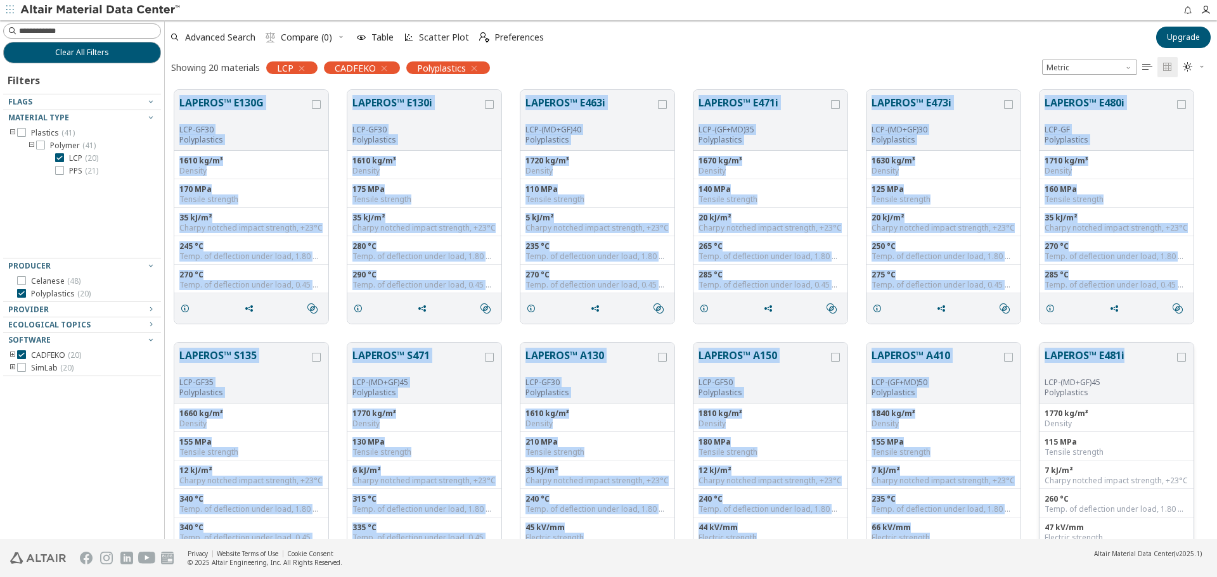
drag, startPoint x: 172, startPoint y: 87, endPoint x: 1129, endPoint y: 361, distance: 995.5
click at [1127, 363] on div "LAPEROS™ E130G LCP-GF30 Polyplastics 1610 kg/m³ Density 170 MPa Tensile strengt…" at bounding box center [691, 585] width 1052 height 1011
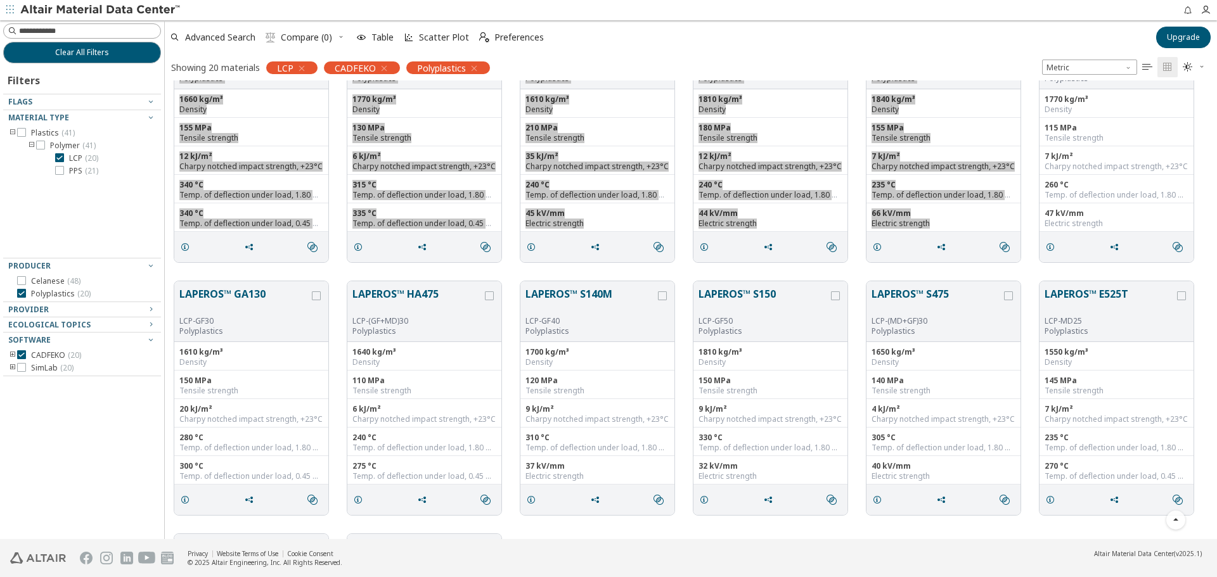
scroll to position [317, 0]
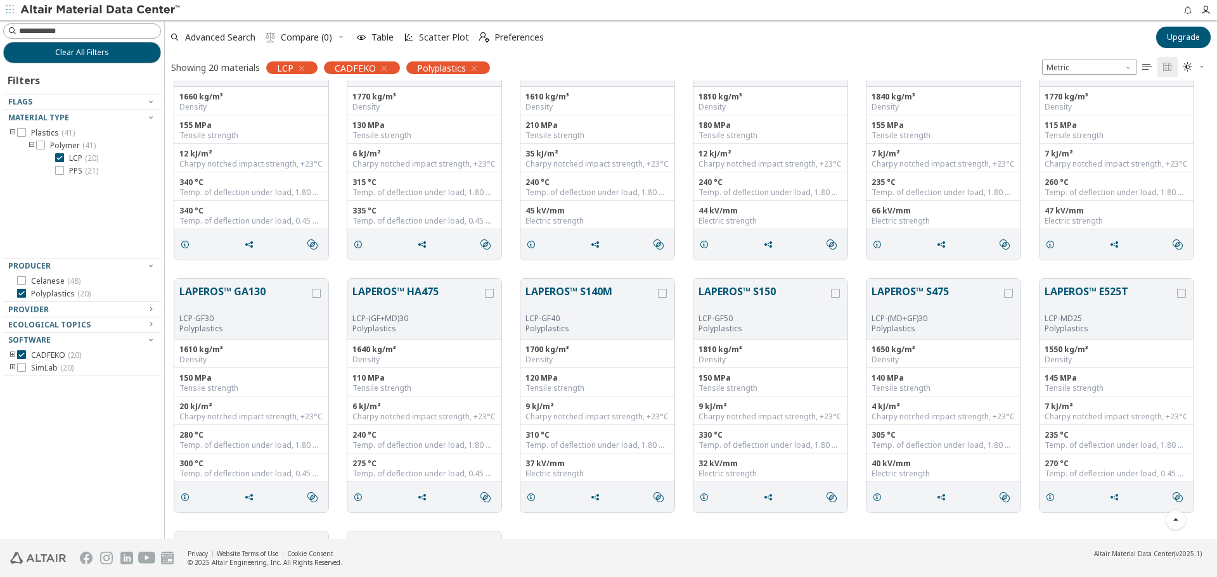
click at [338, 270] on div "LAPEROS™ GA130 LCP-GF30 Polyplastics 1610 kg/m³ Density 150 MPa Tensile strengt…" at bounding box center [691, 395] width 1052 height 253
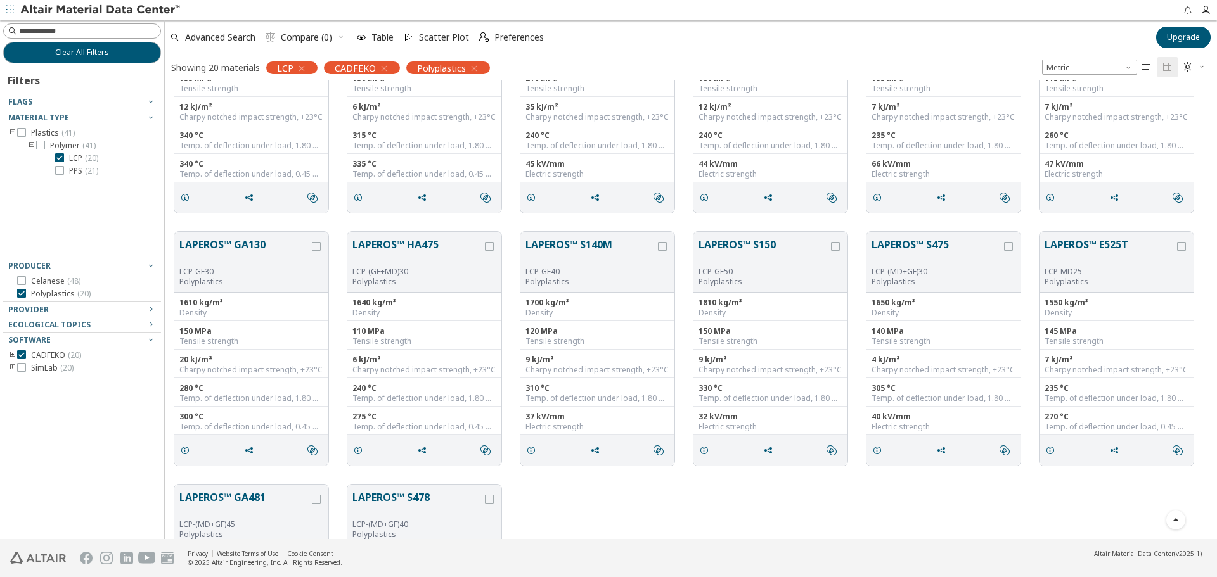
scroll to position [444, 0]
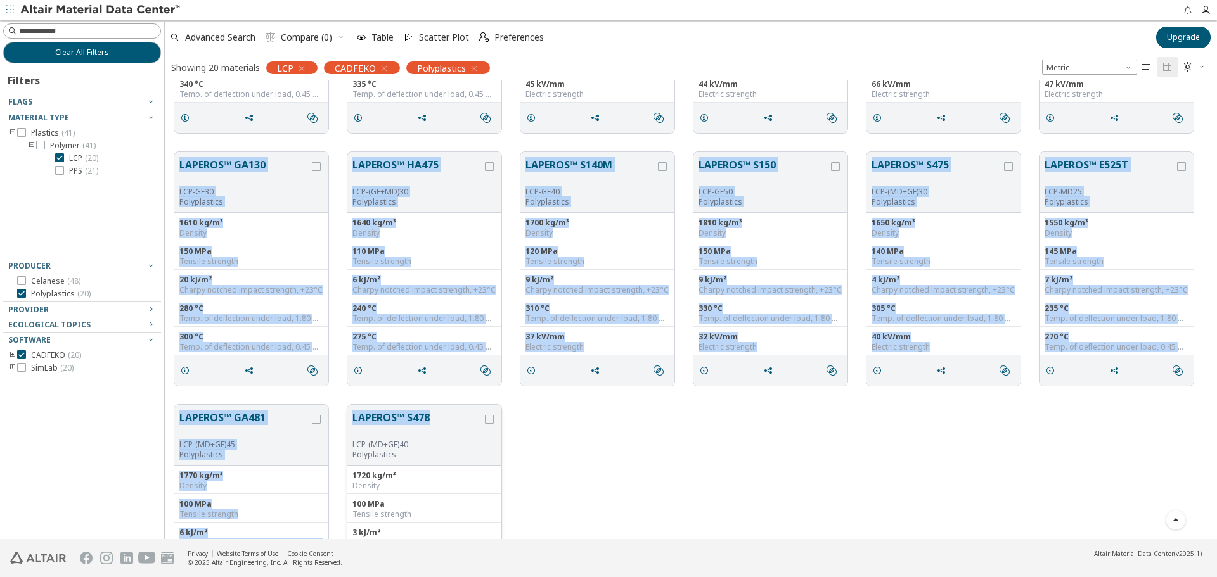
drag, startPoint x: 172, startPoint y: 143, endPoint x: 462, endPoint y: 407, distance: 391.6
click at [462, 407] on div "LAPEROS™ E130G LCP-GF30 Polyplastics 1610 kg/m³ Density 170 MPa Tensile strengt…" at bounding box center [691, 142] width 1052 height 1011
click at [78, 171] on span "PPS ( 21 )" at bounding box center [83, 171] width 29 height 10
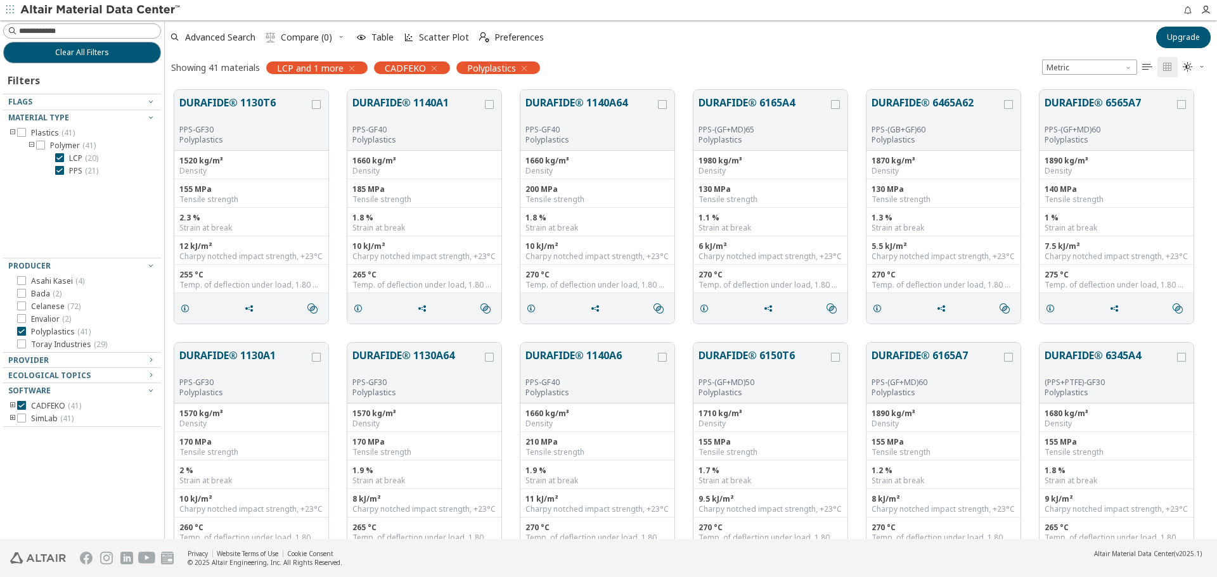
click at [82, 160] on span "LCP ( 20 )" at bounding box center [83, 158] width 29 height 10
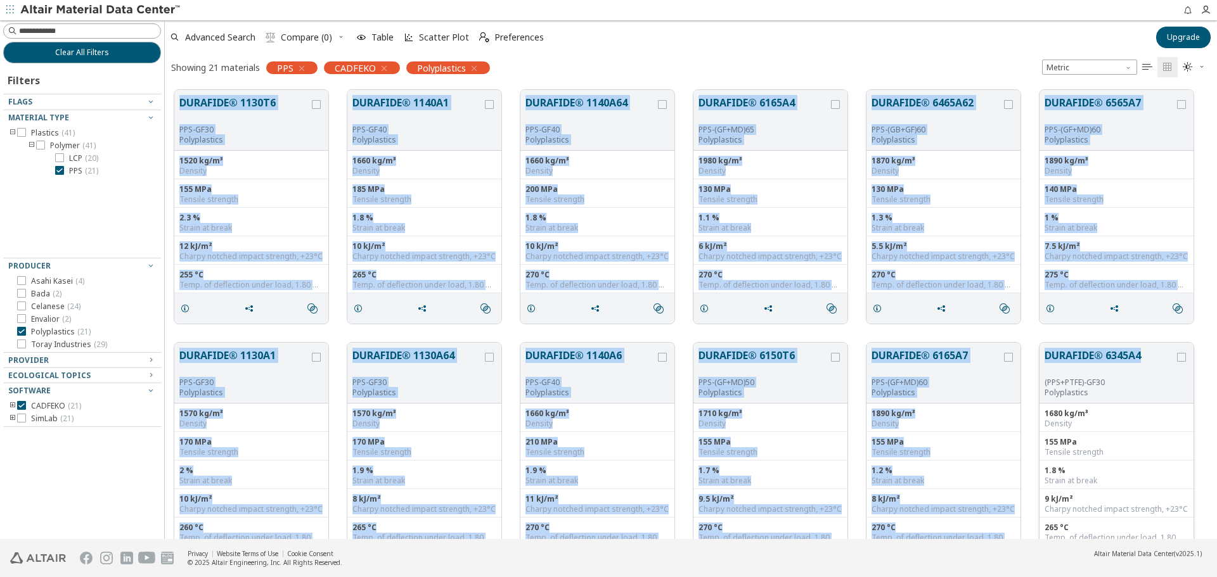
drag, startPoint x: 177, startPoint y: 86, endPoint x: 1148, endPoint y: 370, distance: 1011.7
click at [1148, 370] on div "DURAFIDE® 1130T6 PPS-GF30 Polyplastics 1520 kg/m³ Density 155 MPa Tensile stren…" at bounding box center [691, 585] width 1052 height 1011
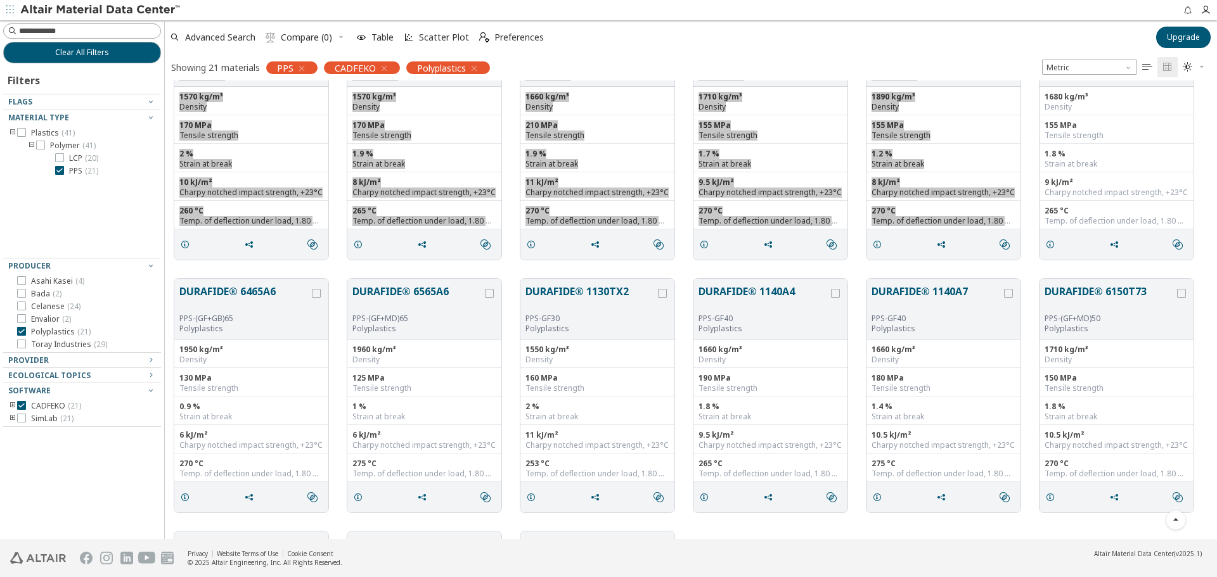
scroll to position [380, 0]
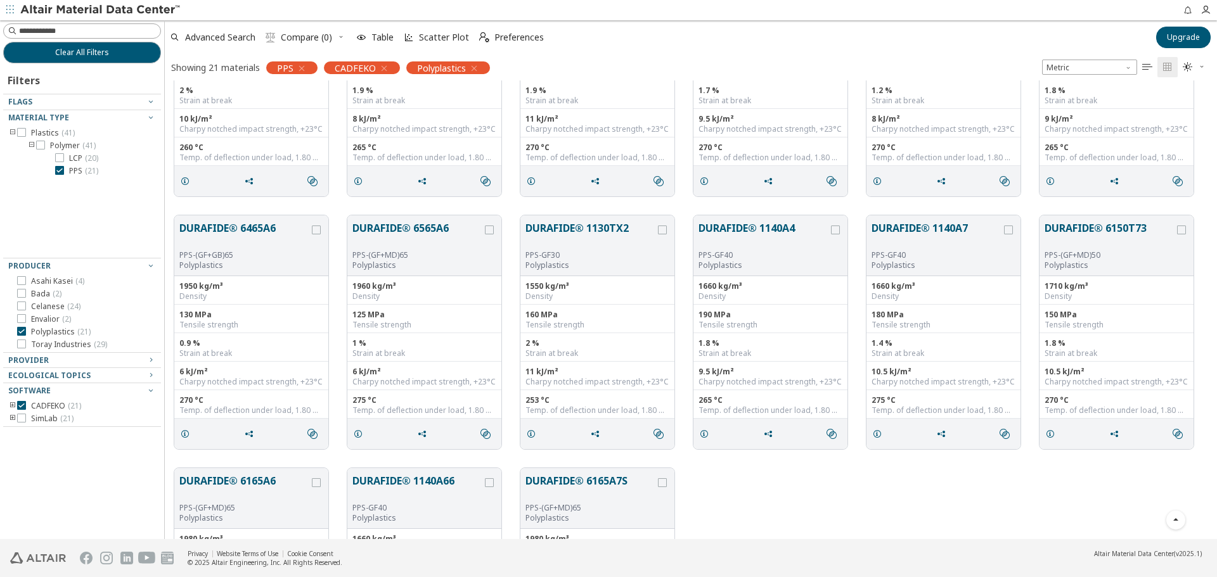
click at [245, 206] on div "DURAFIDE® 6465A6 PPS-(GF+GB)65 Polyplastics 1950 kg/m³ Density 130 MPa Tensile …" at bounding box center [691, 332] width 1052 height 253
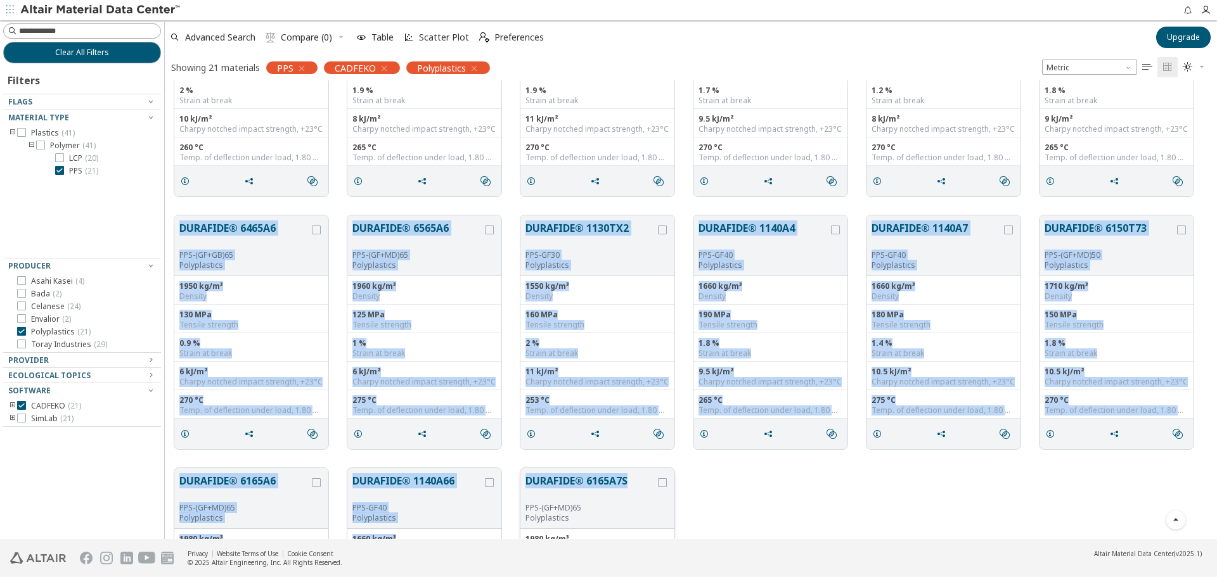
drag, startPoint x: 170, startPoint y: 209, endPoint x: 636, endPoint y: 481, distance: 540.2
click at [636, 481] on div "DURAFIDE® 1130T6 PPS-GF30 Polyplastics 1520 kg/m³ Density 155 MPa Tensile stren…" at bounding box center [691, 205] width 1052 height 1011
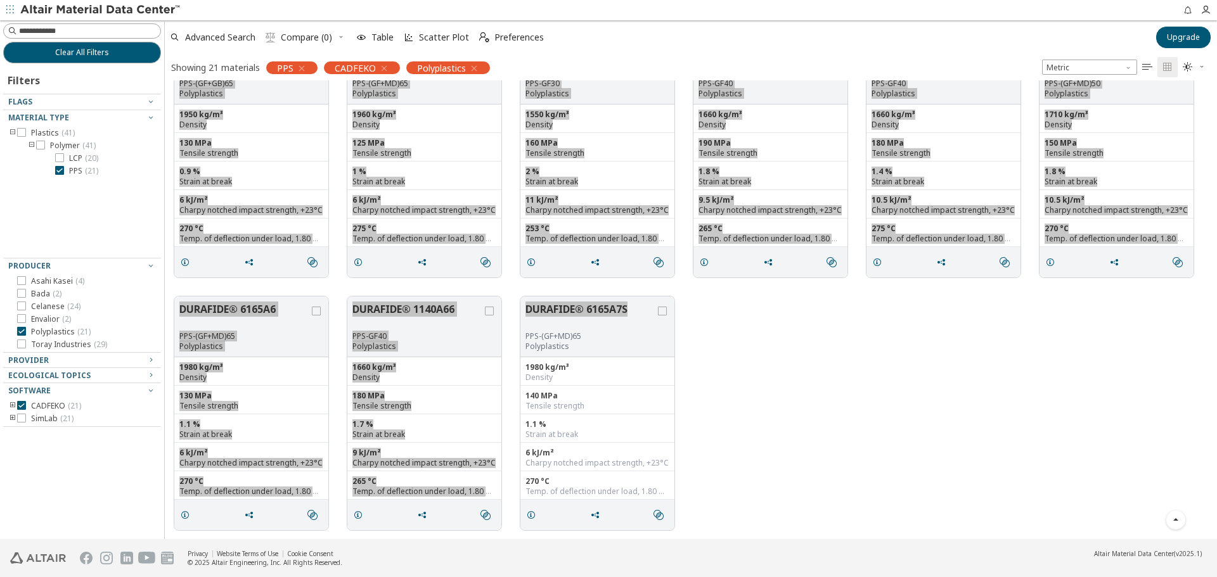
scroll to position [553, 0]
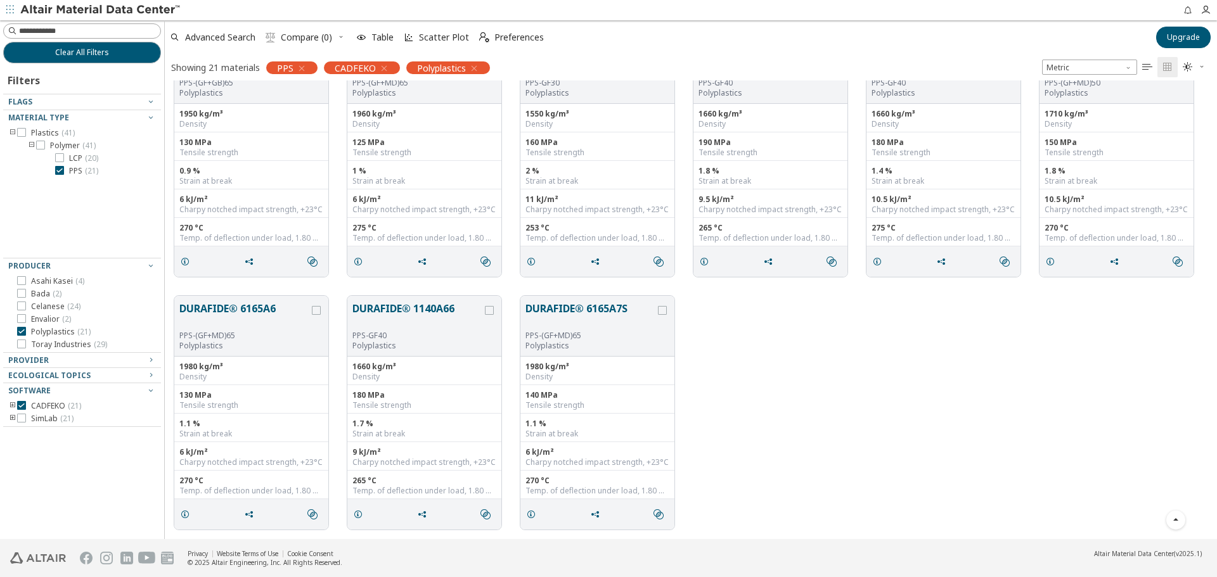
click at [773, 366] on div "DURAFIDE® 6165A6 PPS-(GF+MD)65 Polyplastics 1980 kg/m³ Density 130 MPa Tensile …" at bounding box center [691, 412] width 1052 height 253
click at [79, 172] on span "PPS ( 21 )" at bounding box center [83, 171] width 29 height 10
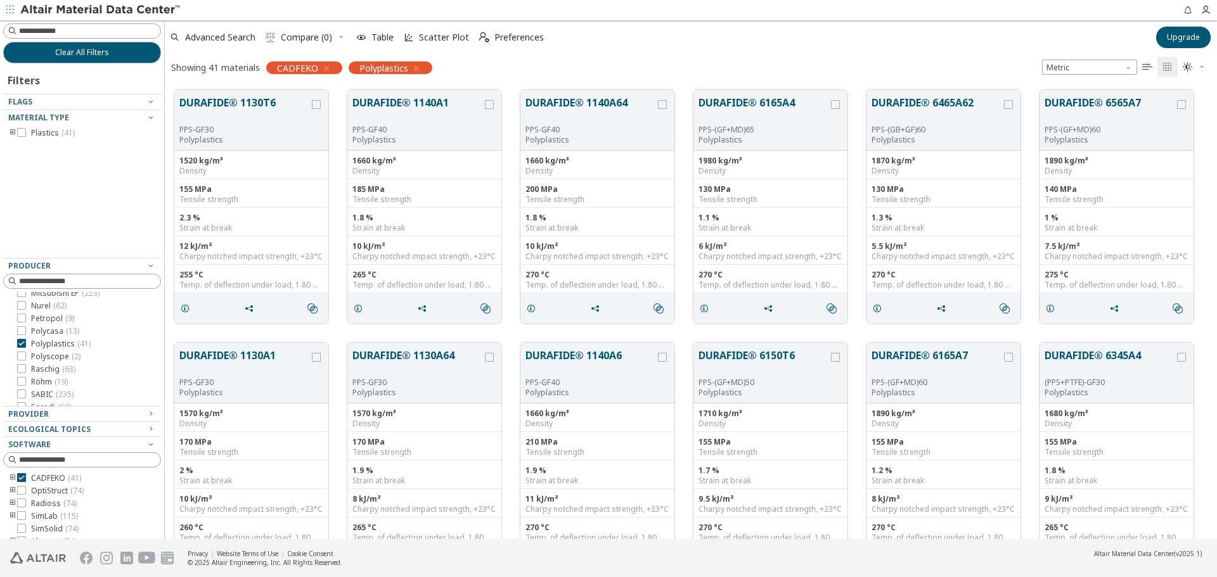
scroll to position [380, 0]
click at [53, 338] on span "Polyscope ( 2 )" at bounding box center [55, 338] width 49 height 10
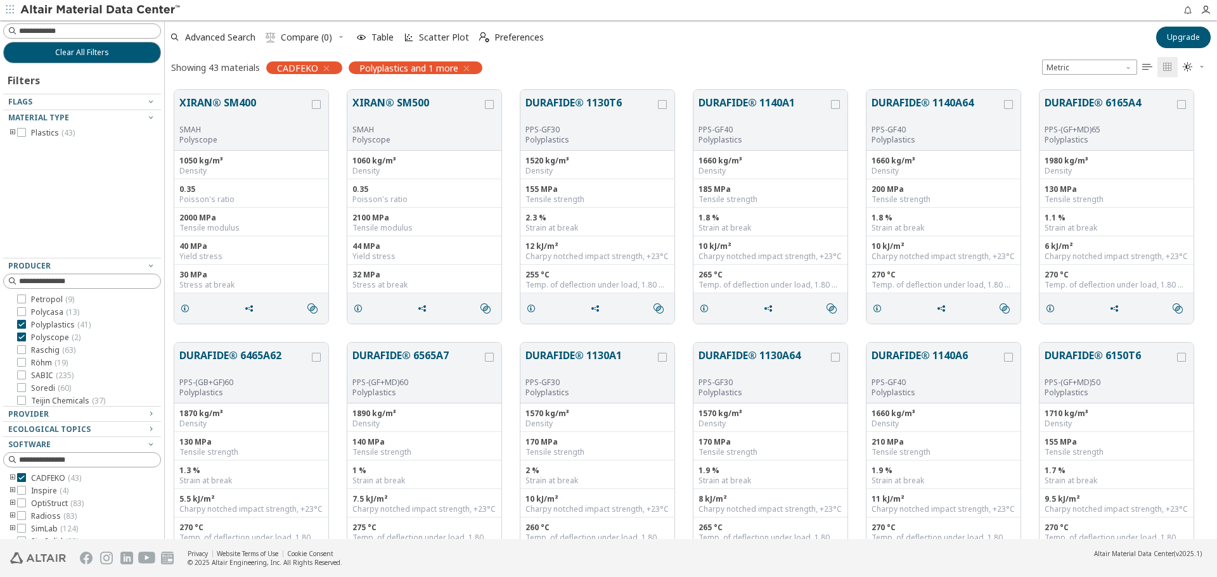
click at [63, 325] on span "Polyplastics ( 41 )" at bounding box center [61, 325] width 60 height 10
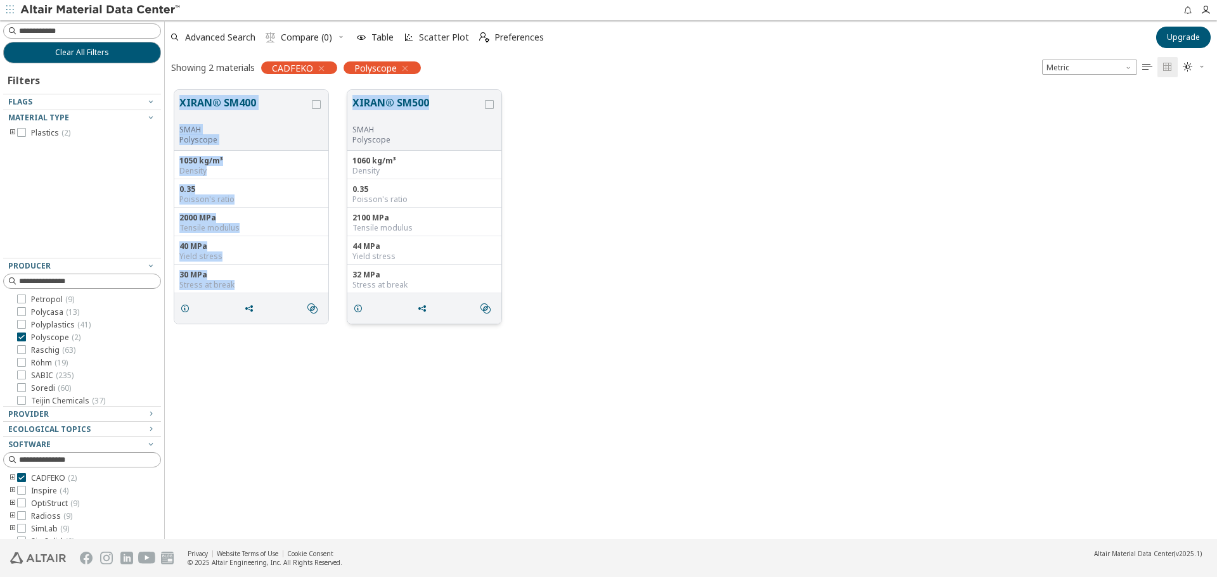
drag, startPoint x: 178, startPoint y: 99, endPoint x: 441, endPoint y: 98, distance: 263.0
click at [441, 98] on div "XIRAN® SM400 SMAH Polyscope 1050 kg/m³ Density 0.35 Poisson's ratio 2000 MPa Te…" at bounding box center [691, 206] width 1052 height 253
click at [54, 352] on span "Raschig ( 63 )" at bounding box center [53, 350] width 44 height 10
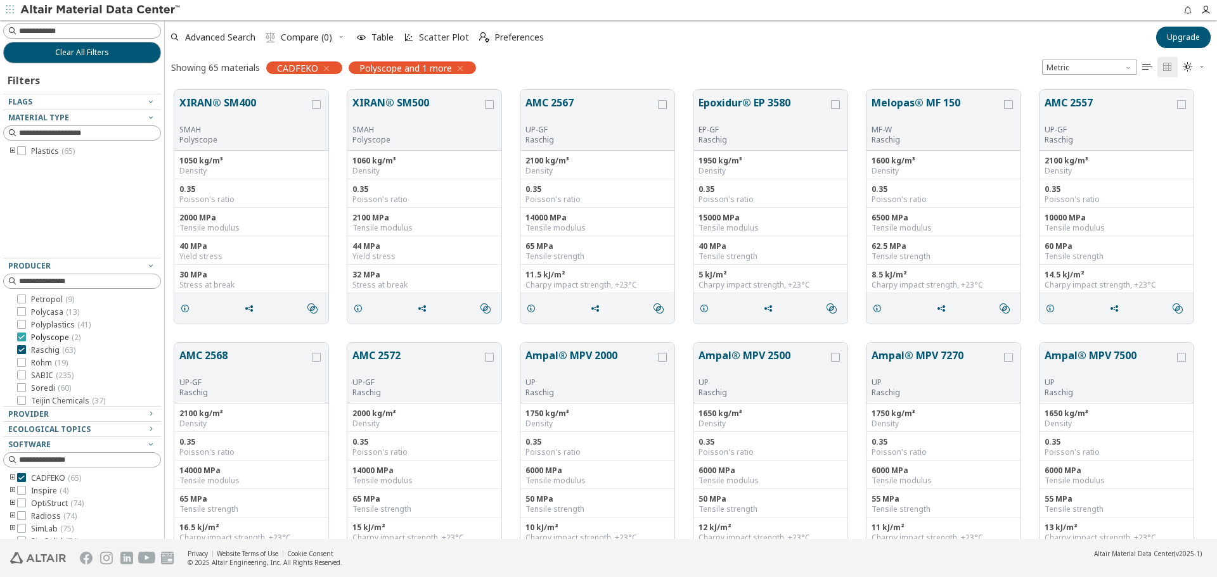
click at [57, 342] on span "Polyscope ( 2 )" at bounding box center [55, 338] width 49 height 10
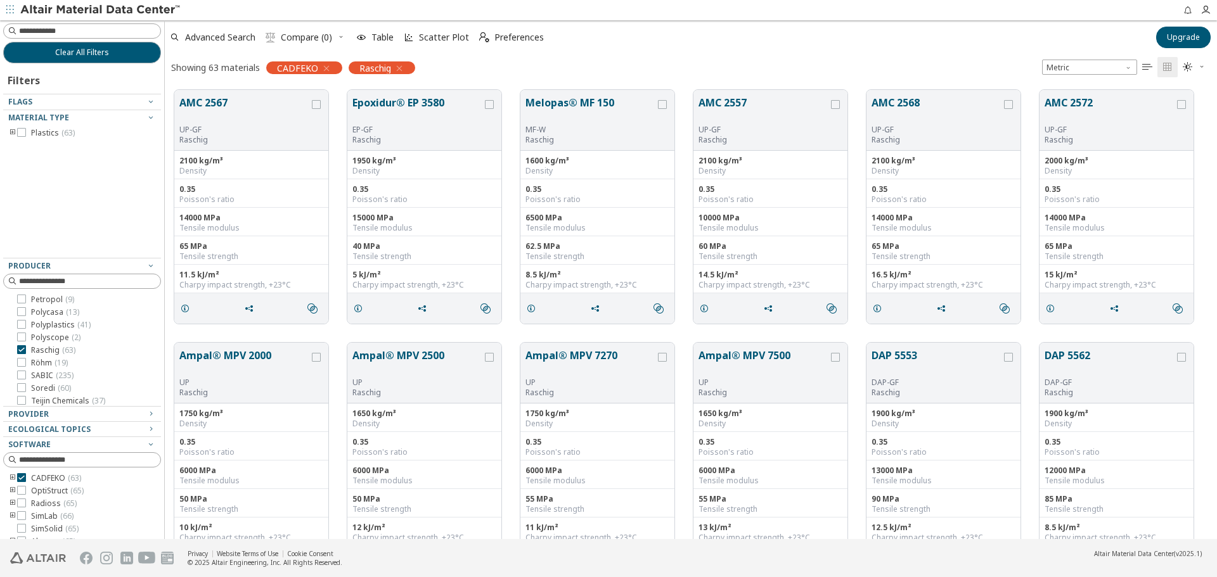
click at [13, 131] on icon "toogle group" at bounding box center [12, 133] width 9 height 10
click at [30, 146] on icon "toogle group" at bounding box center [31, 146] width 9 height 10
click at [92, 159] on span "( 4 )" at bounding box center [93, 158] width 9 height 11
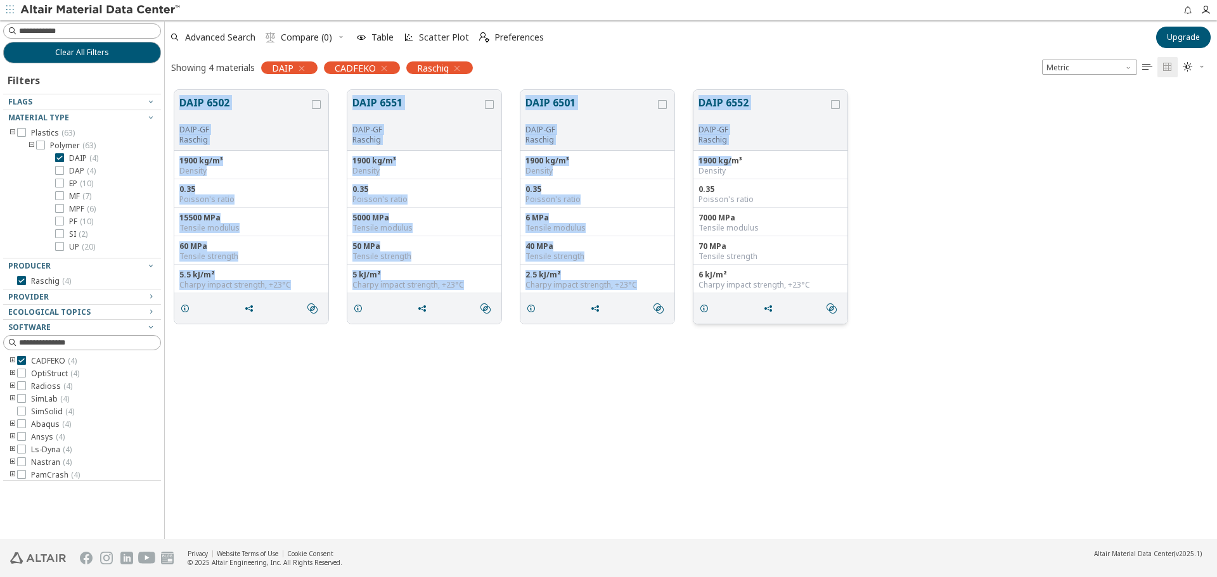
drag, startPoint x: 176, startPoint y: 94, endPoint x: 731, endPoint y: 157, distance: 558.8
click at [731, 157] on div "DAIP 6502 DAIP-[PERSON_NAME] 1900 kg/m³ Density 0.35 Poisson's ratio 15500 MPa …" at bounding box center [691, 206] width 1052 height 253
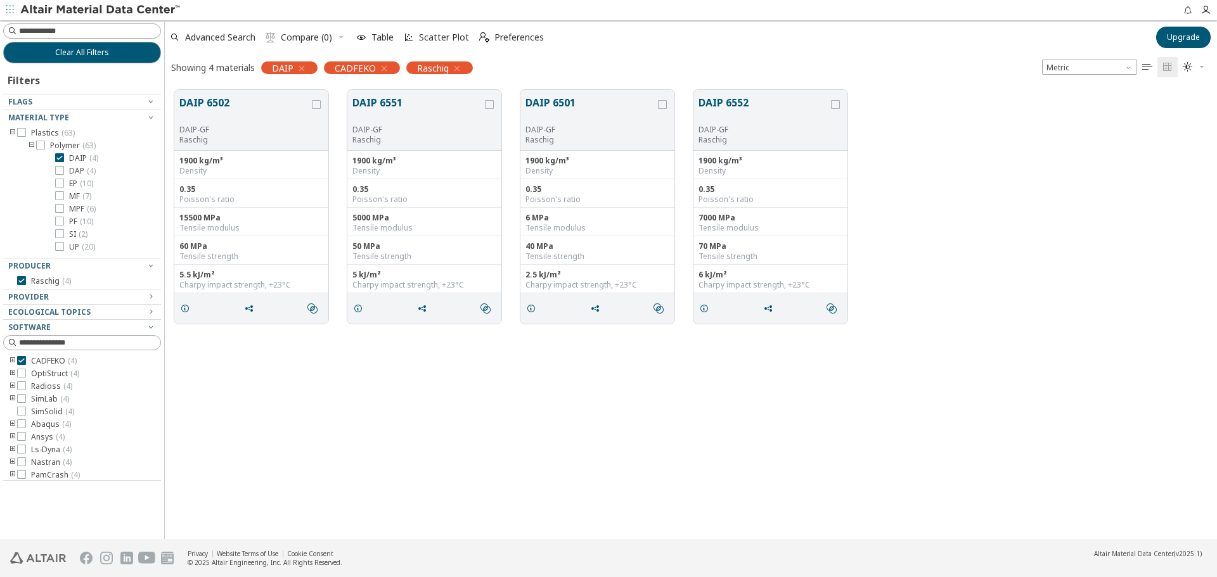
drag, startPoint x: 517, startPoint y: 383, endPoint x: 514, endPoint y: 375, distance: 8.6
click at [517, 383] on div "DAIP 6502 DAIP-[PERSON_NAME] 1900 kg/m³ Density 0.35 Poisson's ratio 15500 MPa …" at bounding box center [691, 309] width 1052 height 459
click at [82, 170] on span "DAP ( 4 )" at bounding box center [82, 171] width 27 height 10
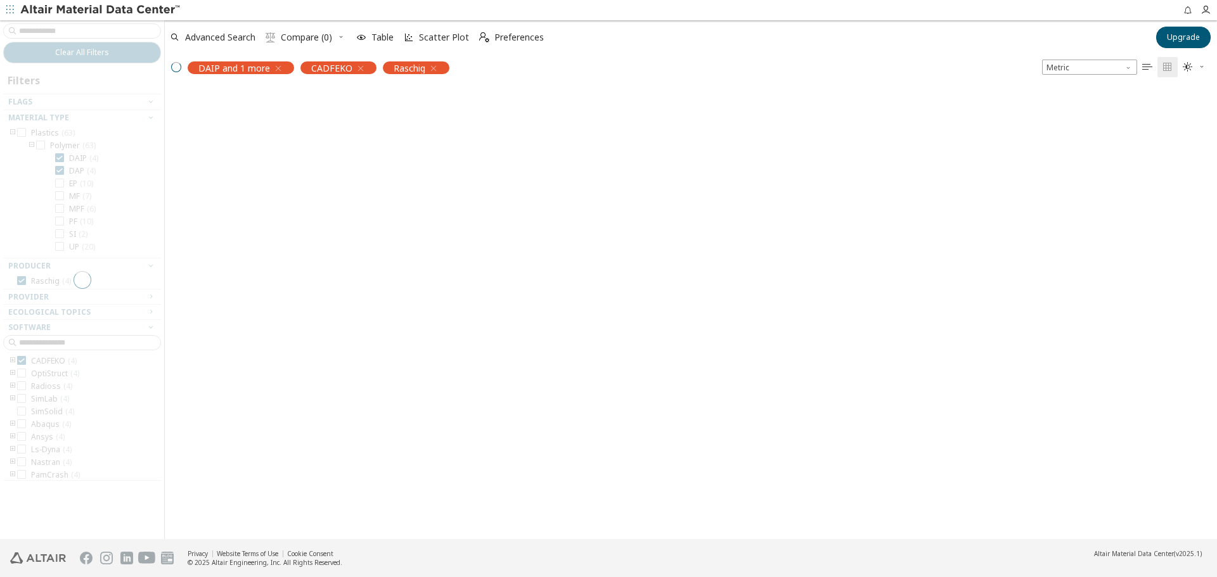
click at [85, 162] on div at bounding box center [82, 279] width 164 height 519
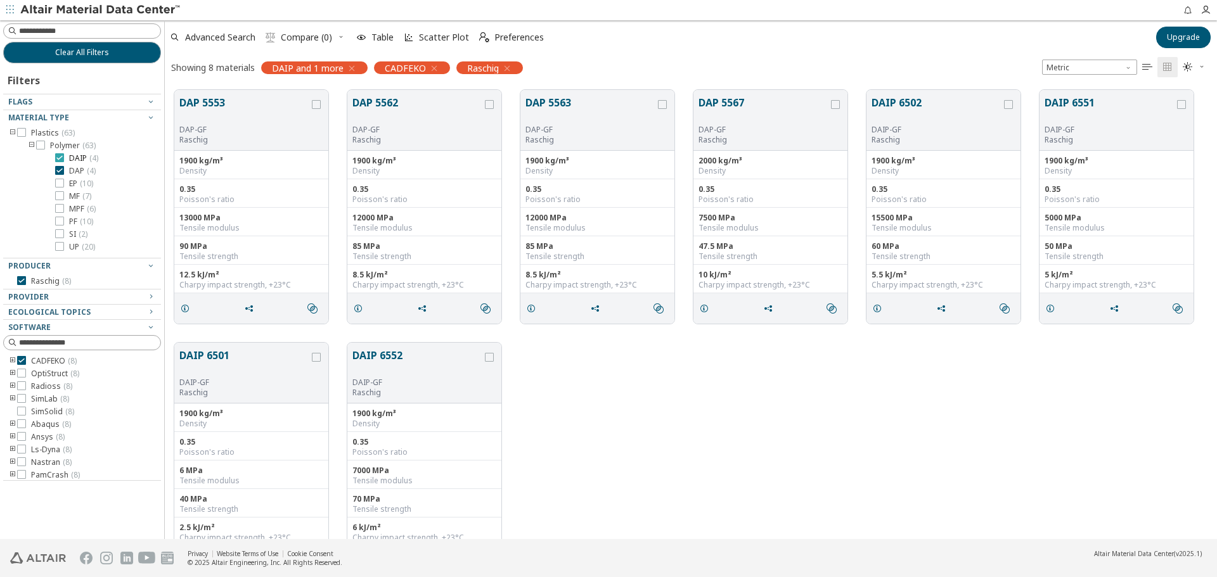
click at [87, 162] on span "DAIP ( 4 )" at bounding box center [83, 158] width 29 height 10
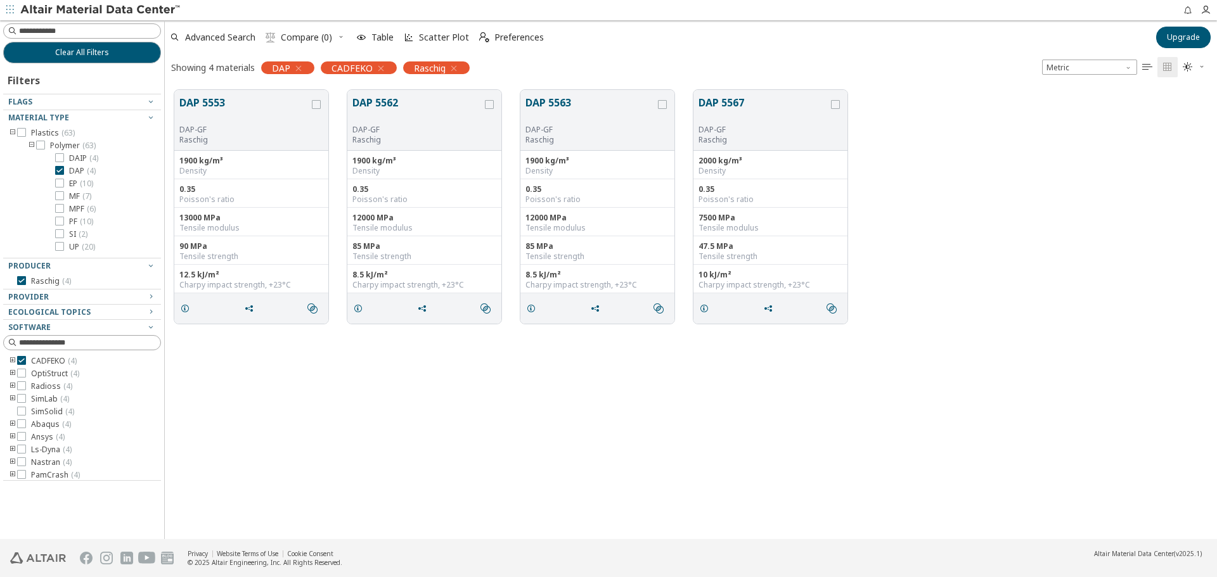
click at [561, 398] on div "DAP 5553 DAP-[PERSON_NAME] 1900 kg/m³ Density 0.35 Poisson's ratio 13000 MPa Te…" at bounding box center [691, 309] width 1052 height 459
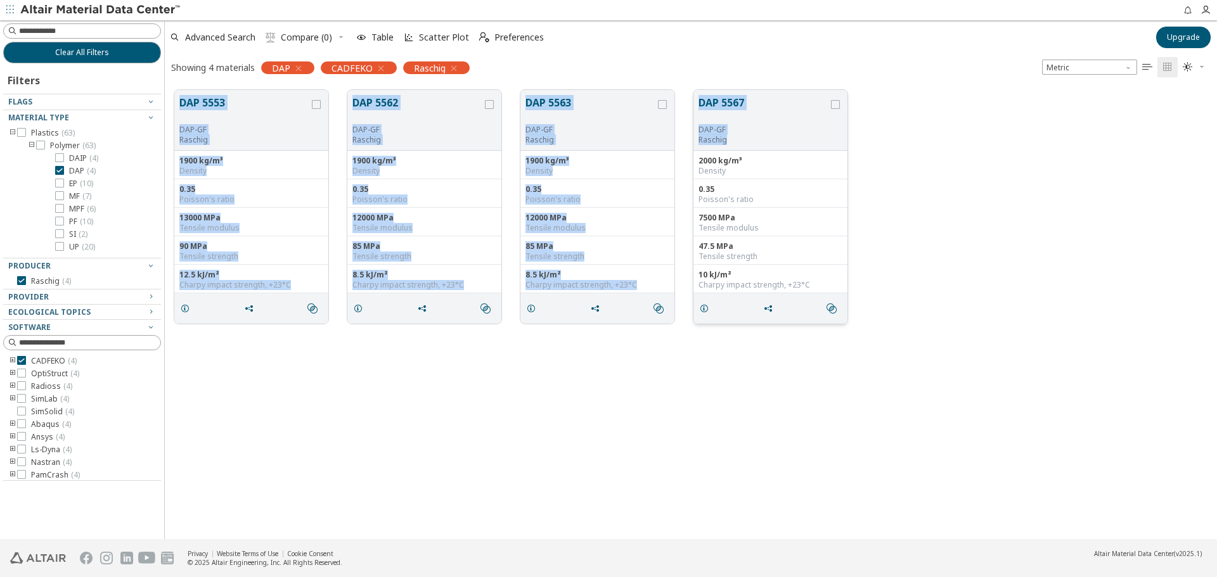
drag, startPoint x: 172, startPoint y: 86, endPoint x: 741, endPoint y: 143, distance: 571.3
click at [741, 143] on div "DAP 5553 DAP-[PERSON_NAME] 1900 kg/m³ Density 0.35 Poisson's ratio 13000 MPa Te…" at bounding box center [691, 206] width 1052 height 253
click at [74, 181] on span "EP ( 10 )" at bounding box center [81, 184] width 24 height 10
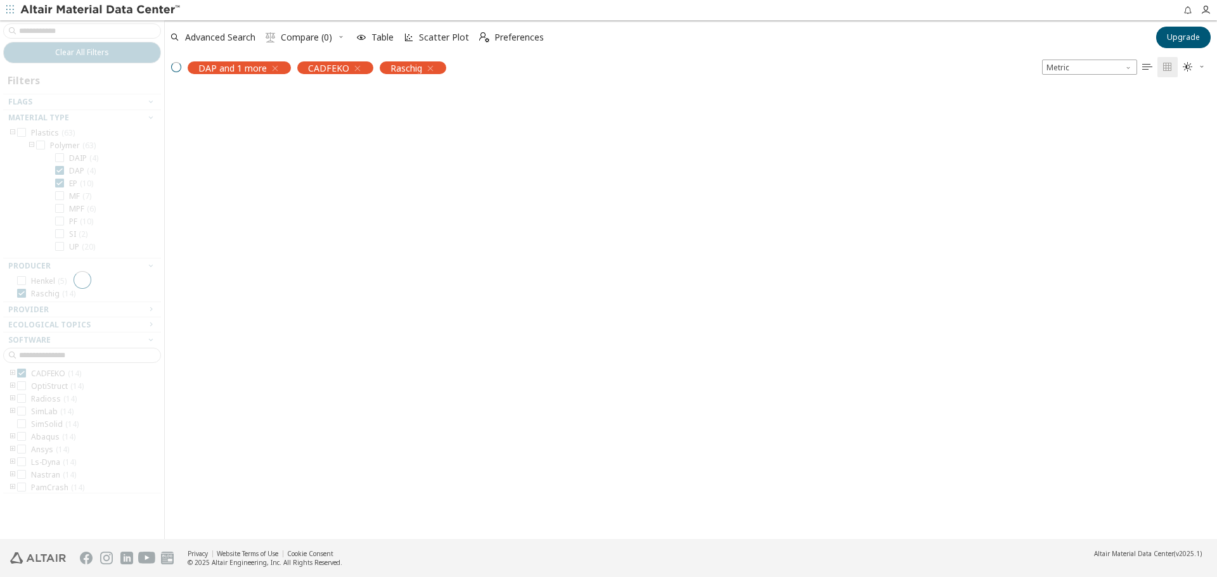
click at [79, 171] on span "DAP ( 4 )" at bounding box center [82, 171] width 27 height 10
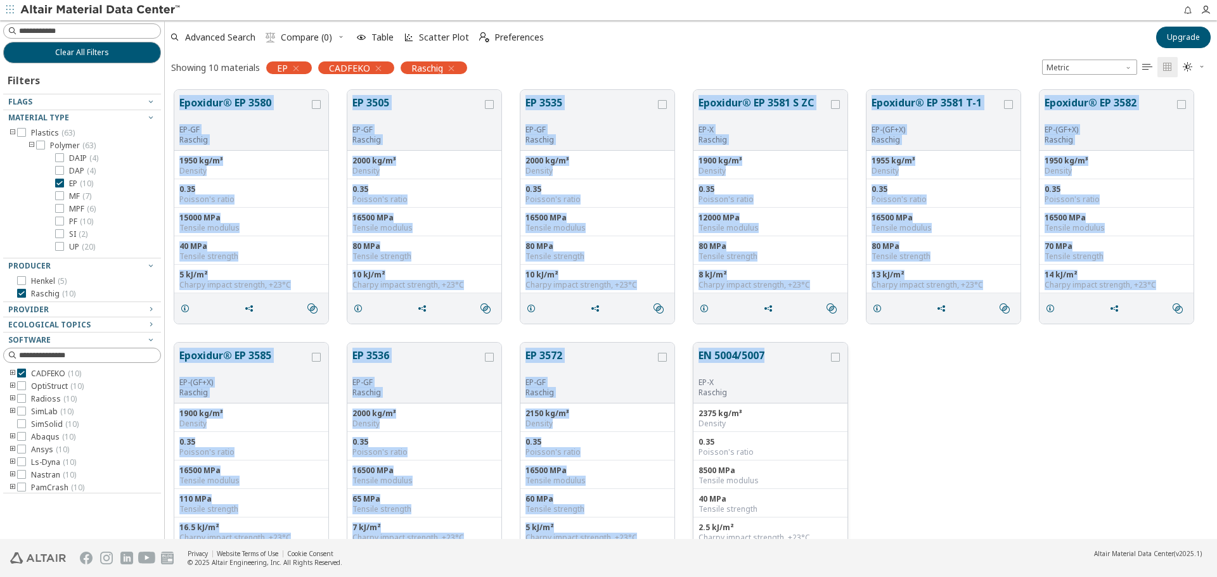
drag, startPoint x: 172, startPoint y: 87, endPoint x: 798, endPoint y: 361, distance: 682.8
click at [798, 361] on div "Epoxidur® EP 3580 EP-[PERSON_NAME] 1950 kg/m³ Density 0.35 Poisson's ratio 1500…" at bounding box center [691, 333] width 1052 height 506
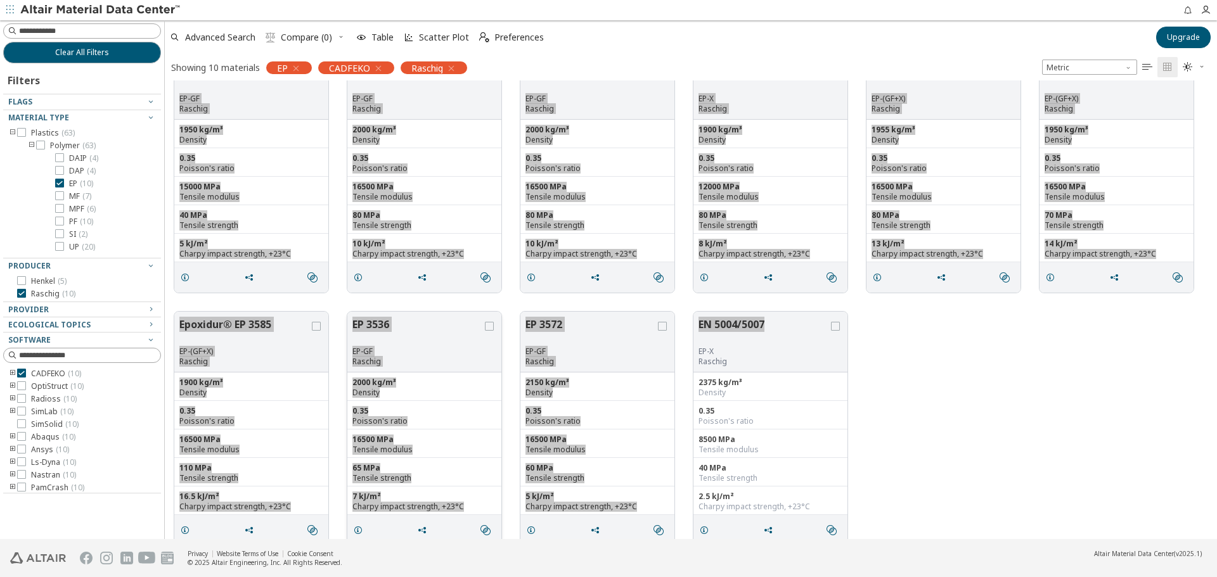
scroll to position [47, 0]
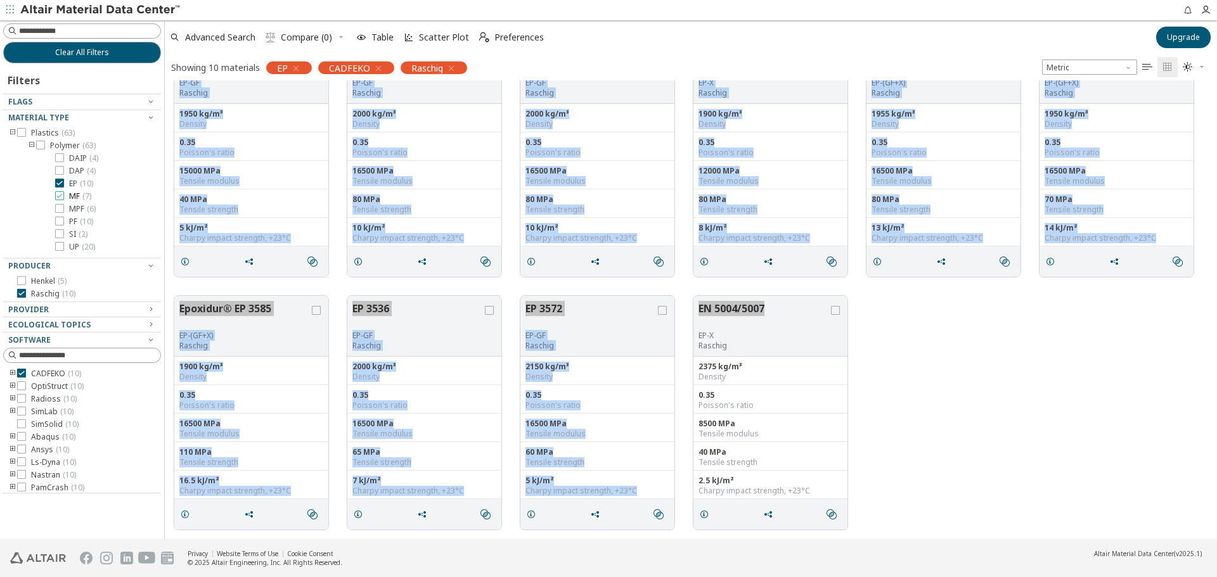
click at [83, 197] on span "( 7 )" at bounding box center [86, 196] width 9 height 11
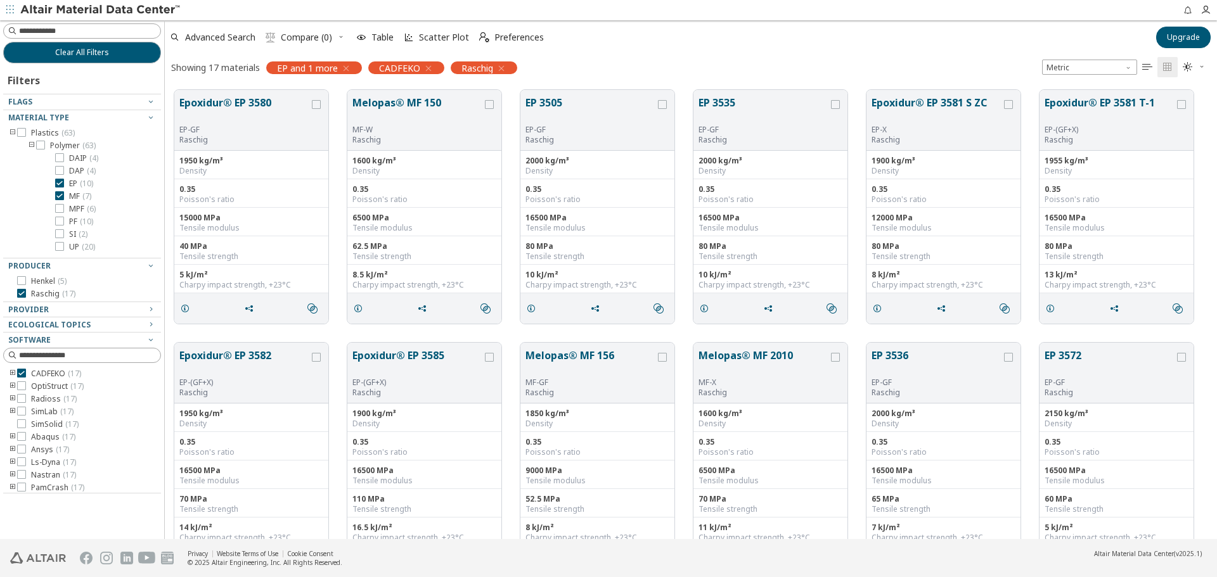
click at [83, 184] on span "( 10 )" at bounding box center [86, 183] width 13 height 11
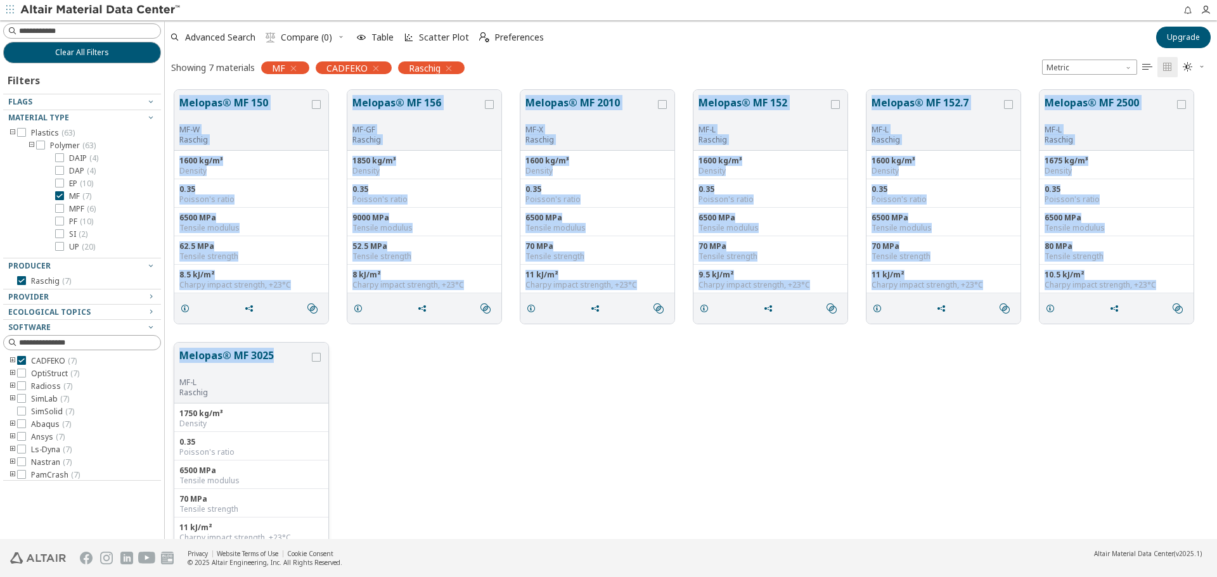
drag, startPoint x: 179, startPoint y: 96, endPoint x: 277, endPoint y: 343, distance: 265.7
click at [277, 343] on div "Melopas® MF 150 MF-W Raschig 1600 kg/m³ Density 0.35 Poisson's ratio 6500 MPa T…" at bounding box center [691, 333] width 1052 height 506
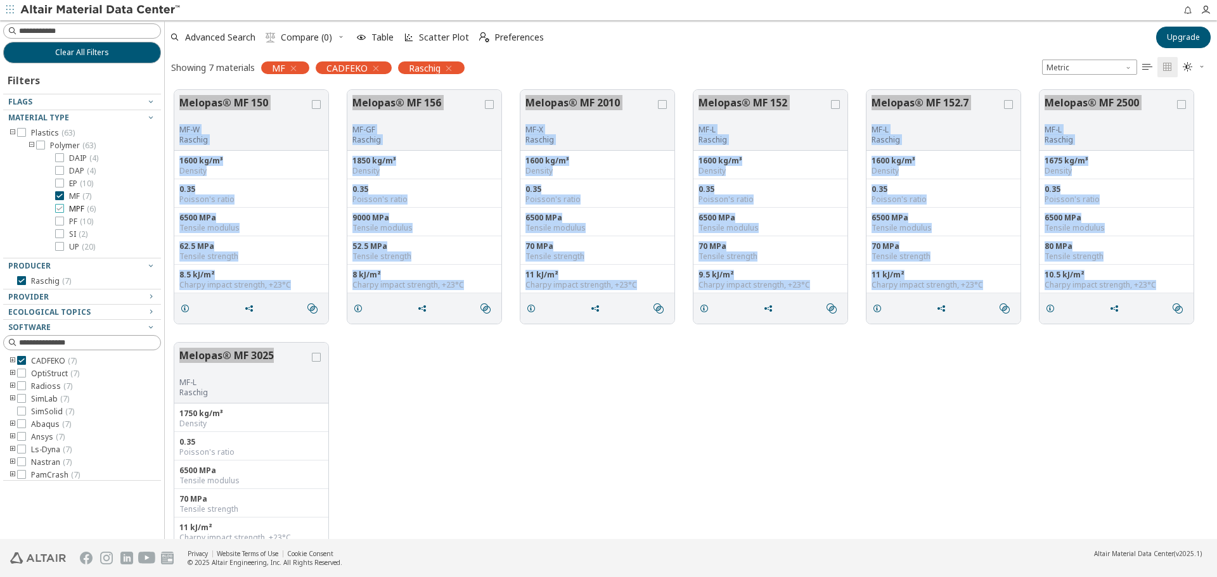
click at [75, 204] on span "MPF ( 6 )" at bounding box center [82, 209] width 27 height 10
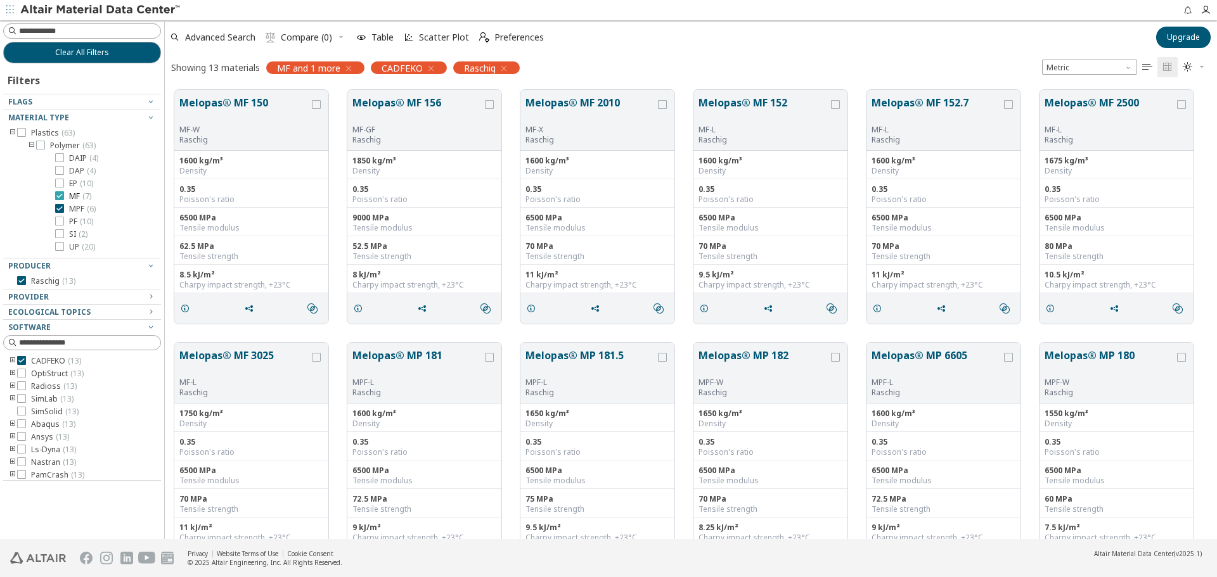
click at [80, 195] on span "MF ( 7 )" at bounding box center [80, 196] width 22 height 10
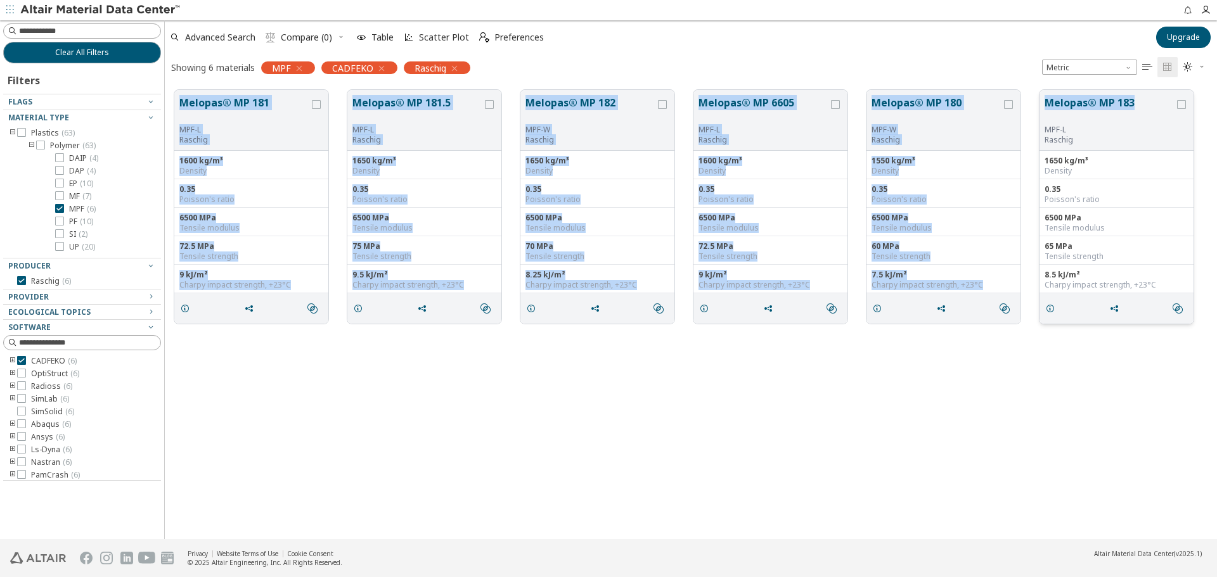
drag, startPoint x: 171, startPoint y: 83, endPoint x: 1141, endPoint y: 114, distance: 970.8
click at [1141, 112] on div "Melopas® MP 181 MPF-L Raschig 1600 kg/m³ Density 0.35 Poisson's ratio 6500 MPa …" at bounding box center [691, 206] width 1052 height 253
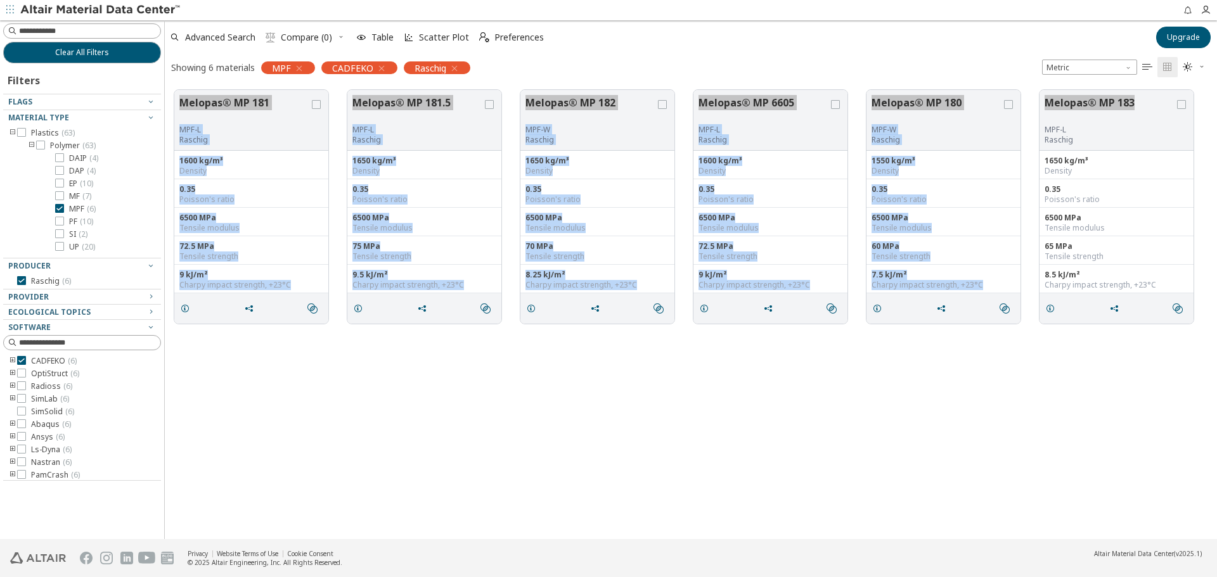
drag, startPoint x: 355, startPoint y: 428, endPoint x: 214, endPoint y: 359, distance: 157.0
click at [354, 427] on div "Melopas® MP 181 MPF-L Raschig 1600 kg/m³ Density 0.35 Poisson's ratio 6500 MPa …" at bounding box center [691, 309] width 1052 height 459
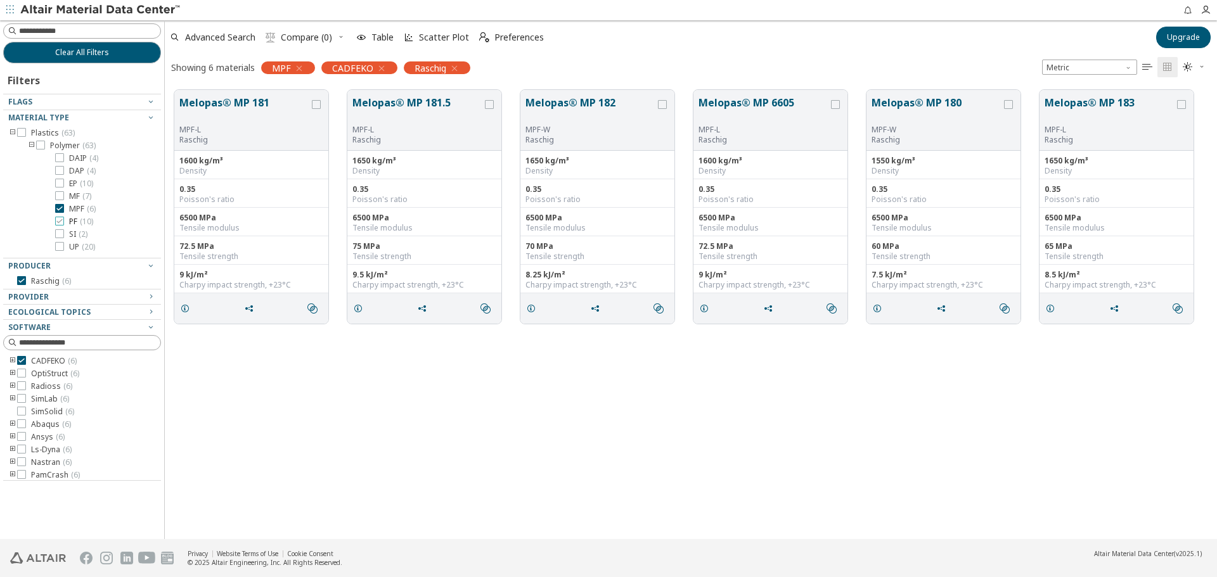
click at [63, 220] on div at bounding box center [59, 221] width 9 height 9
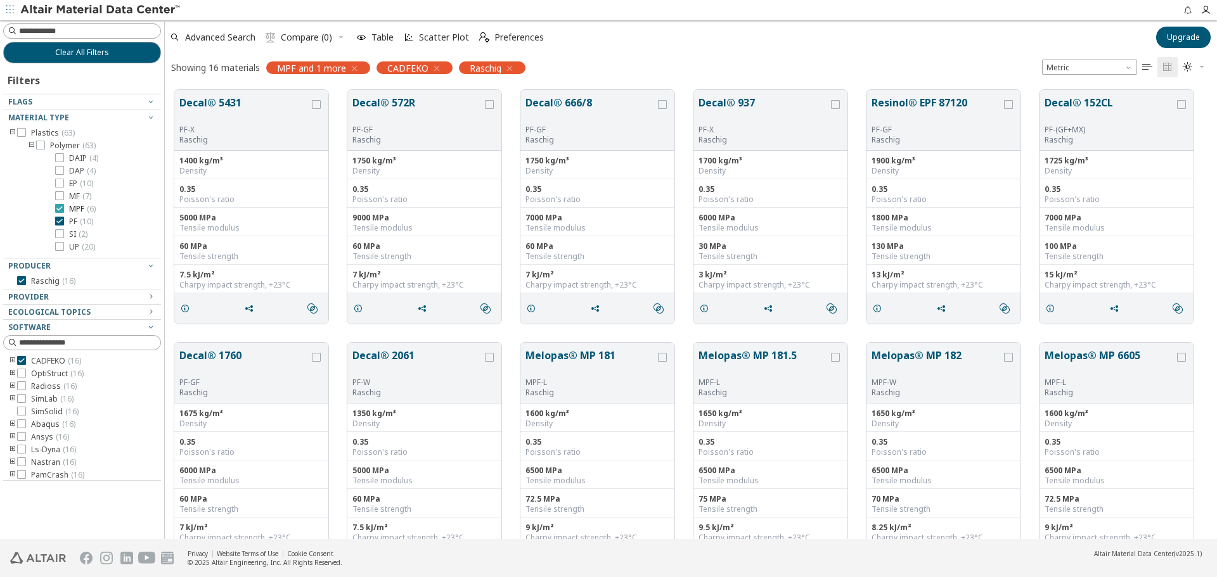
click at [64, 207] on label "MPF ( 6 )" at bounding box center [75, 209] width 41 height 10
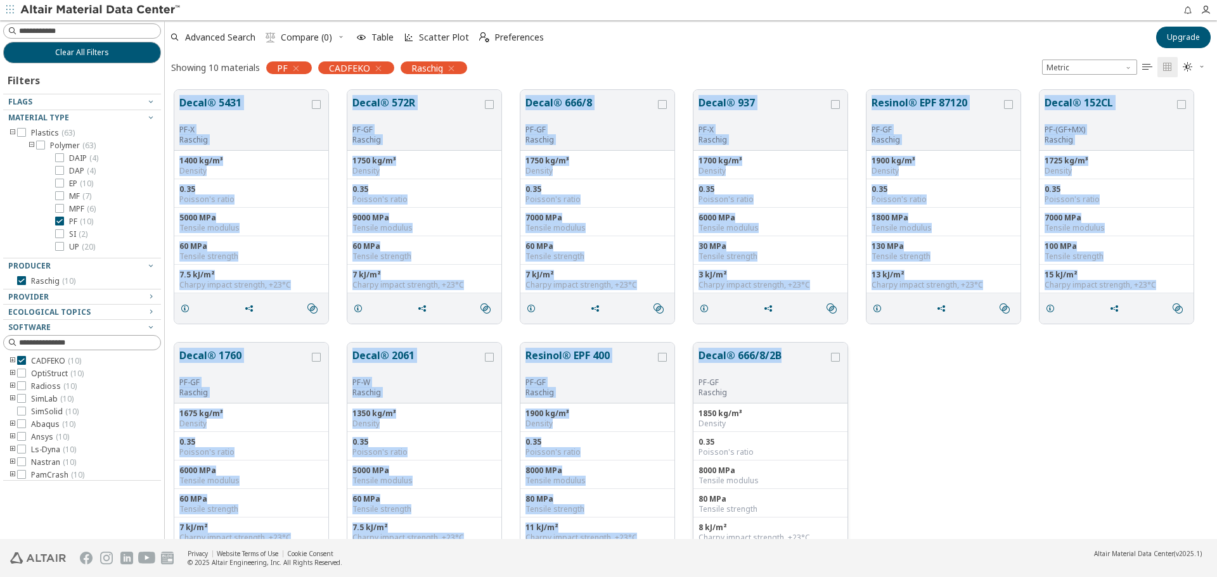
drag, startPoint x: 175, startPoint y: 90, endPoint x: 791, endPoint y: 343, distance: 666.1
click at [791, 343] on div "Decal® 5431 PF-X Raschig 1400 kg/m³ Density 0.35 Poisson's ratio 5000 MPa Tensi…" at bounding box center [691, 333] width 1052 height 506
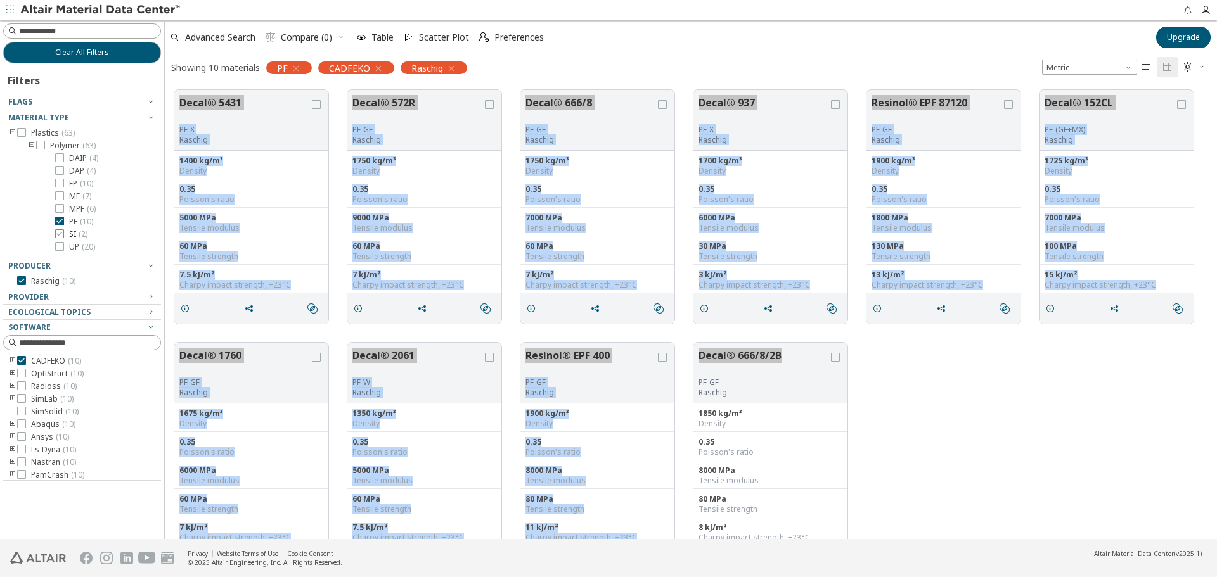
click at [76, 235] on span "SI ( 2 )" at bounding box center [78, 234] width 18 height 10
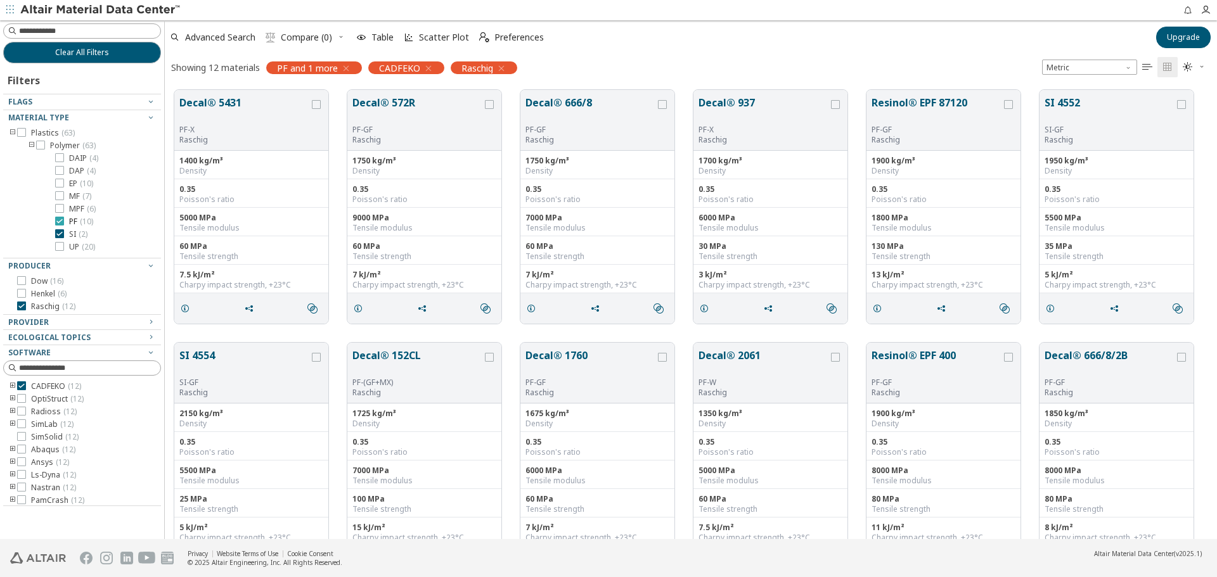
click at [79, 224] on span "PF ( 10 )" at bounding box center [81, 222] width 24 height 10
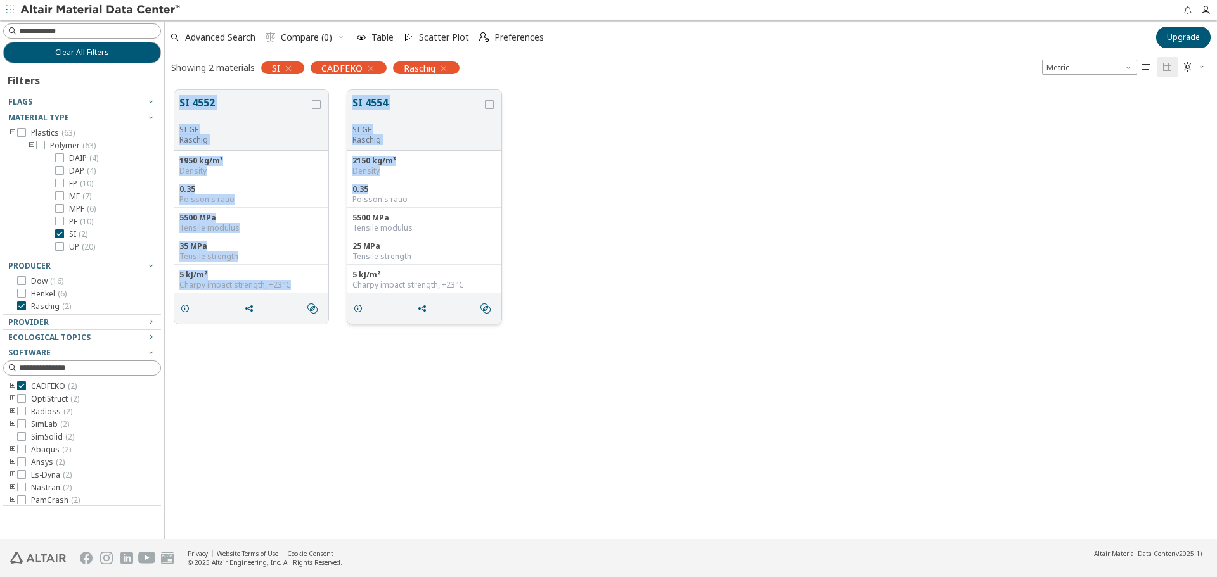
drag, startPoint x: 248, startPoint y: 107, endPoint x: 433, endPoint y: 180, distance: 198.9
click at [433, 180] on div "SI 4552 SI-[PERSON_NAME] 1950 kg/m³ Density 0.35 Poisson's ratio 5500 MPa Tensi…" at bounding box center [691, 206] width 1052 height 253
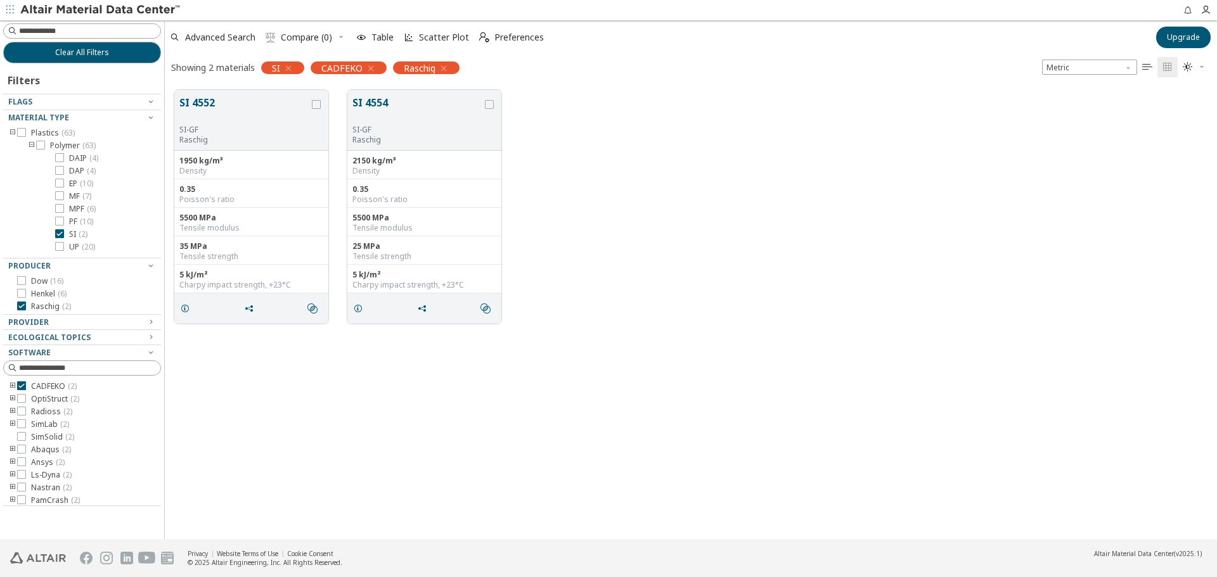
drag, startPoint x: 628, startPoint y: 262, endPoint x: 620, endPoint y: 259, distance: 8.0
click at [627, 262] on div "SI 4552 SI-[PERSON_NAME] 1950 kg/m³ Density 0.35 Poisson's ratio 5500 MPa Tensi…" at bounding box center [691, 206] width 1052 height 253
click at [64, 245] on label "UP ( 20 )" at bounding box center [75, 247] width 40 height 10
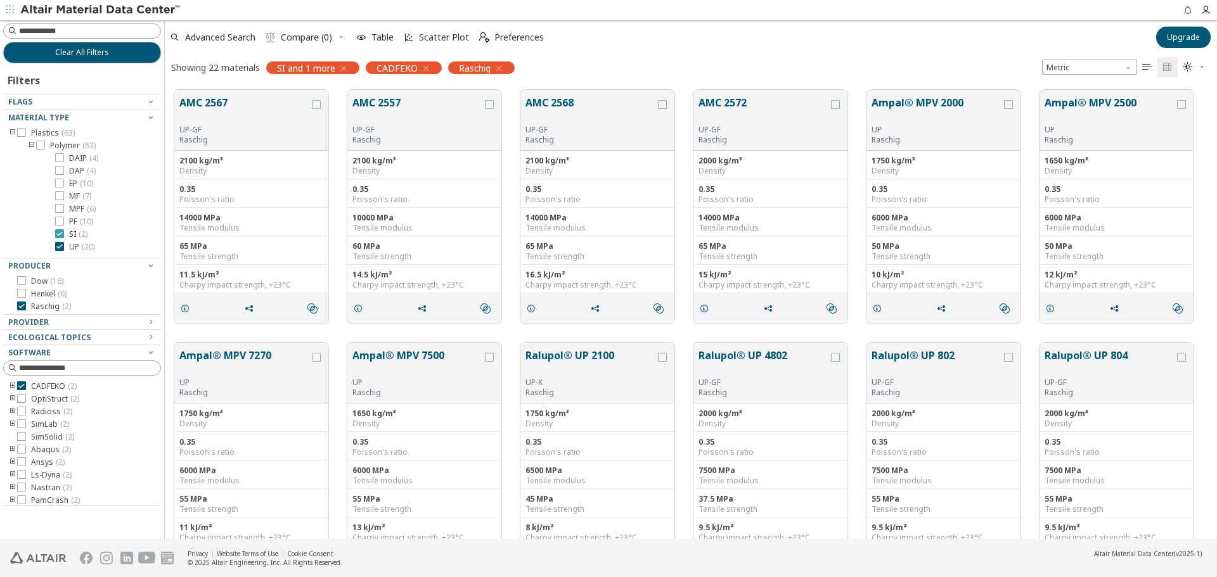
click at [77, 236] on span "SI ( 2 )" at bounding box center [78, 234] width 18 height 10
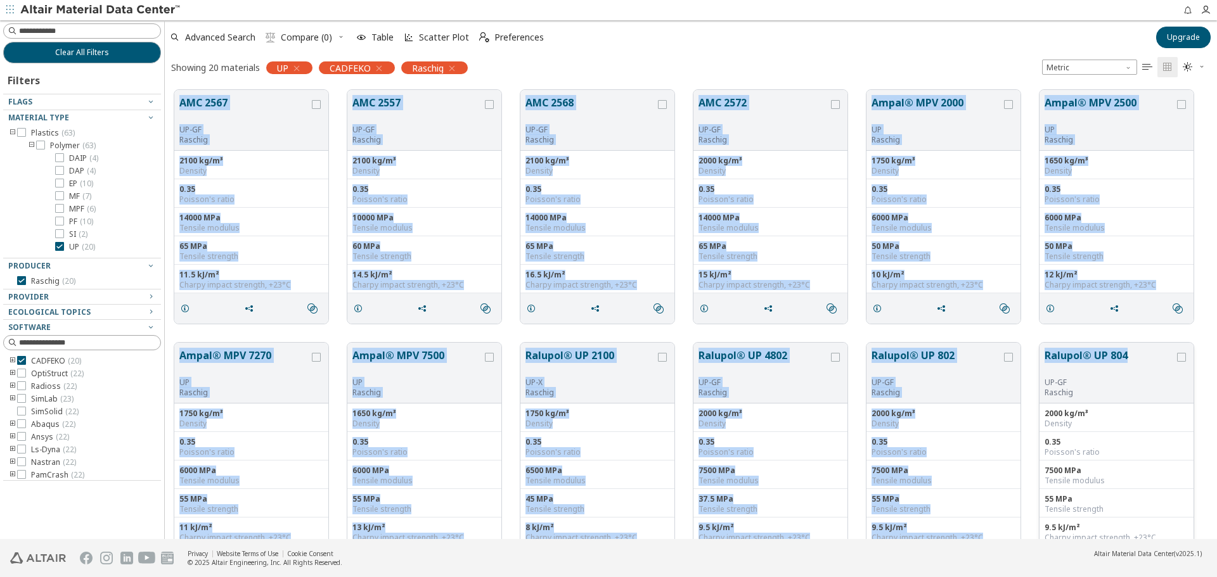
drag, startPoint x: 172, startPoint y: 84, endPoint x: 1129, endPoint y: 371, distance: 999.9
click at [1129, 371] on div "AMC 2567 UP-[PERSON_NAME] 2100 kg/m³ Density 0.35 Poisson's ratio 14000 MPa Ten…" at bounding box center [691, 585] width 1052 height 1011
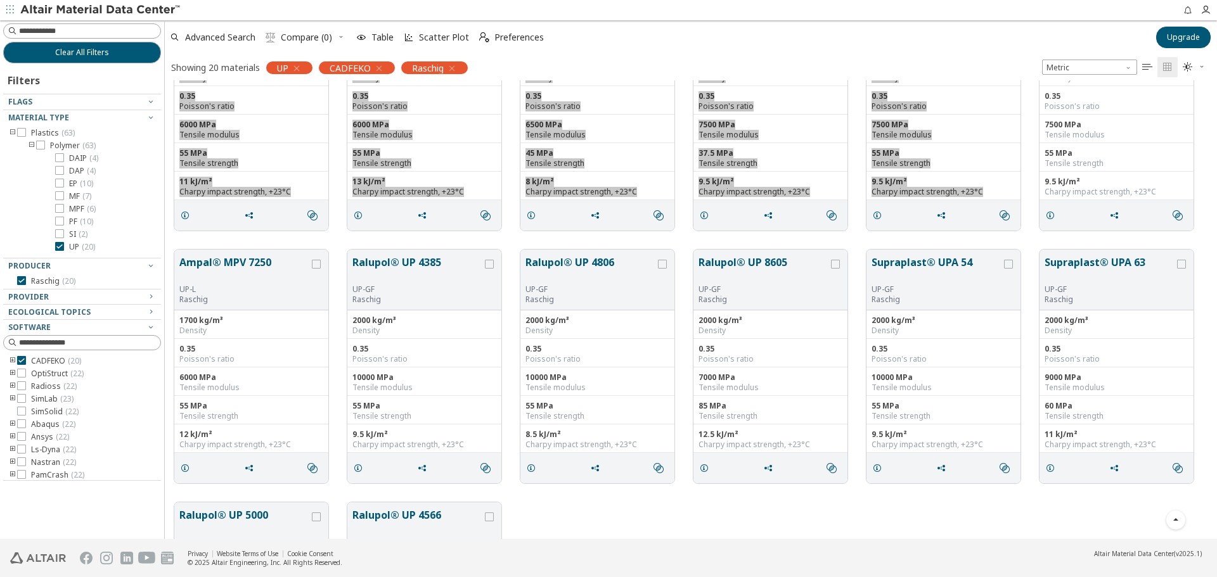
scroll to position [444, 0]
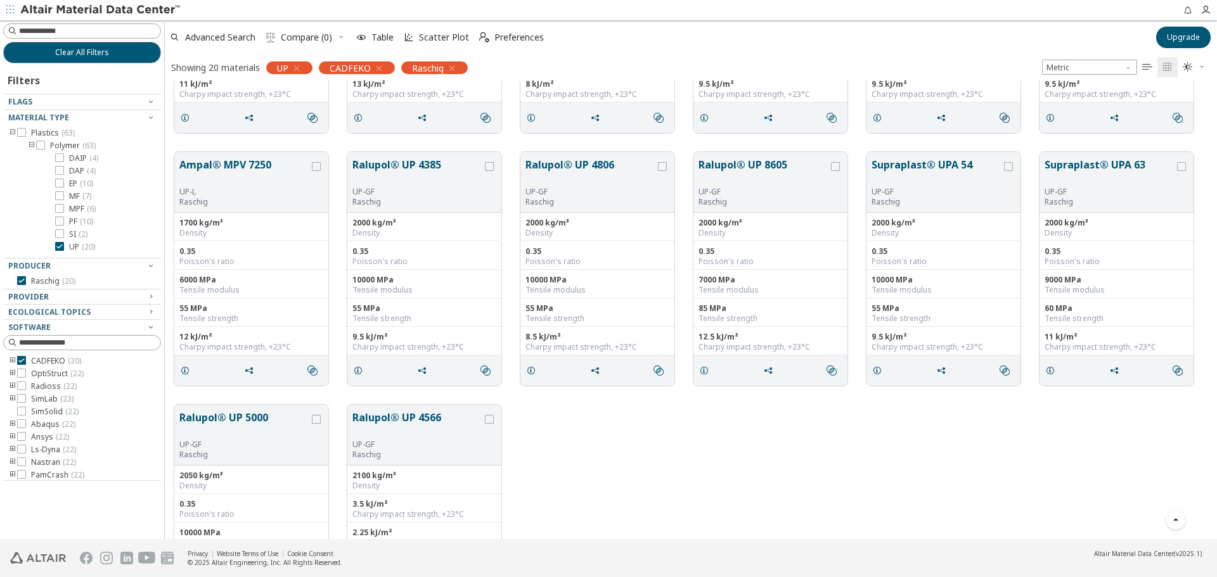
drag, startPoint x: 196, startPoint y: 144, endPoint x: 210, endPoint y: 146, distance: 14.2
click at [201, 148] on div "Ampal® MPV 7250 UP-L Raschig 1700 kg/m³ Density 0.35 Poisson's ratio 6000 MPa T…" at bounding box center [691, 269] width 1052 height 253
click at [181, 139] on div "Ampal® MPV 7270 UP Raschig 1750 kg/m³ Density 0.35 Poisson's ratio 6000 MPa Ten…" at bounding box center [691, 16] width 1052 height 253
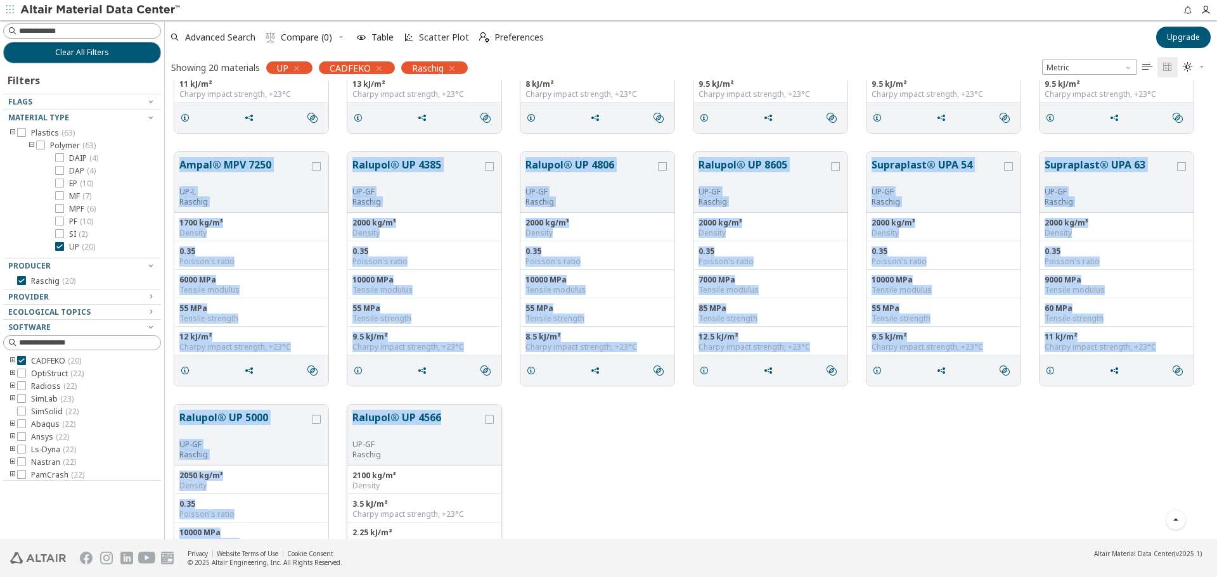
drag, startPoint x: 198, startPoint y: 165, endPoint x: 446, endPoint y: 409, distance: 347.3
click at [446, 409] on div "AMC 2567 UP-[PERSON_NAME] 2100 kg/m³ Density 0.35 Poisson's ratio 14000 MPa Ten…" at bounding box center [691, 142] width 1052 height 1011
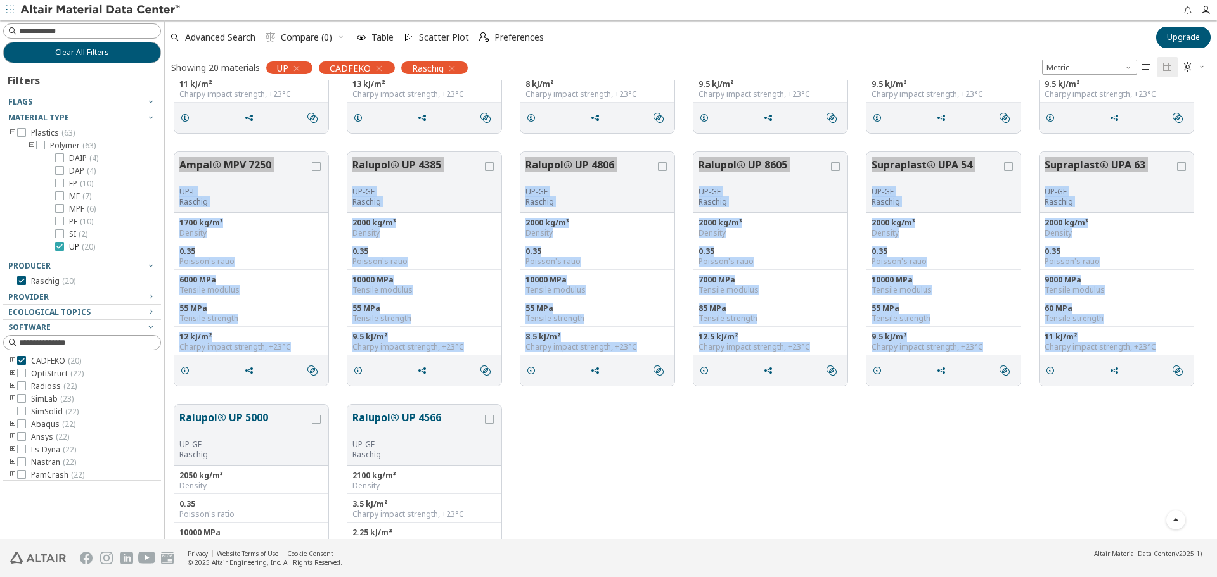
click at [61, 243] on icon at bounding box center [59, 246] width 9 height 9
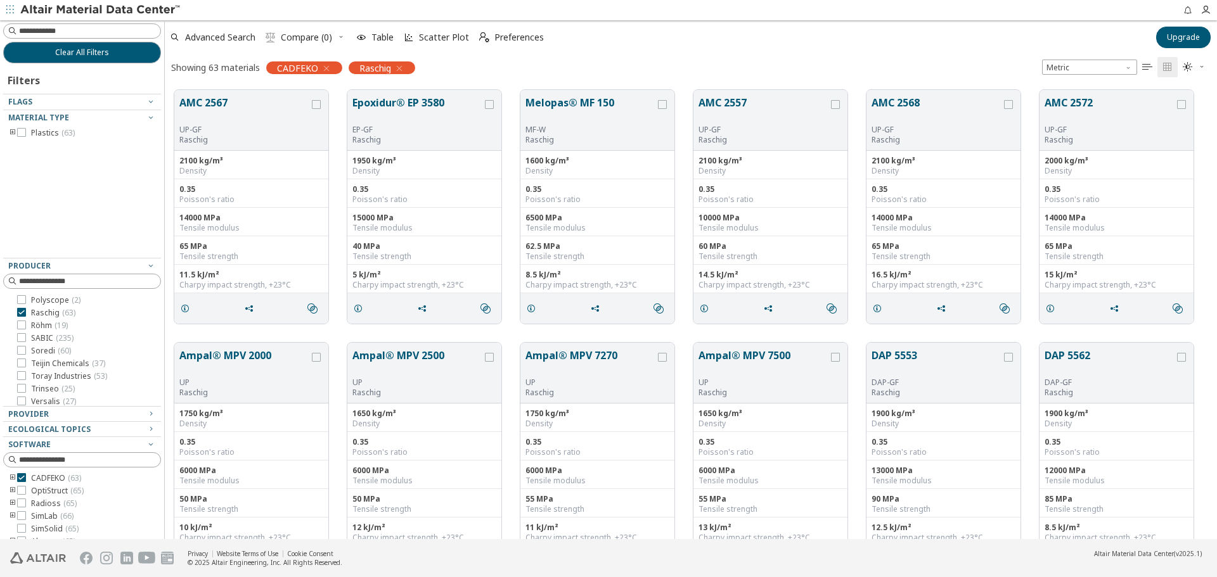
scroll to position [421, 0]
click at [46, 324] on span "[PERSON_NAME] ( 19 )" at bounding box center [49, 323] width 37 height 10
click at [55, 312] on span "Raschig ( 63 )" at bounding box center [53, 310] width 44 height 10
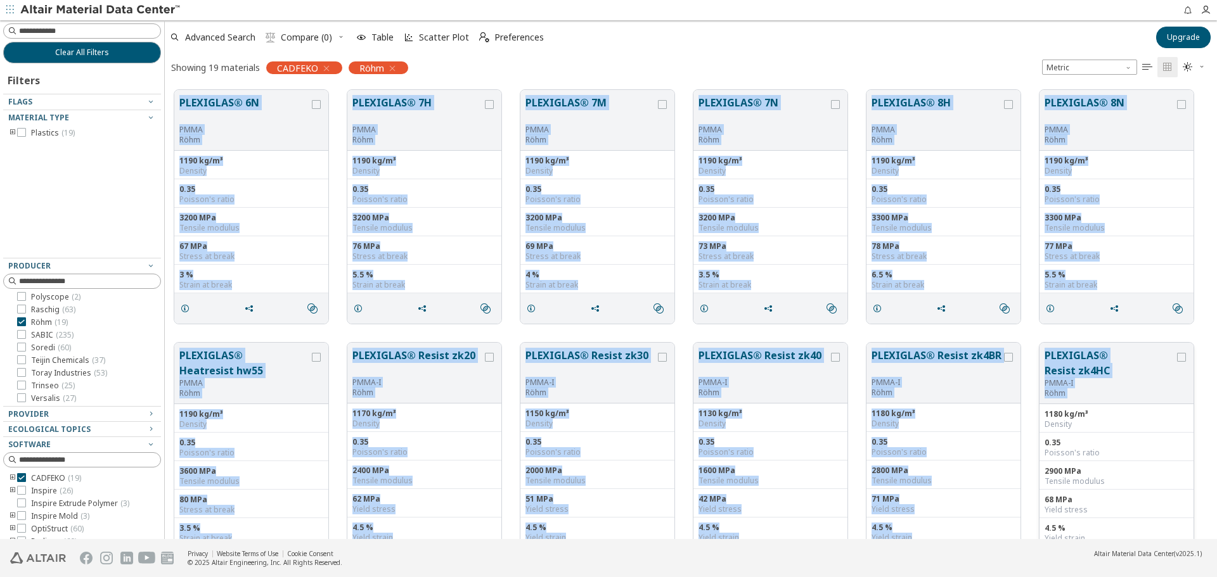
drag, startPoint x: 167, startPoint y: 86, endPoint x: 1176, endPoint y: 356, distance: 1044.0
click at [1176, 356] on div "PLEXIGLAS® 6N PMMA Röhm 1190 kg/m³ Density 0.35 Poisson's ratio 3200 MPa Tensil…" at bounding box center [691, 585] width 1052 height 1011
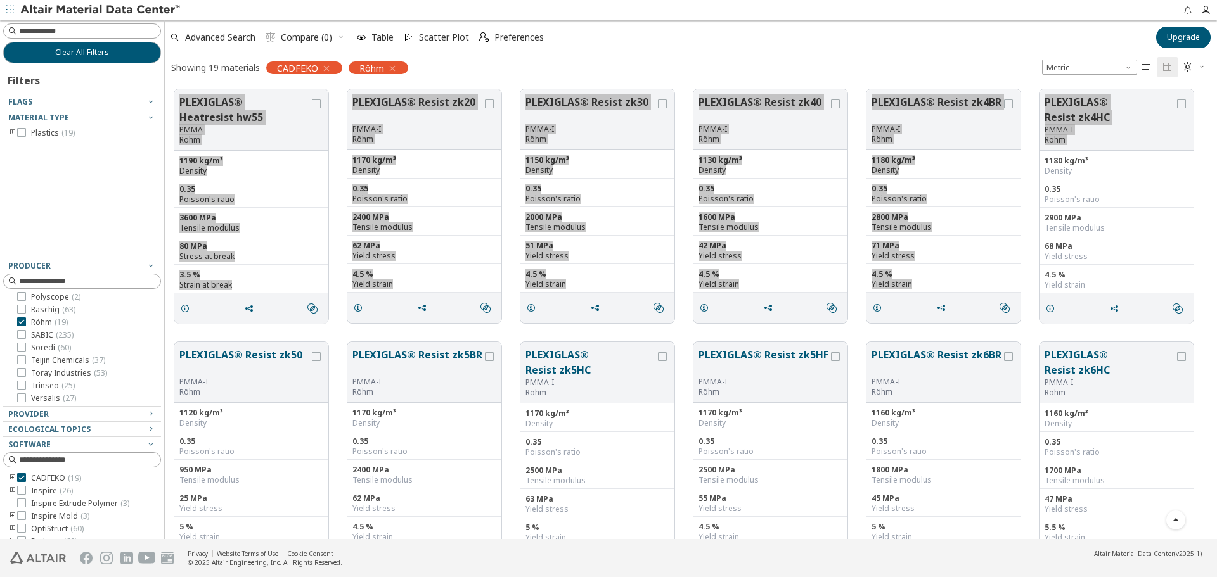
scroll to position [380, 0]
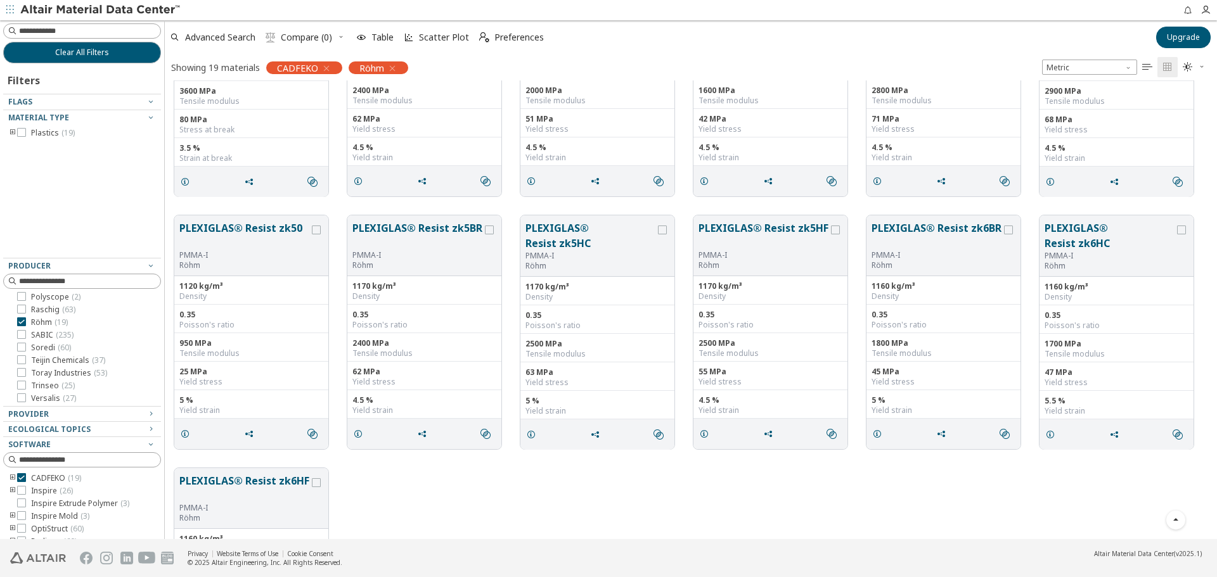
click at [195, 209] on div "PLEXIGLAS® Resist zk50 PMMA-I Röhm 1120 kg/m³ Density 0.35 Poisson's ratio 950 …" at bounding box center [691, 332] width 1052 height 253
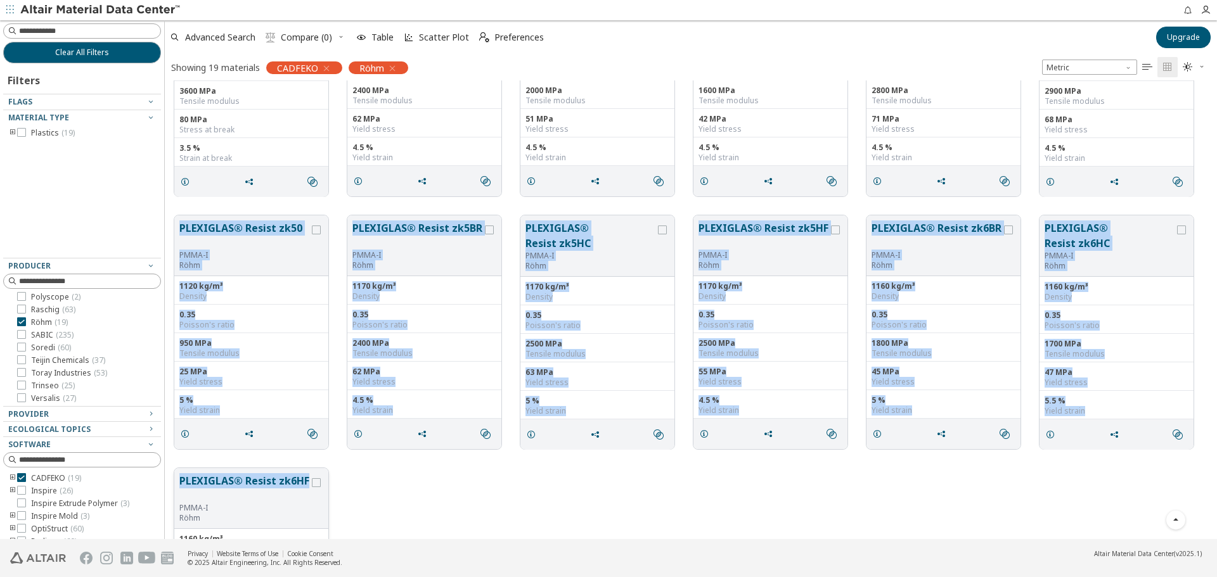
drag, startPoint x: 172, startPoint y: 212, endPoint x: 306, endPoint y: 475, distance: 294.8
click at [307, 476] on div "PLEXIGLAS® 6N PMMA Röhm 1190 kg/m³ Density 0.35 Poisson's ratio 3200 MPa Tensil…" at bounding box center [691, 205] width 1052 height 1011
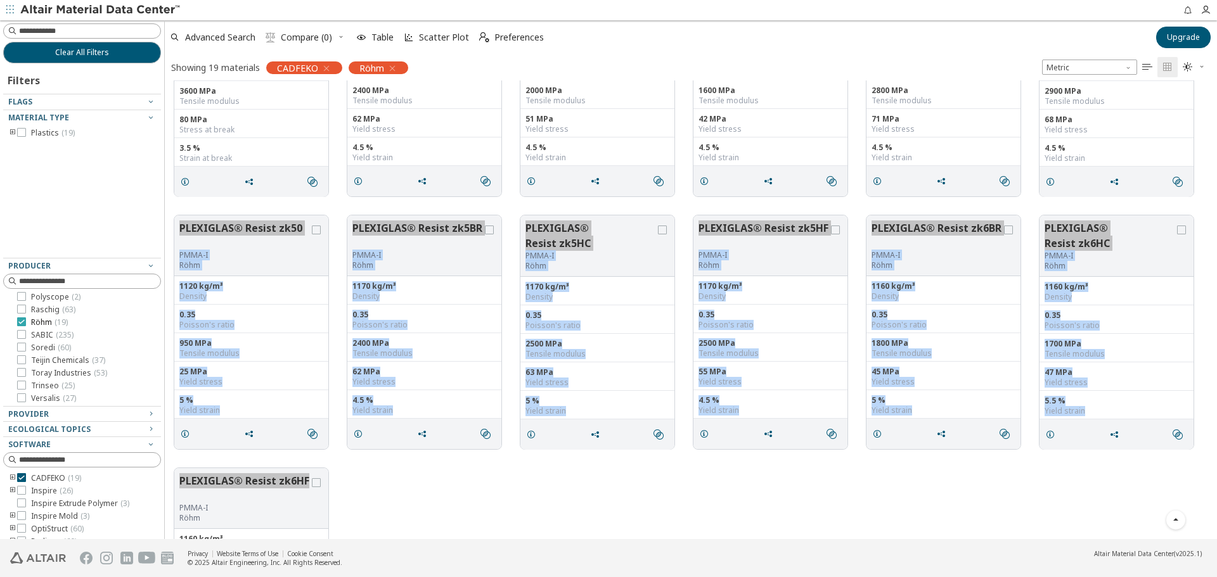
click at [29, 323] on label "[PERSON_NAME] ( 19 )" at bounding box center [42, 323] width 51 height 10
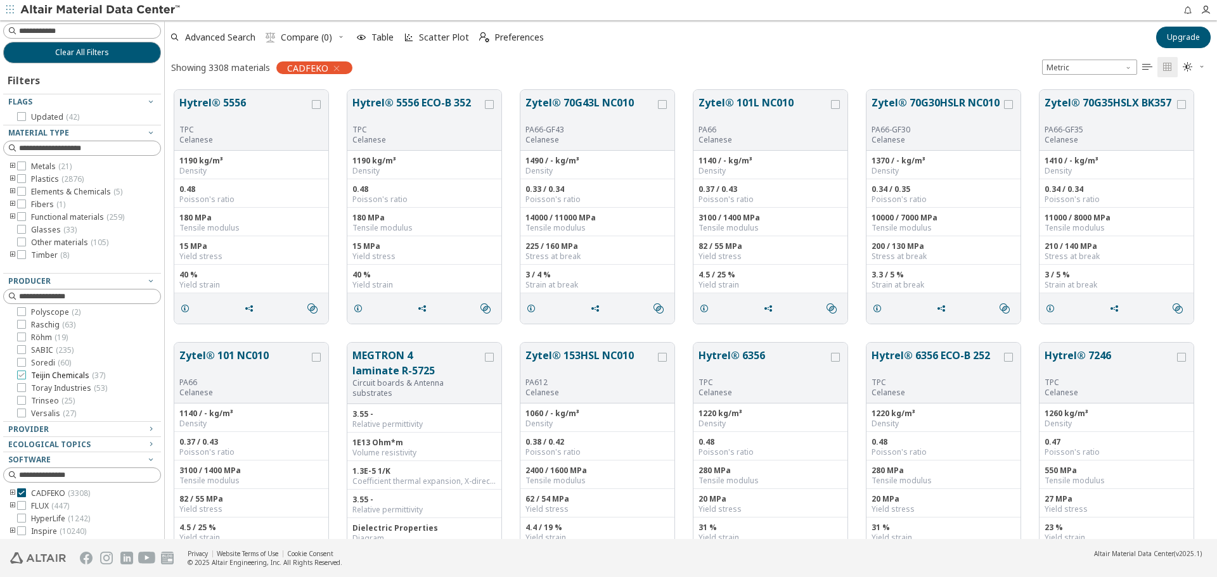
scroll to position [63, 0]
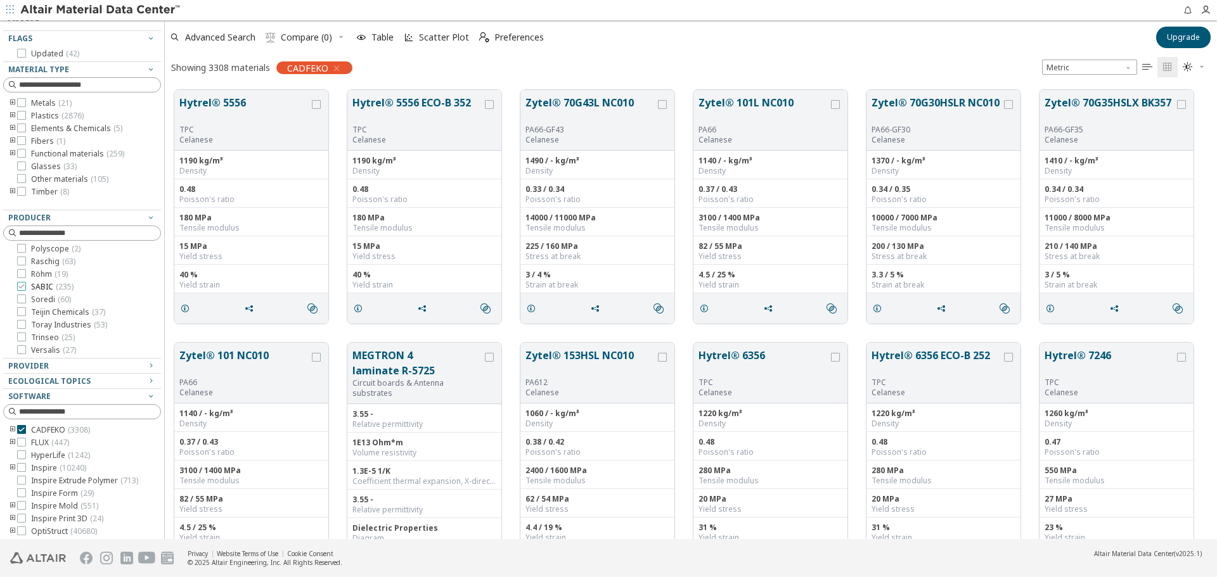
drag, startPoint x: 24, startPoint y: 285, endPoint x: 41, endPoint y: 288, distance: 17.3
click at [24, 285] on icon at bounding box center [21, 286] width 9 height 9
